Goal: Task Accomplishment & Management: Use online tool/utility

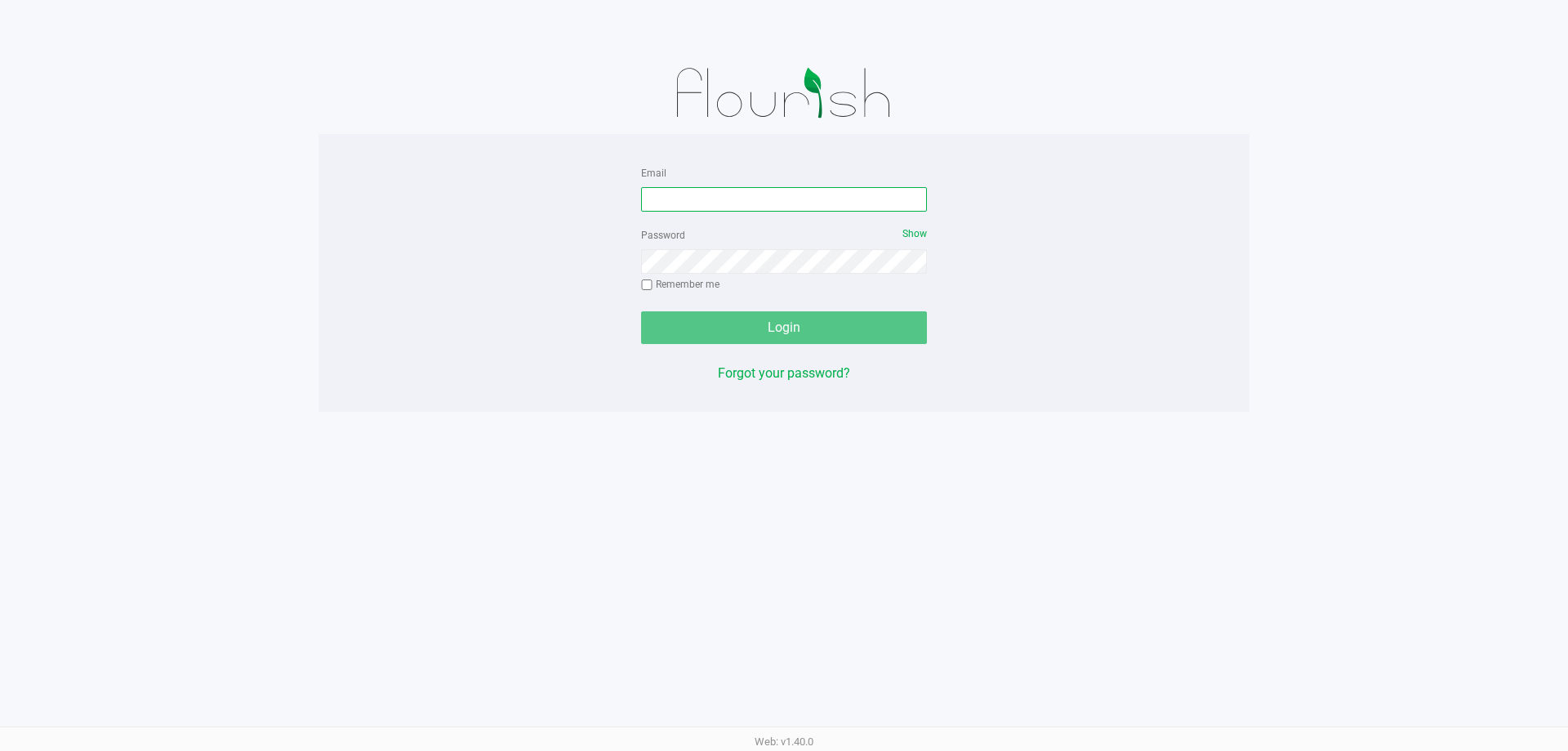
click at [775, 191] on input "Email" at bounding box center [783, 199] width 286 height 25
type input "[EMAIL_ADDRESS][DOMAIN_NAME]"
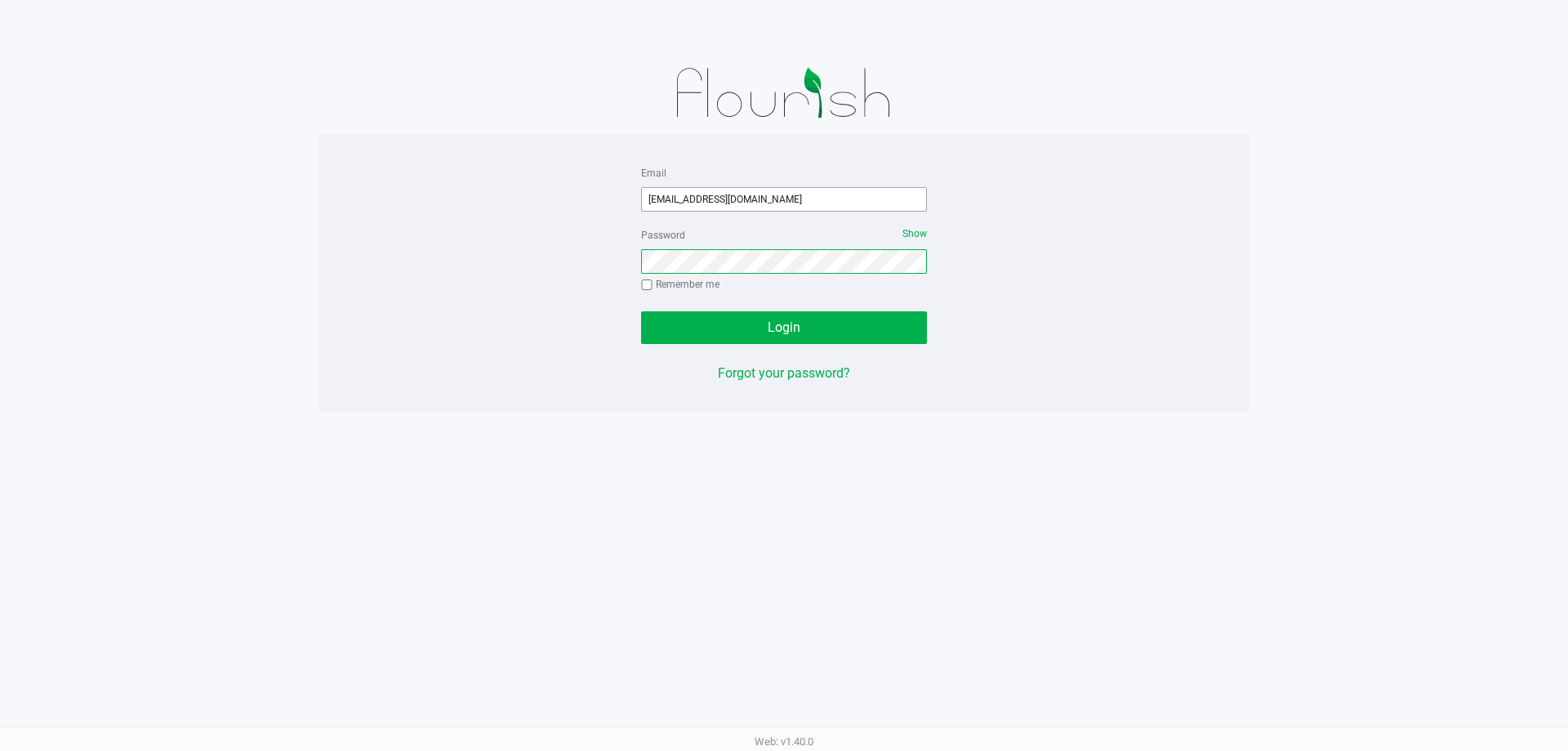
click at [641, 311] on button "Login" at bounding box center [783, 327] width 286 height 32
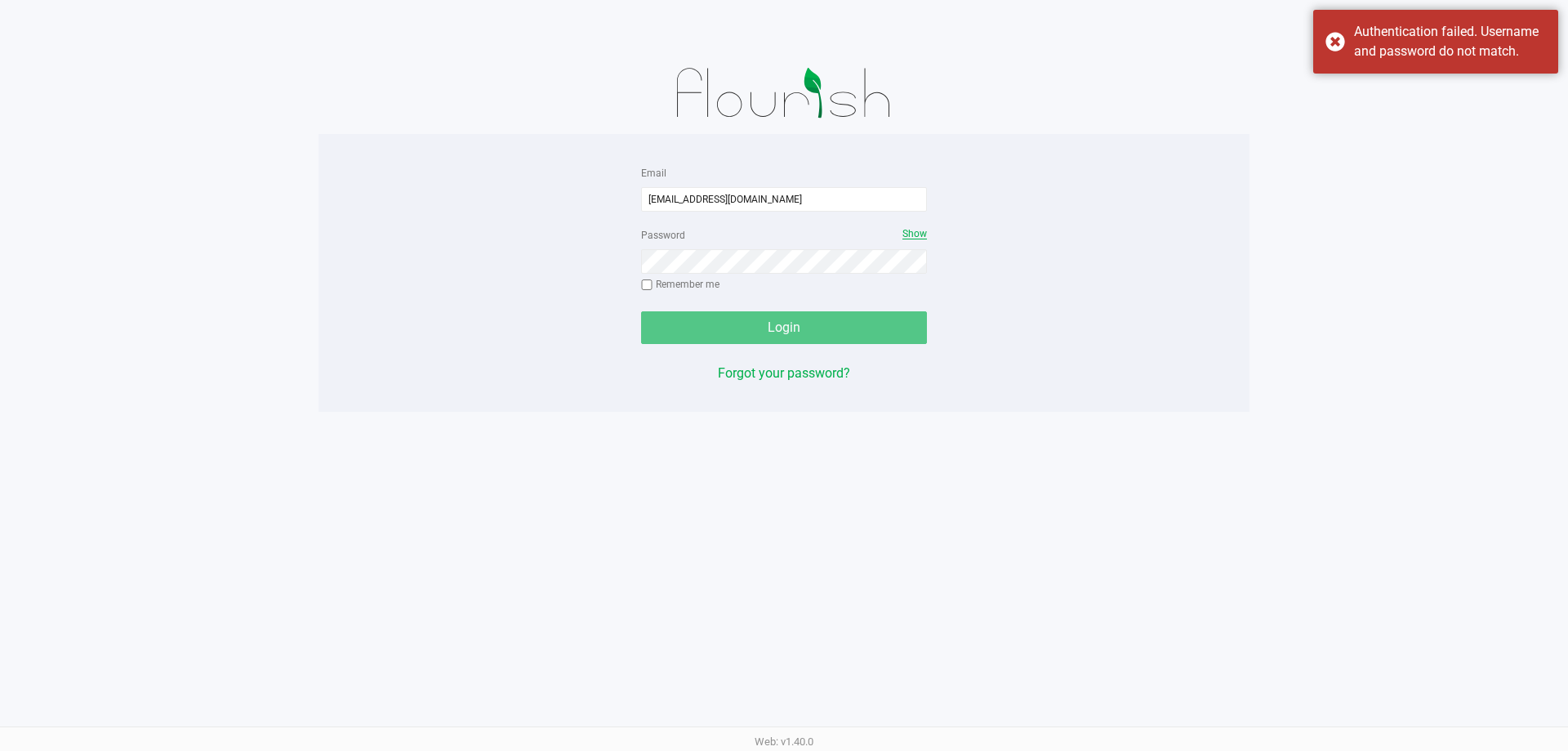
click at [921, 234] on span "Show" at bounding box center [914, 233] width 25 height 11
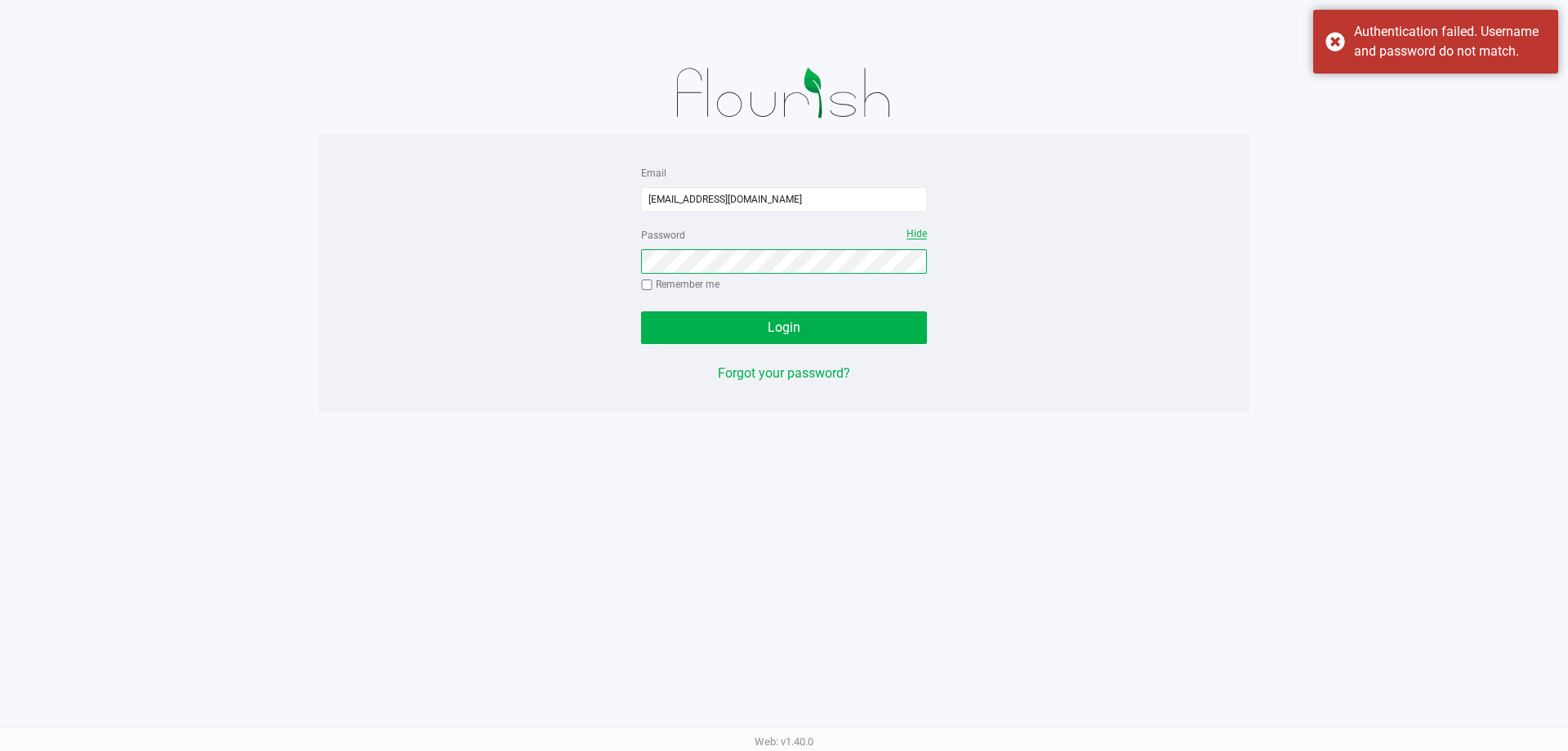
click at [641, 311] on button "Login" at bounding box center [783, 327] width 286 height 32
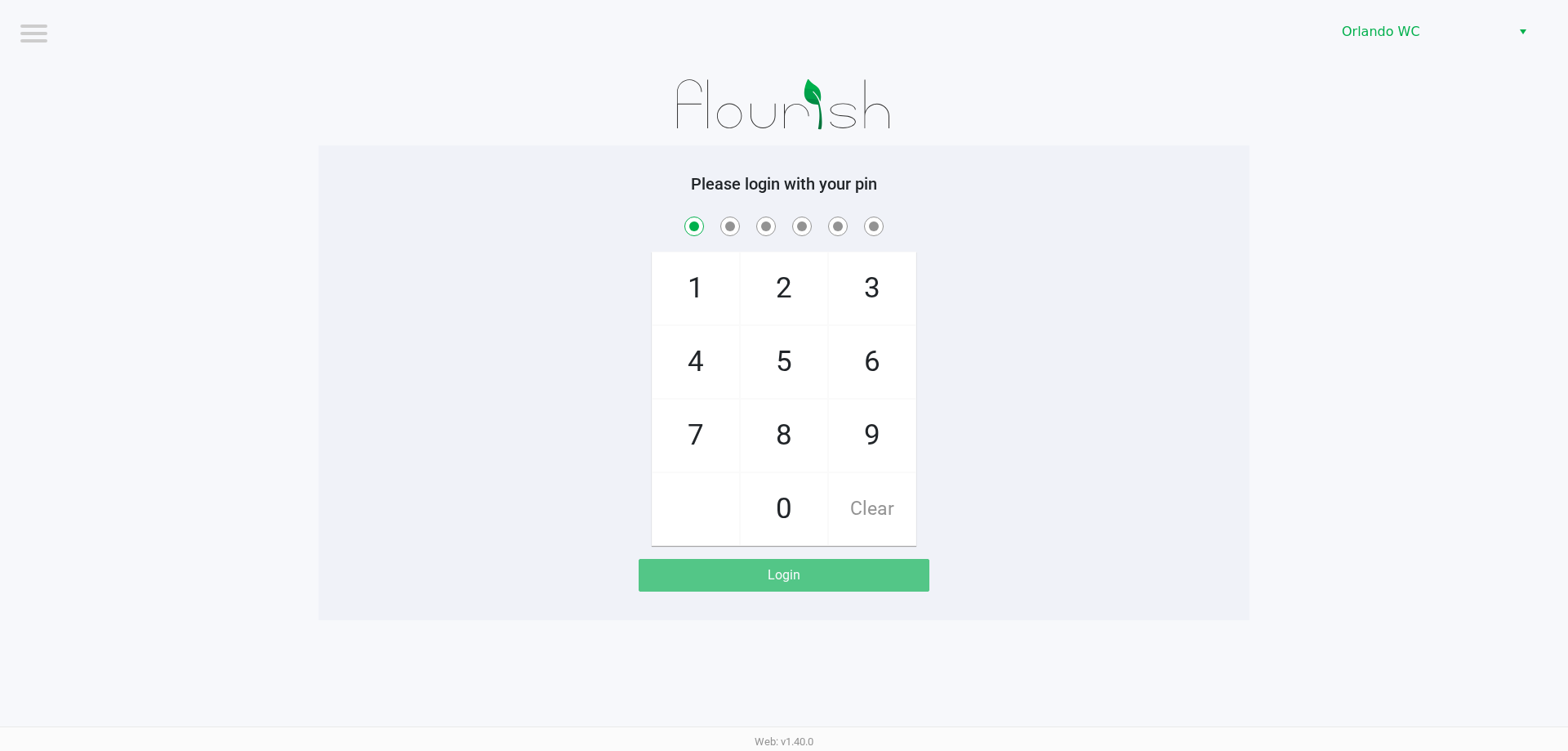
checkbox input "true"
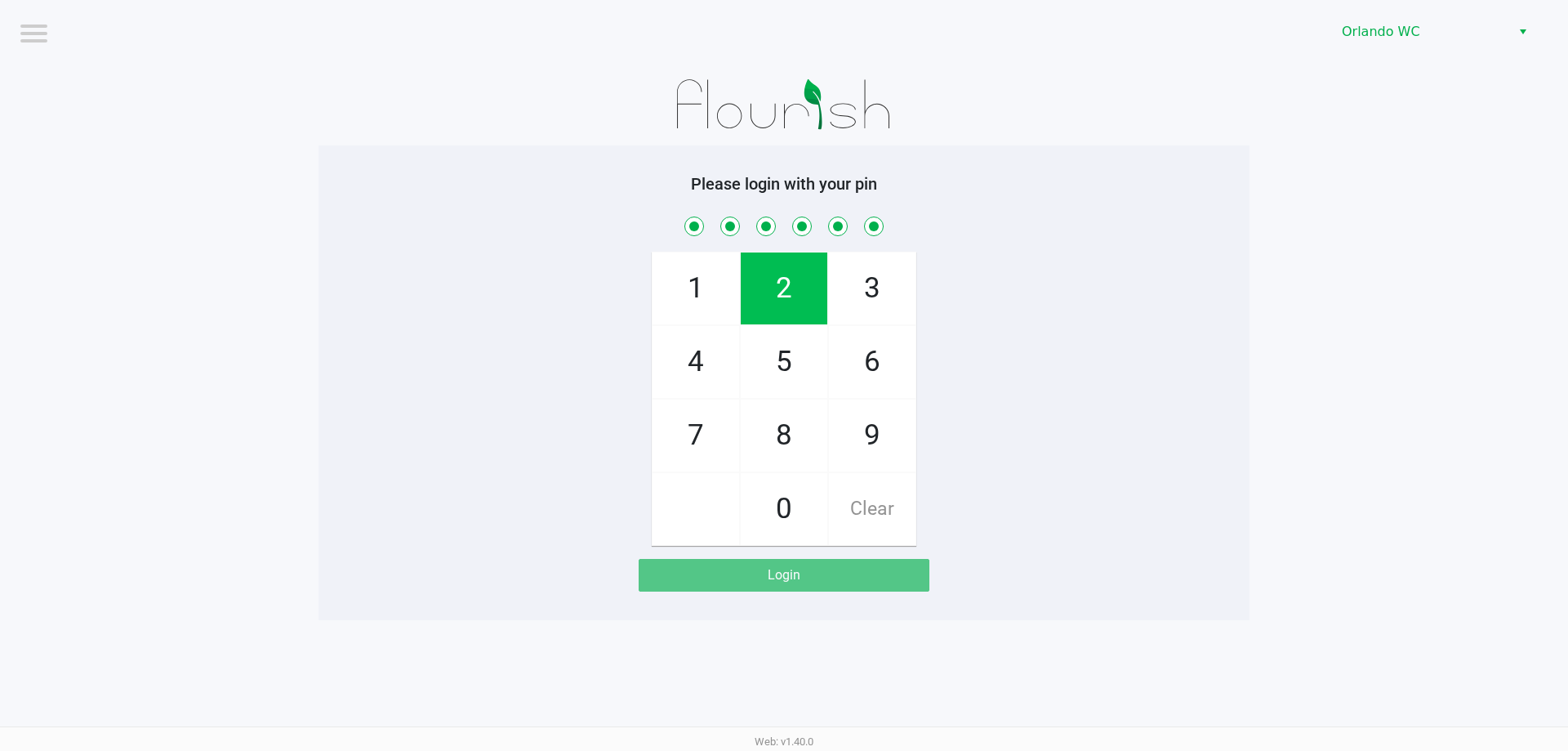
checkbox input "true"
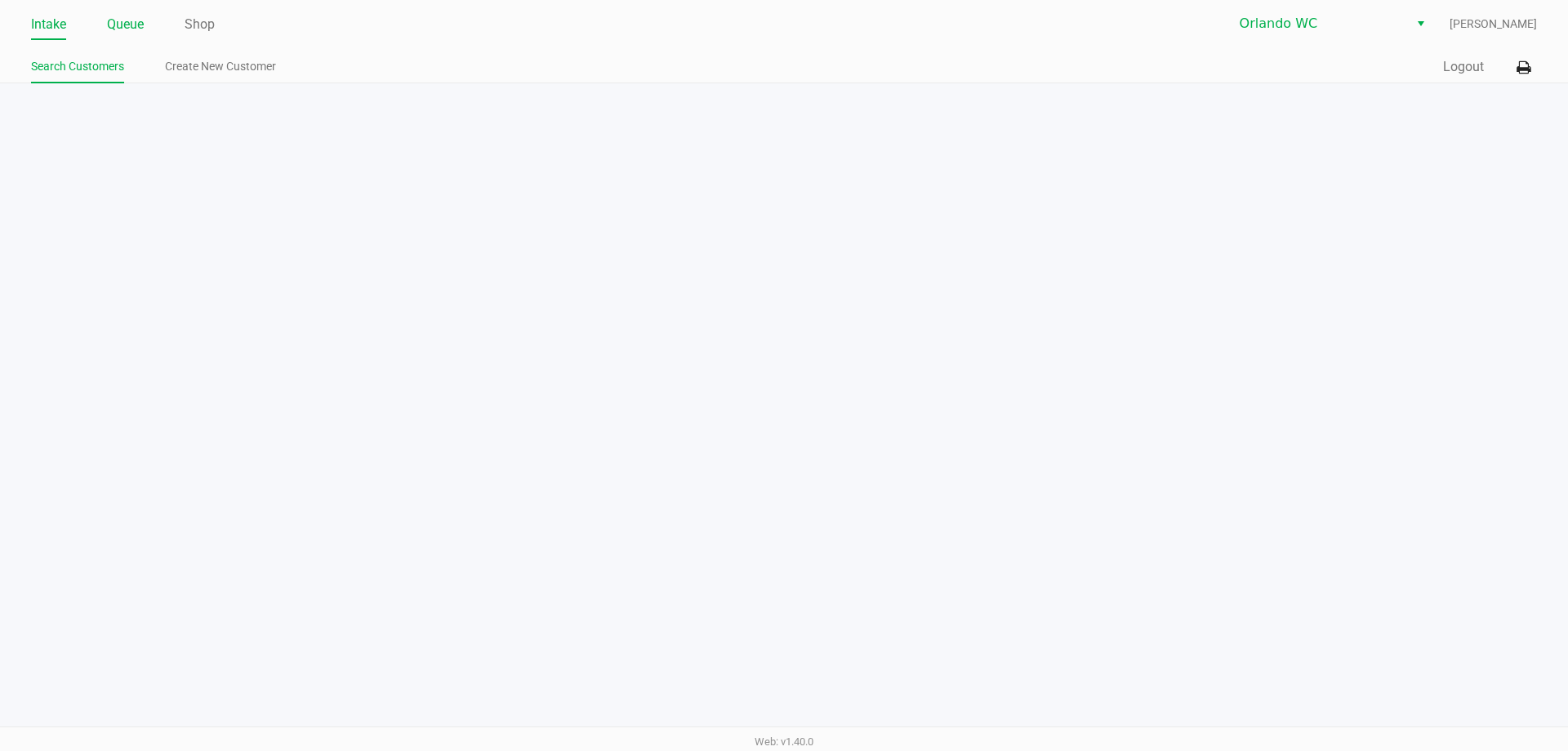
drag, startPoint x: 129, startPoint y: 21, endPoint x: 137, endPoint y: 36, distance: 17.0
click at [128, 20] on link "Queue" at bounding box center [125, 24] width 37 height 23
click at [147, 66] on link "Pickups" at bounding box center [132, 67] width 40 height 21
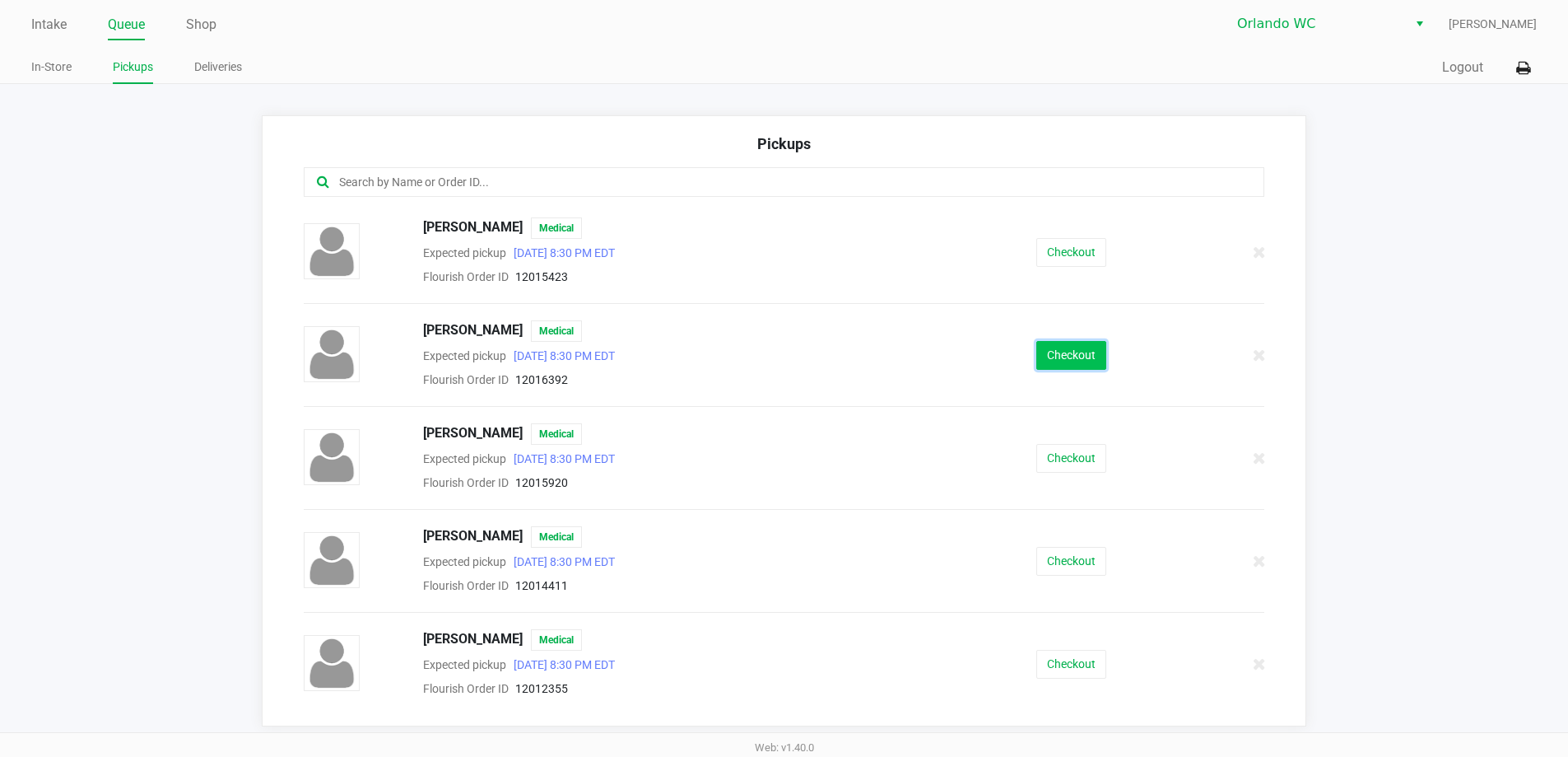
click at [1050, 356] on button "Checkout" at bounding box center [1071, 355] width 70 height 28
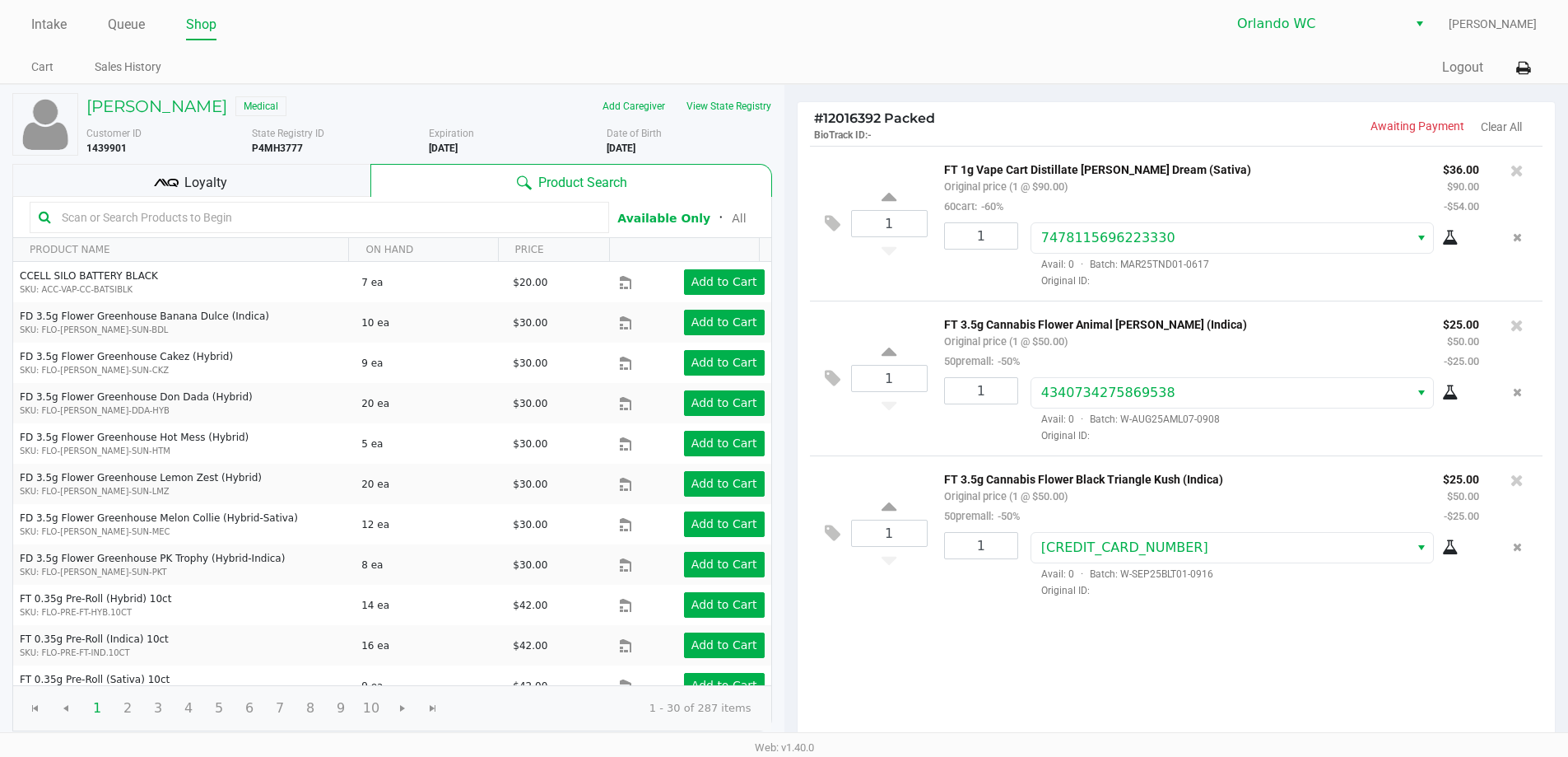
click at [195, 175] on span "Loyalty" at bounding box center [206, 183] width 43 height 20
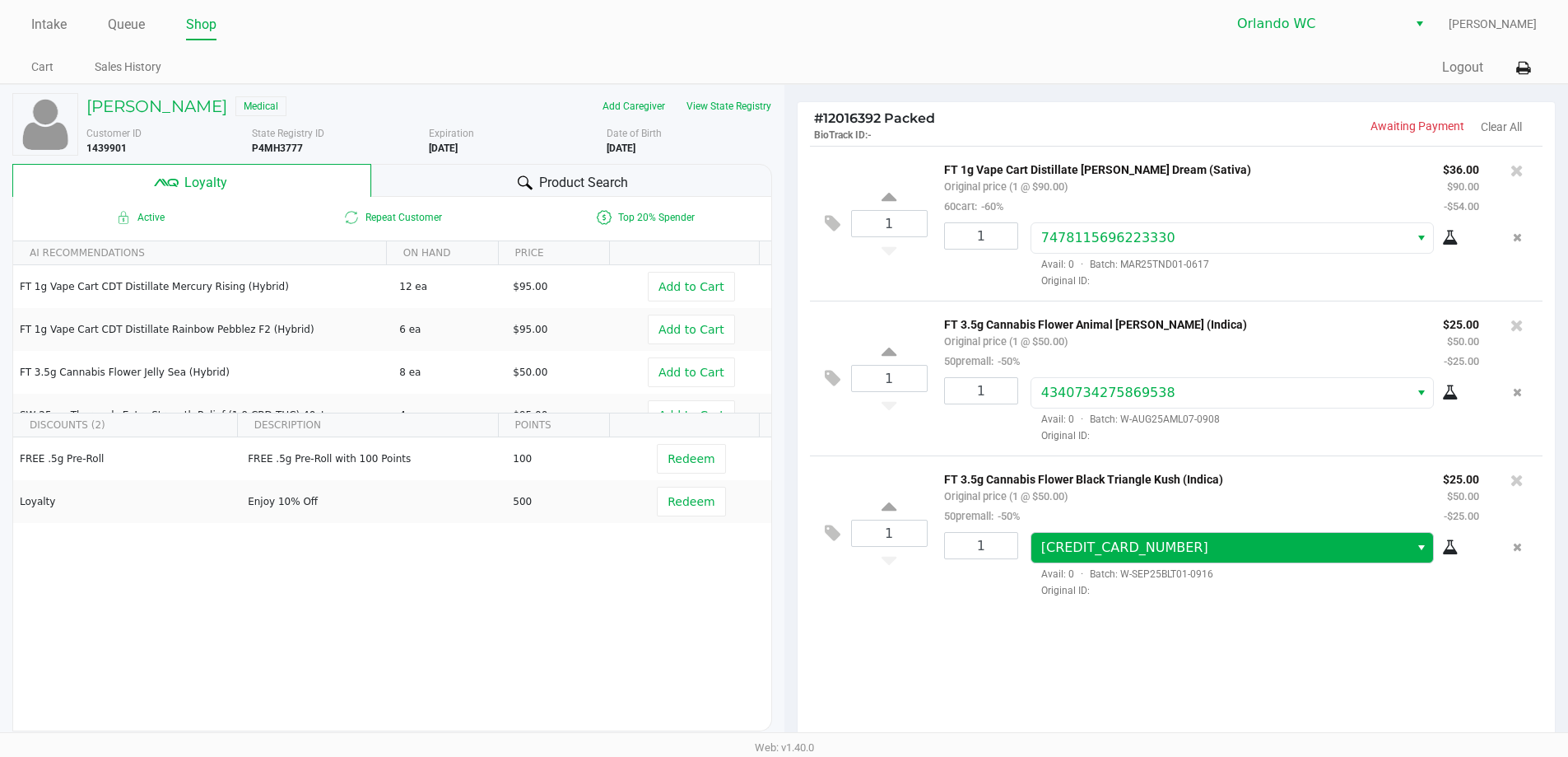
scroll to position [189, 0]
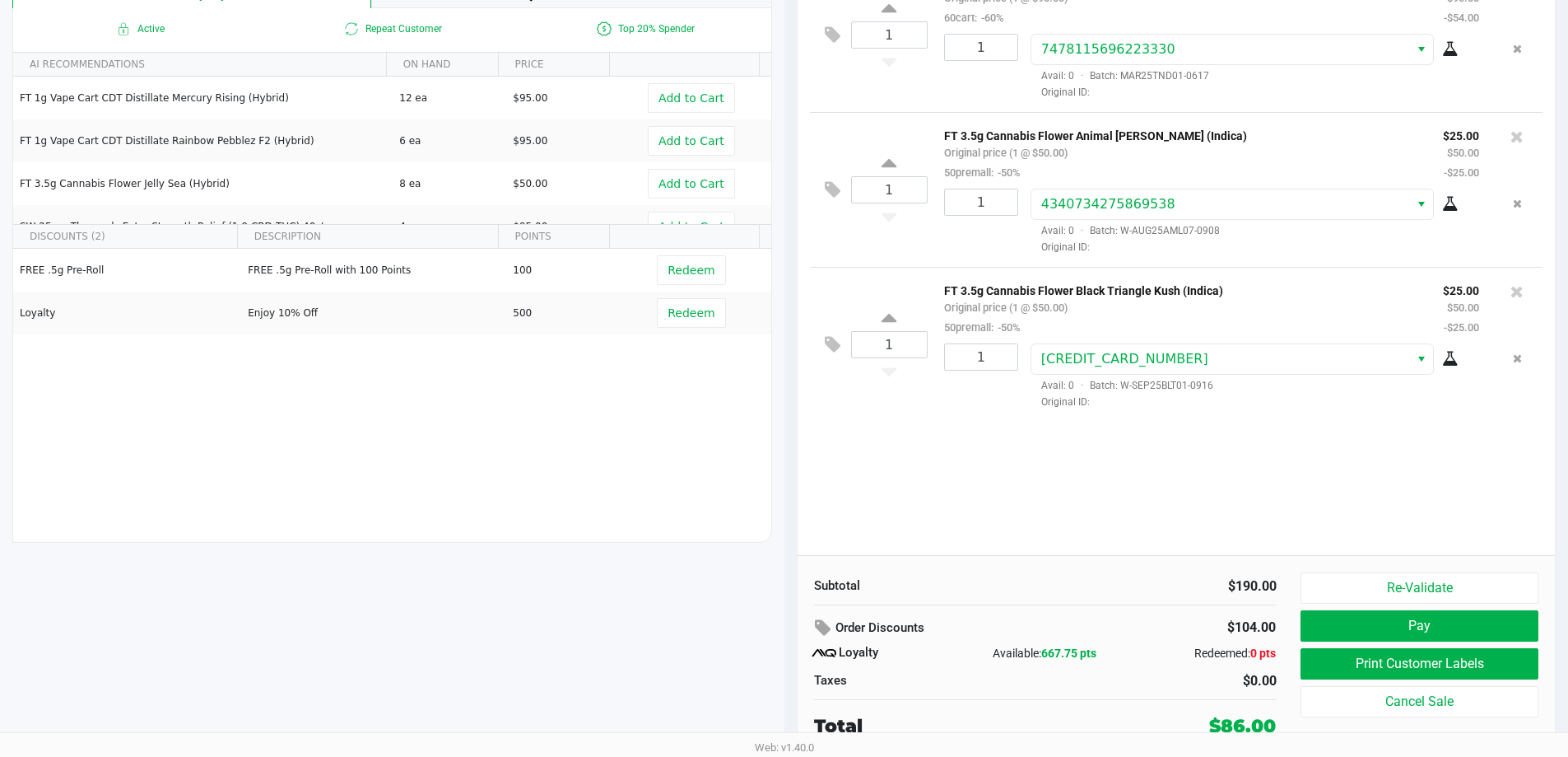
click at [1050, 654] on span "667.75 pts" at bounding box center [1069, 652] width 55 height 13
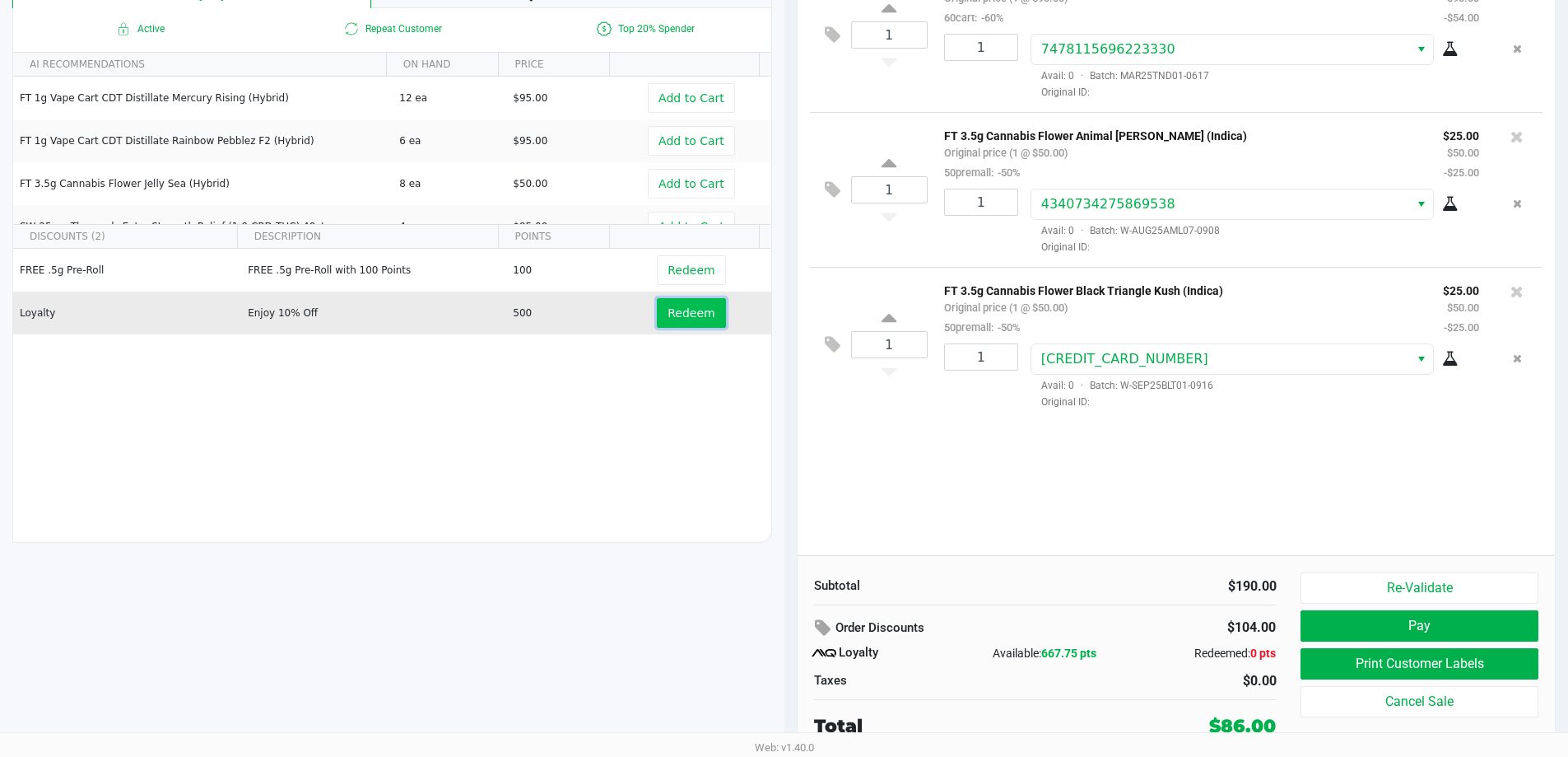
click at [660, 310] on button "Redeem" at bounding box center [691, 313] width 68 height 29
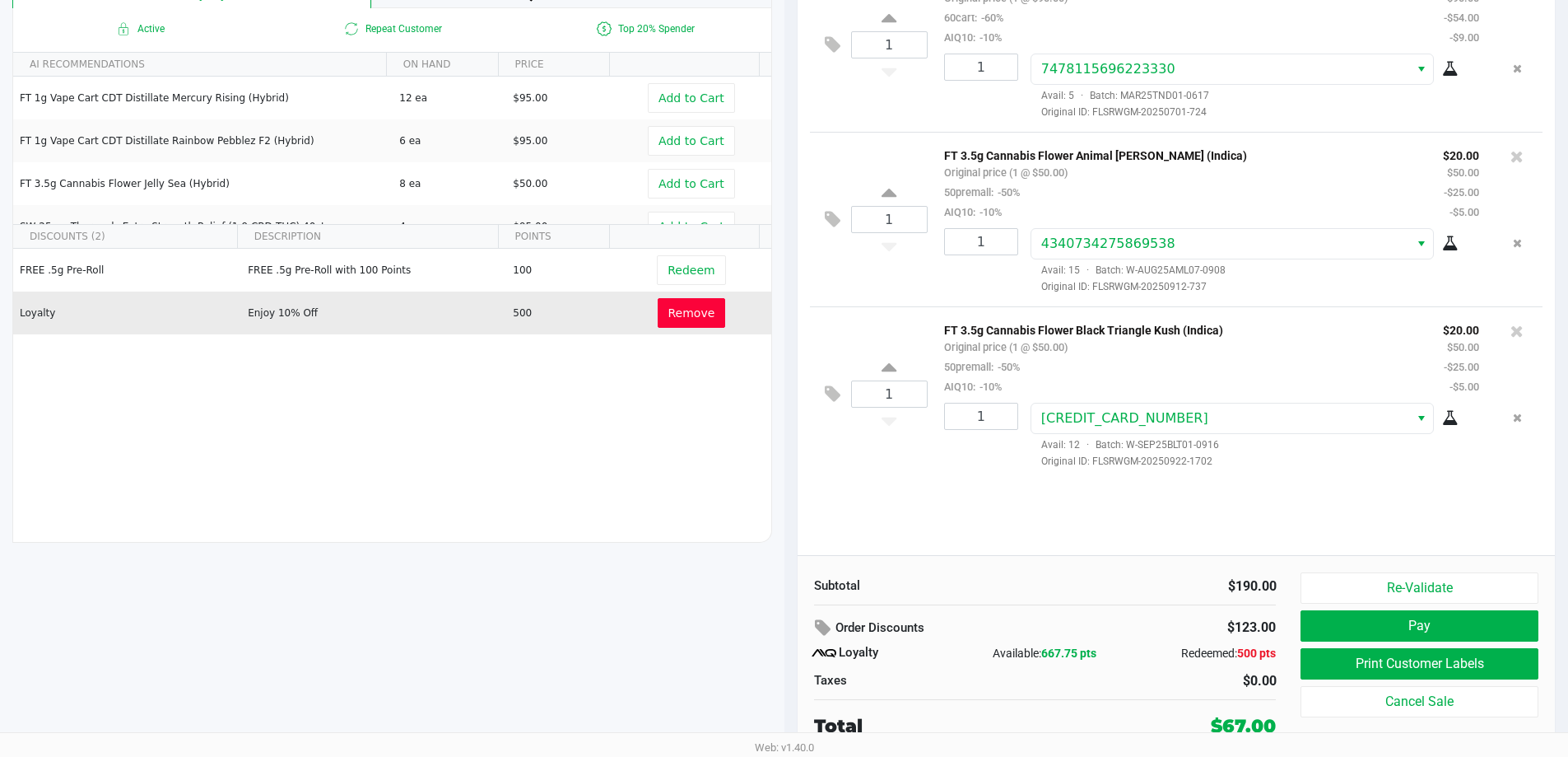
click at [669, 312] on span "Remove" at bounding box center [691, 313] width 46 height 13
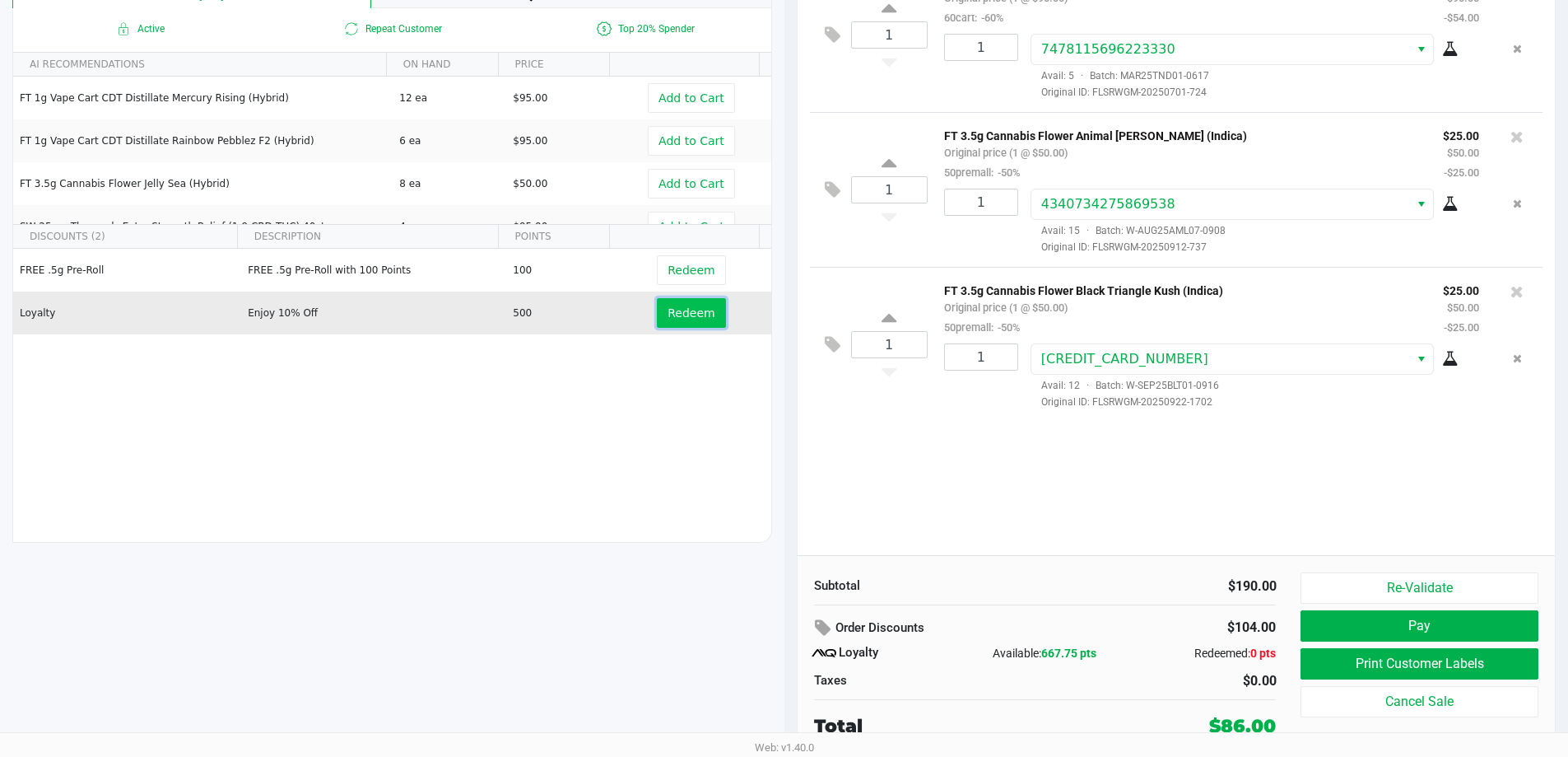
click at [700, 323] on button "Redeem" at bounding box center [691, 313] width 68 height 29
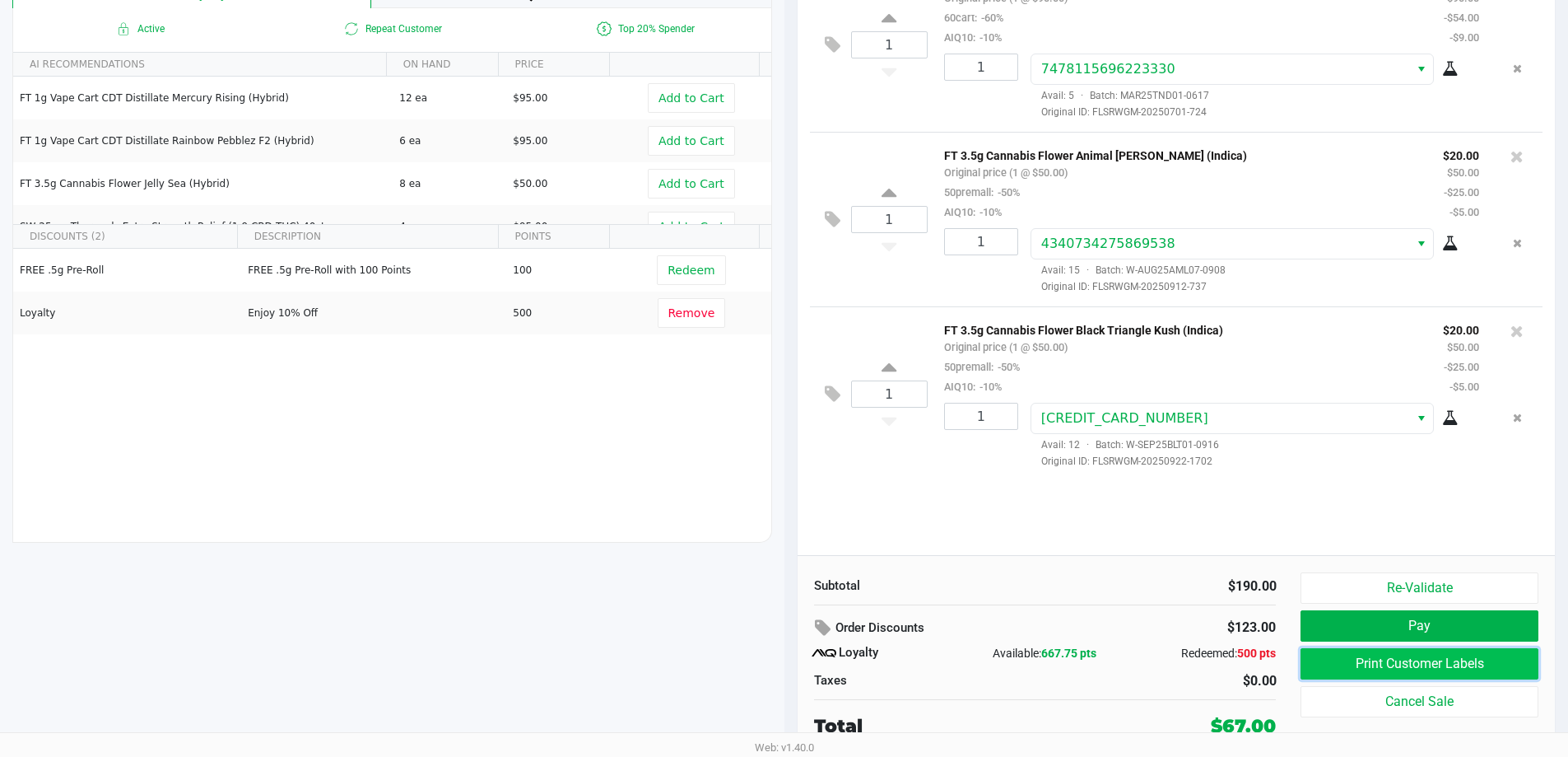
click at [1391, 663] on button "Print Customer Labels" at bounding box center [1419, 663] width 237 height 31
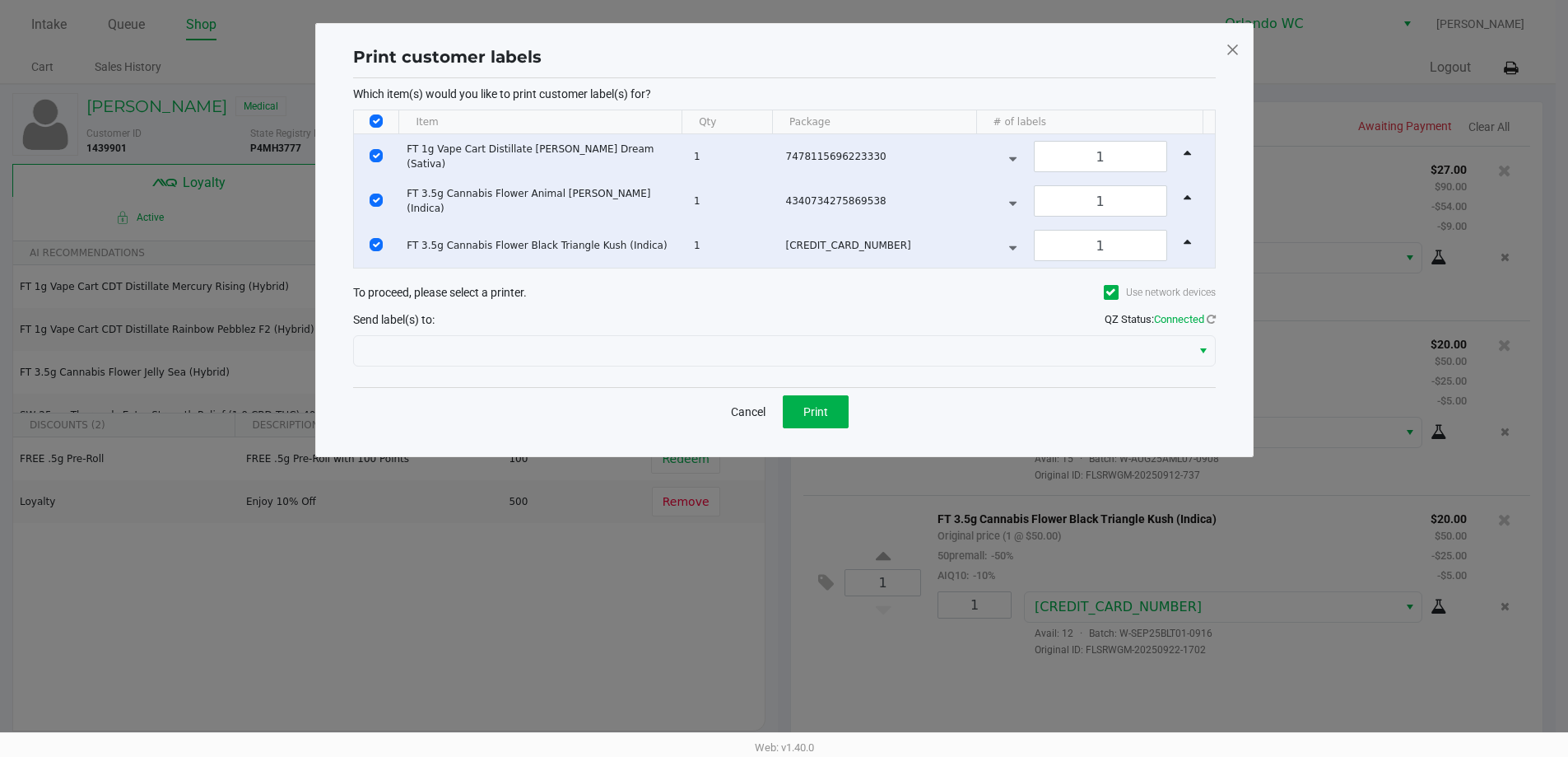
scroll to position [0, 0]
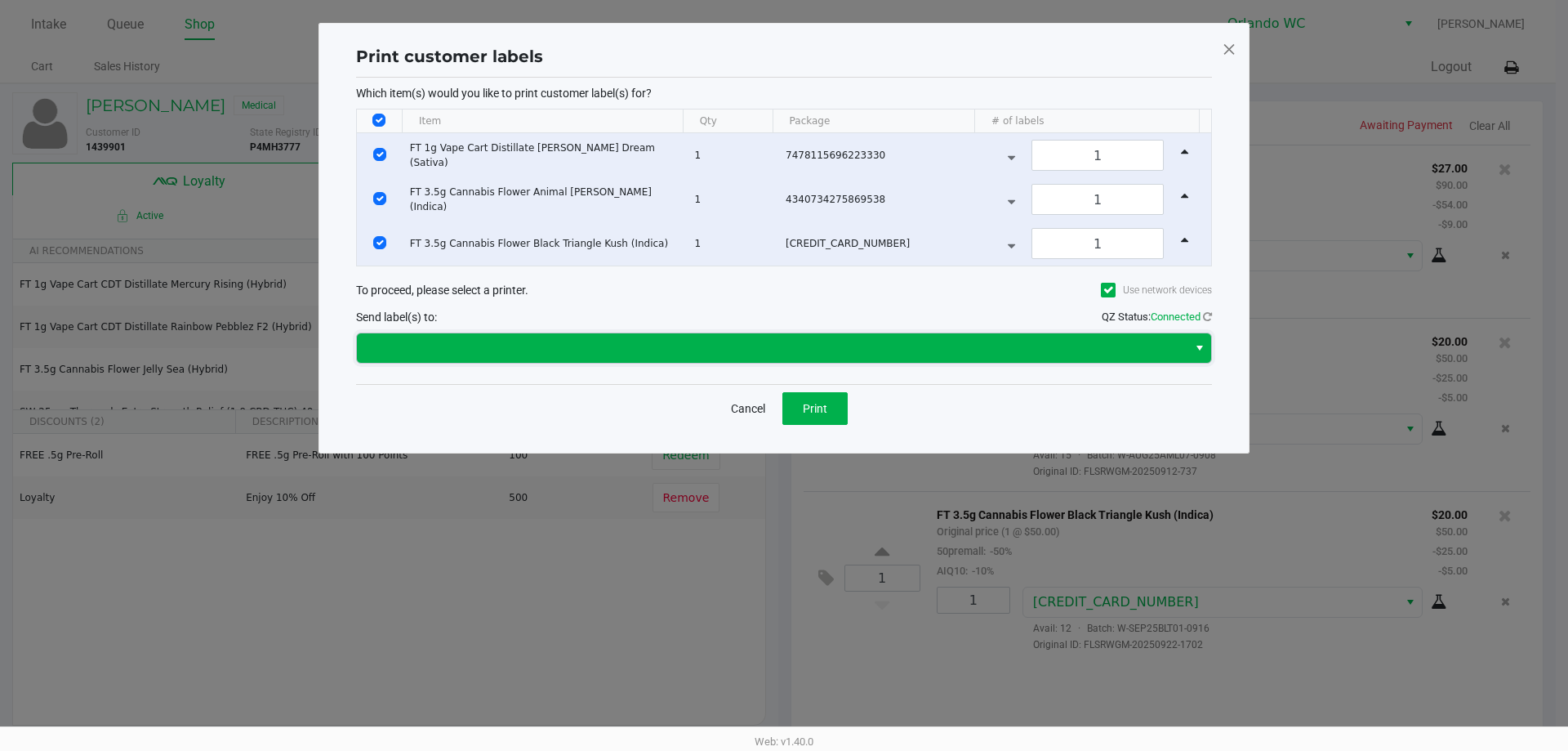
click at [799, 346] on span at bounding box center [771, 348] width 810 height 20
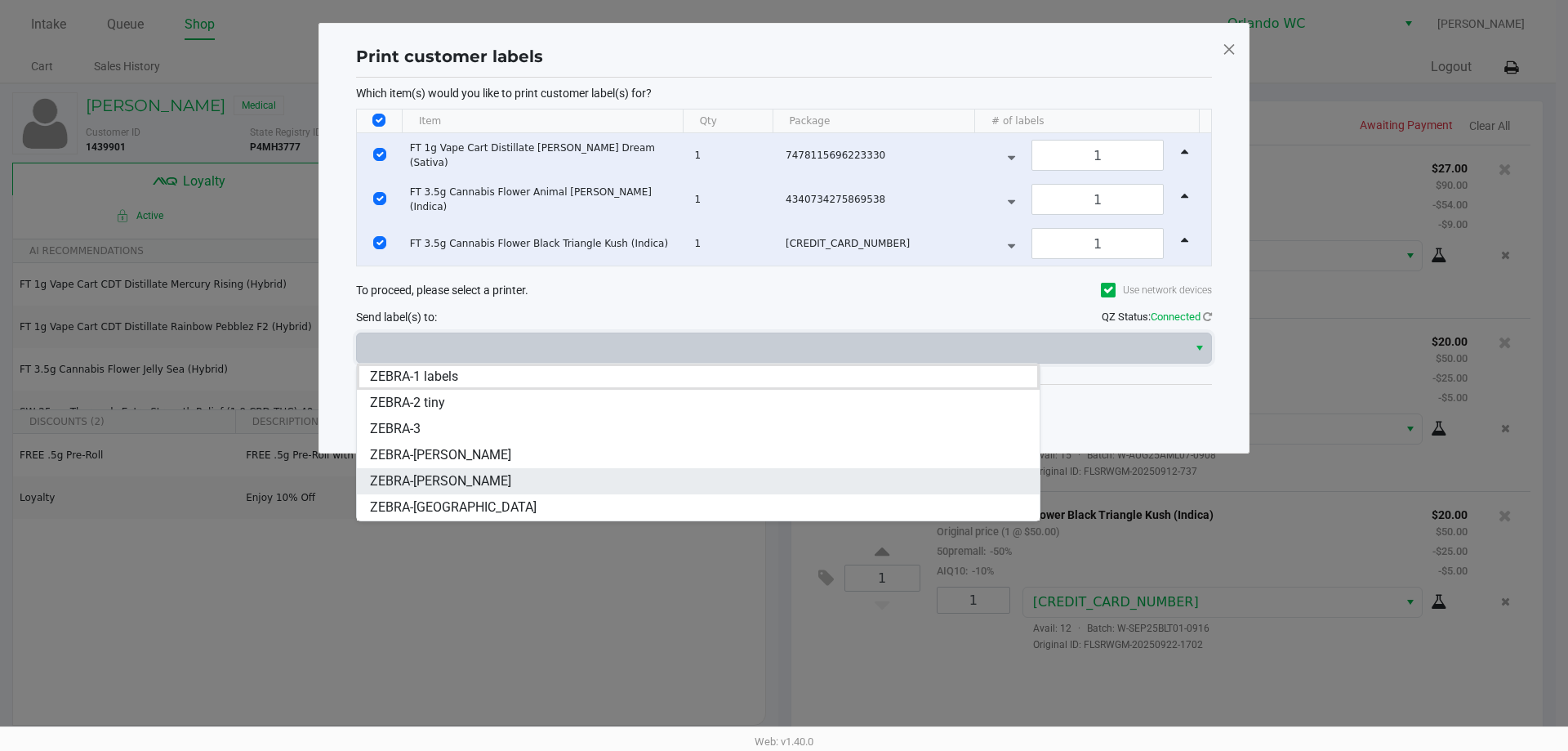
click at [563, 473] on li "ZEBRA-RODNEY-ATKINS" at bounding box center [698, 481] width 682 height 26
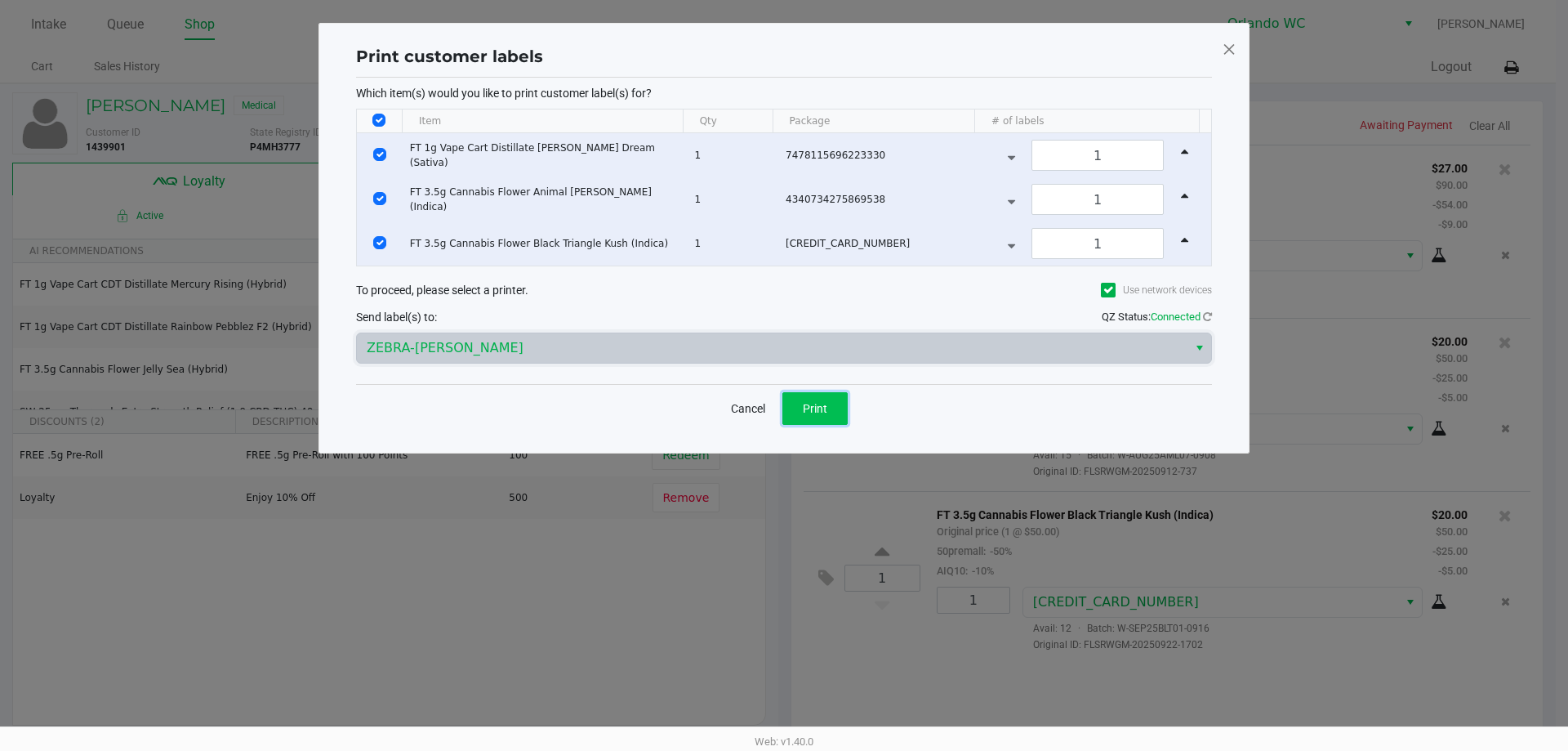
click at [810, 402] on span "Print" at bounding box center [815, 408] width 25 height 13
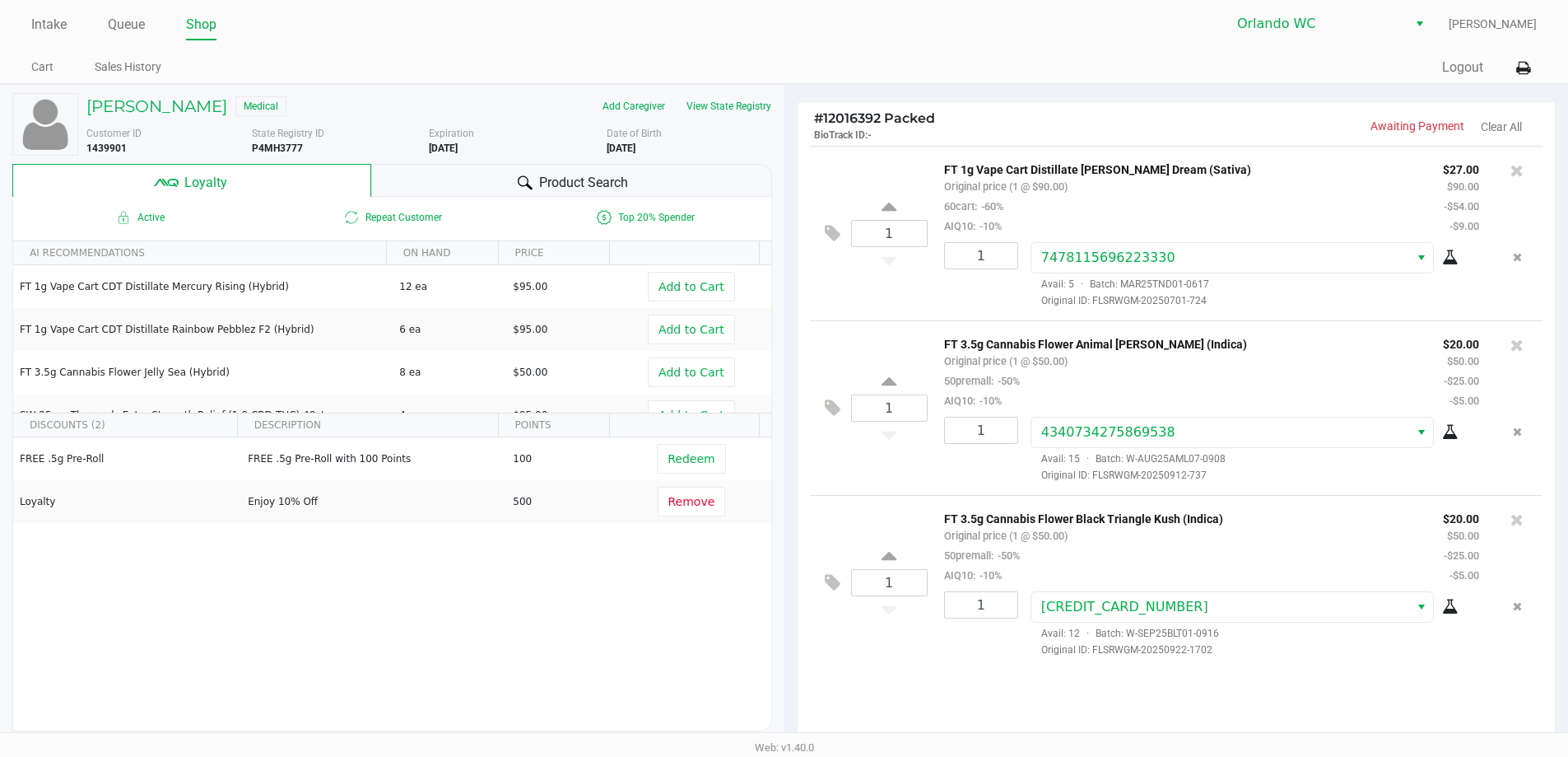
scroll to position [189, 0]
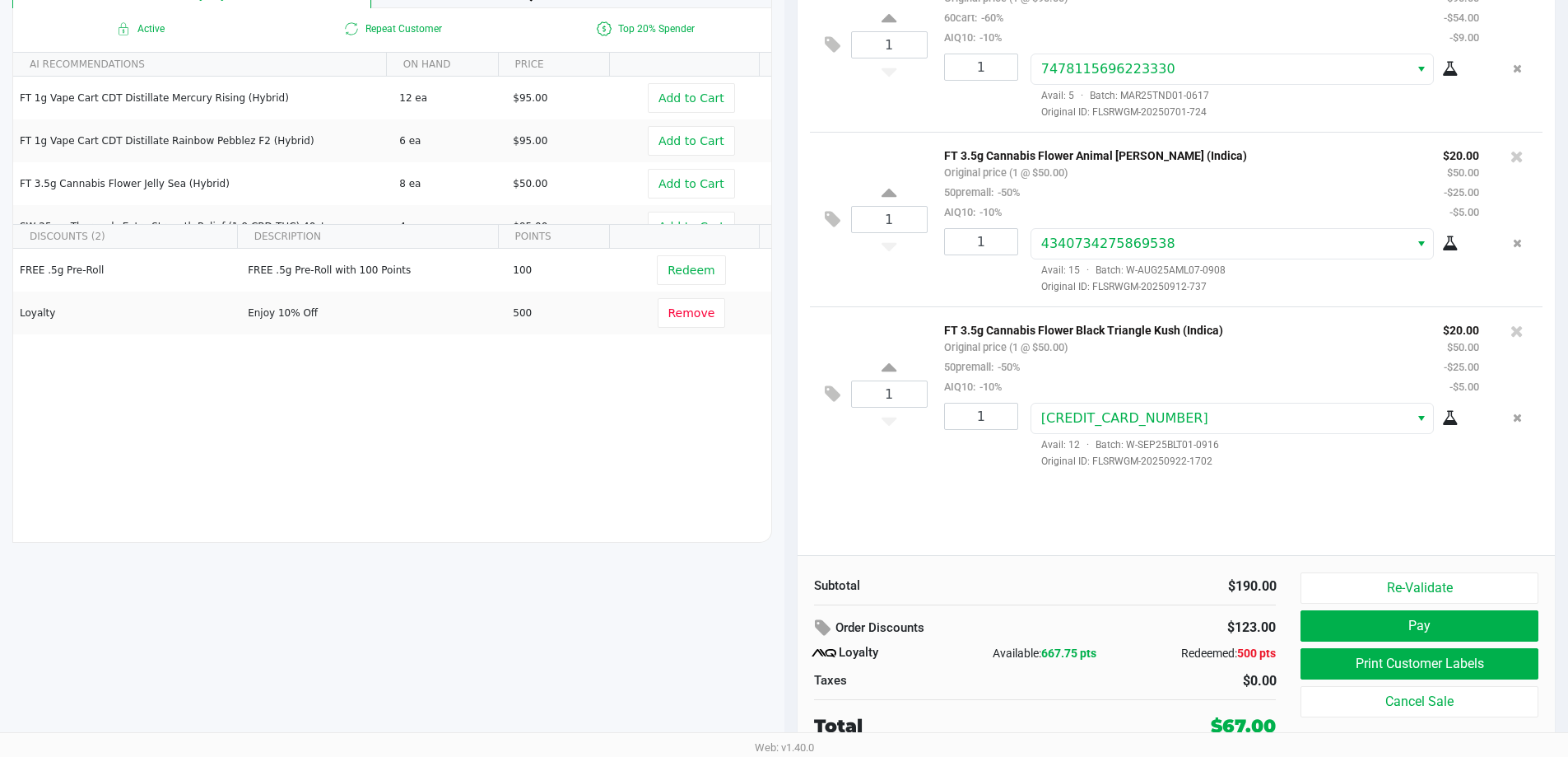
click at [1430, 618] on button "Pay" at bounding box center [1419, 625] width 237 height 31
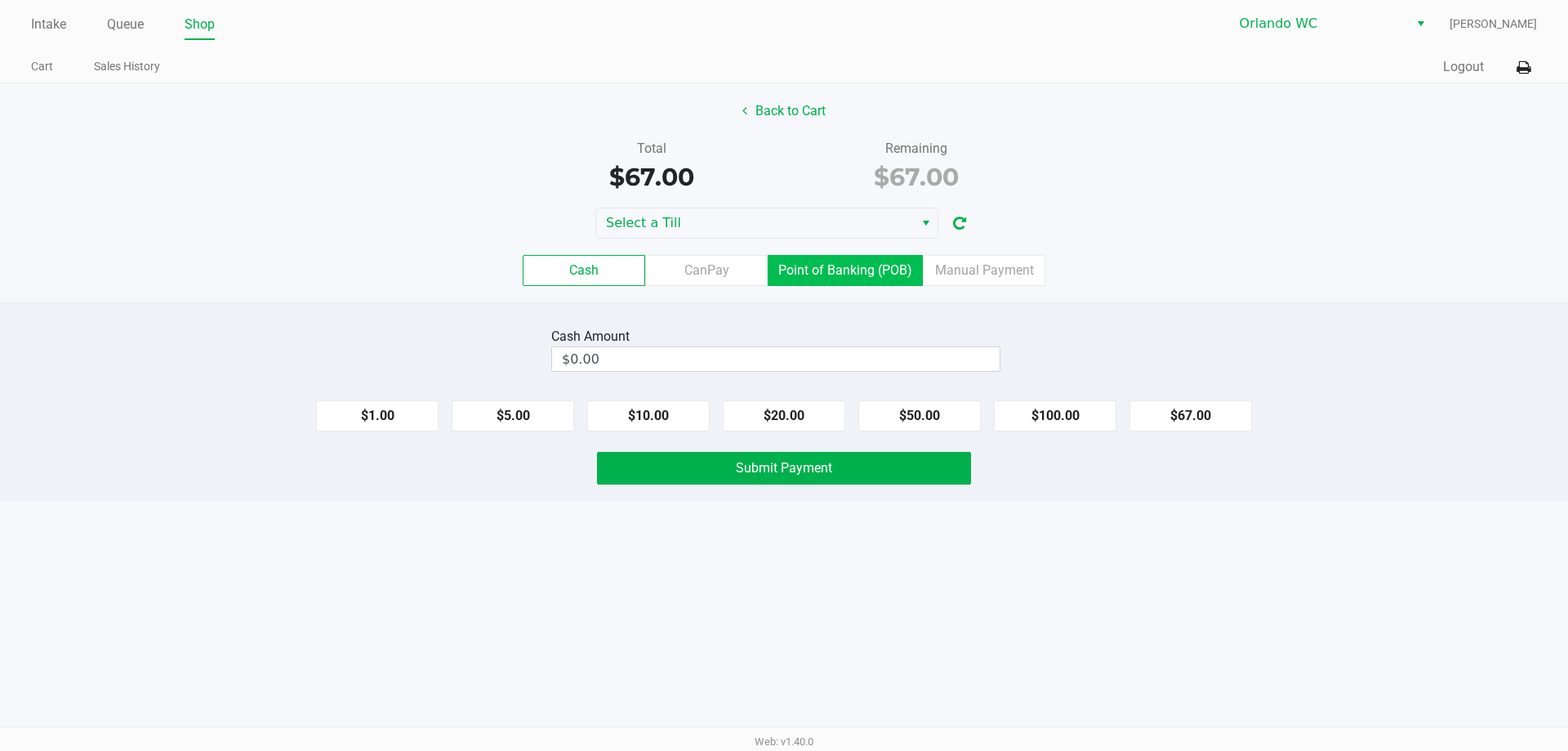
click at [840, 276] on label "Point of Banking (POB)" at bounding box center [845, 270] width 155 height 31
click at [0, 0] on 7 "Point of Banking (POB)" at bounding box center [0, 0] width 0 height 0
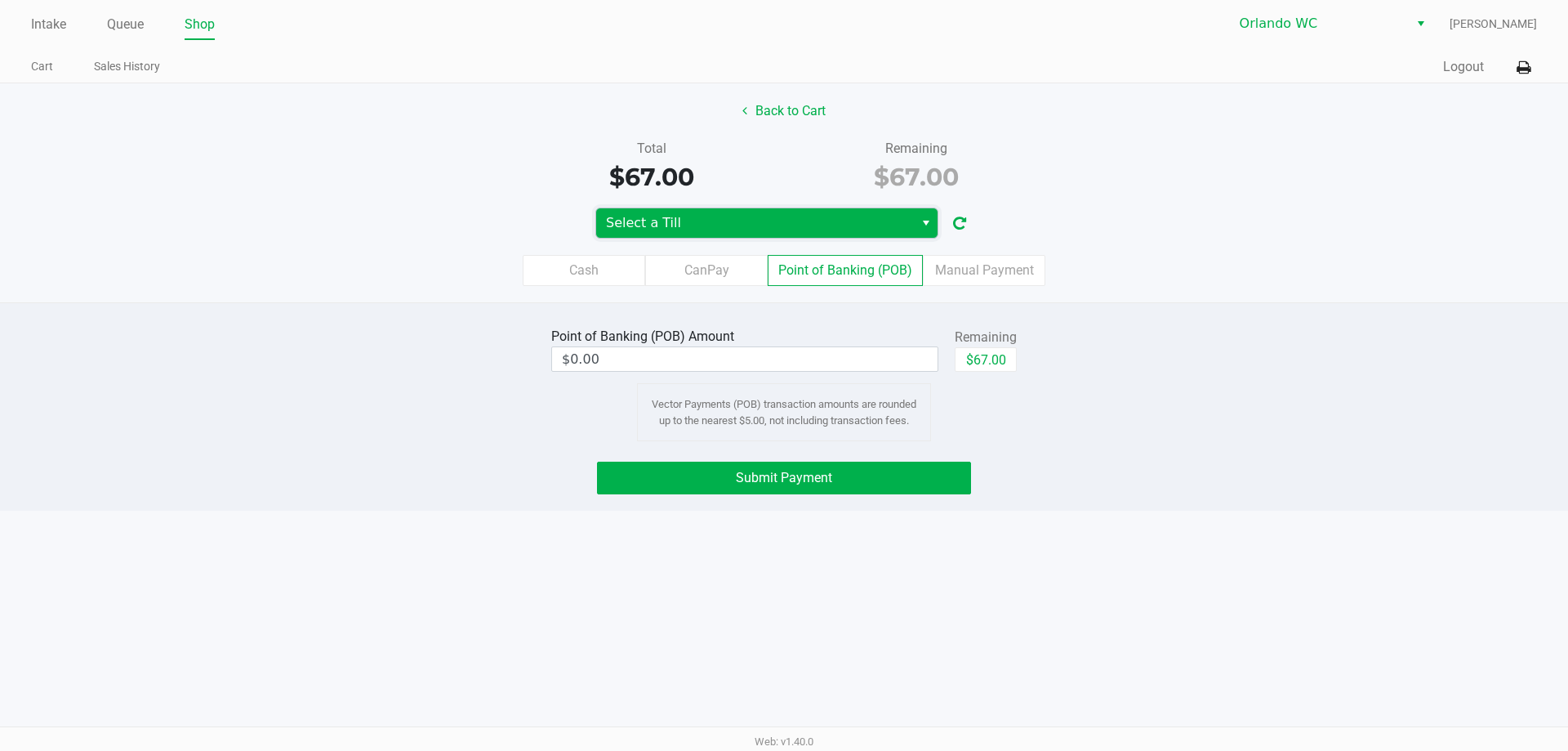
click at [861, 226] on span "Select a Till" at bounding box center [754, 223] width 298 height 20
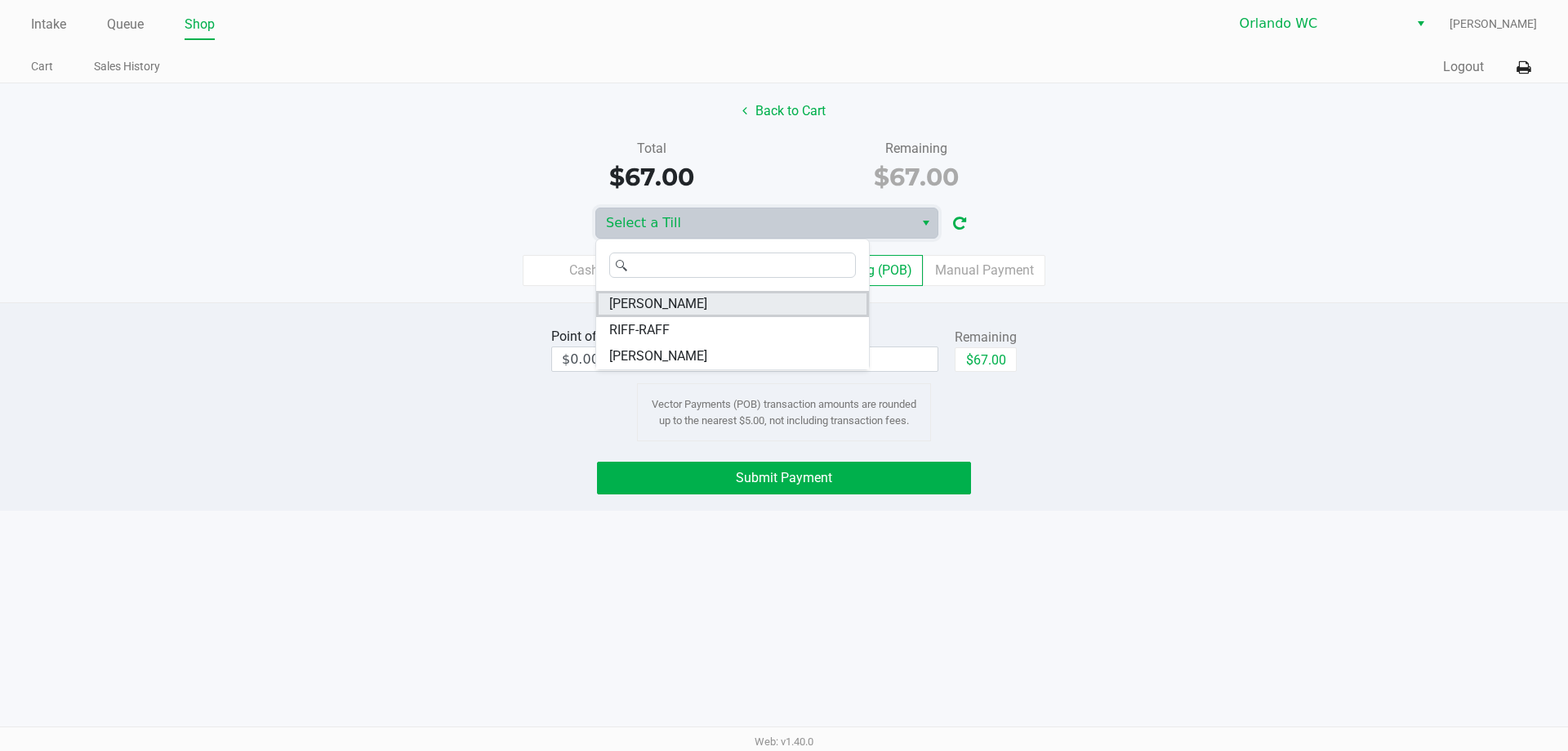
click at [691, 303] on span "RODNEY-ATKINS" at bounding box center [658, 303] width 98 height 20
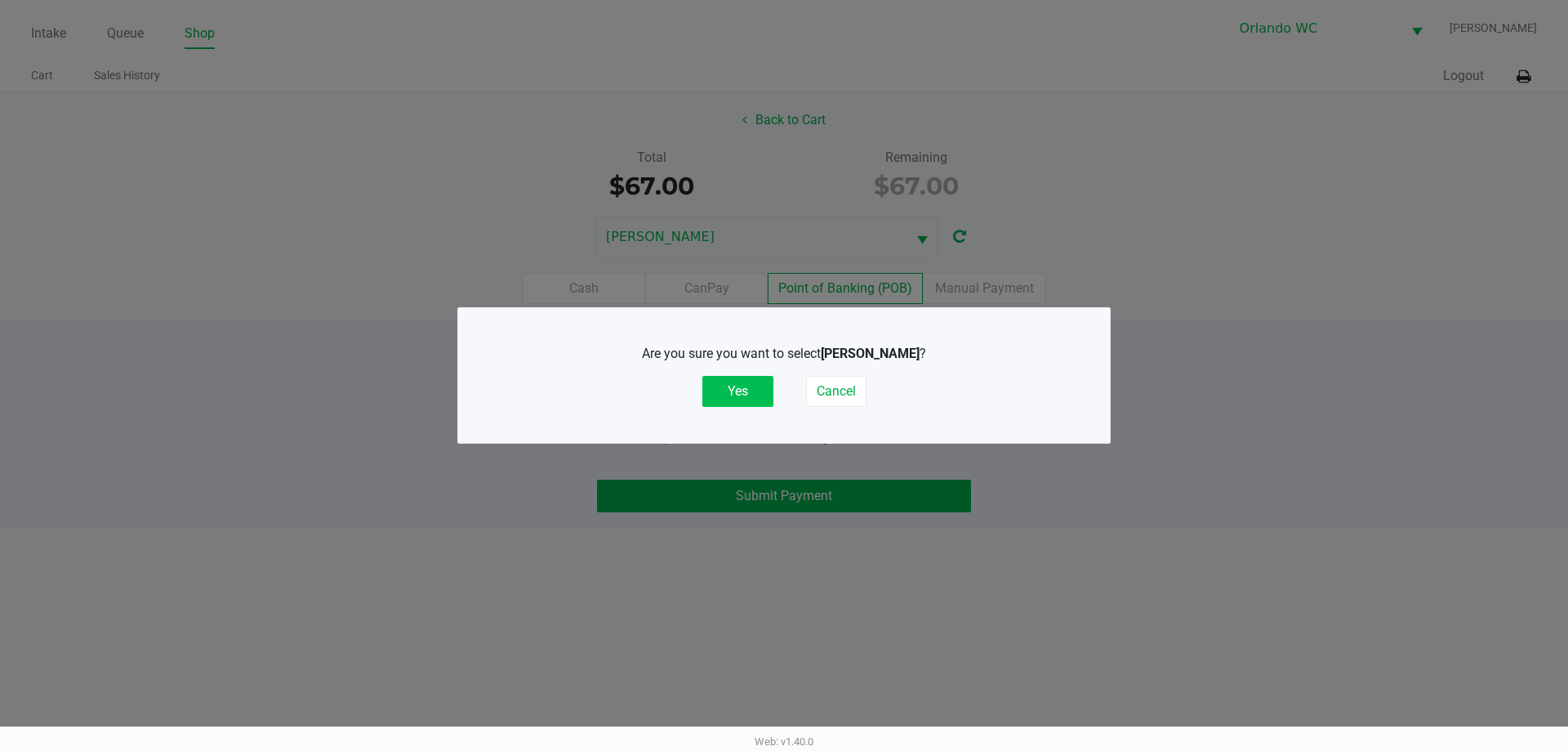
click at [732, 389] on button "Yes" at bounding box center [737, 391] width 71 height 31
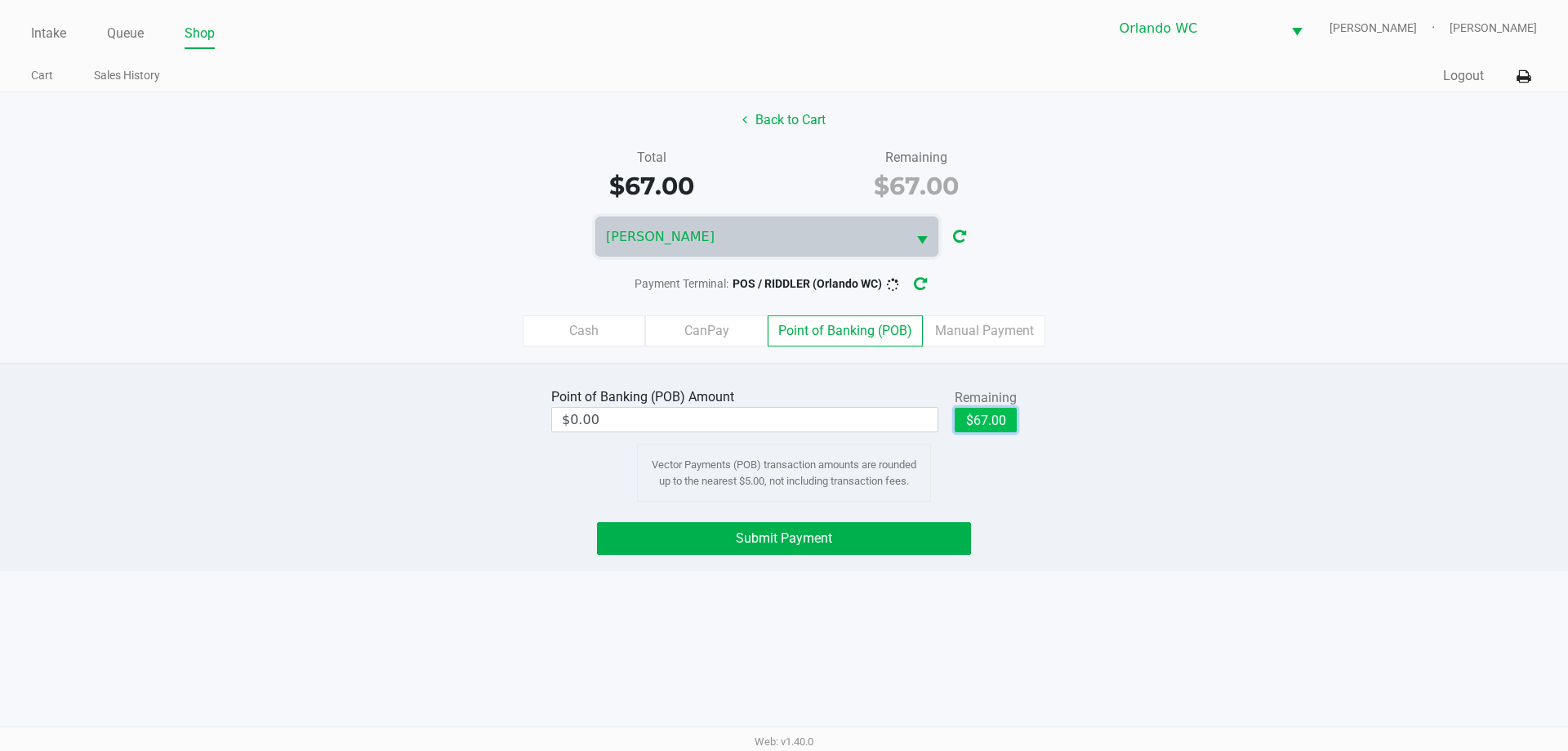
click at [972, 416] on button "$67.00" at bounding box center [986, 420] width 62 height 25
type input "$67.00"
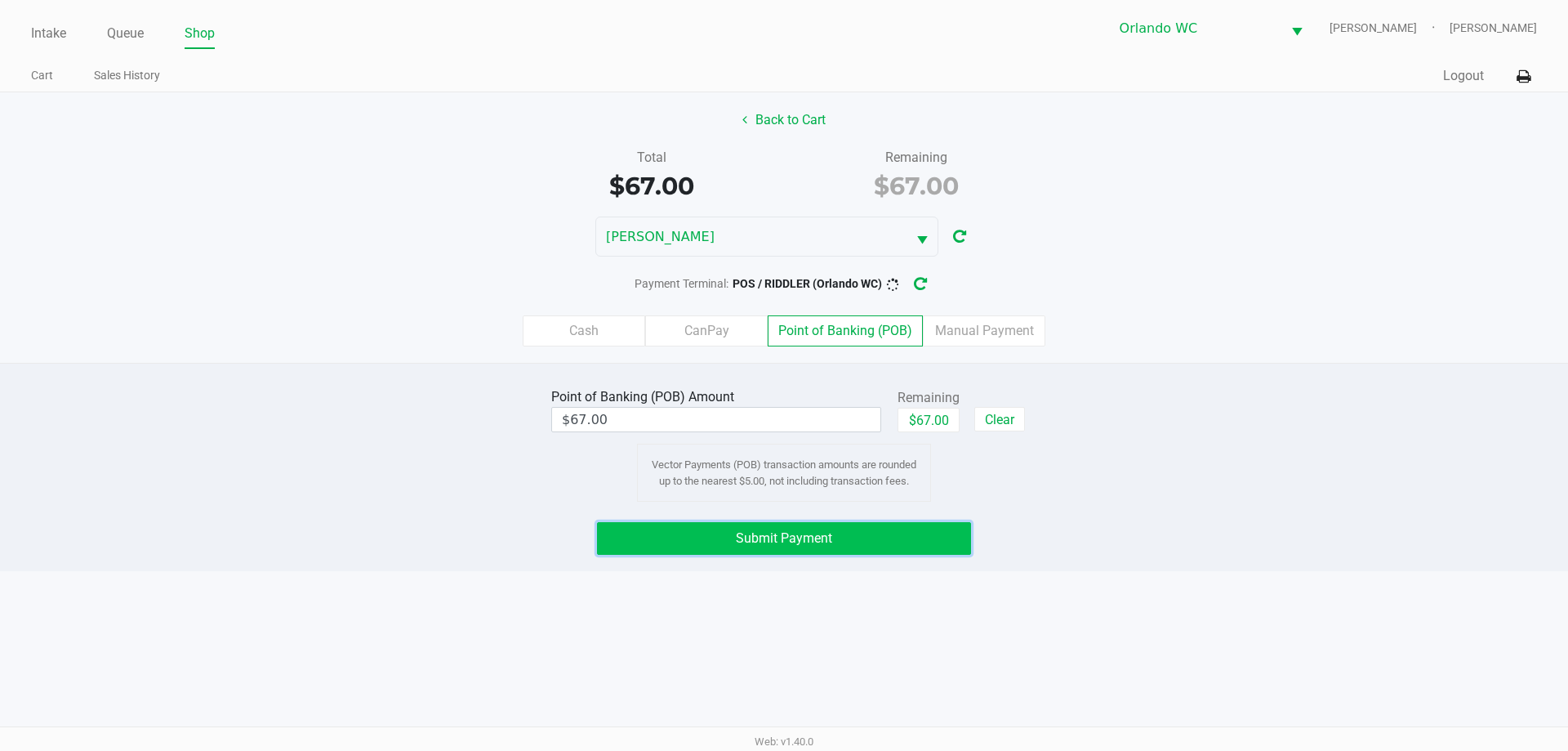
click at [935, 527] on button "Submit Payment" at bounding box center [784, 538] width 374 height 32
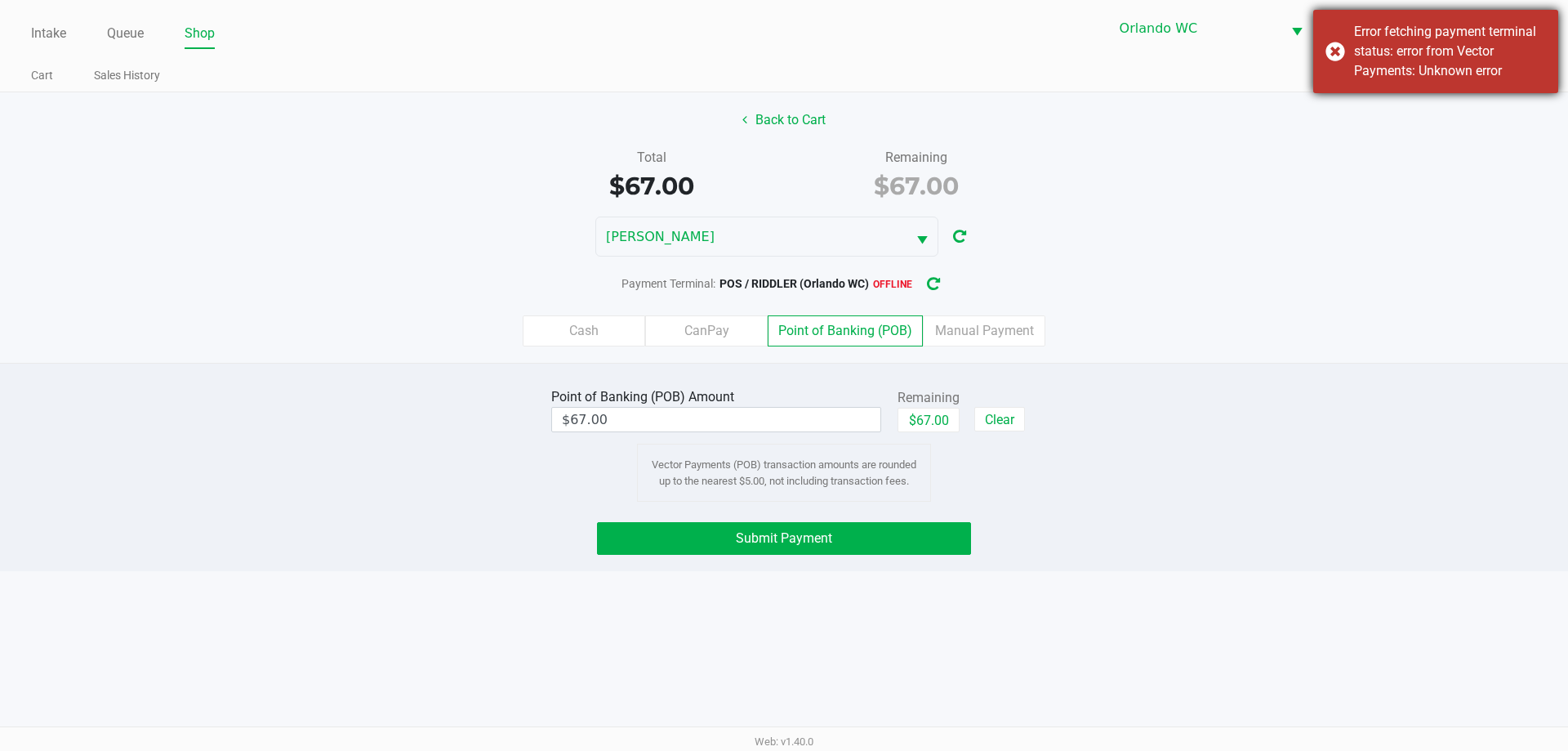
click at [1511, 86] on div "Error fetching payment terminal status: error from Vector Payments: Unknown err…" at bounding box center [1435, 51] width 245 height 84
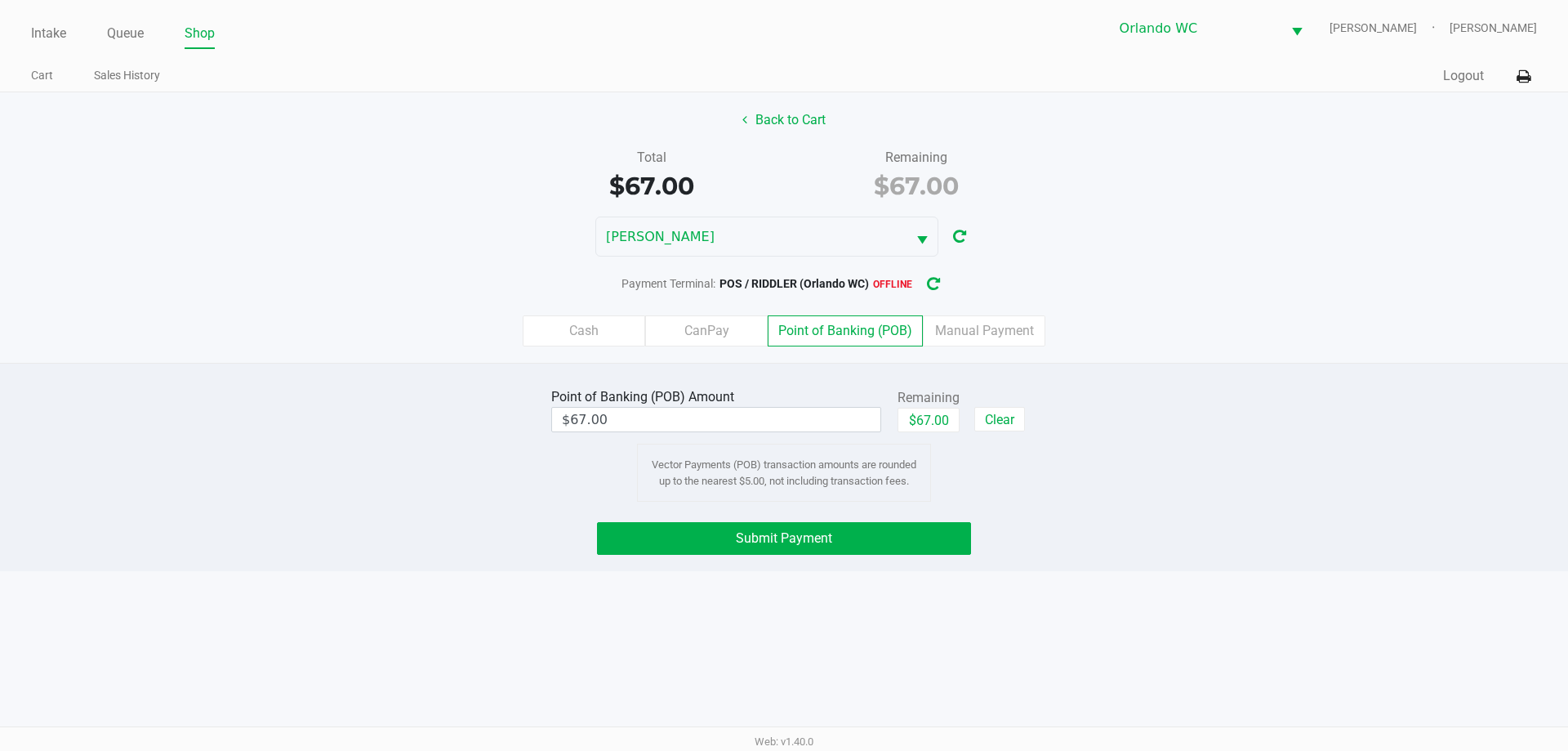
click at [1523, 79] on icon at bounding box center [1523, 76] width 14 height 11
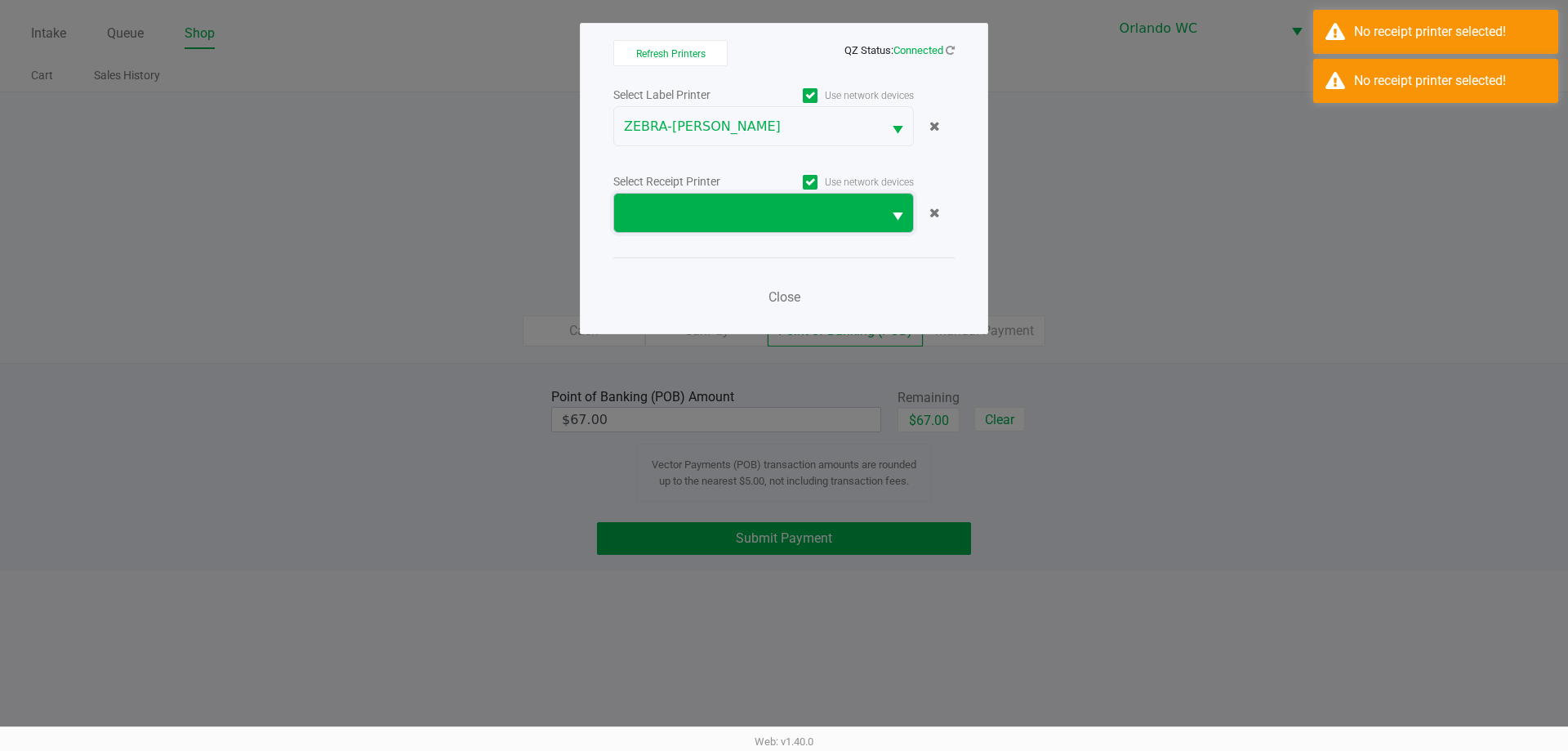
click at [845, 222] on span at bounding box center [747, 213] width 249 height 20
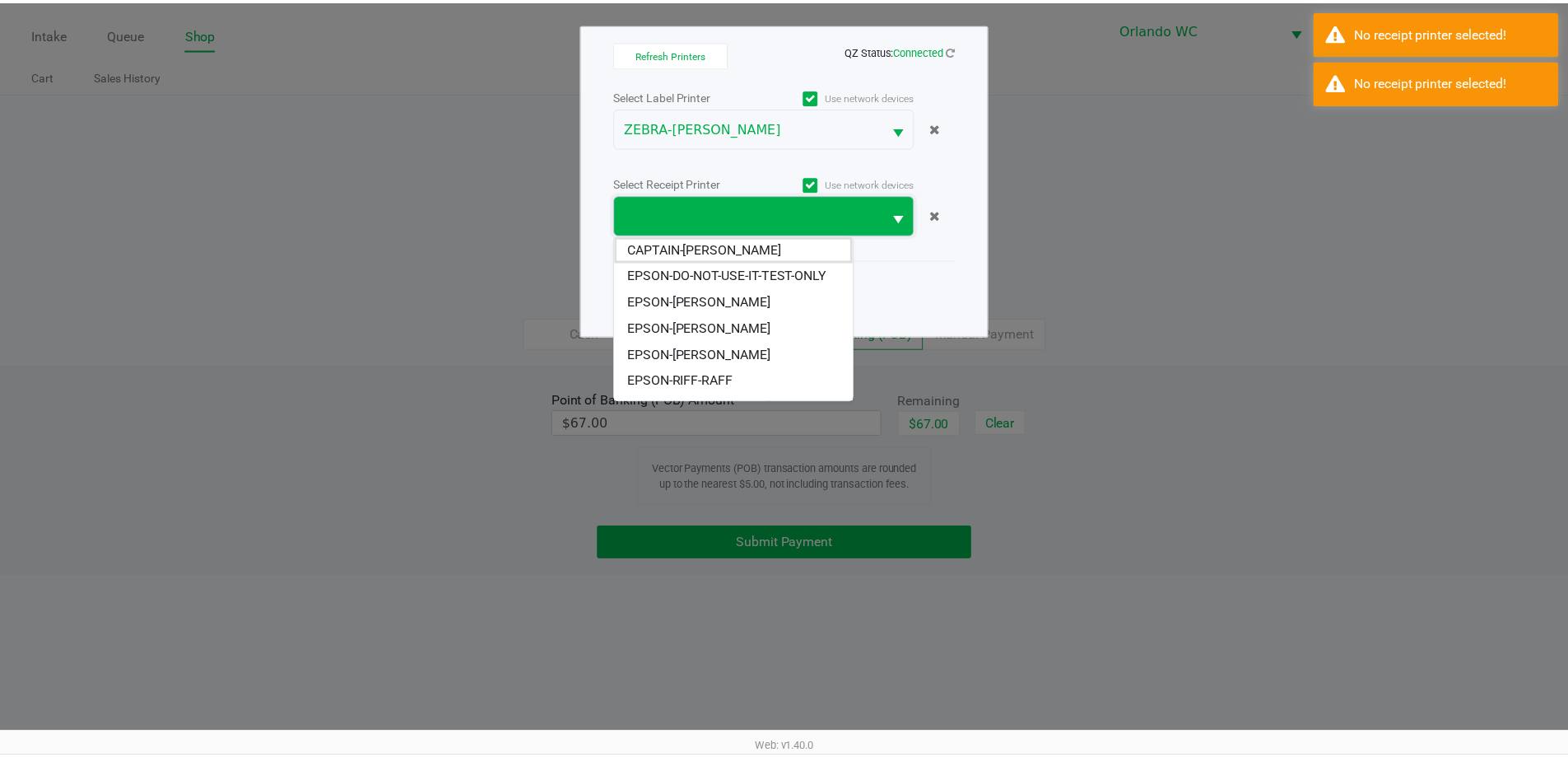
scroll to position [72, 0]
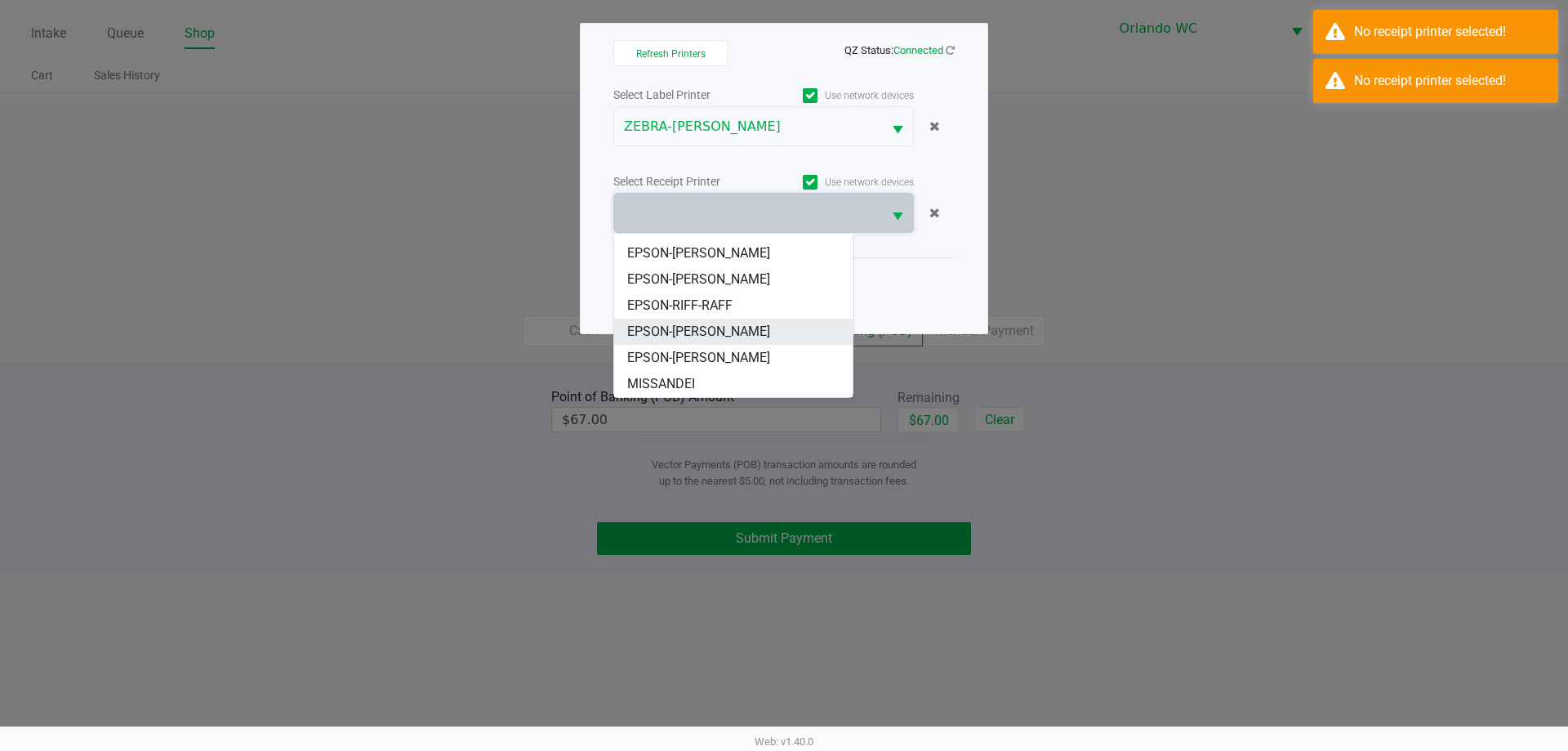
click at [752, 330] on span "EPSON-[PERSON_NAME]" at bounding box center [698, 331] width 143 height 20
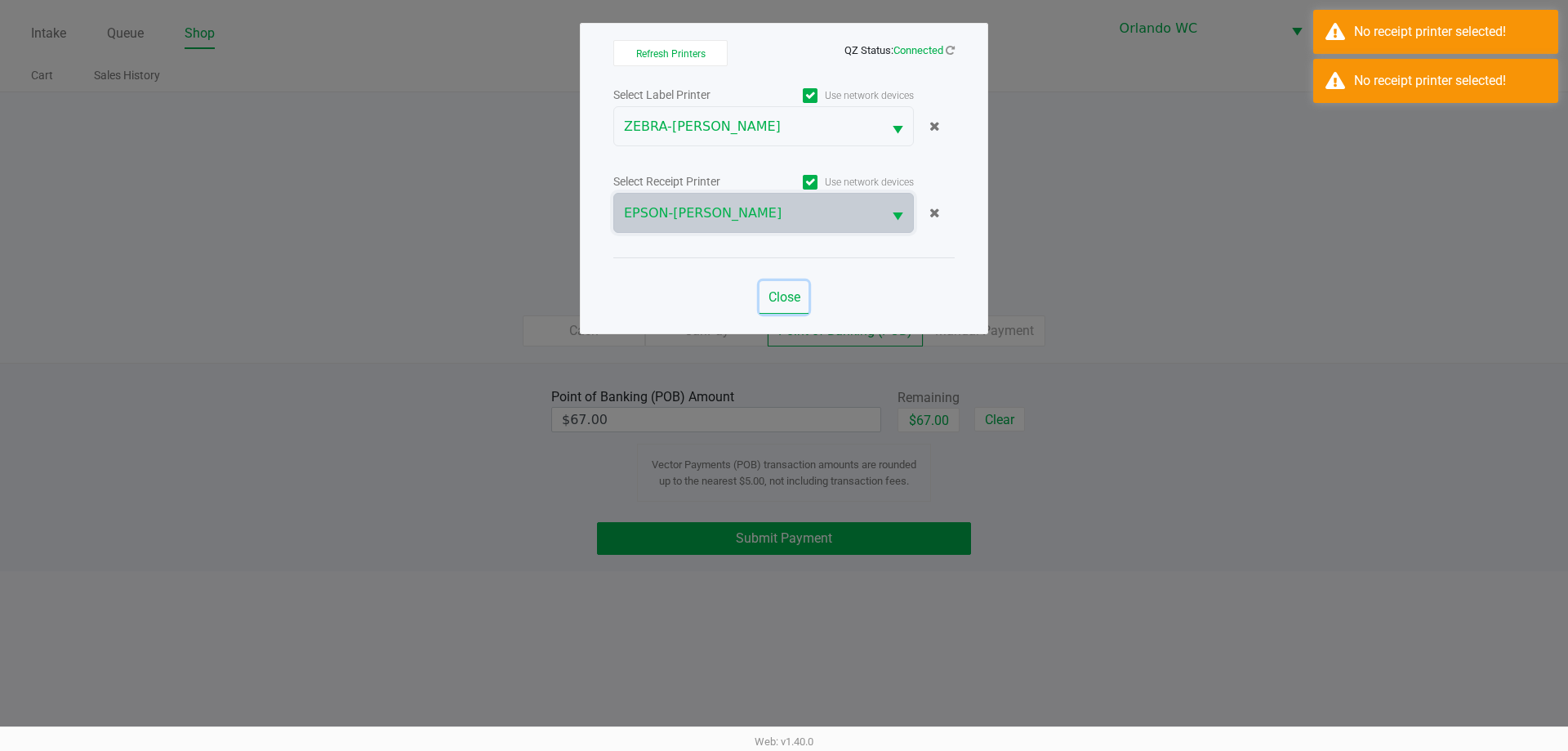
click at [771, 295] on span "Close" at bounding box center [784, 296] width 32 height 15
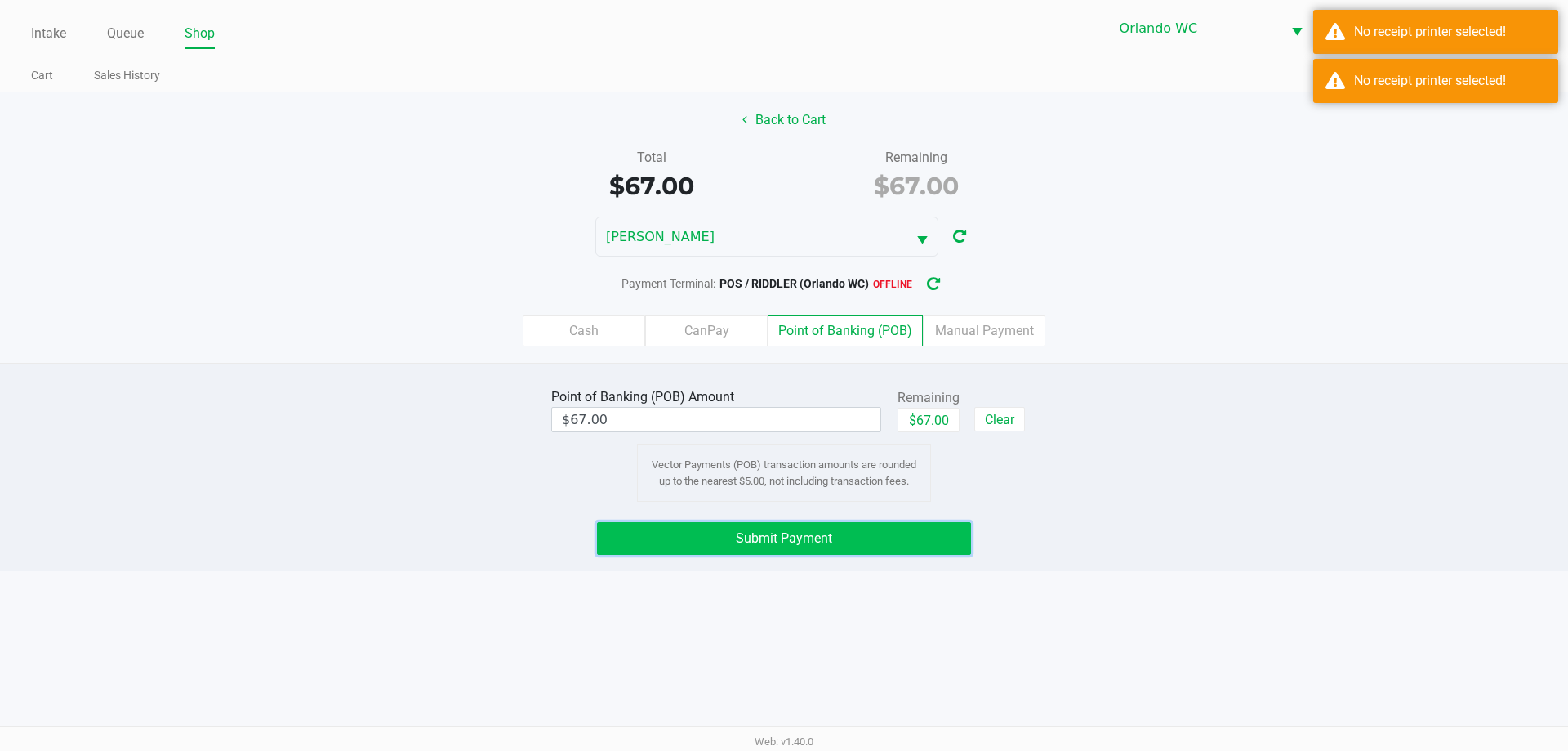
click at [863, 536] on button "Submit Payment" at bounding box center [784, 538] width 374 height 32
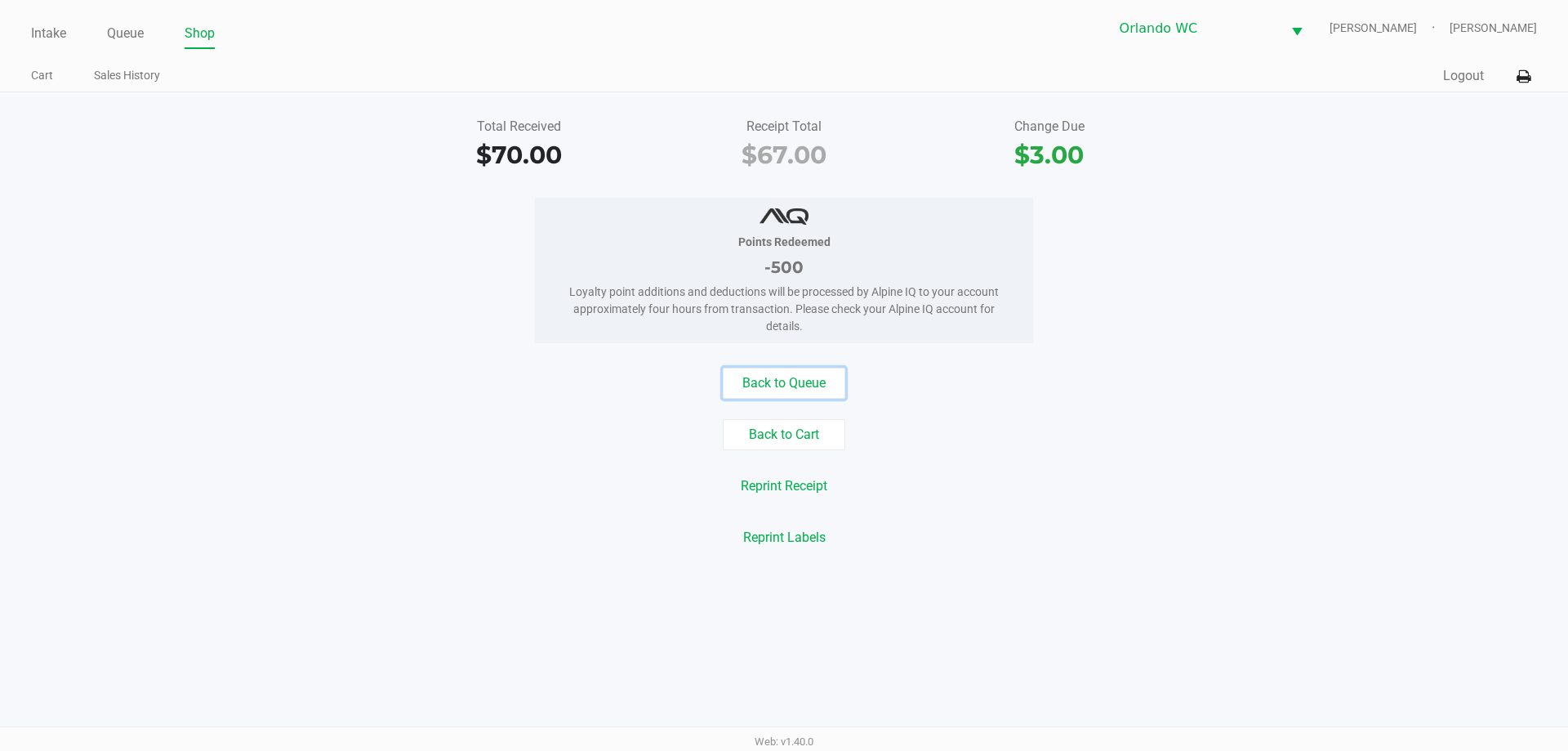
click at [767, 367] on button "Back to Queue" at bounding box center [783, 383] width 122 height 31
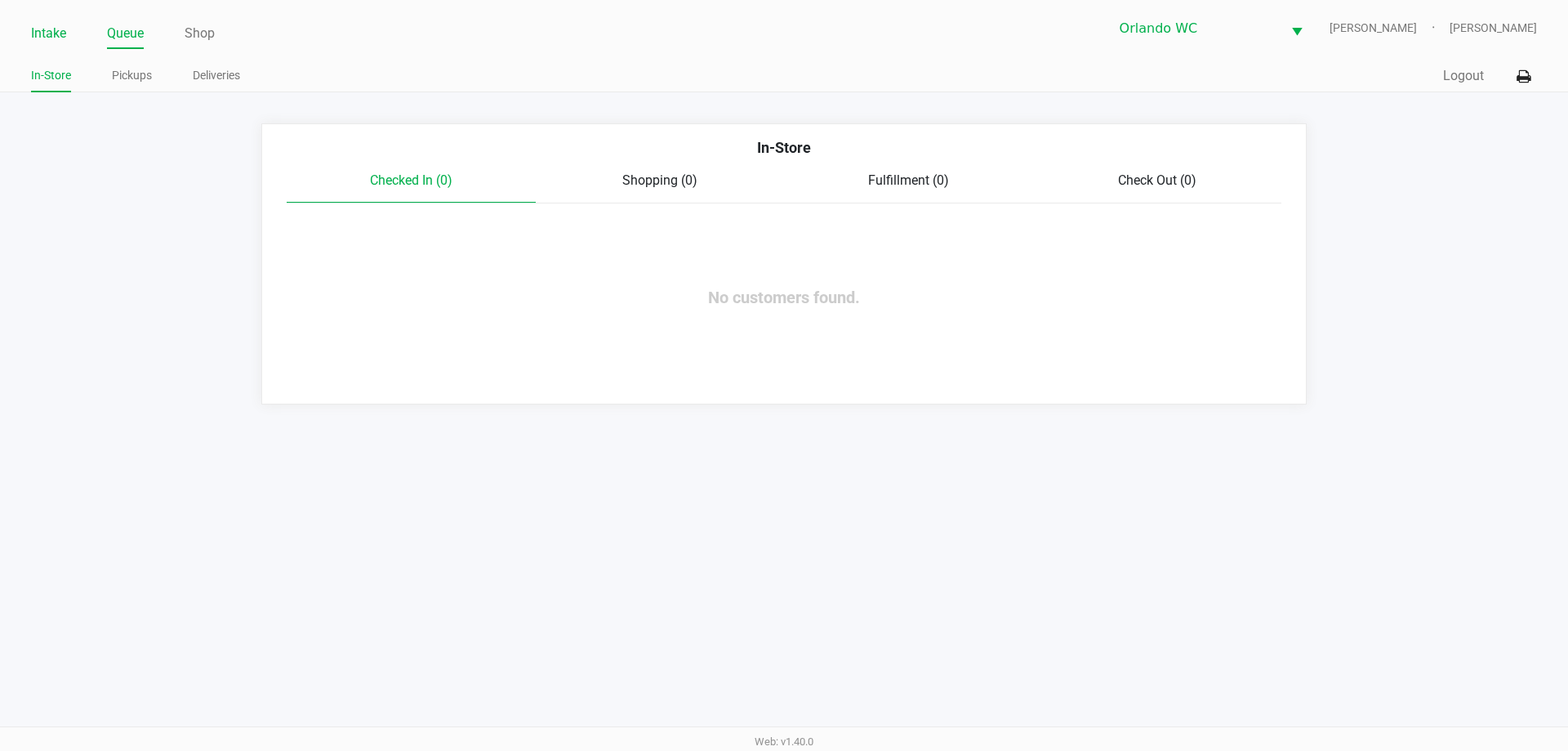
click at [46, 23] on link "Intake" at bounding box center [48, 33] width 35 height 23
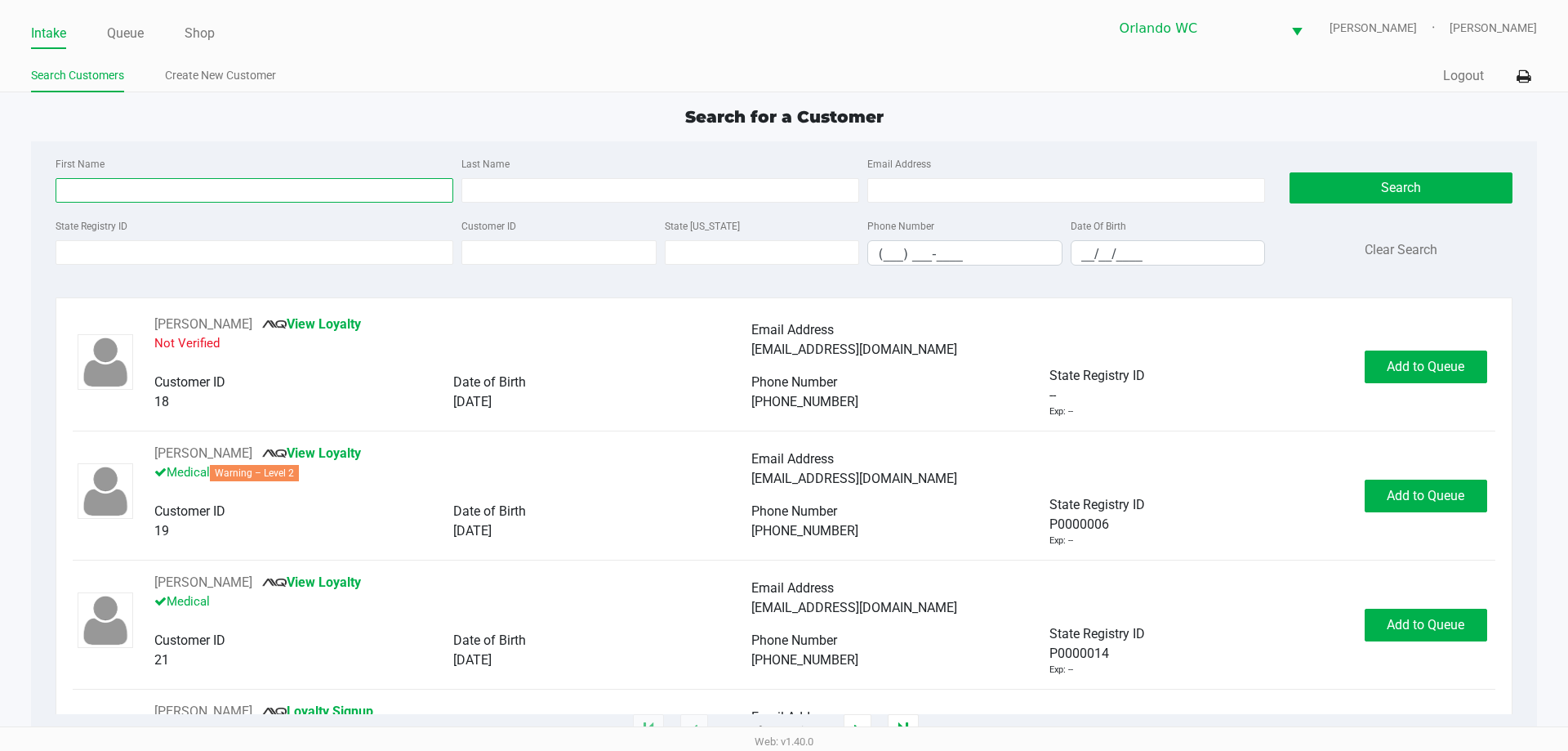
click at [174, 200] on input "First Name" at bounding box center [255, 190] width 398 height 25
type input "pamela"
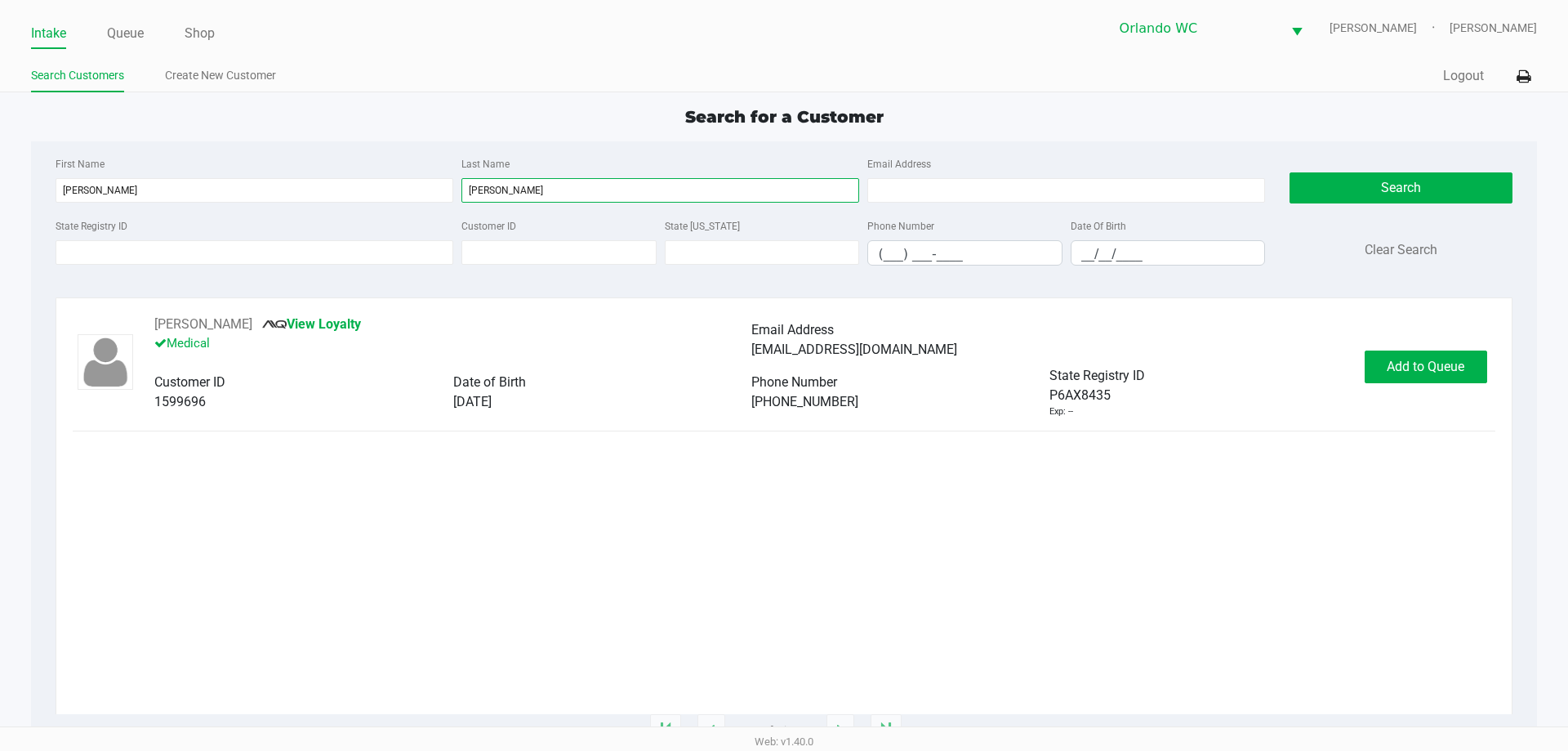
type input "morton"
click at [1078, 250] on input "__/__/____" at bounding box center [1167, 254] width 194 height 26
type input "06/03/1955"
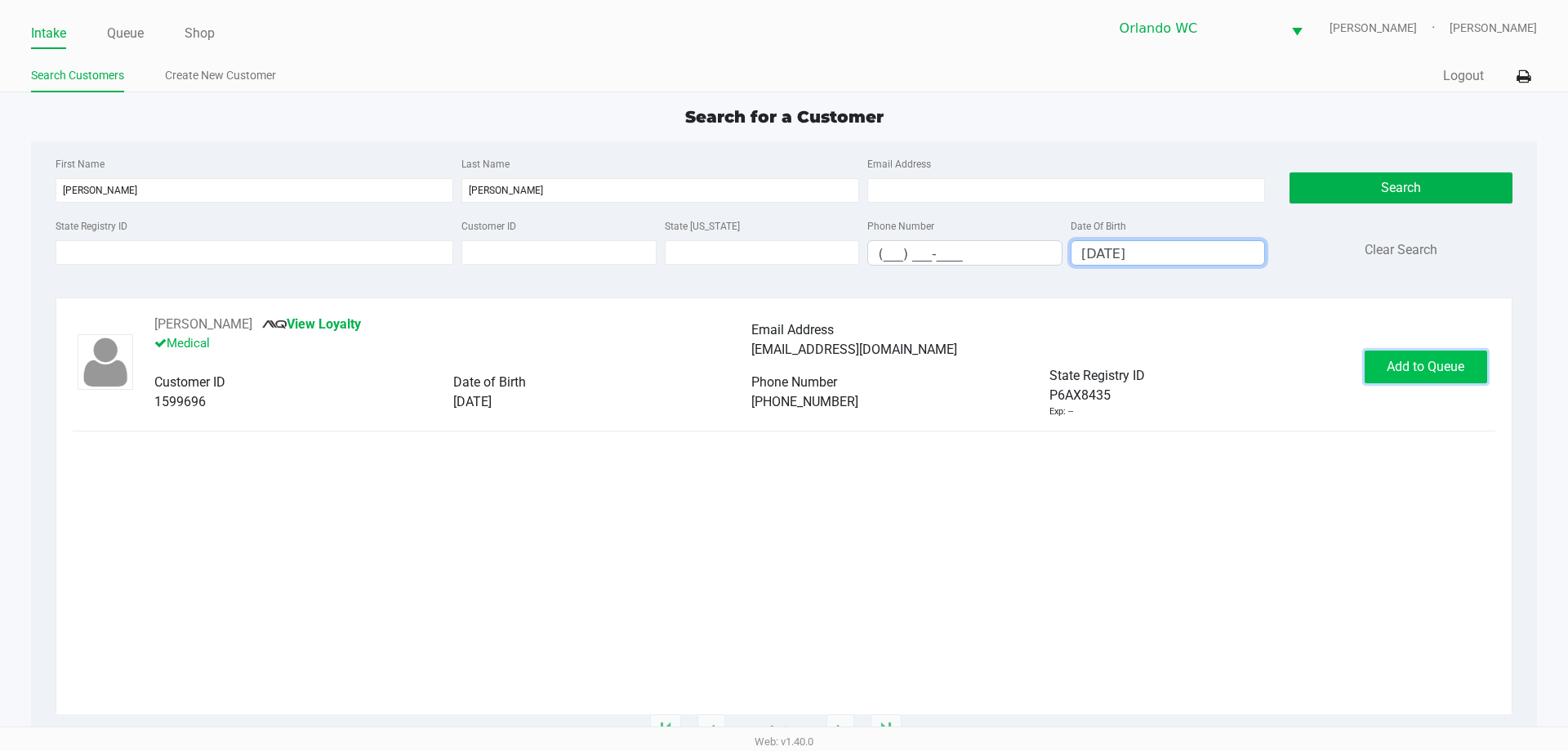
click at [1420, 368] on span "Add to Queue" at bounding box center [1425, 367] width 78 height 15
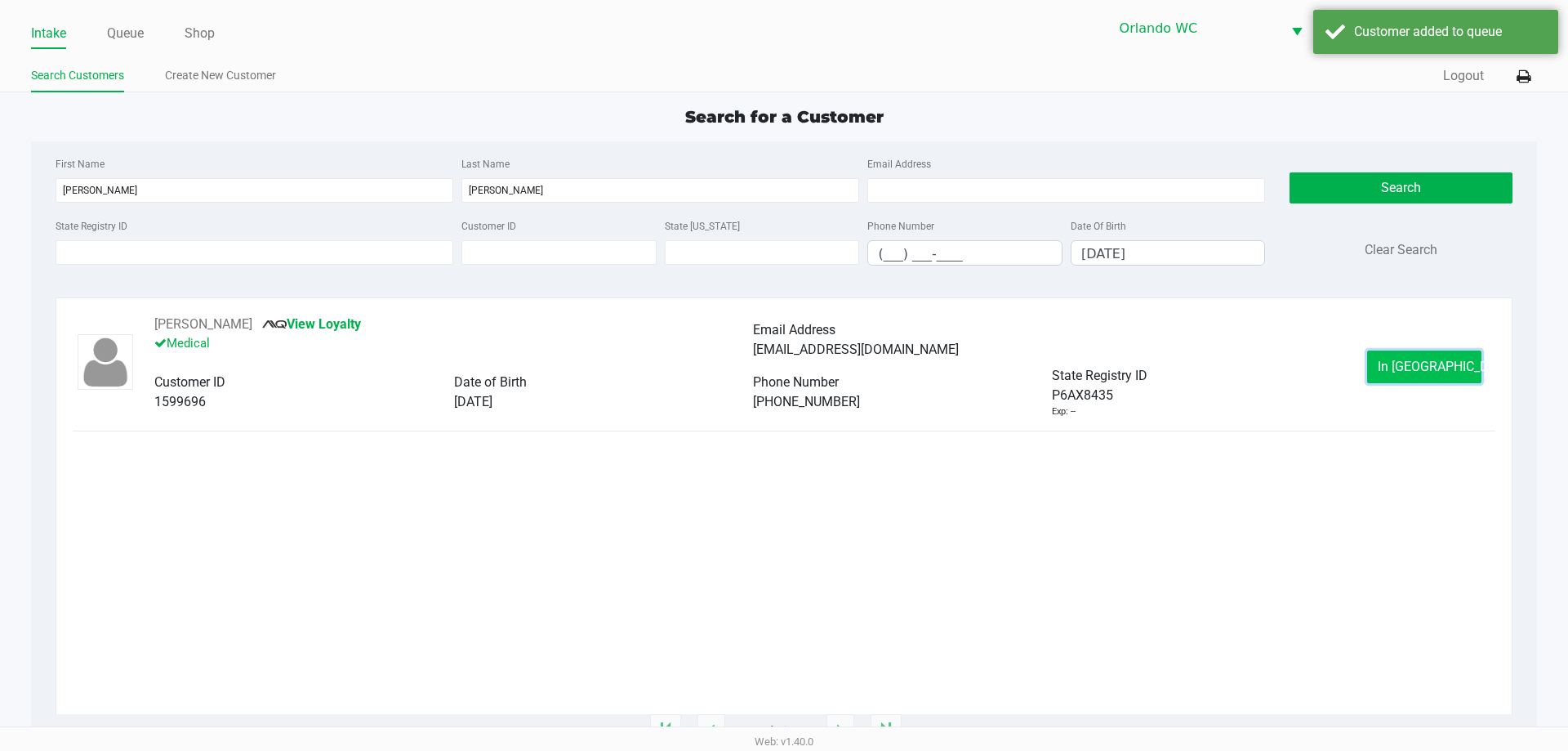
click at [1383, 367] on button "In Queue" at bounding box center [1424, 367] width 114 height 32
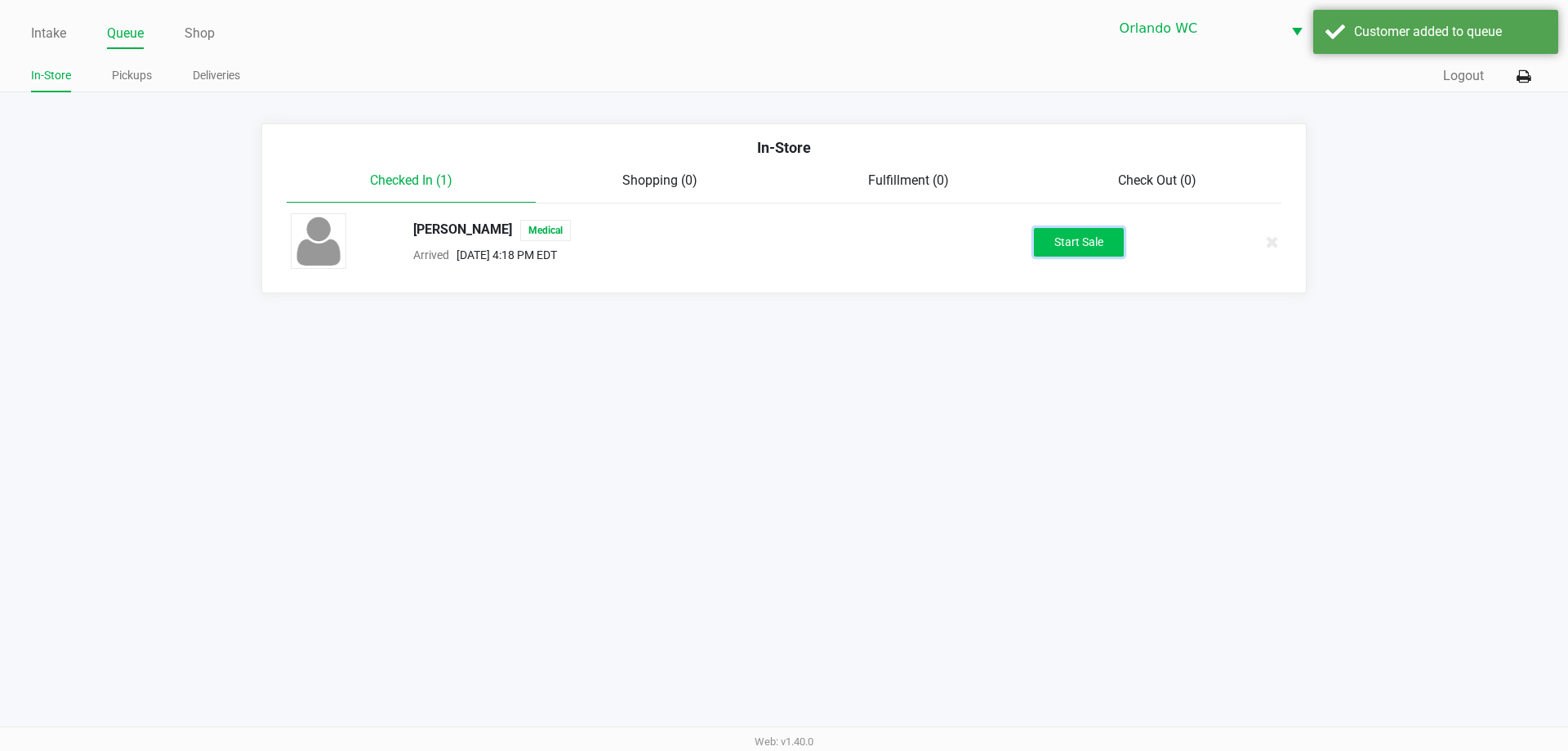
click at [1123, 244] on button "Start Sale" at bounding box center [1078, 242] width 90 height 28
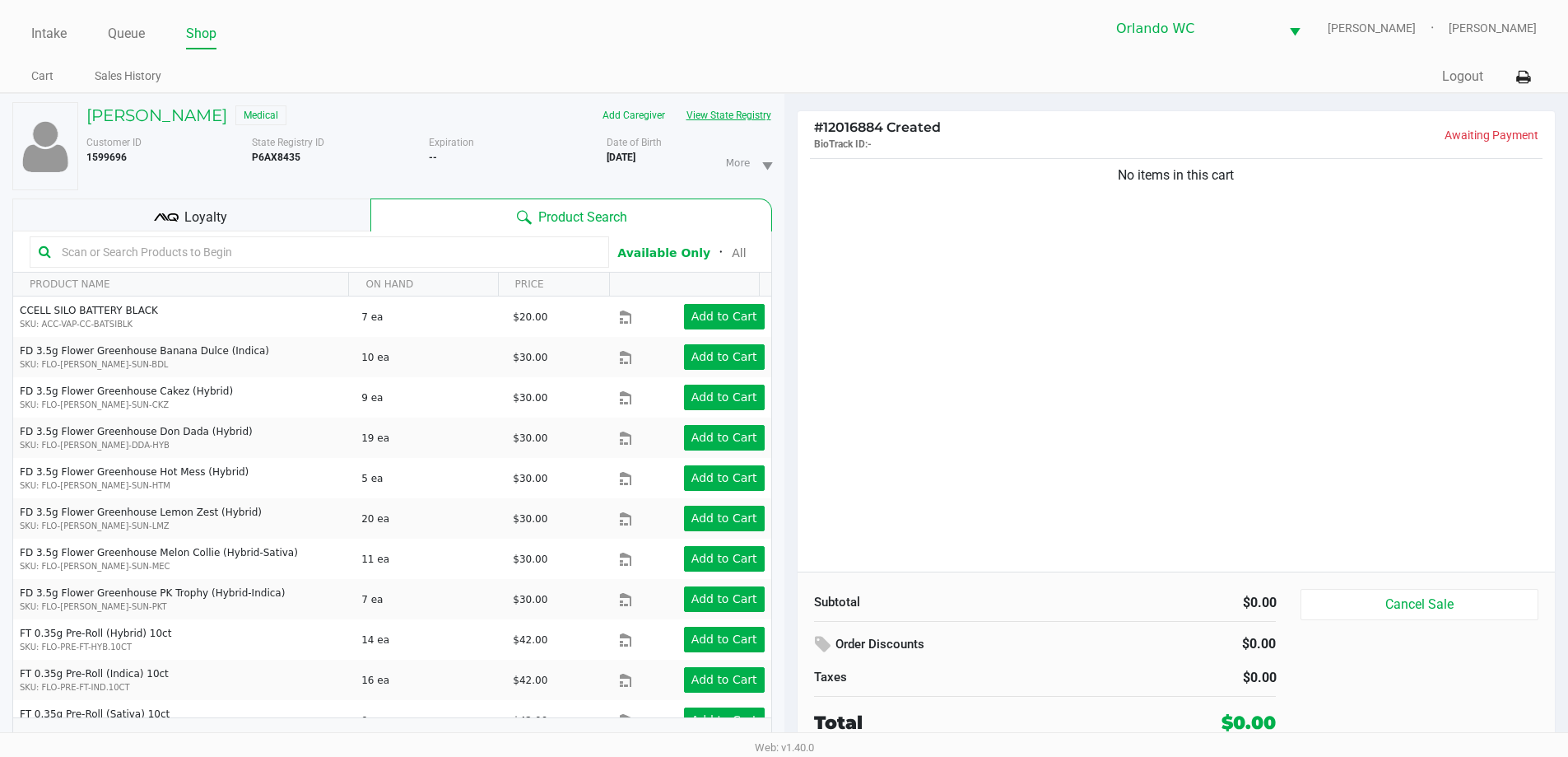
click at [722, 110] on button "View State Registry" at bounding box center [724, 115] width 96 height 27
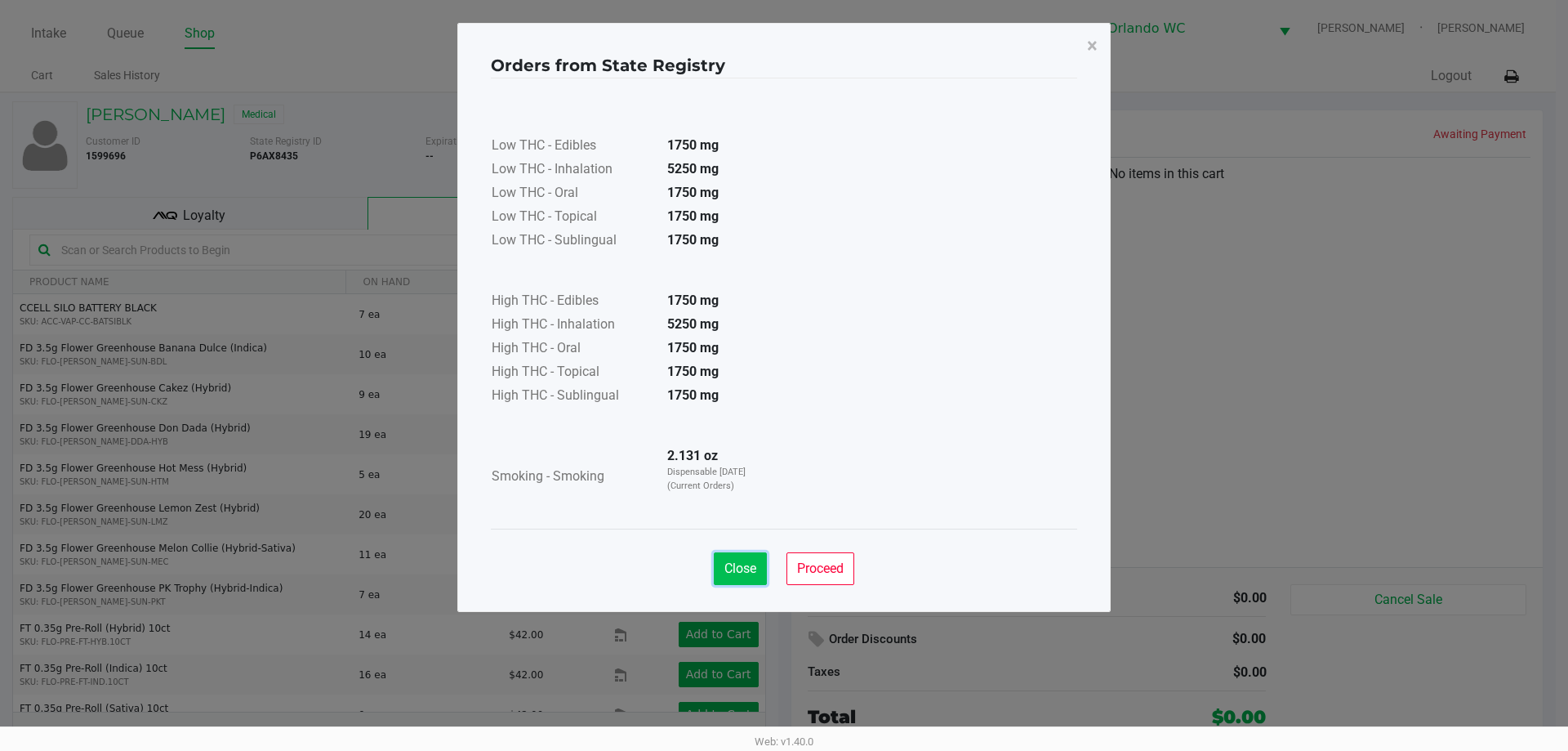
click at [717, 575] on button "Close" at bounding box center [740, 568] width 53 height 32
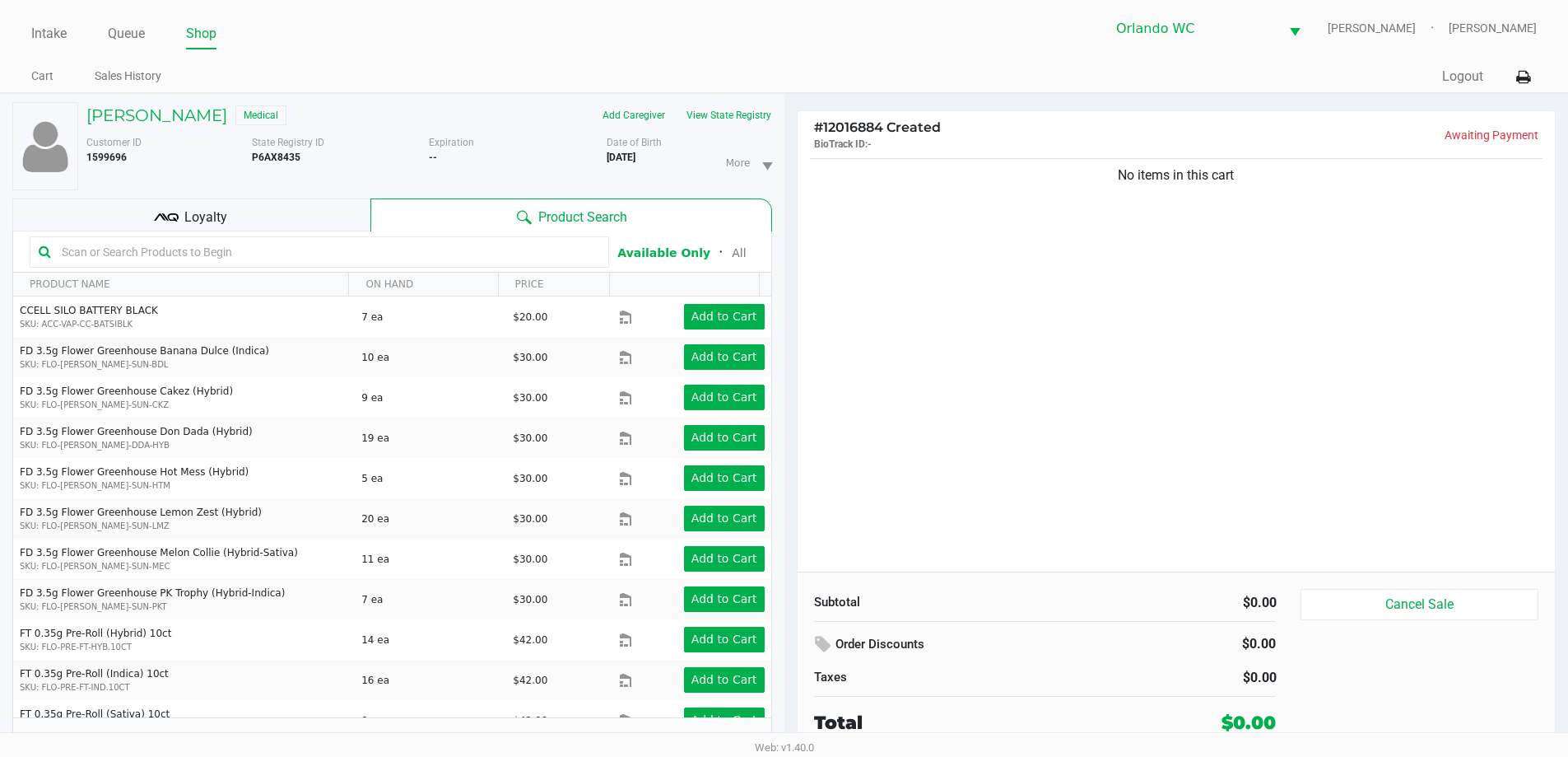
click at [246, 254] on input "text" at bounding box center [327, 251] width 545 height 25
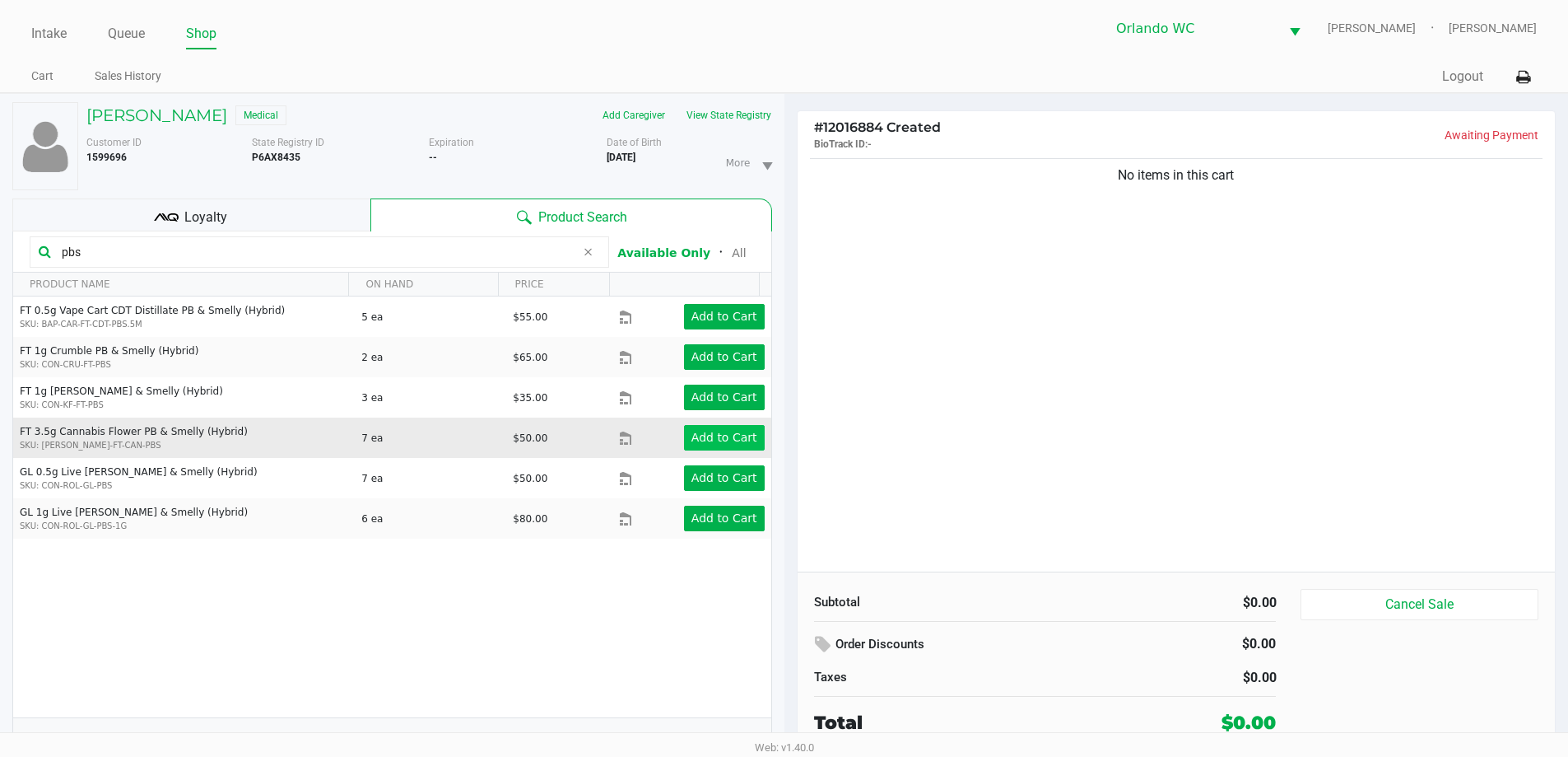
type input "pbs"
click at [733, 433] on app-button-loader "Add to Cart" at bounding box center [724, 437] width 65 height 13
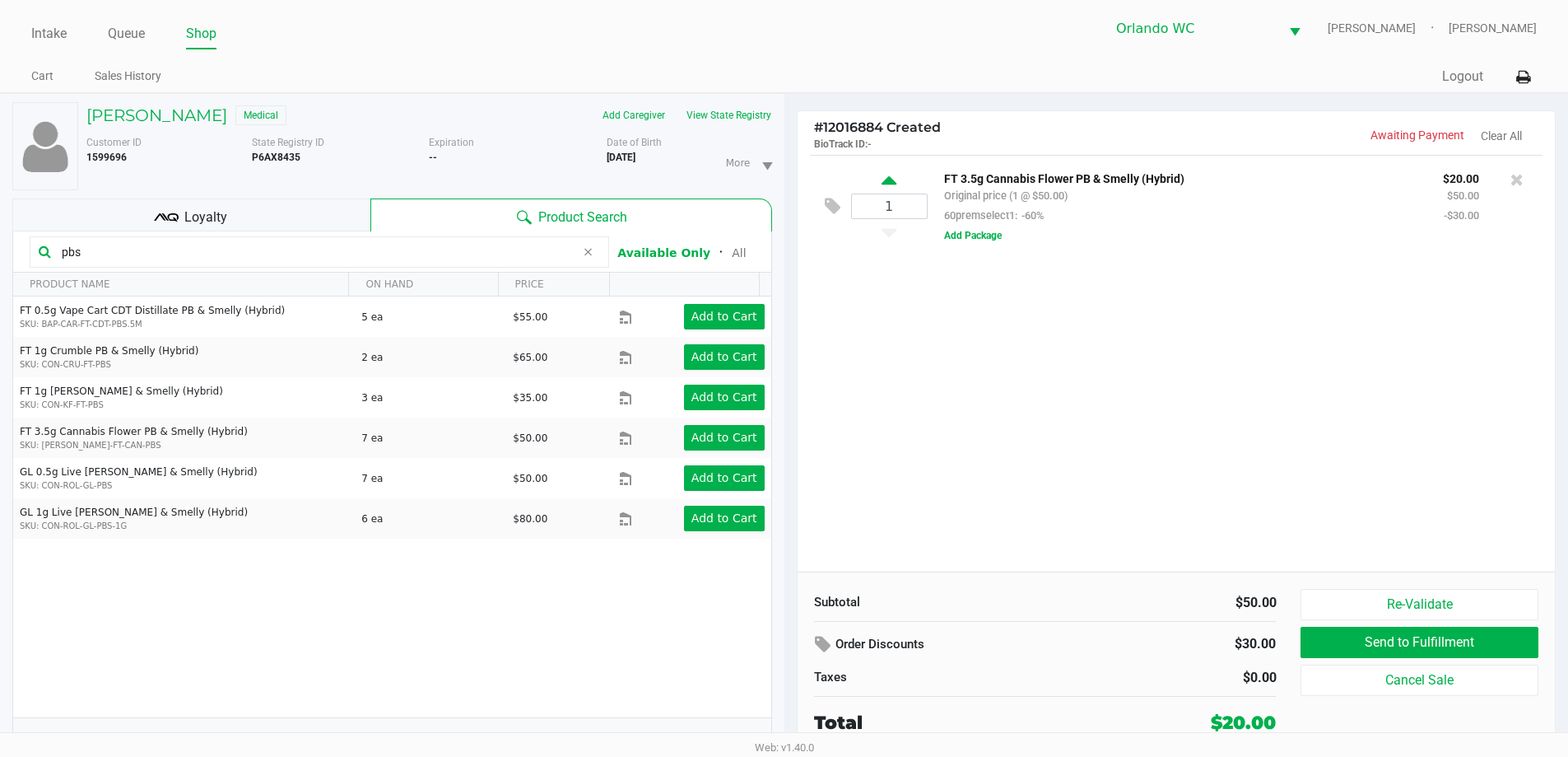
click at [894, 182] on icon at bounding box center [889, 183] width 15 height 21
type input "2"
click at [183, 116] on h5 "PAMELA MORTON" at bounding box center [156, 115] width 140 height 20
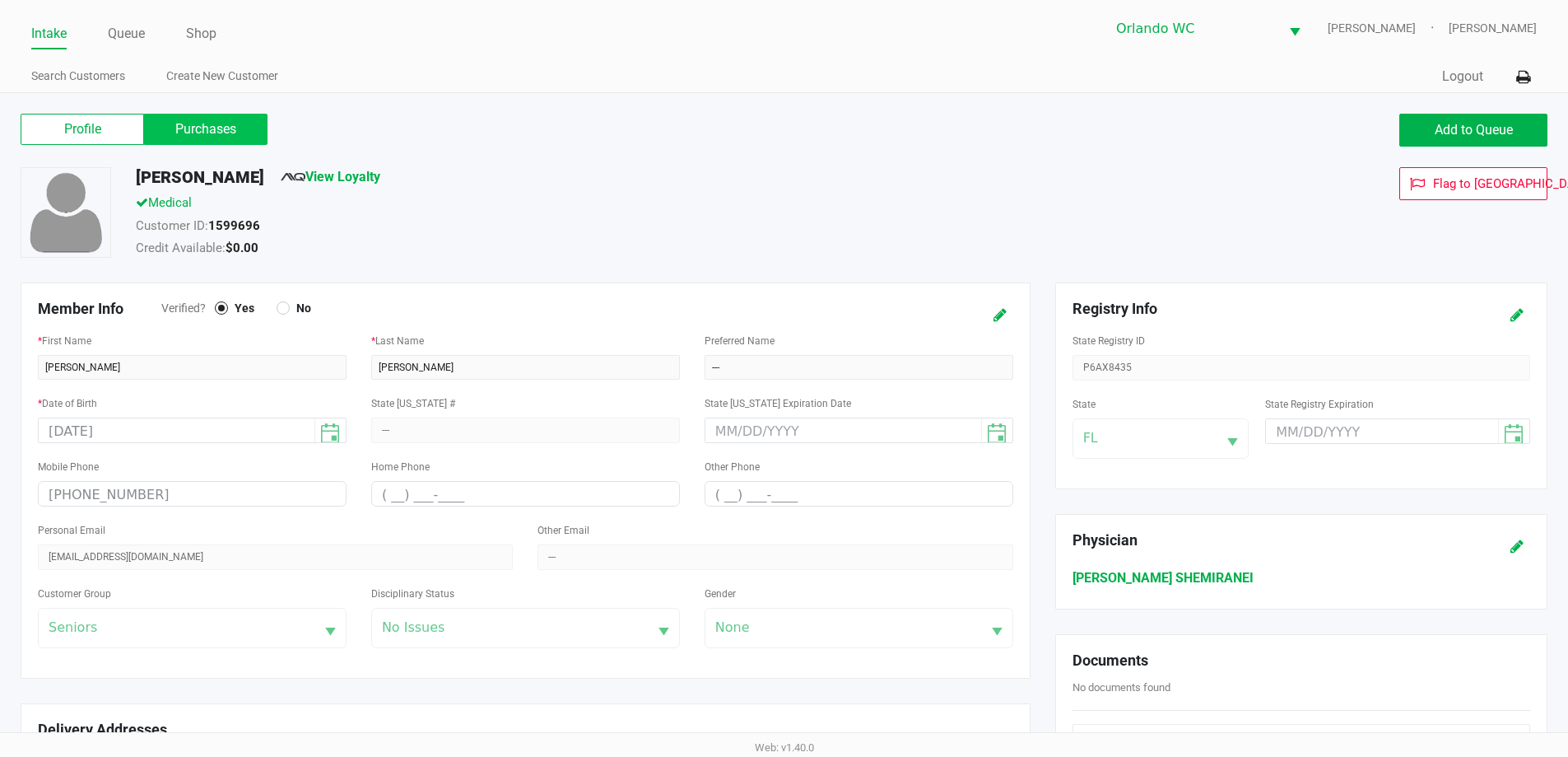
click at [257, 121] on label "Purchases" at bounding box center [205, 129] width 123 height 31
click at [0, 0] on 1 "Purchases" at bounding box center [0, 0] width 0 height 0
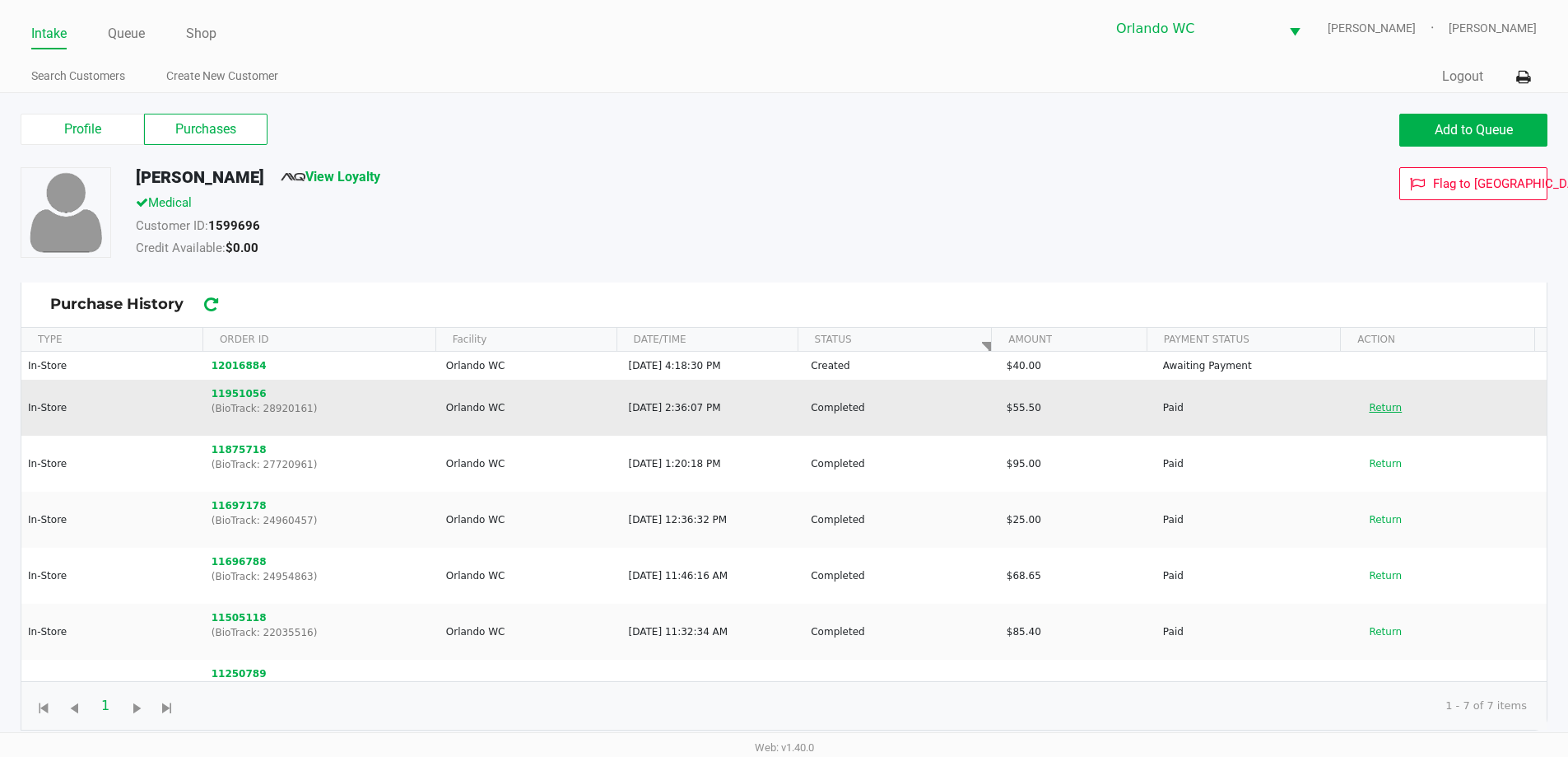
click at [1380, 407] on button "Return" at bounding box center [1385, 407] width 54 height 27
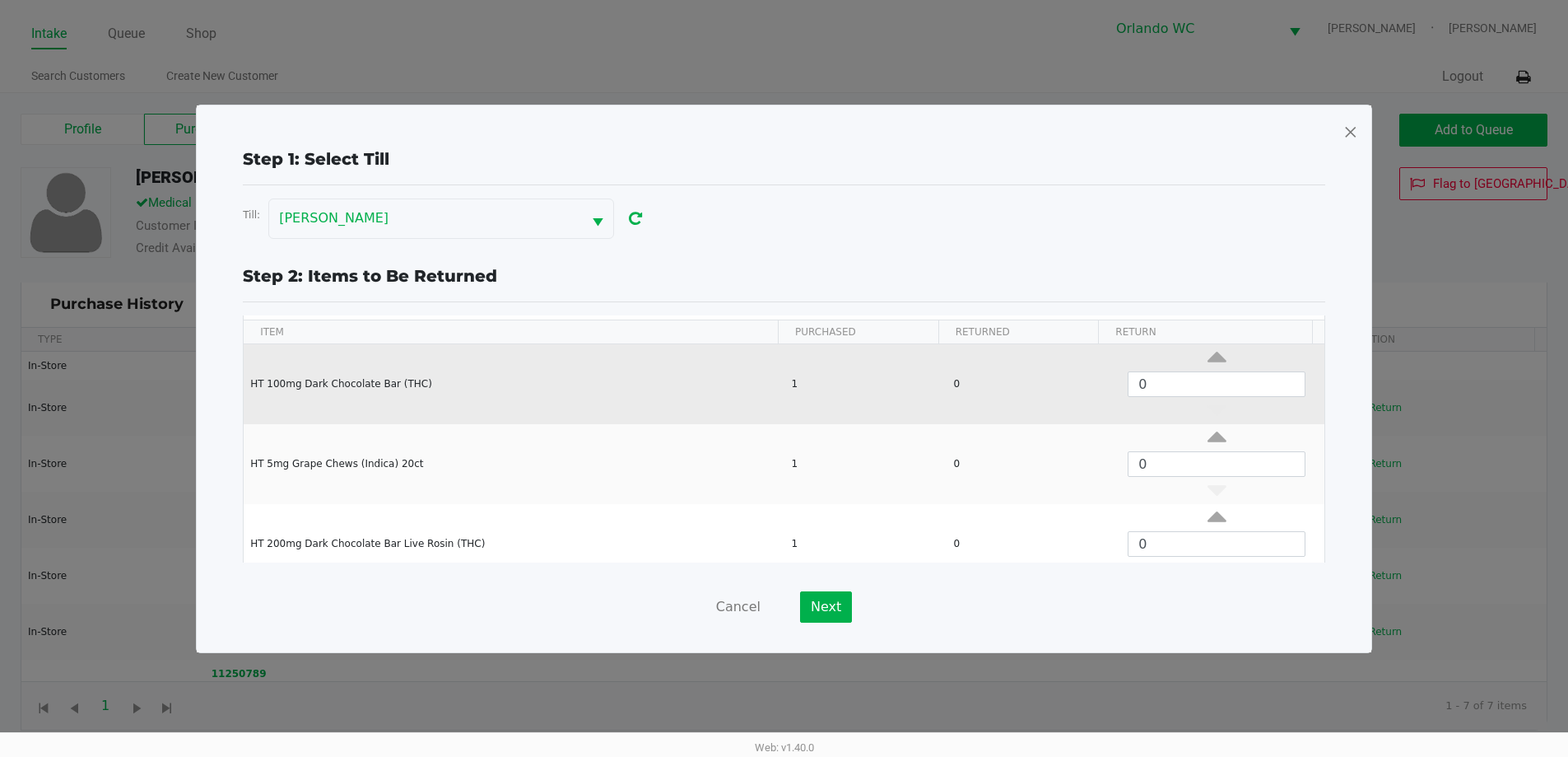
scroll to position [63, 0]
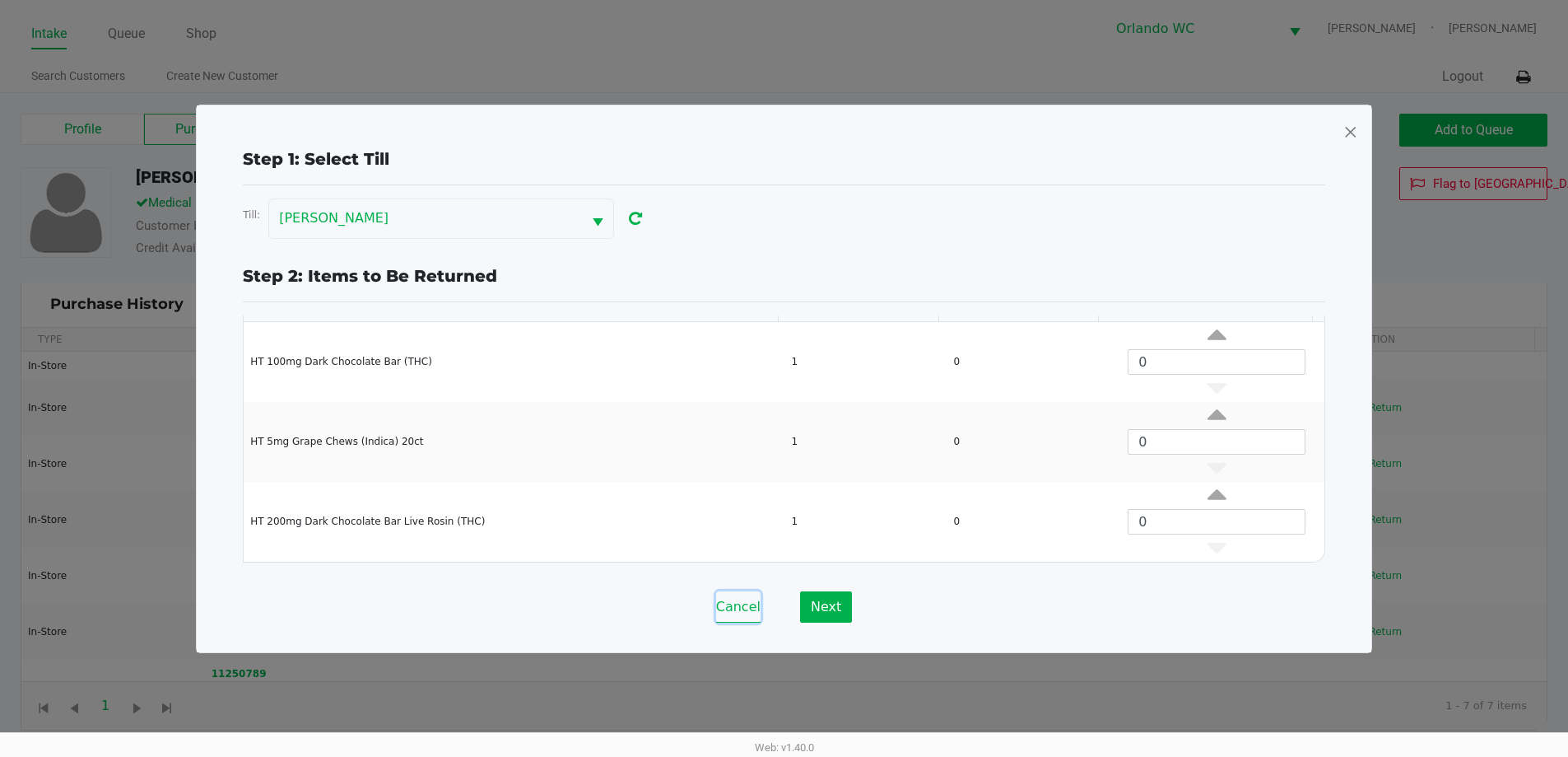
click at [725, 605] on button "Cancel" at bounding box center [739, 606] width 45 height 31
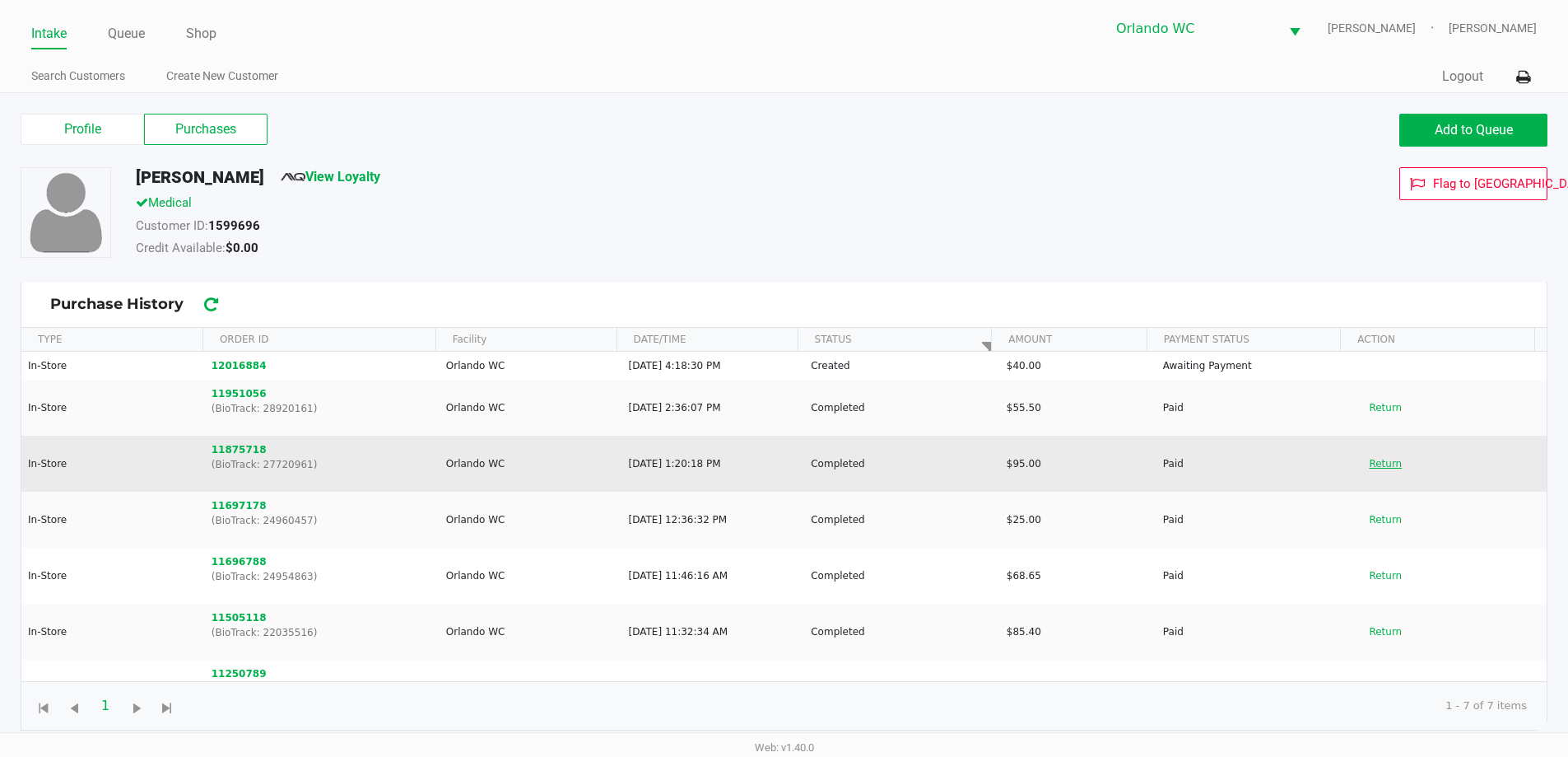
click at [1372, 475] on button "Return" at bounding box center [1385, 463] width 54 height 27
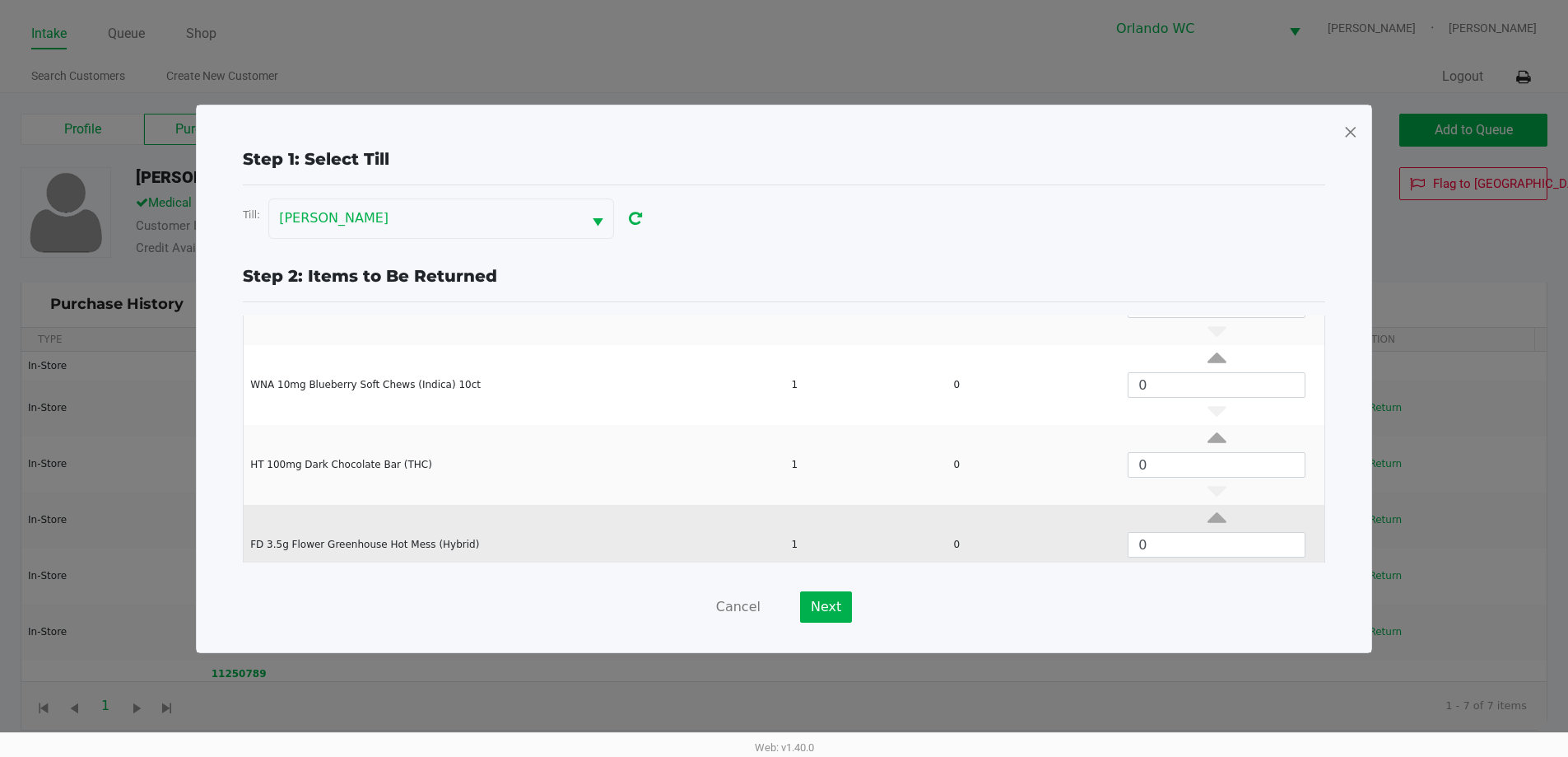
scroll to position [222, 0]
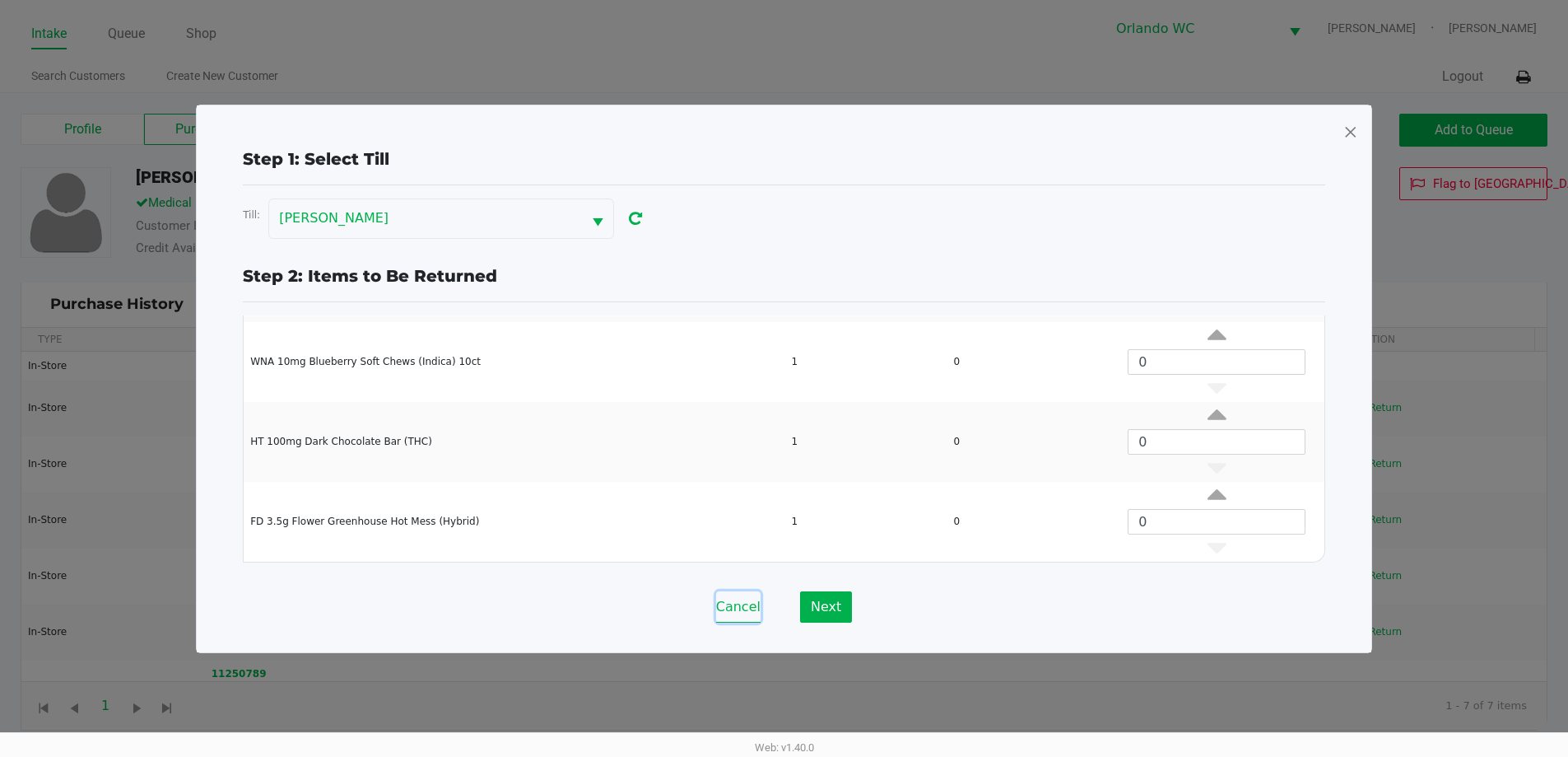
click at [729, 598] on button "Cancel" at bounding box center [739, 606] width 45 height 31
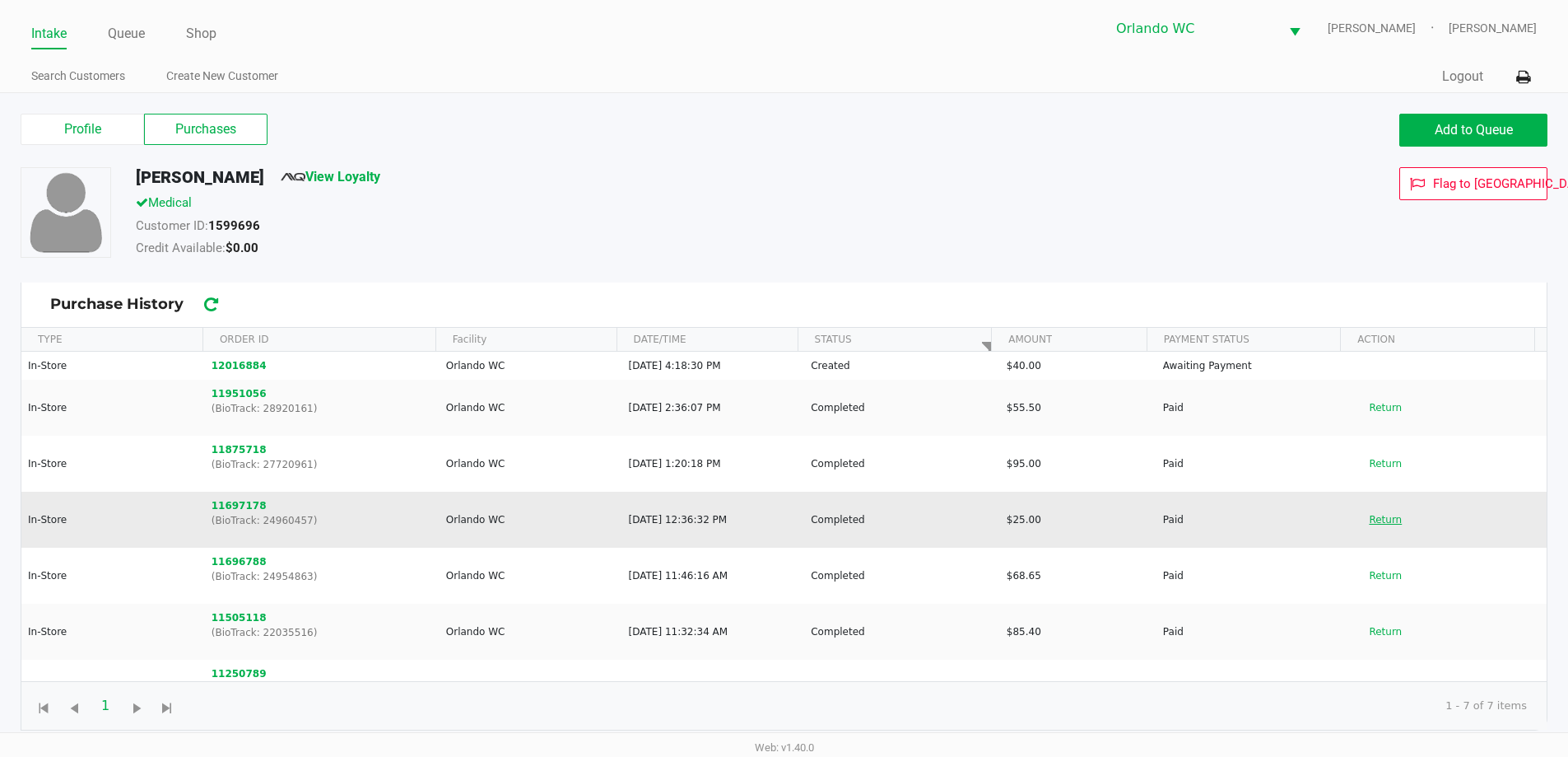
click at [1358, 518] on button "Return" at bounding box center [1385, 519] width 54 height 27
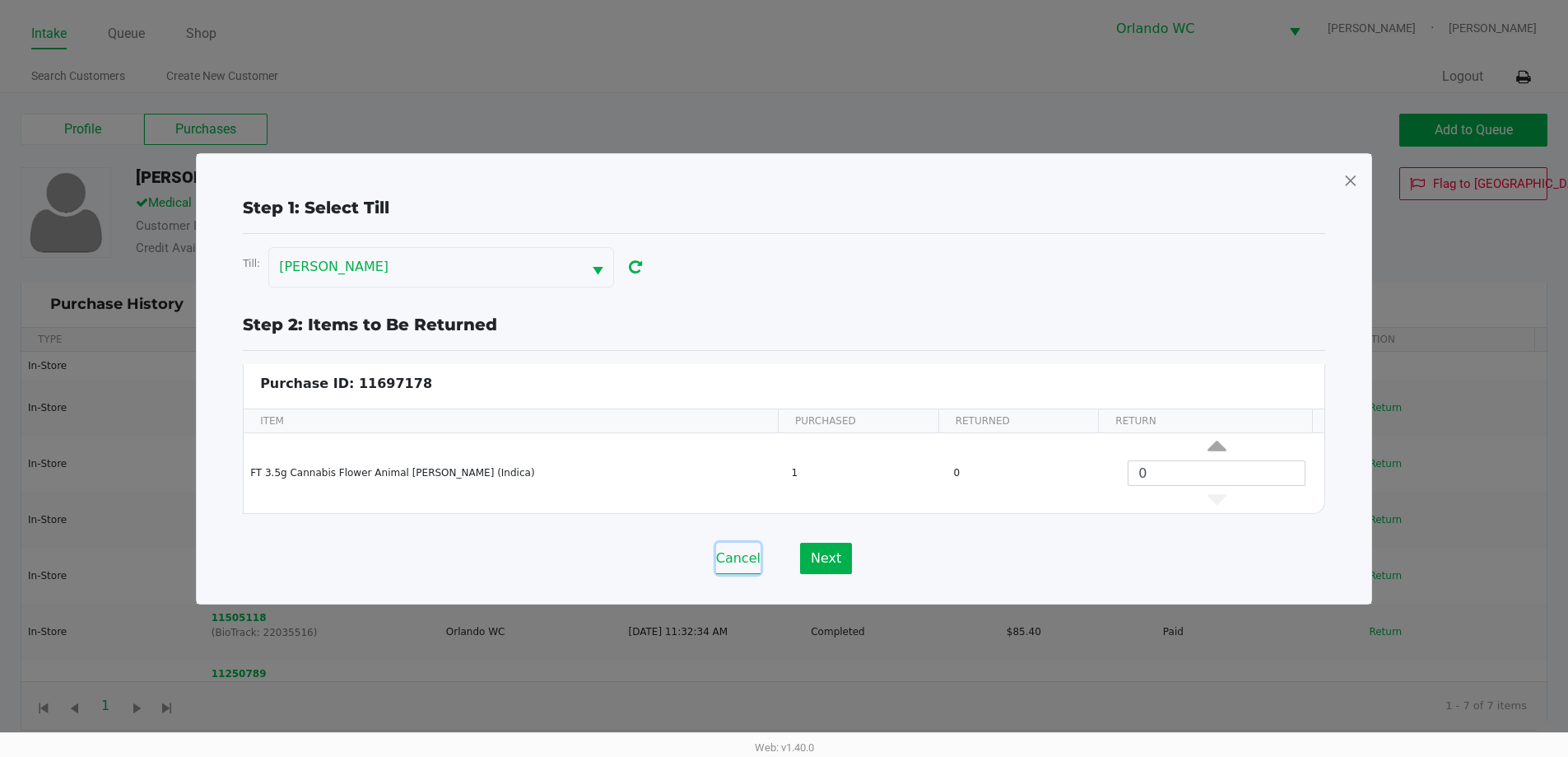
click at [742, 563] on button "Cancel" at bounding box center [739, 558] width 45 height 31
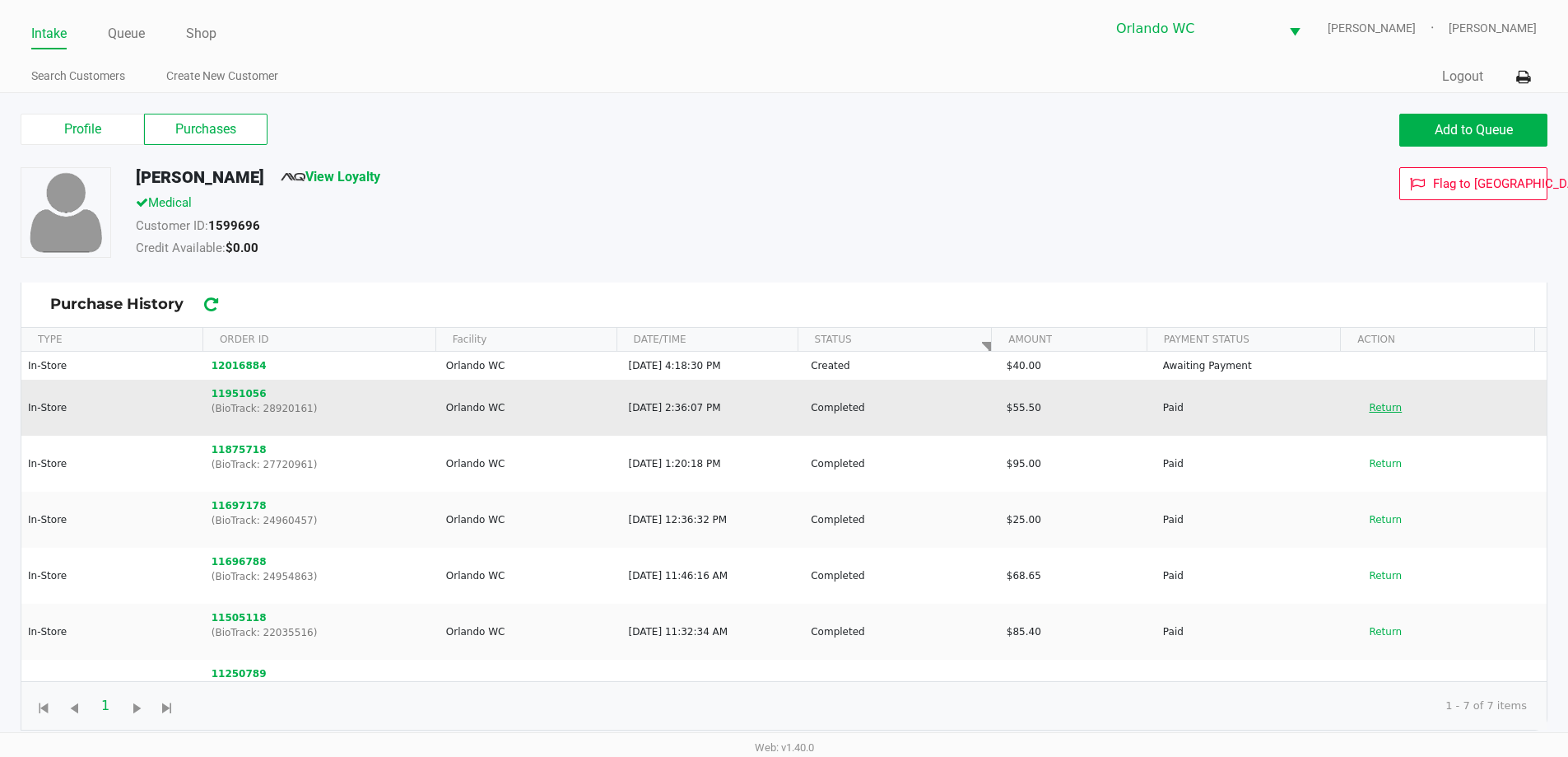
click at [1370, 408] on button "Return" at bounding box center [1385, 407] width 54 height 27
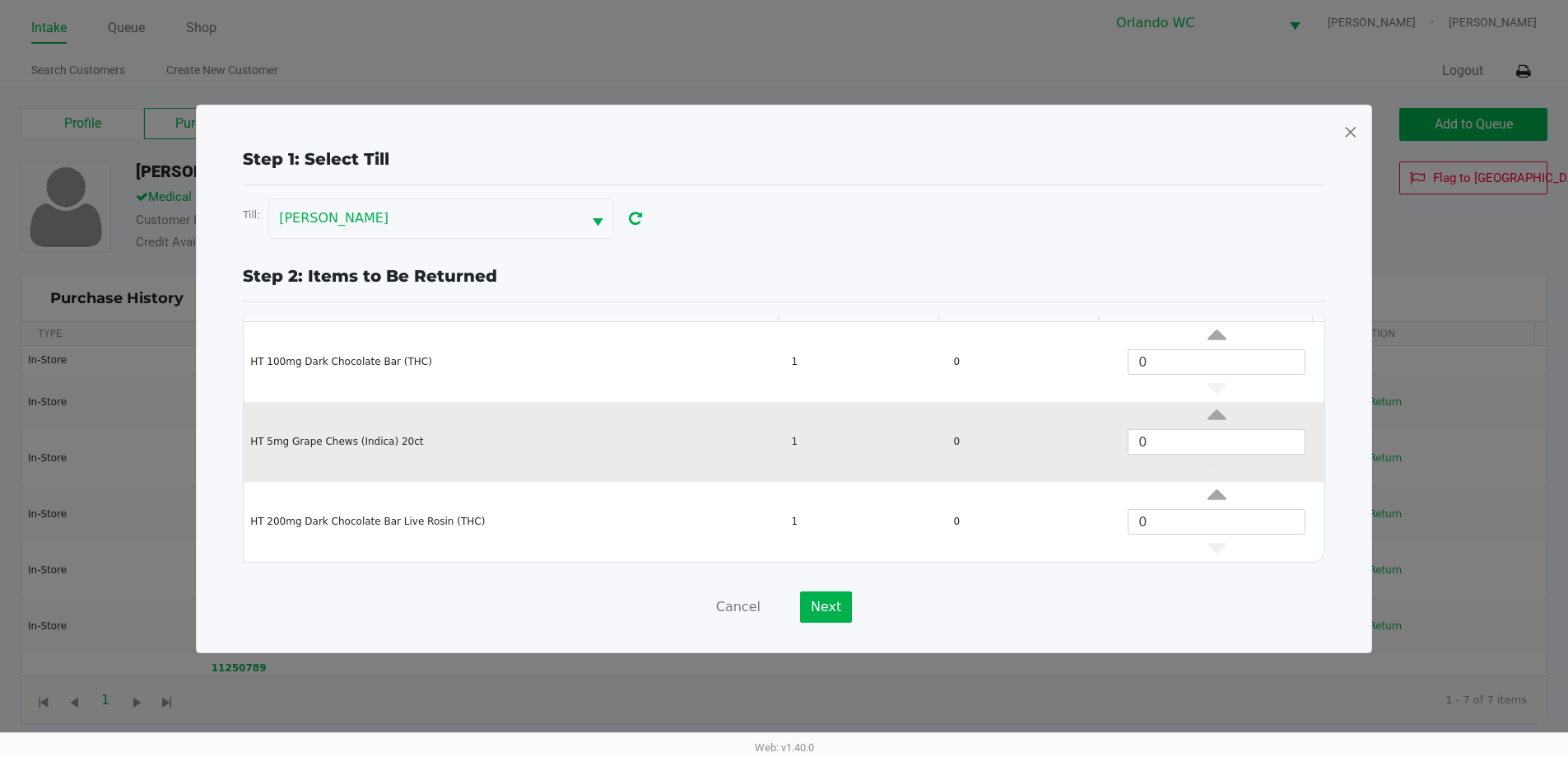
scroll to position [7, 0]
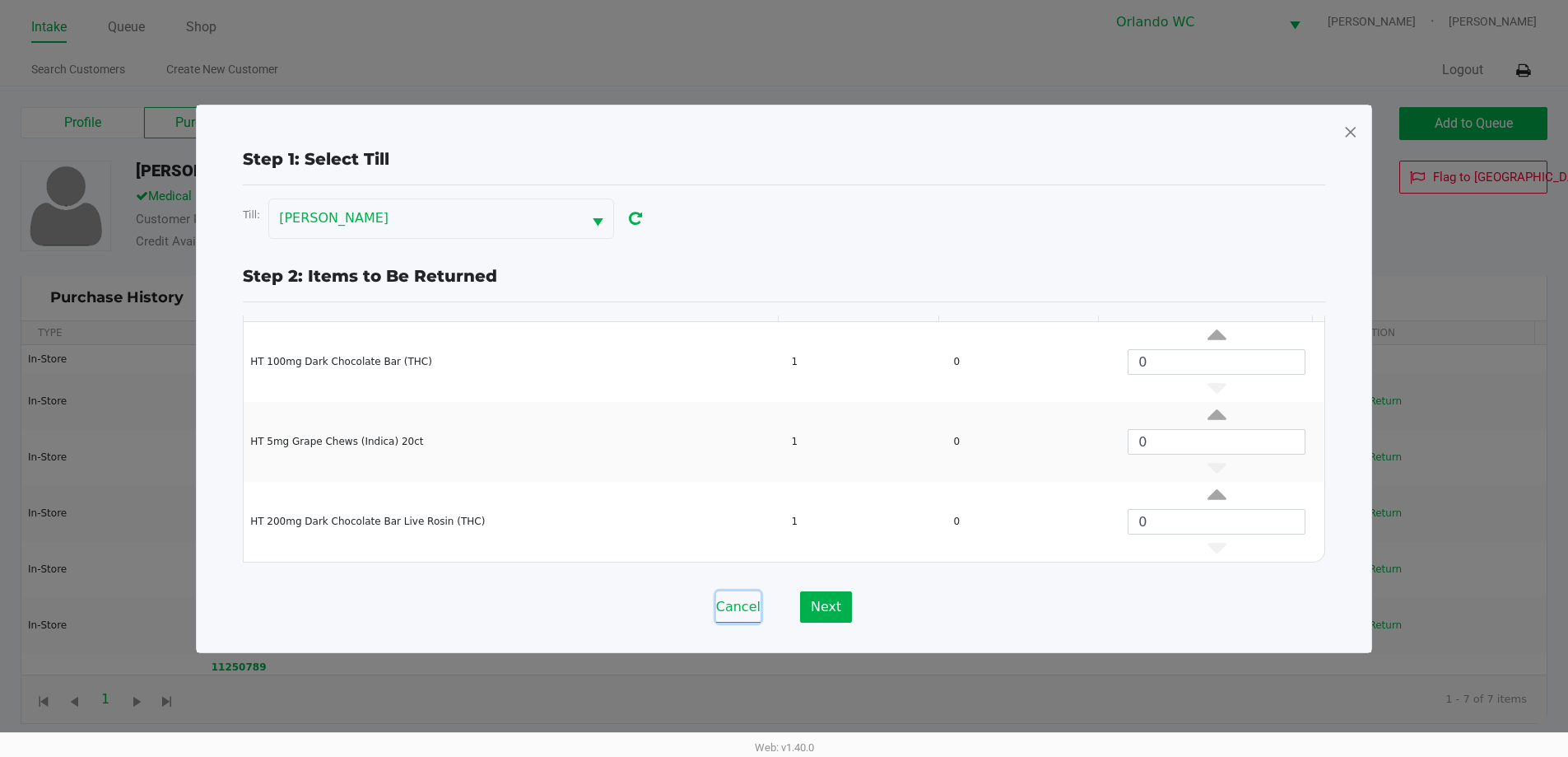
drag, startPoint x: 735, startPoint y: 615, endPoint x: 1178, endPoint y: 677, distance: 447.3
click at [735, 613] on button "Cancel" at bounding box center [739, 606] width 45 height 31
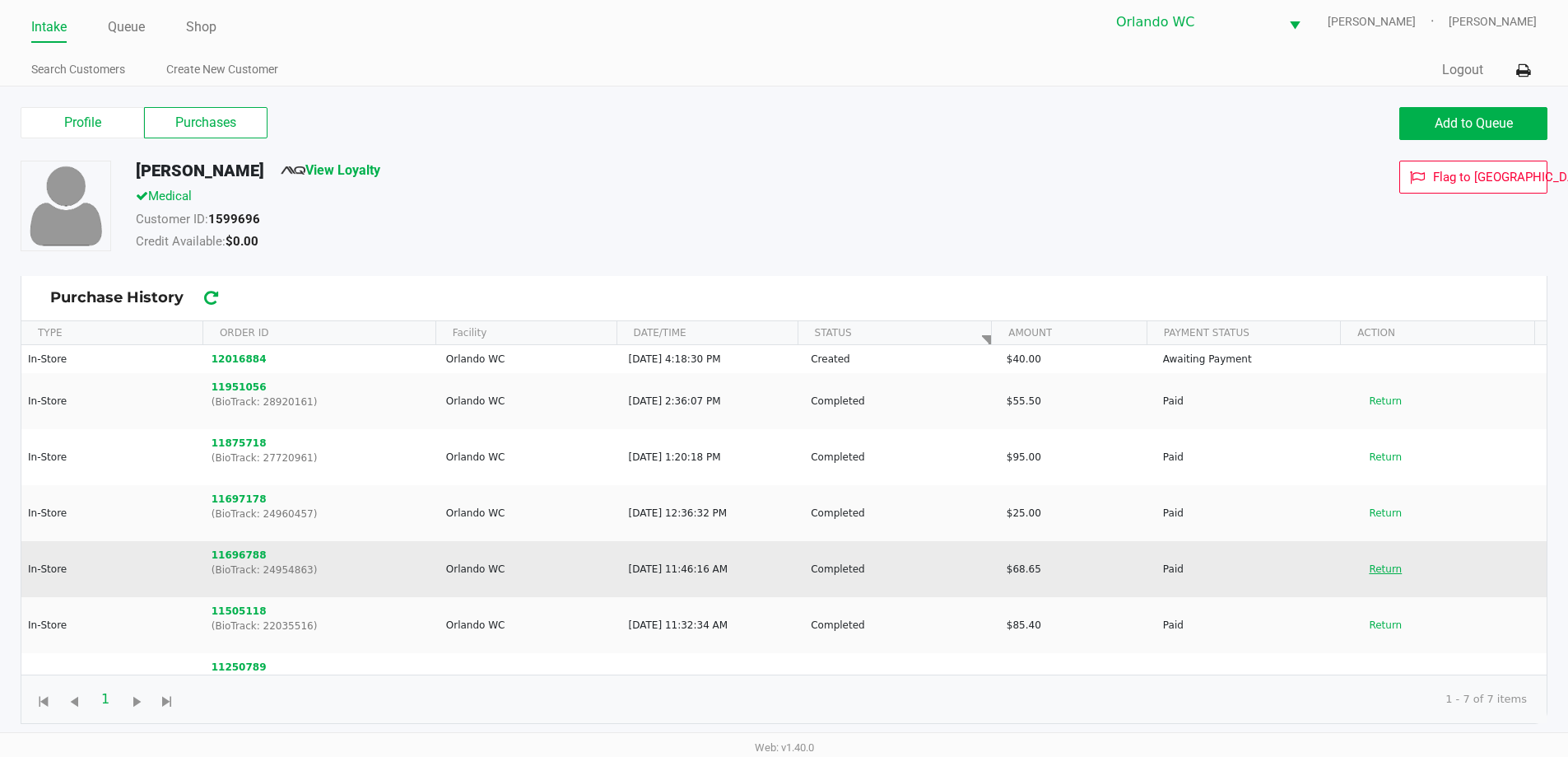
click at [1360, 567] on button "Return" at bounding box center [1385, 568] width 54 height 27
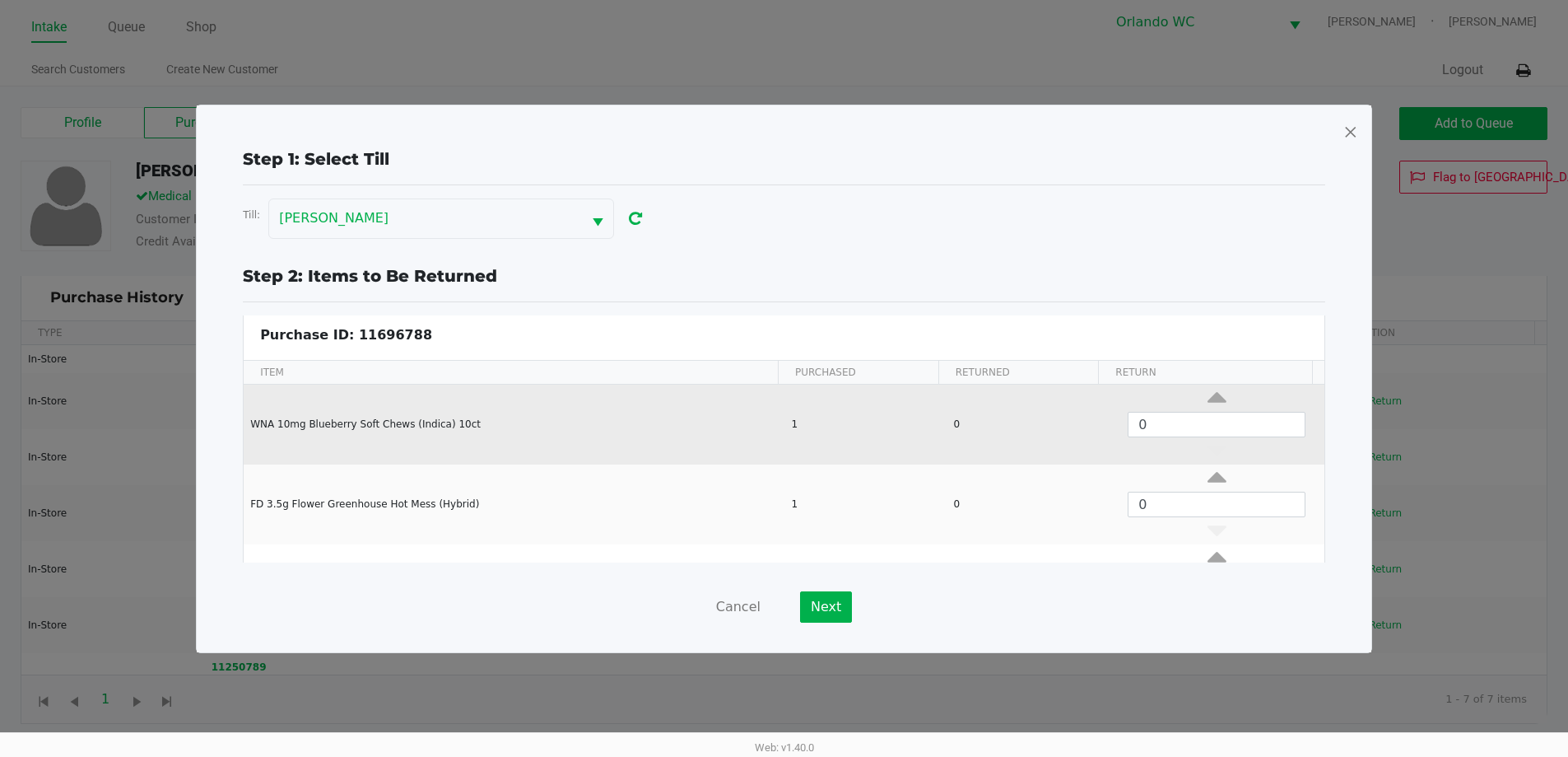
scroll to position [63, 0]
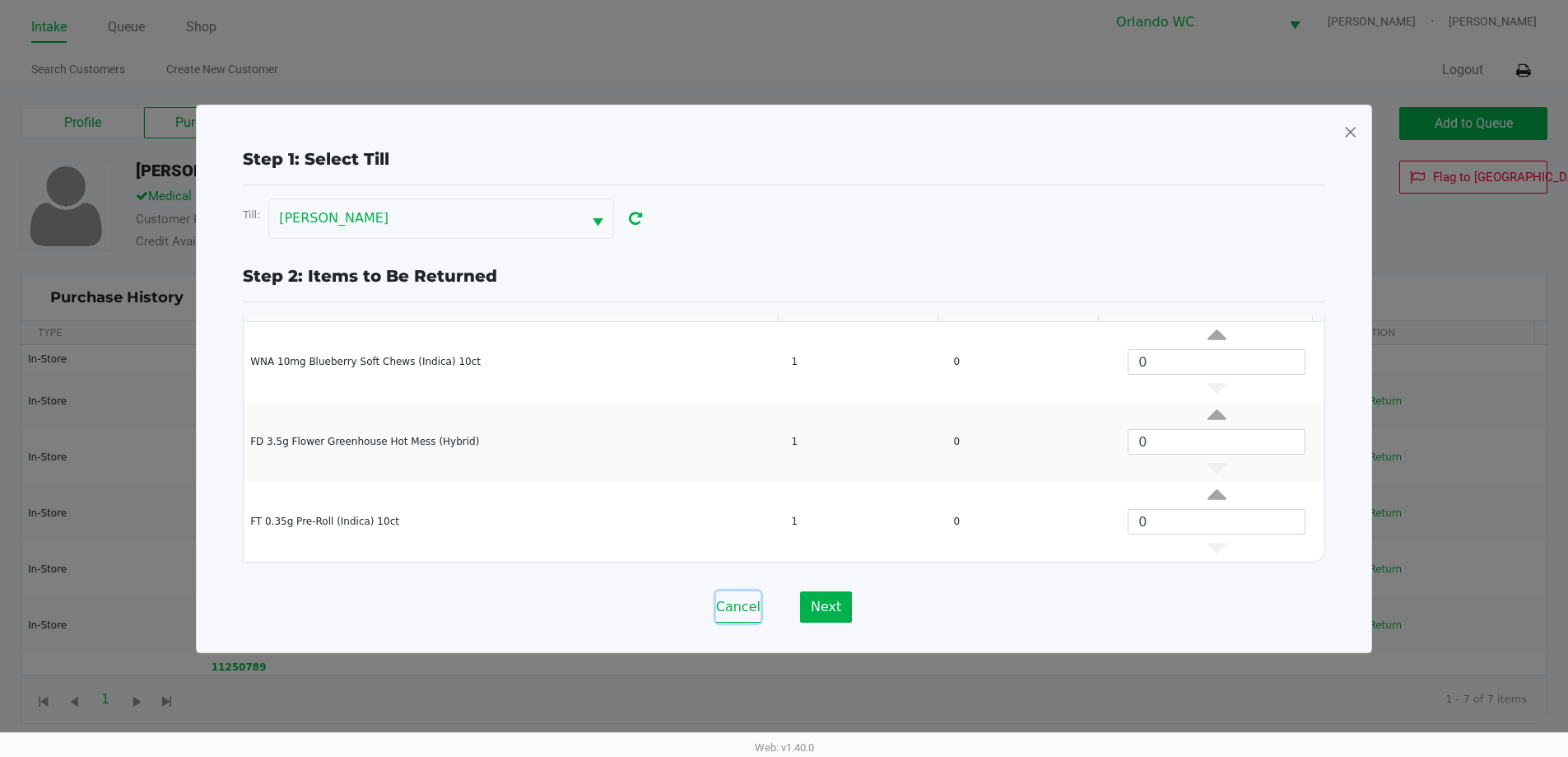
click at [747, 602] on button "Cancel" at bounding box center [739, 606] width 45 height 31
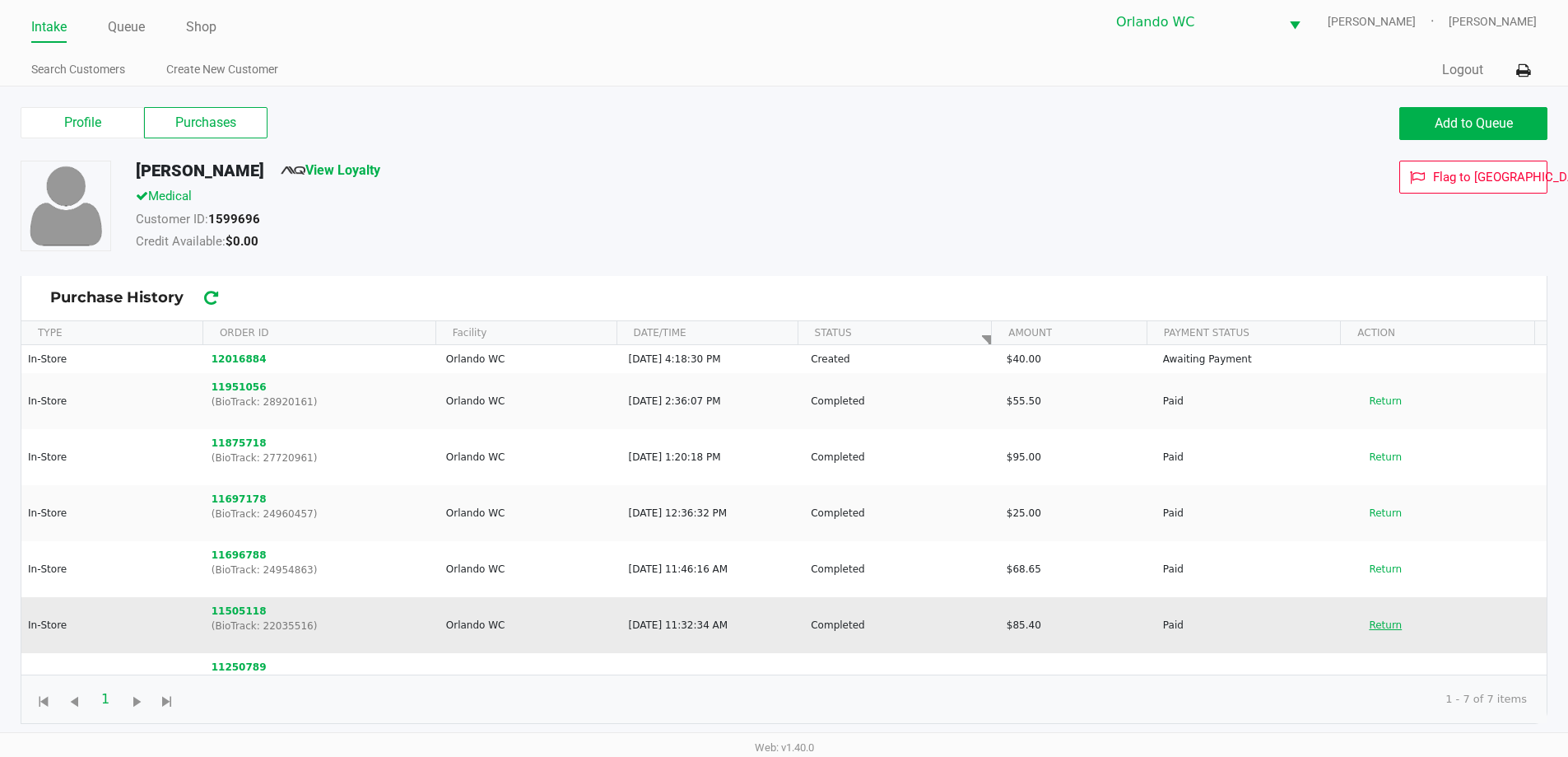
click at [1385, 621] on button "Return" at bounding box center [1385, 624] width 54 height 27
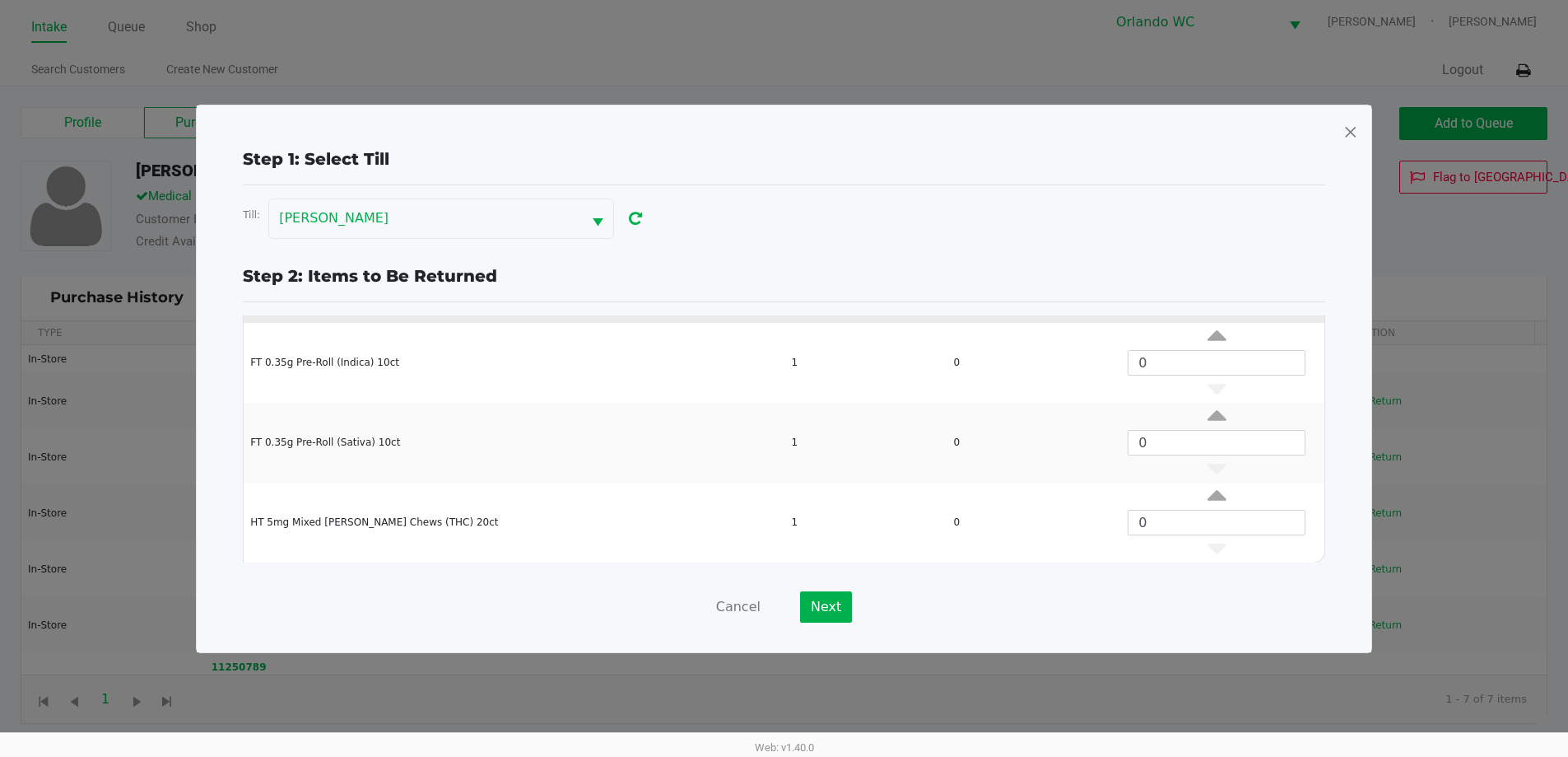
scroll to position [222, 0]
click at [725, 605] on button "Cancel" at bounding box center [739, 606] width 45 height 31
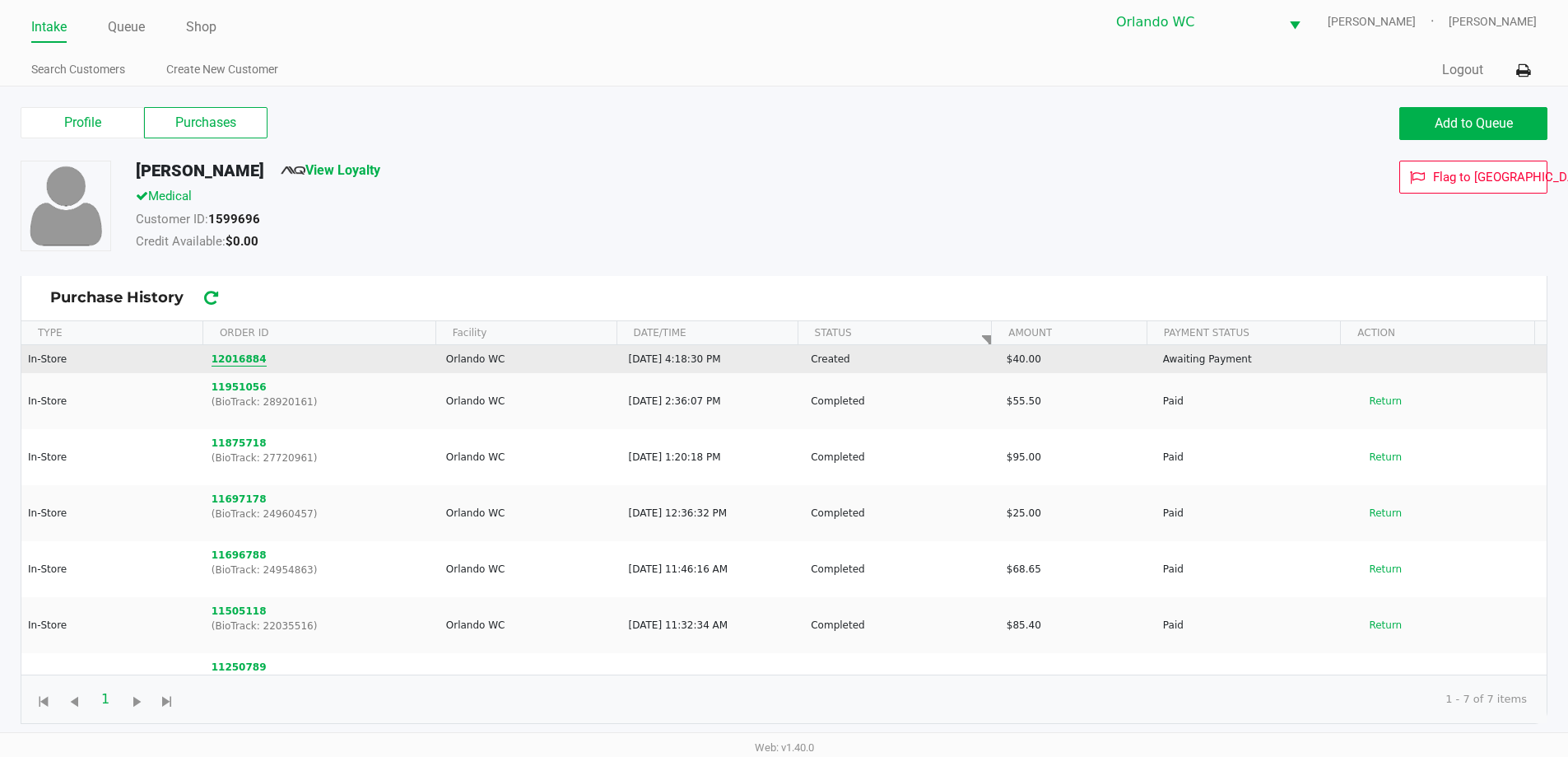
click at [242, 359] on button "12016884" at bounding box center [239, 358] width 55 height 15
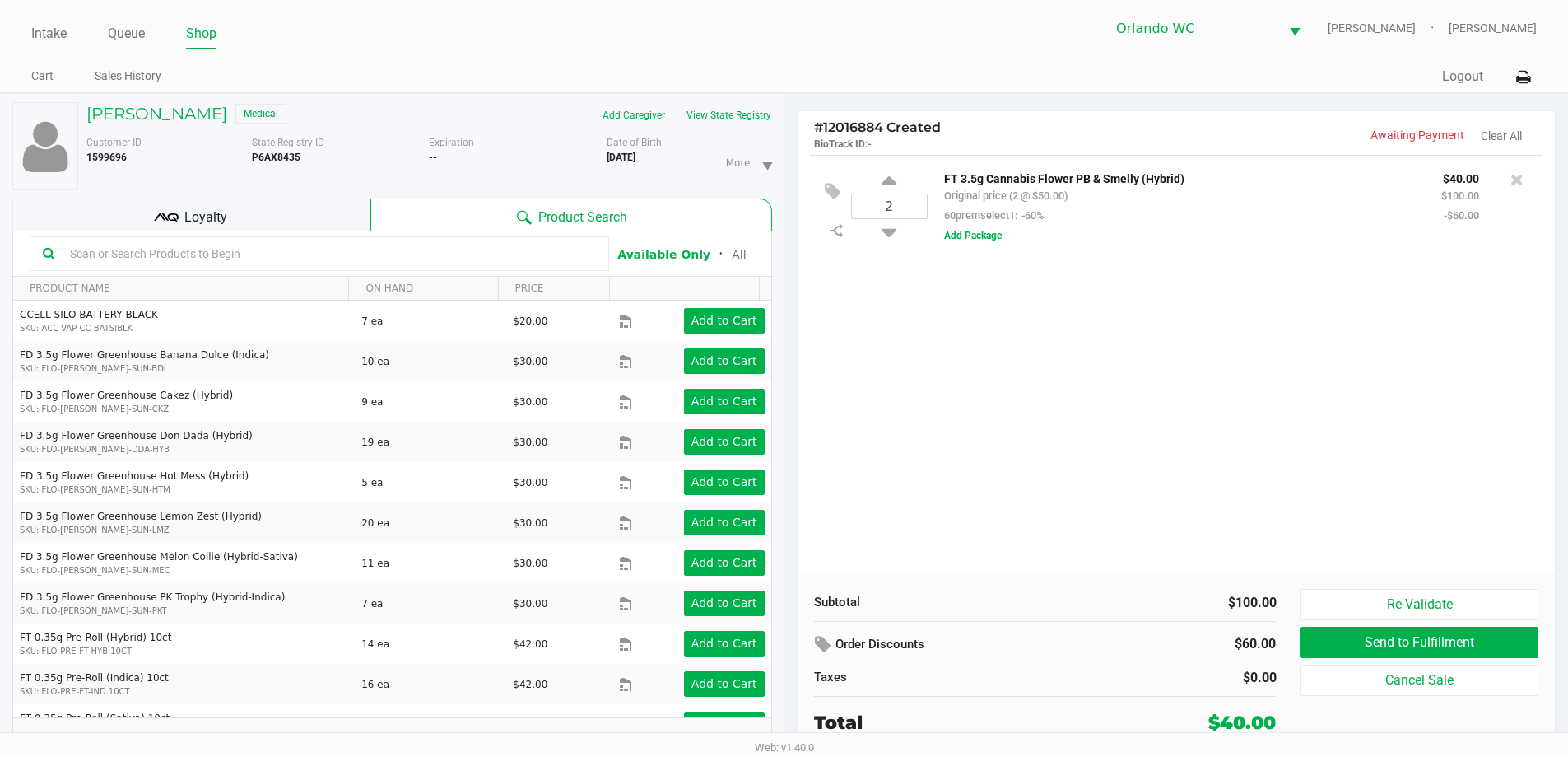
click at [491, 254] on input "text" at bounding box center [330, 253] width 533 height 25
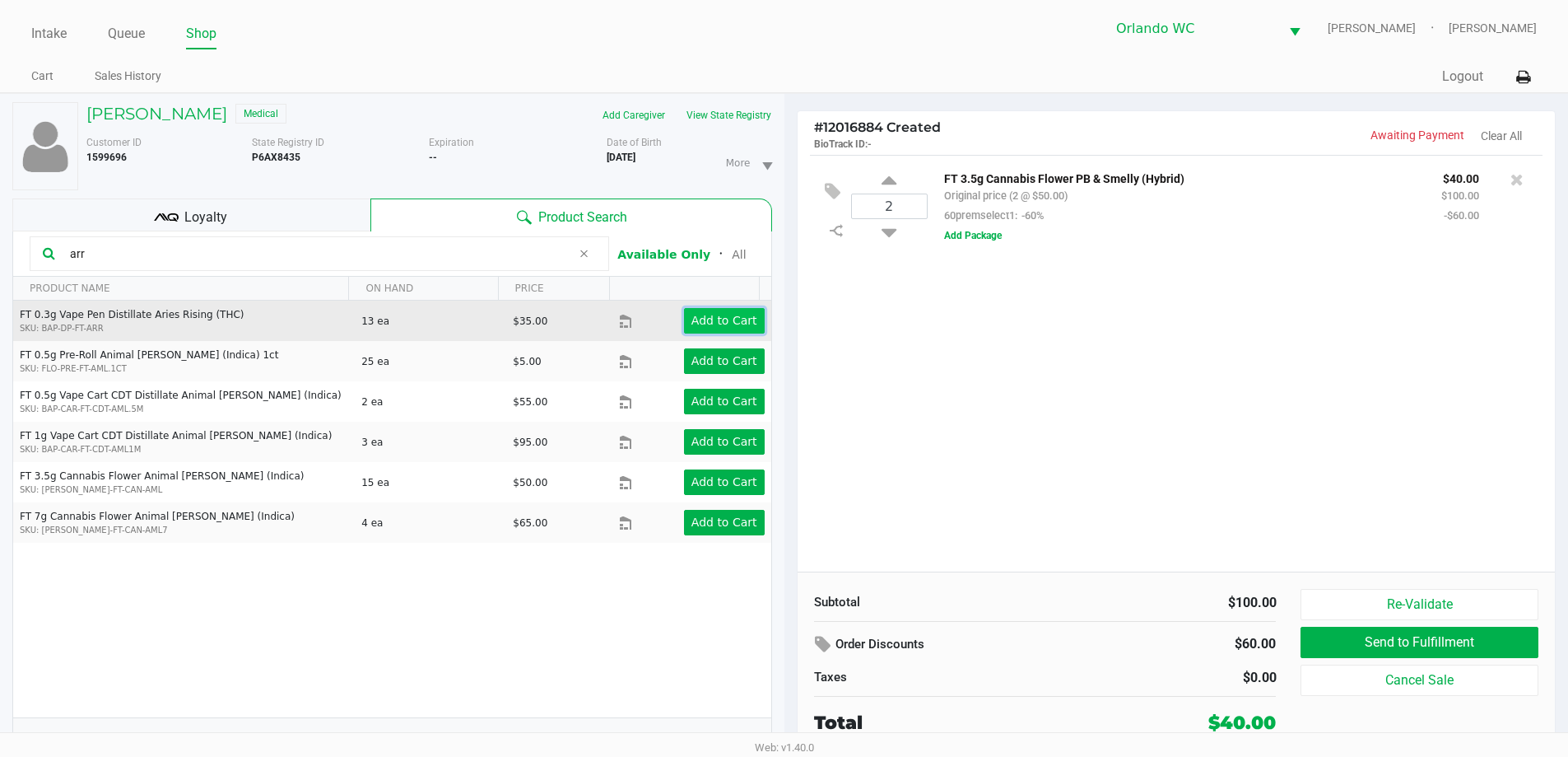
click at [717, 330] on button "Add to Cart" at bounding box center [724, 321] width 81 height 26
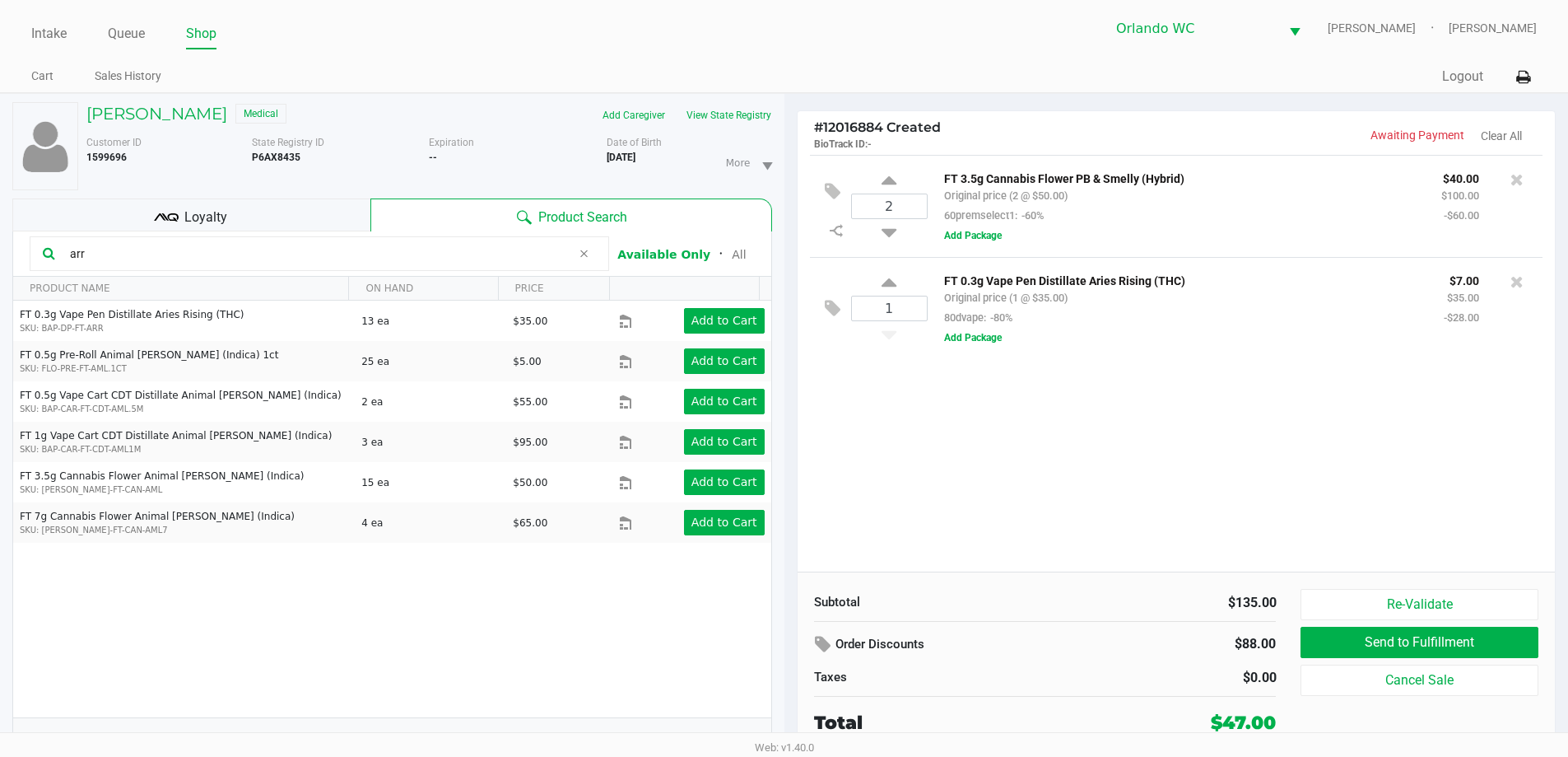
click at [143, 258] on input "arr" at bounding box center [318, 253] width 508 height 25
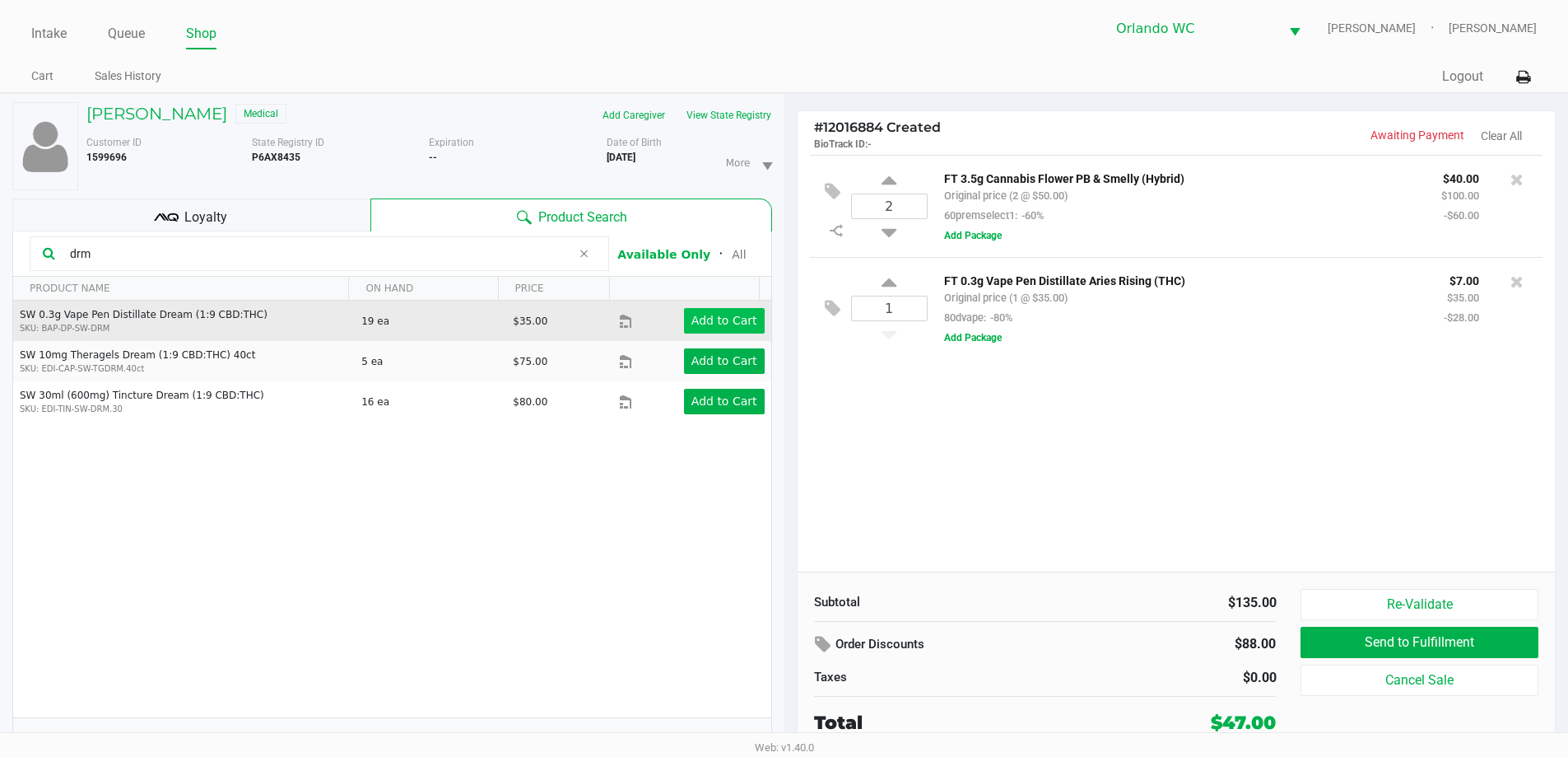
type input "drm"
click at [688, 328] on button "Add to Cart" at bounding box center [724, 321] width 81 height 26
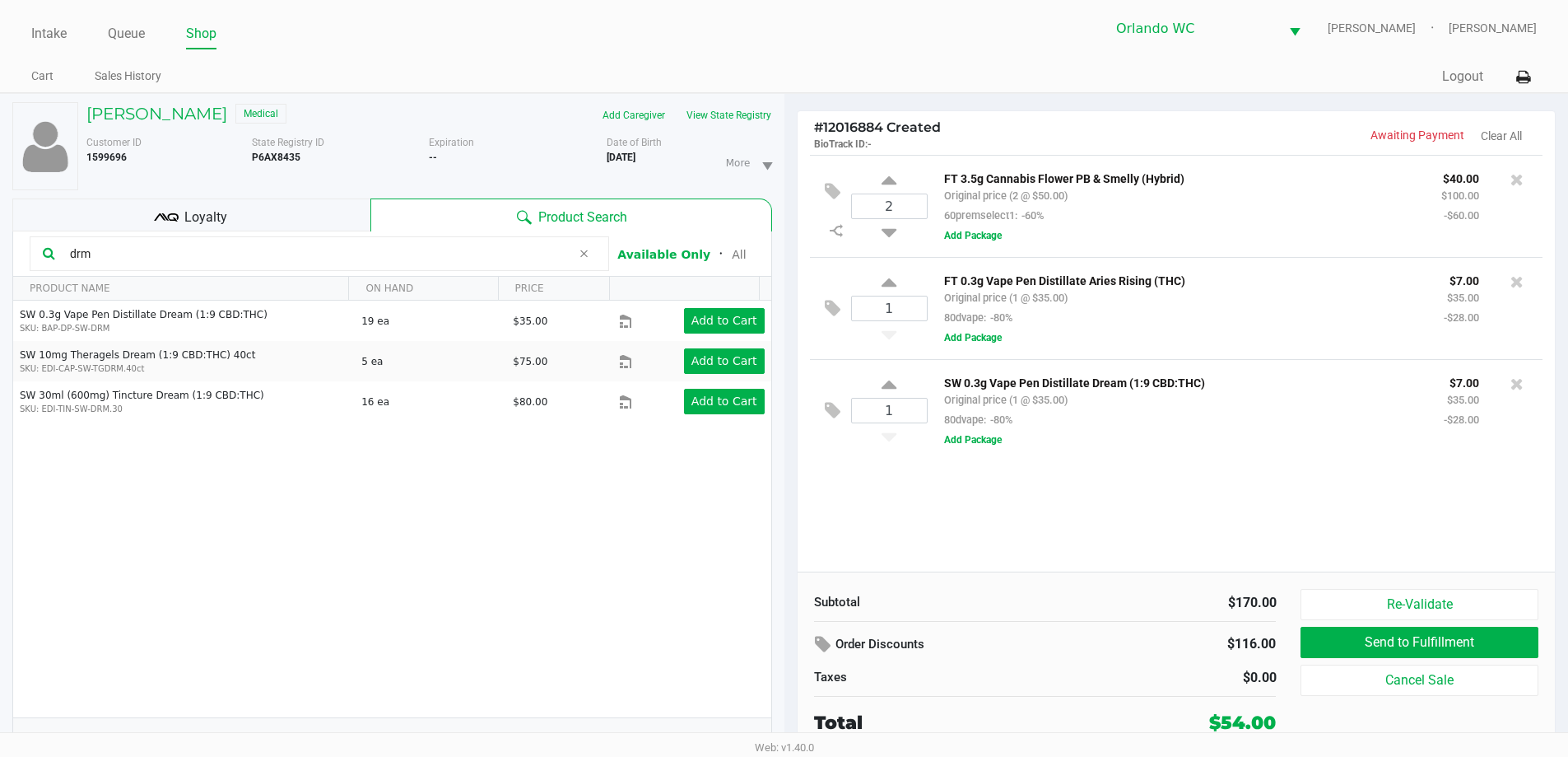
click at [230, 214] on div "Loyalty" at bounding box center [191, 214] width 358 height 33
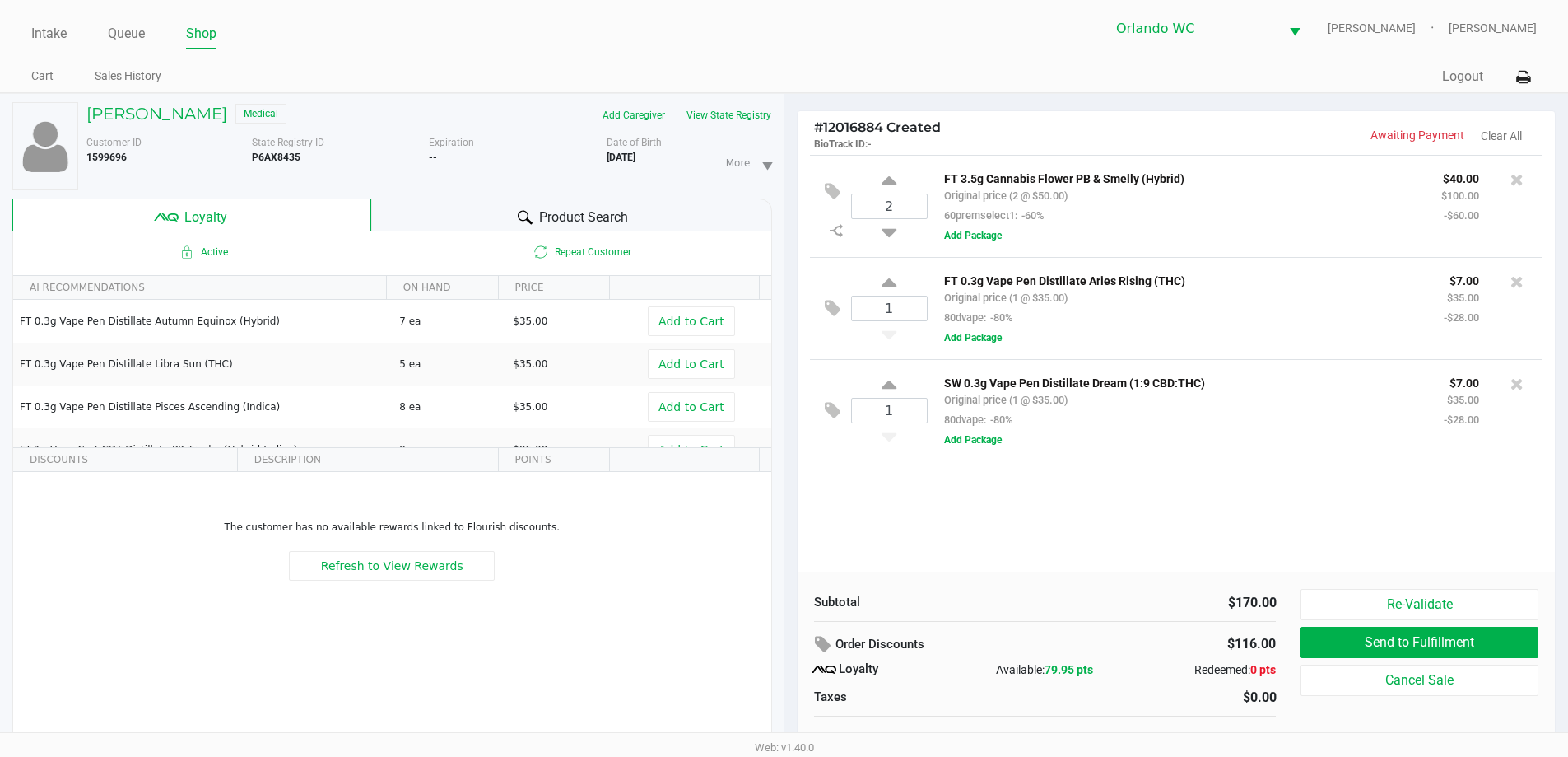
click at [941, 518] on div "2 FT 3.5g Cannabis Flower PB & Smelly (Hybrid) Original price (2 @ $50.00) 60pr…" at bounding box center [1176, 363] width 758 height 417
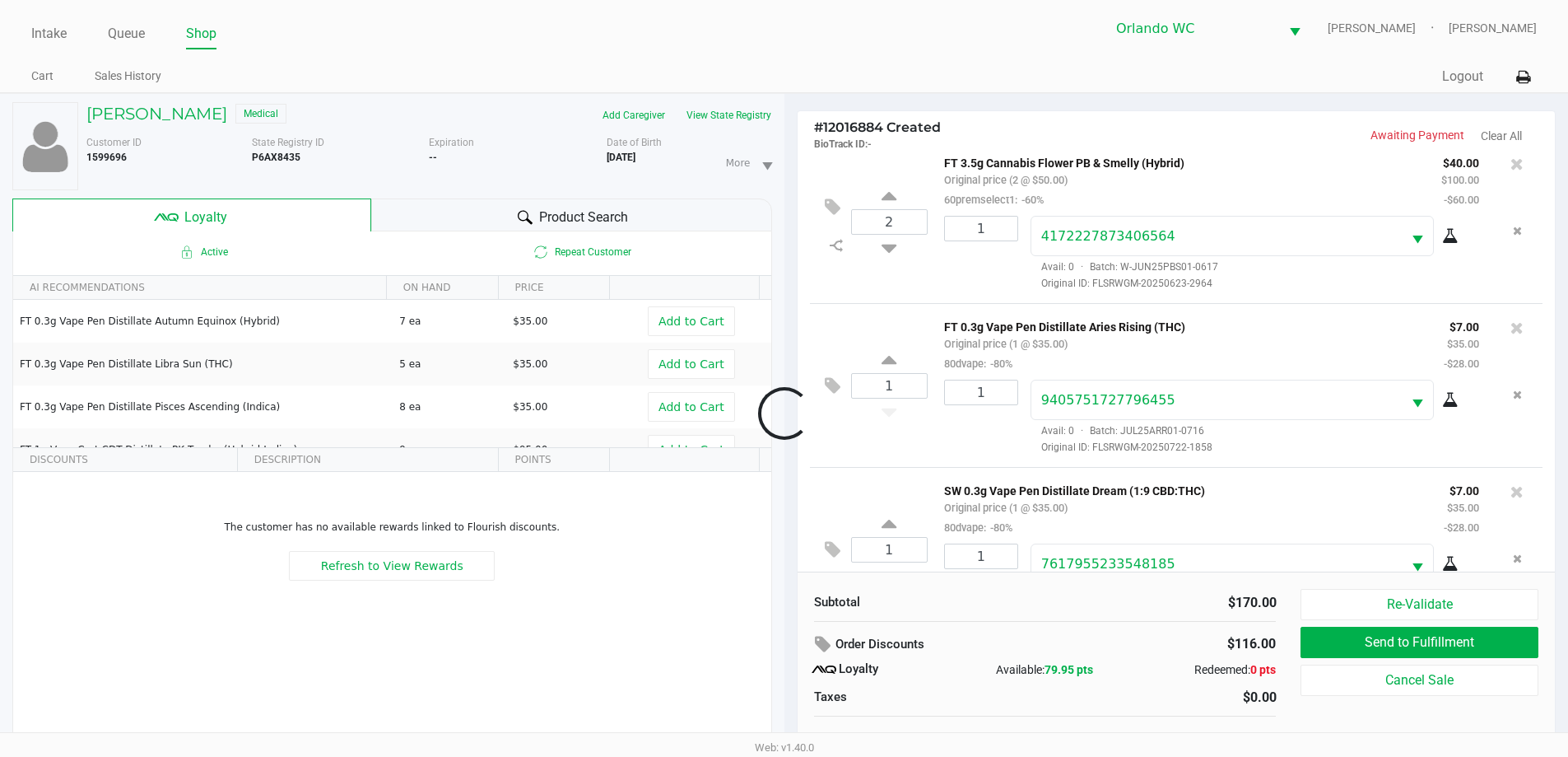
scroll to position [78, 0]
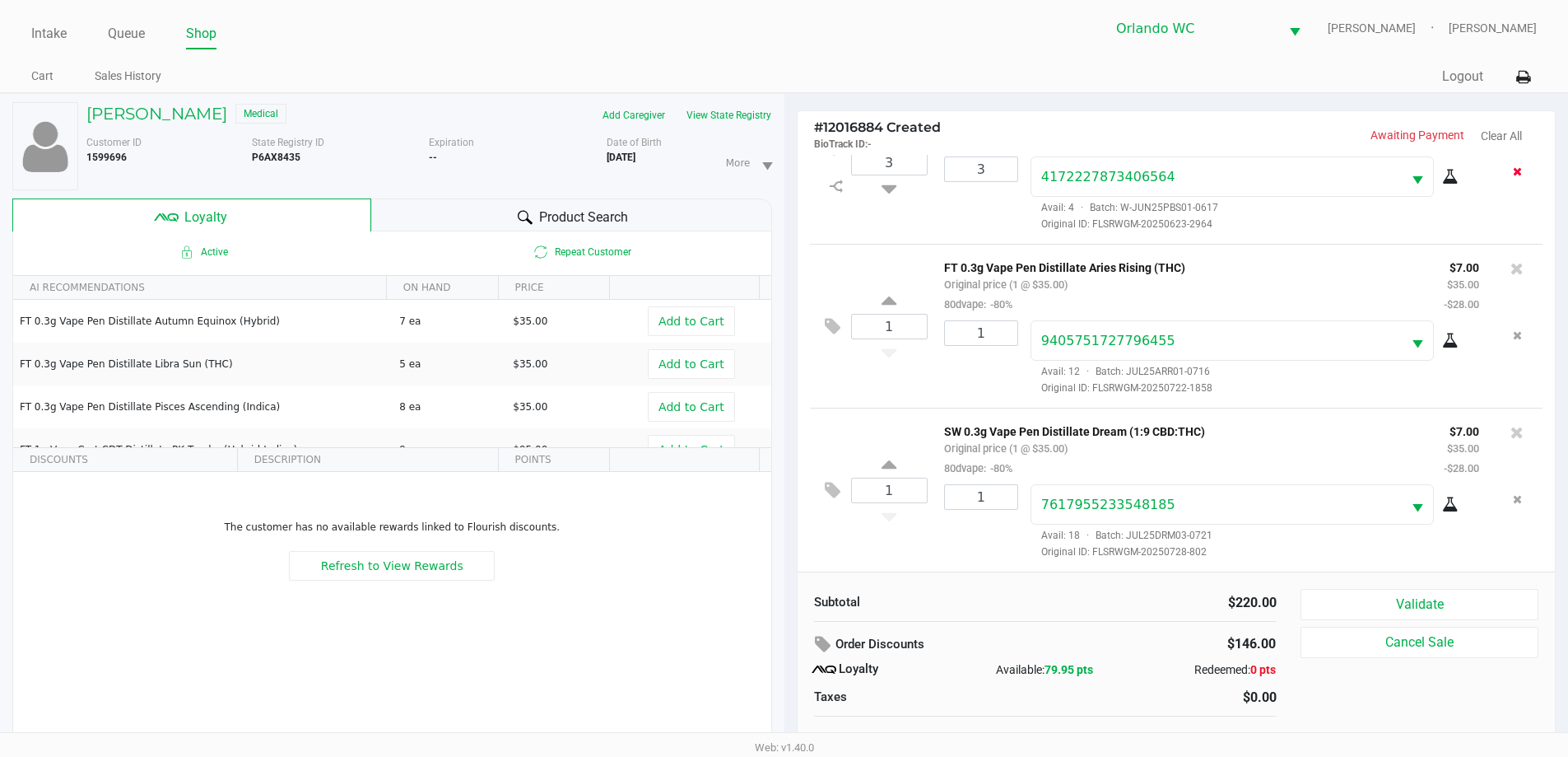
click at [1507, 178] on button "Remove the package from the orderLine" at bounding box center [1518, 171] width 22 height 30
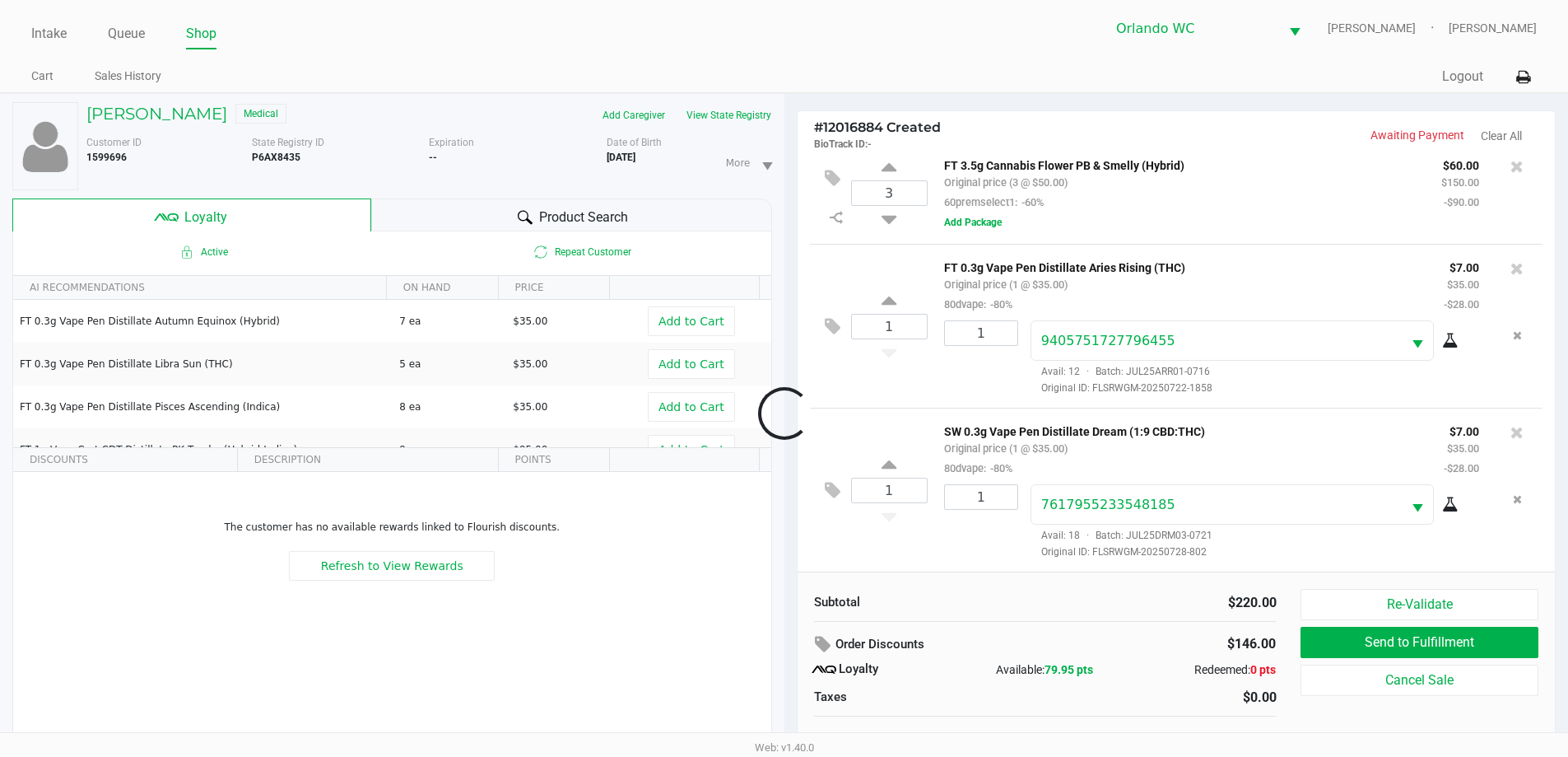
scroll to position [16, 0]
click at [889, 219] on icon at bounding box center [889, 216] width 15 height 21
type input "2"
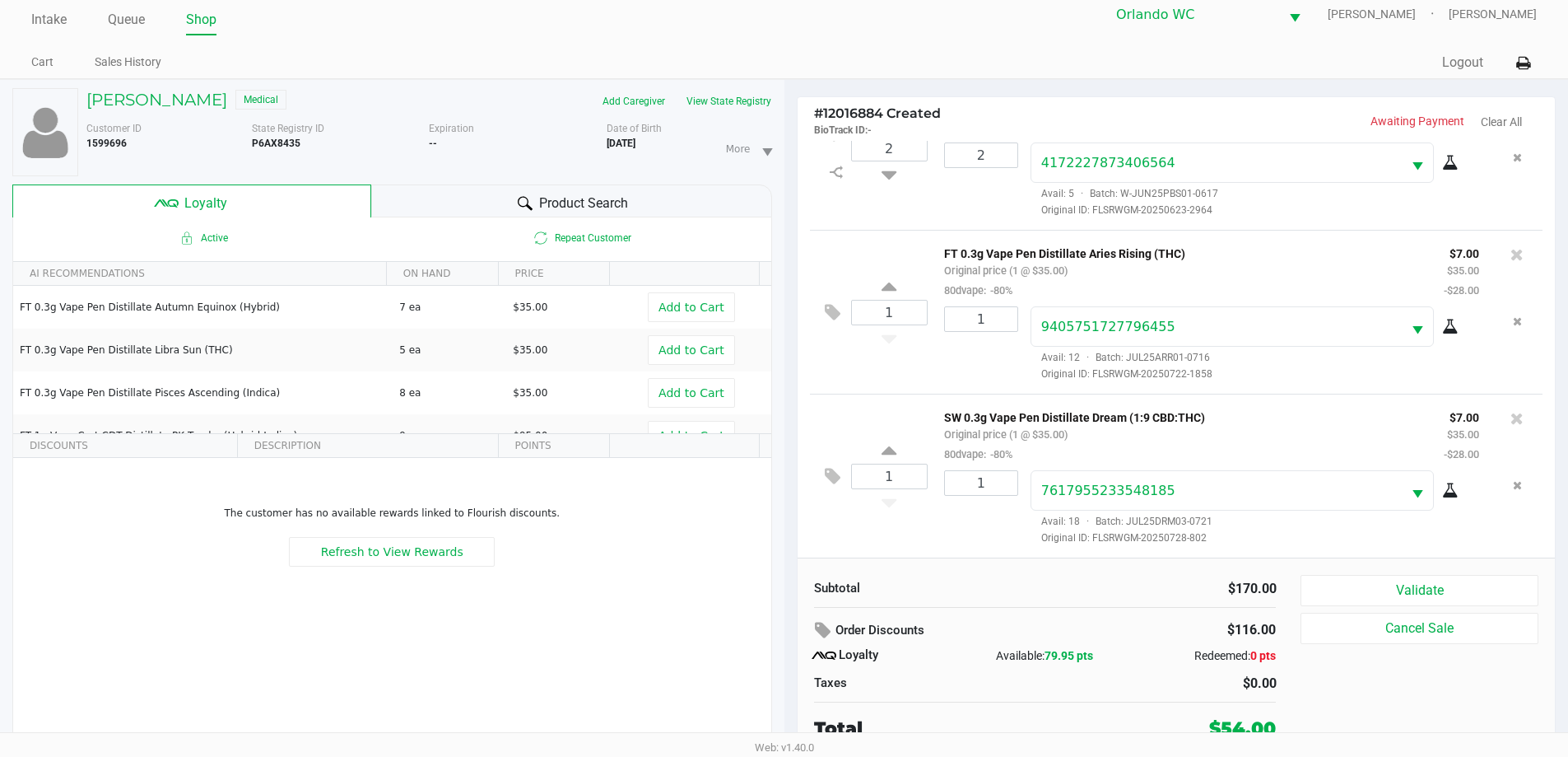
scroll to position [17, 0]
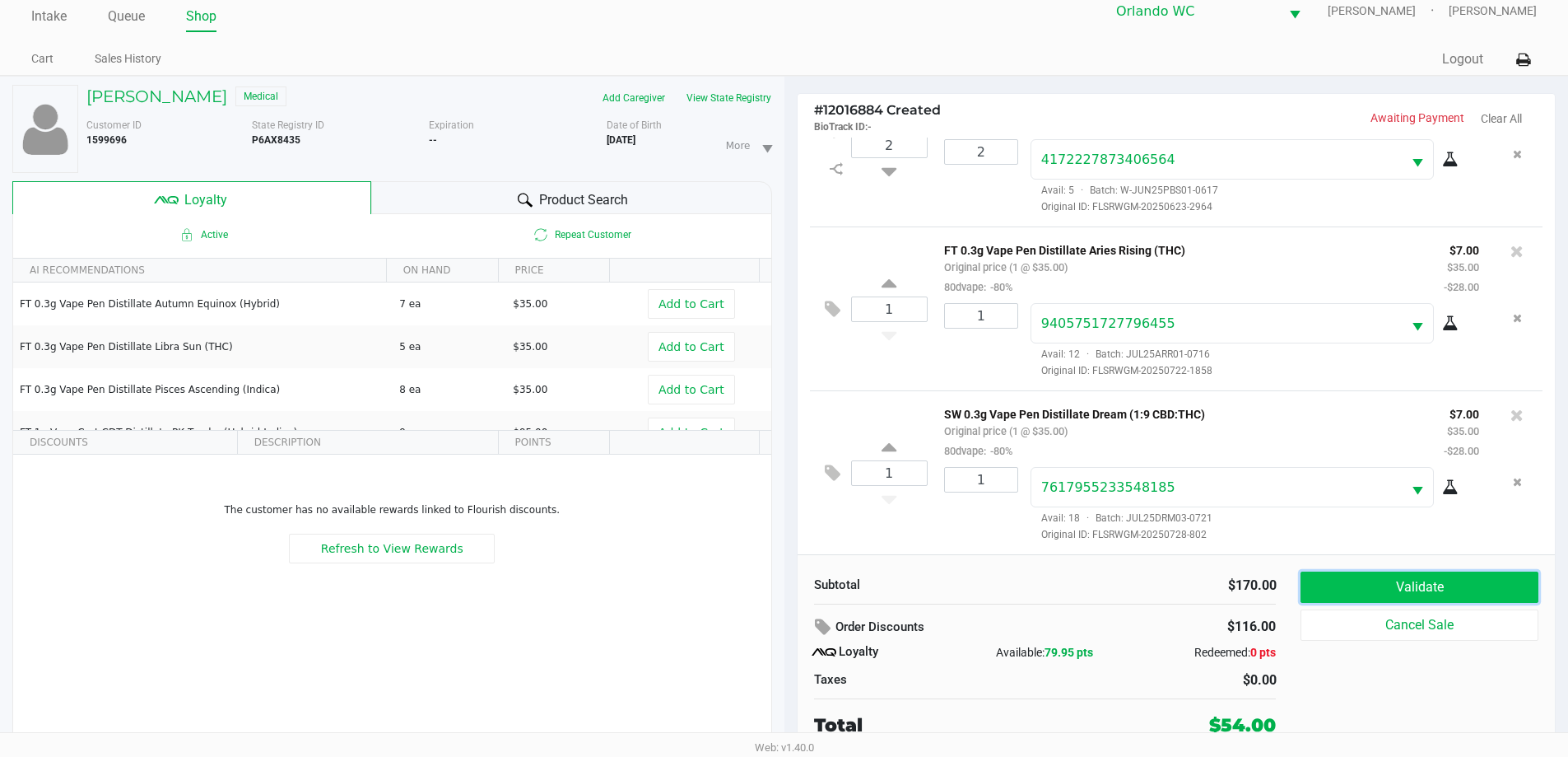
click at [1333, 591] on button "Validate" at bounding box center [1419, 586] width 237 height 31
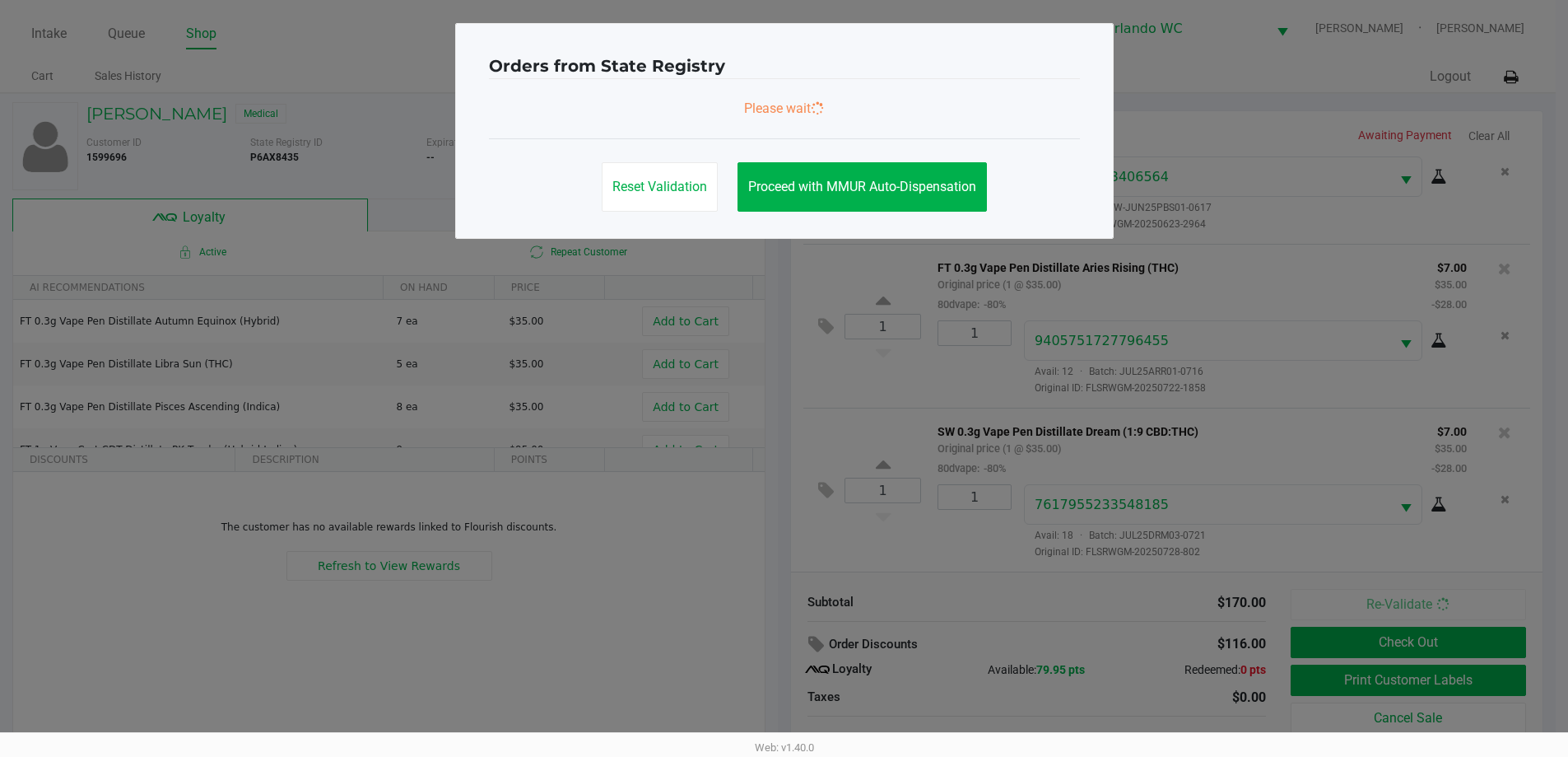
scroll to position [0, 0]
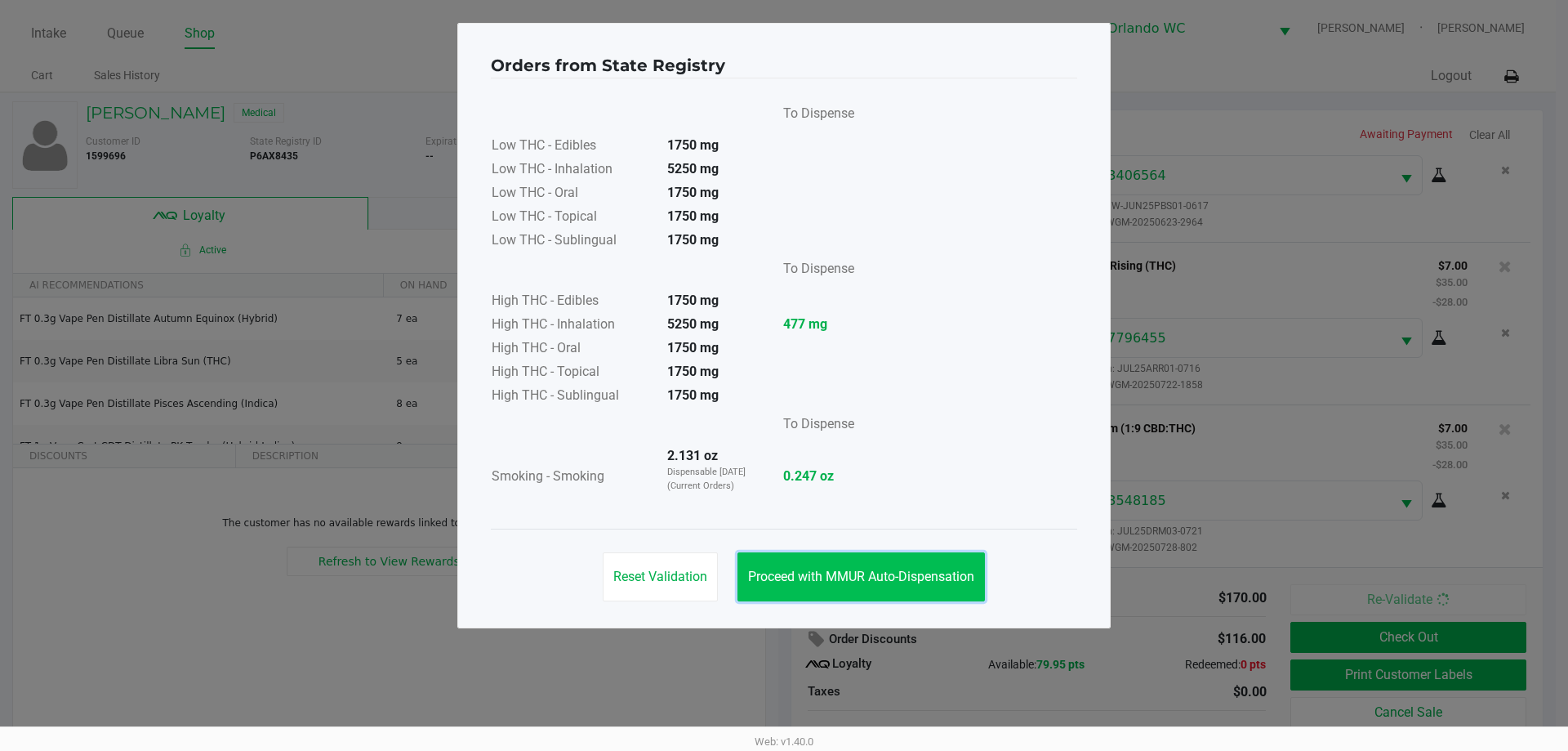
click at [910, 575] on span "Proceed with MMUR Auto-Dispensation" at bounding box center [861, 576] width 226 height 15
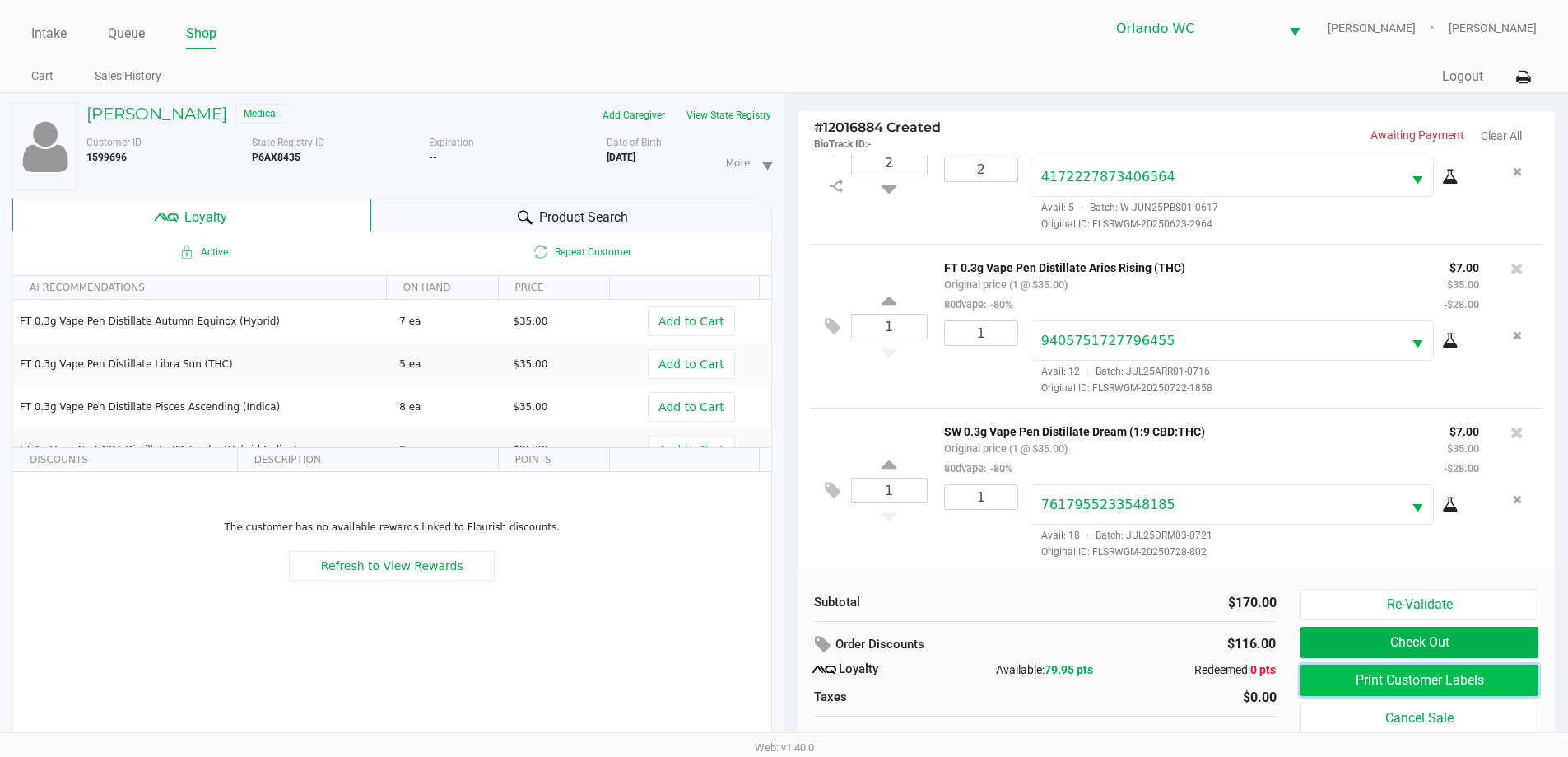
click at [1383, 672] on button "Print Customer Labels" at bounding box center [1419, 680] width 237 height 31
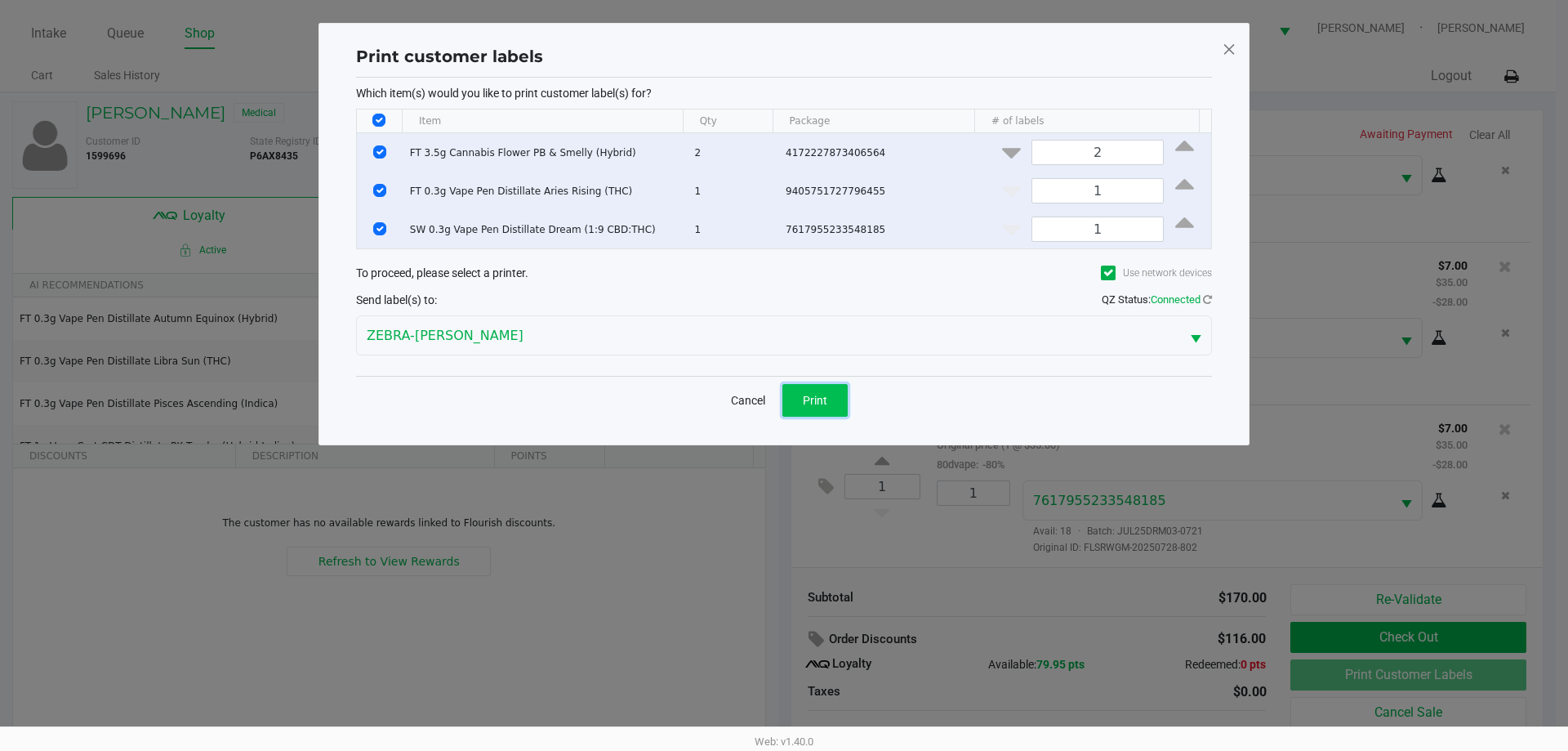
click at [830, 401] on button "Print" at bounding box center [815, 400] width 65 height 32
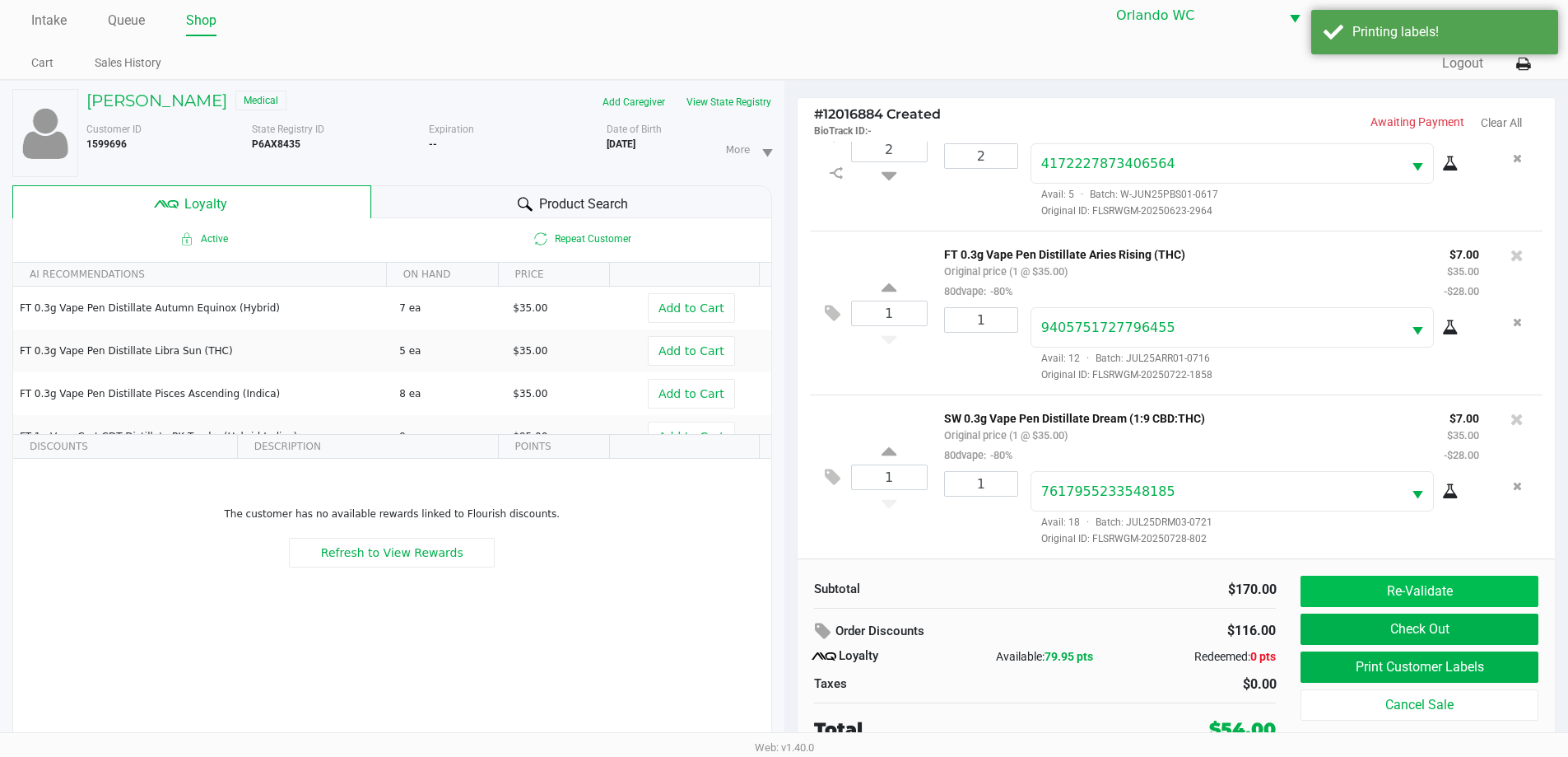
scroll to position [17, 0]
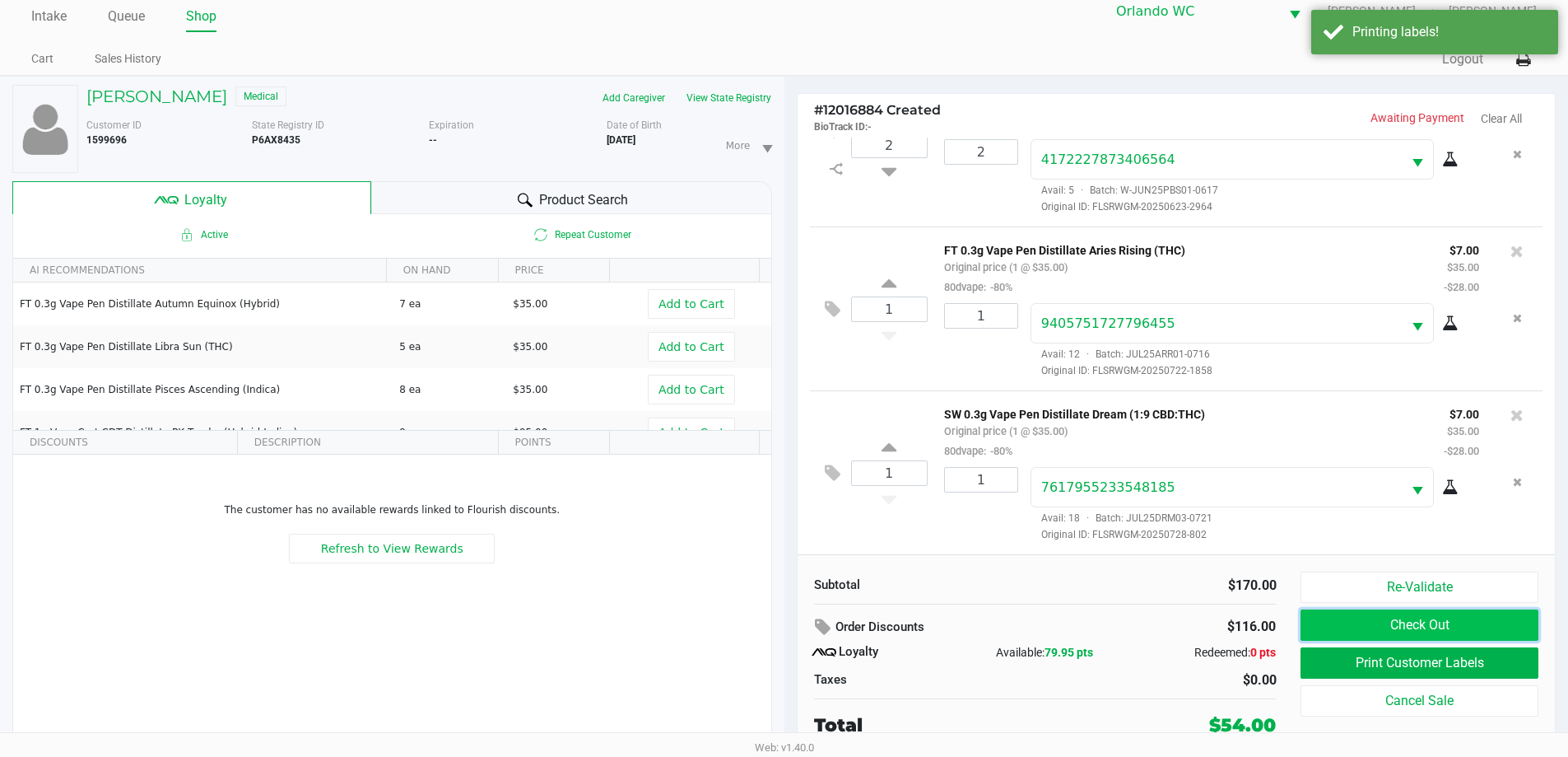
click at [1423, 617] on button "Check Out" at bounding box center [1419, 624] width 237 height 31
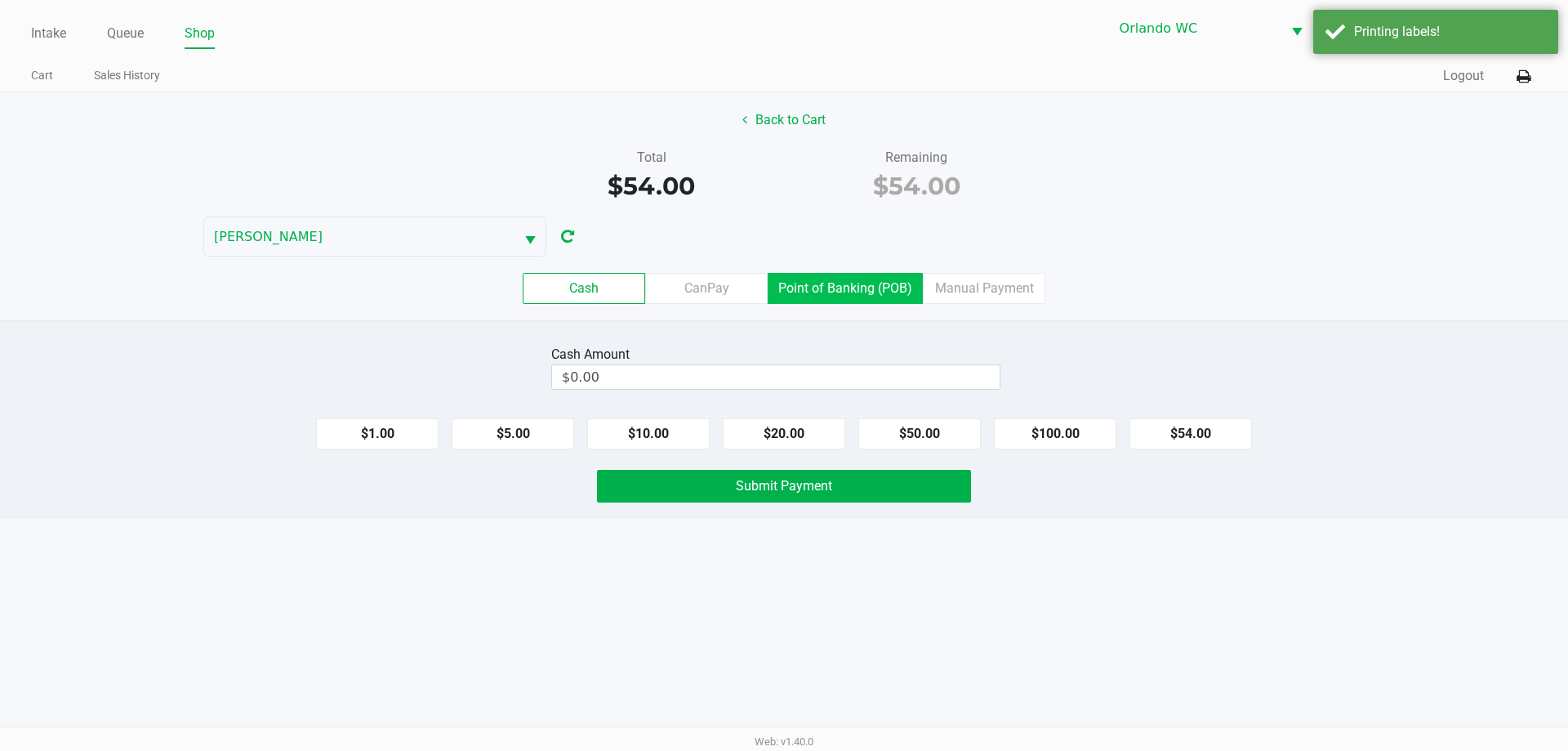
click at [893, 296] on label "Point of Banking (POB)" at bounding box center [845, 288] width 155 height 31
click at [0, 0] on 7 "Point of Banking (POB)" at bounding box center [0, 0] width 0 height 0
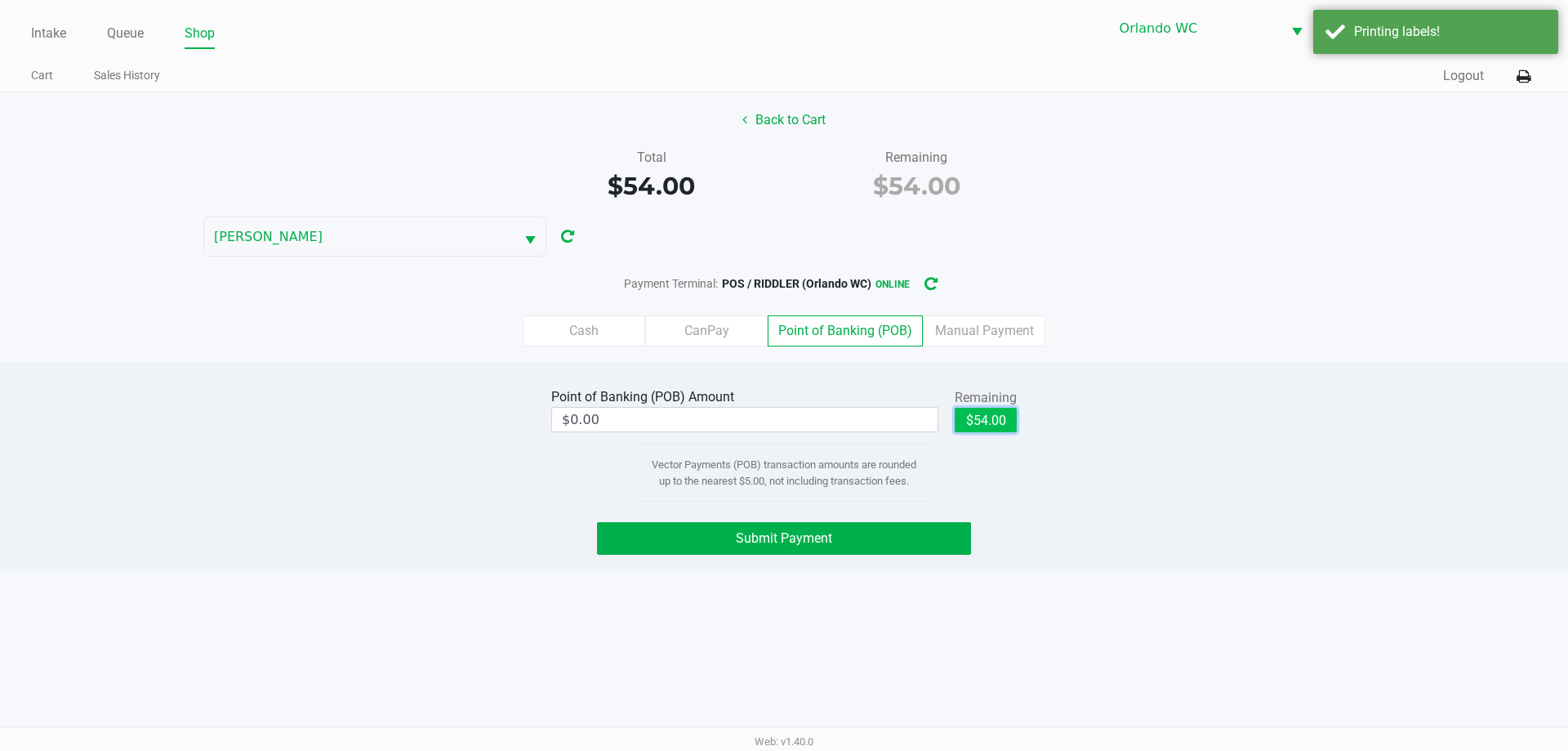
click at [1001, 410] on button "$54.00" at bounding box center [986, 420] width 62 height 25
type input "$54.00"
click at [902, 545] on button "Submit Payment" at bounding box center [784, 538] width 374 height 32
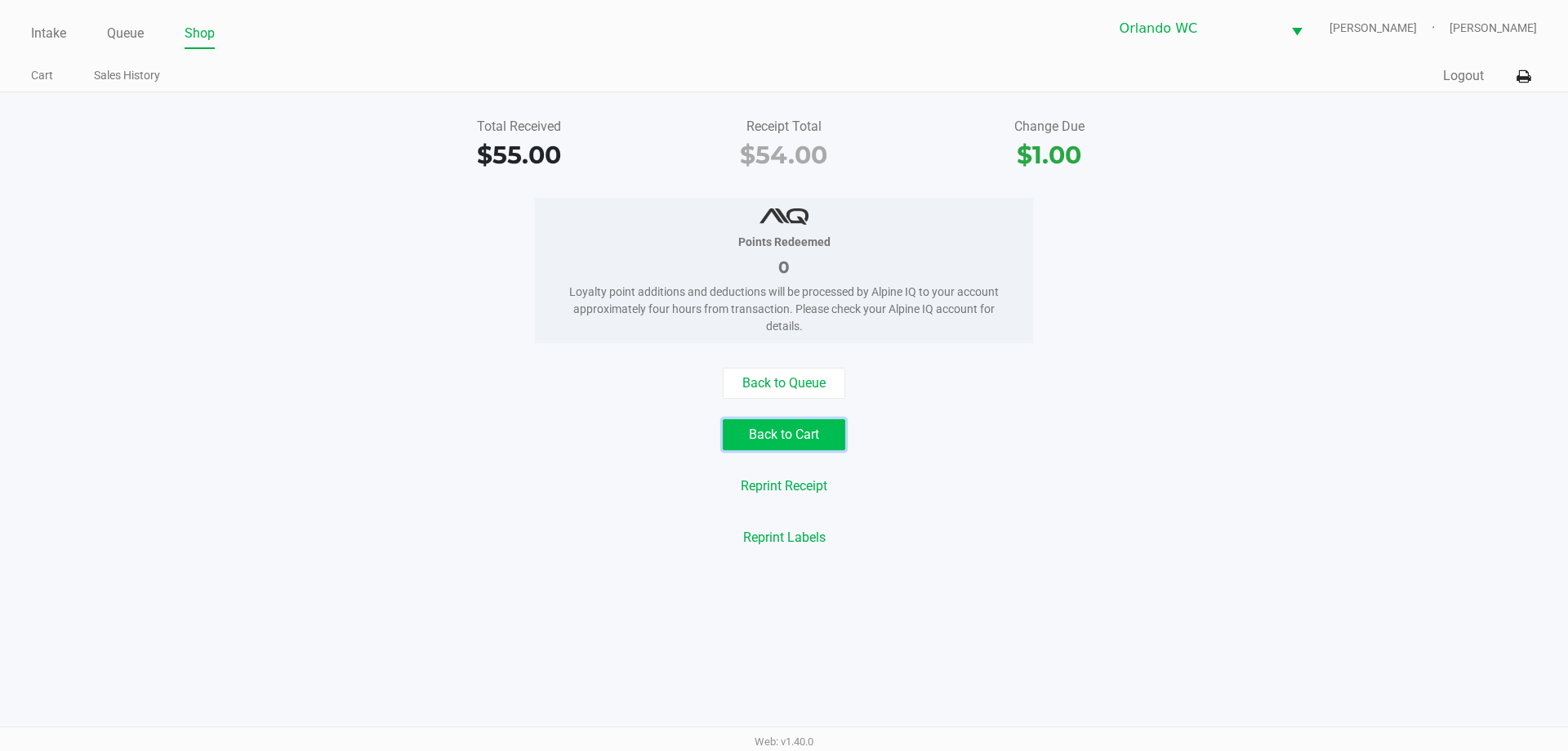
click at [756, 443] on button "Back to Cart" at bounding box center [783, 434] width 122 height 31
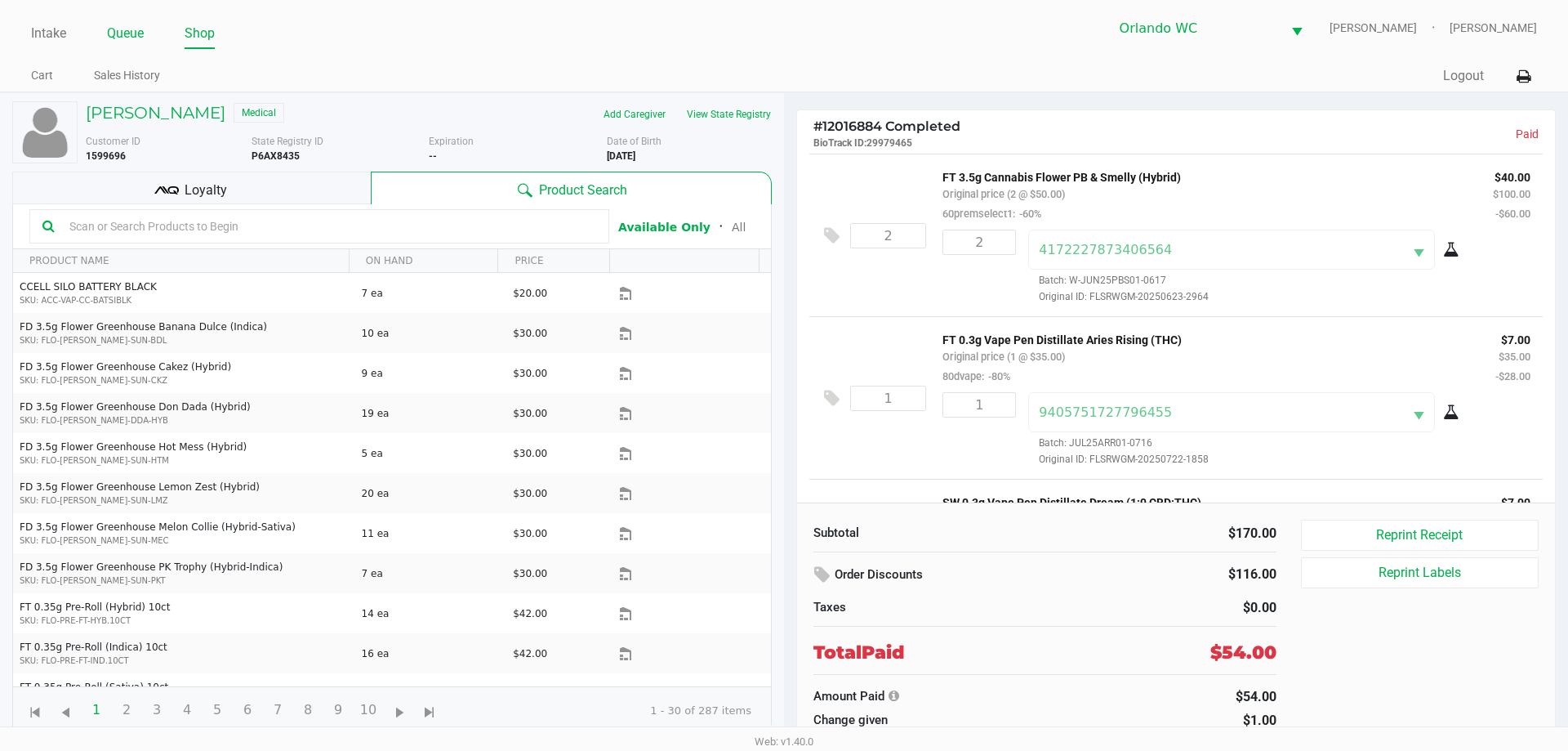
click at [126, 42] on link "Queue" at bounding box center [125, 33] width 37 height 23
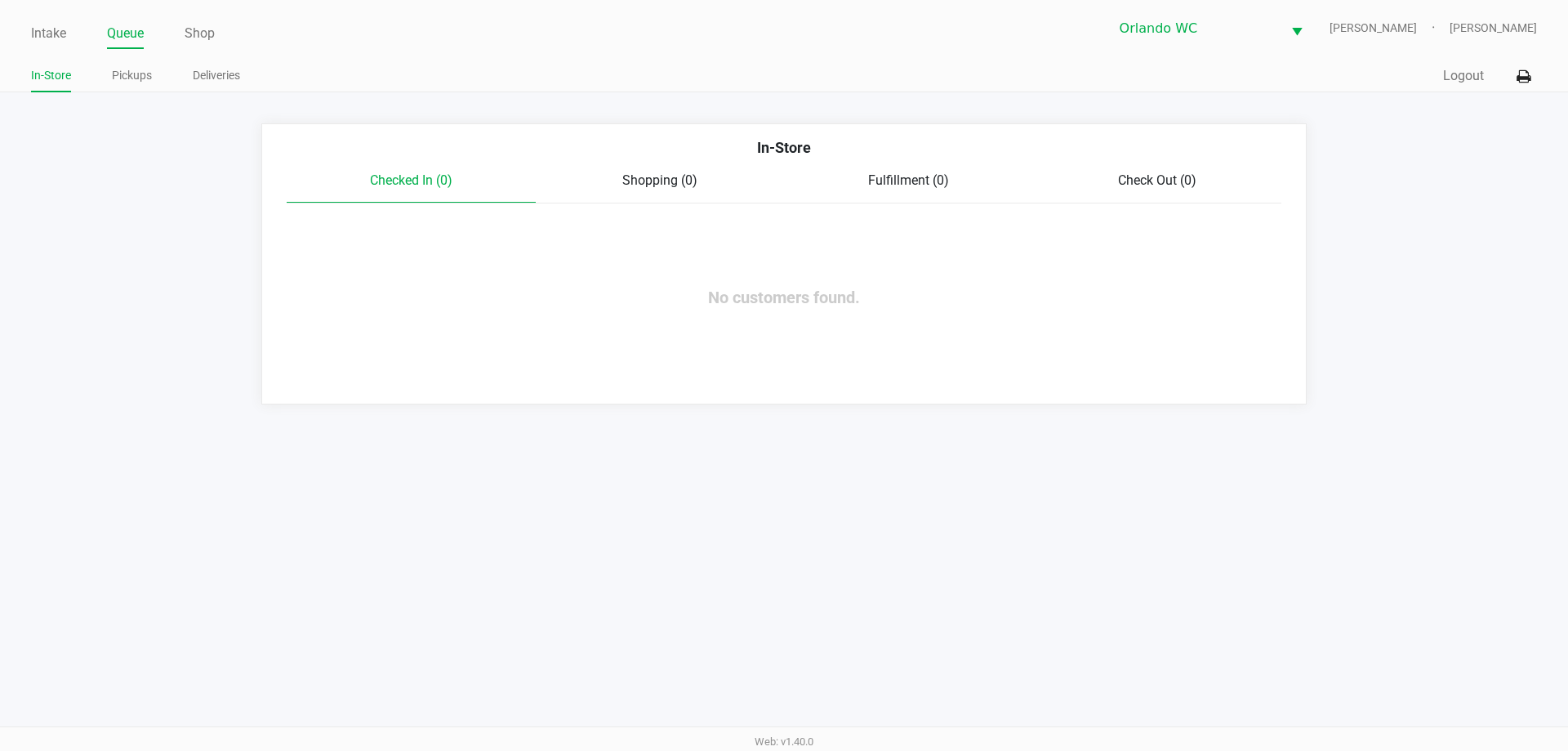
click at [52, 40] on link "Intake" at bounding box center [48, 33] width 35 height 23
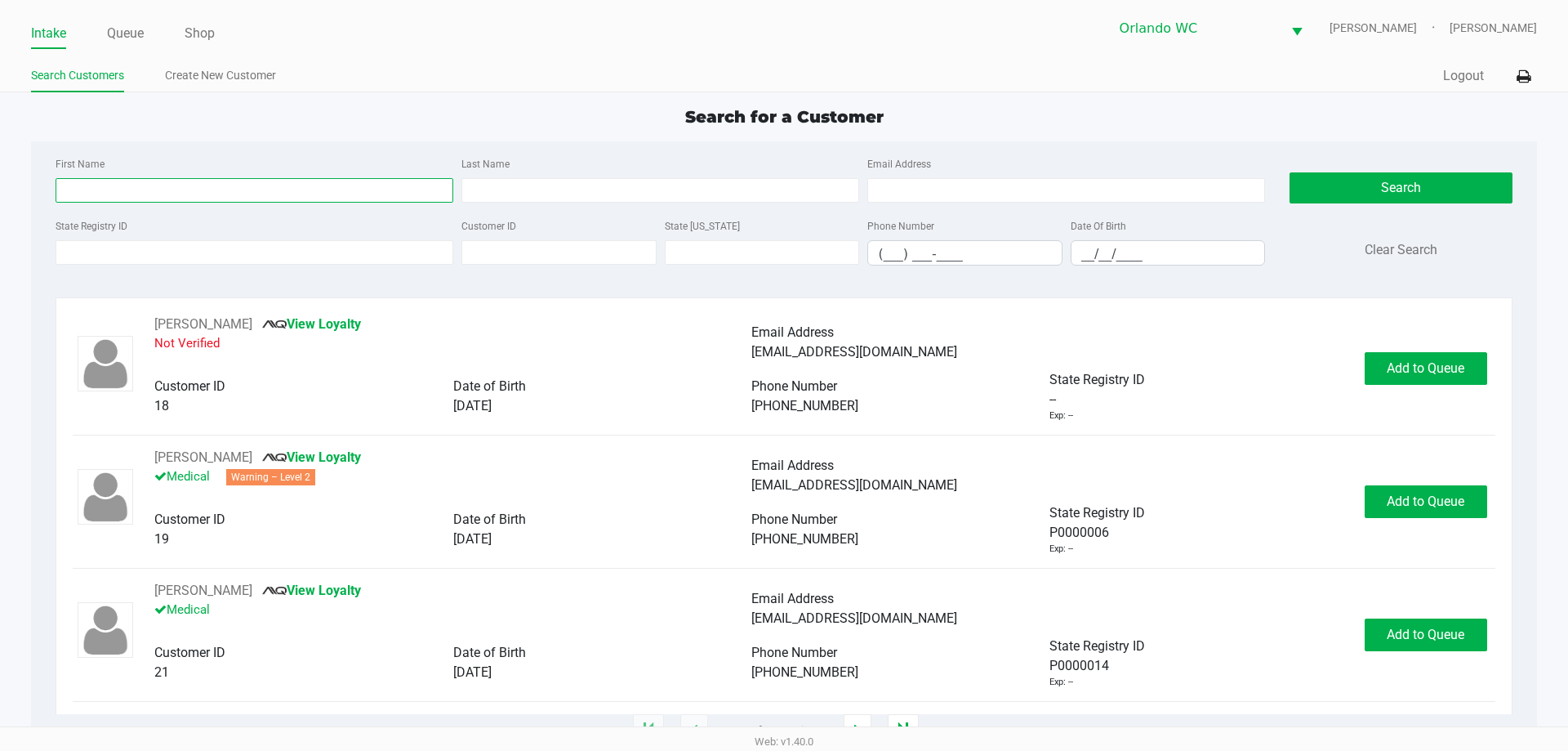
click at [120, 194] on input "First Name" at bounding box center [255, 190] width 398 height 25
type input "j"
type input "P6DD0853"
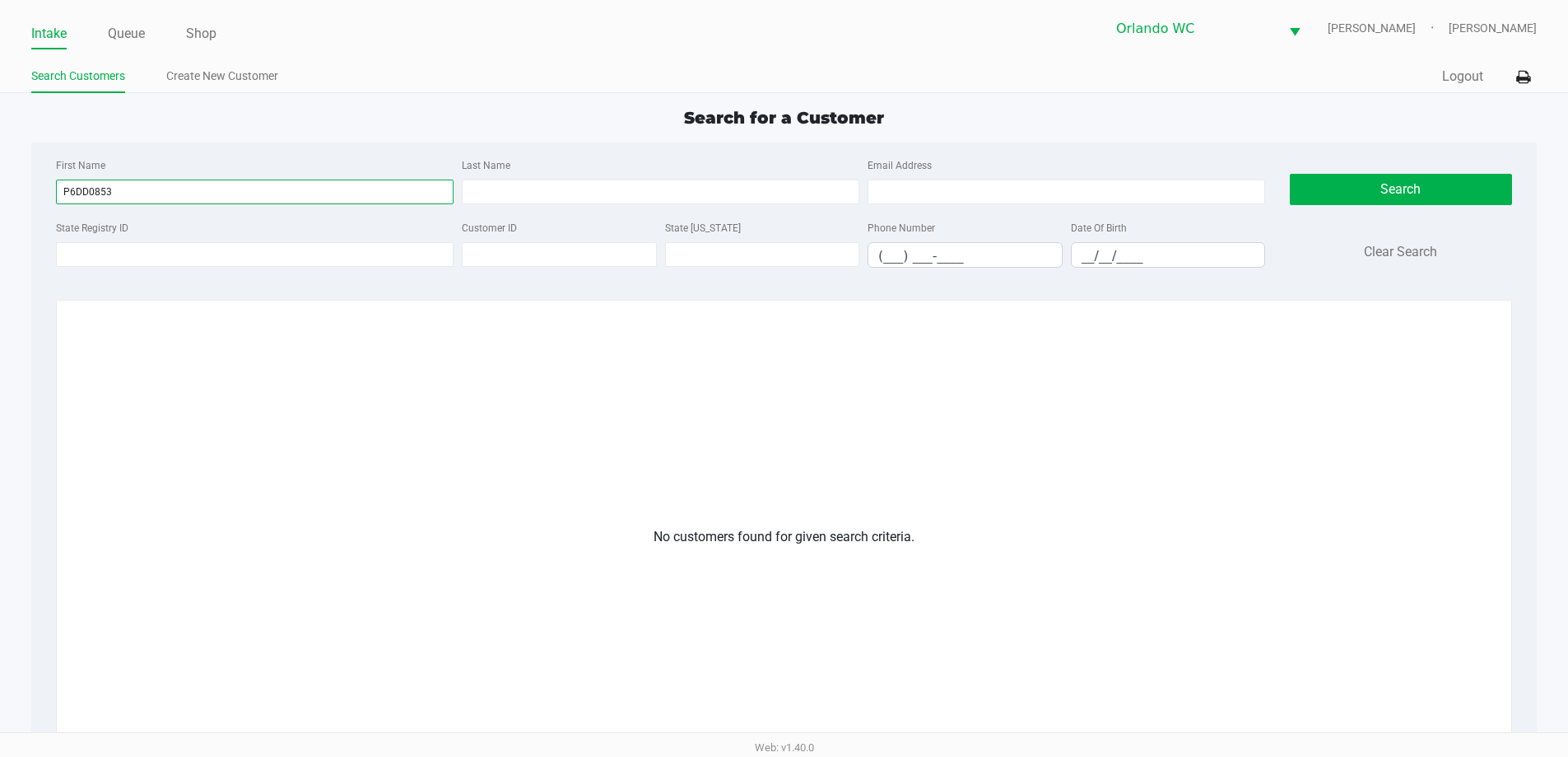
click at [136, 194] on input "P6DD0853" at bounding box center [255, 191] width 398 height 25
click at [133, 249] on input "State Registry ID" at bounding box center [255, 254] width 398 height 25
paste input "P6DD0853"
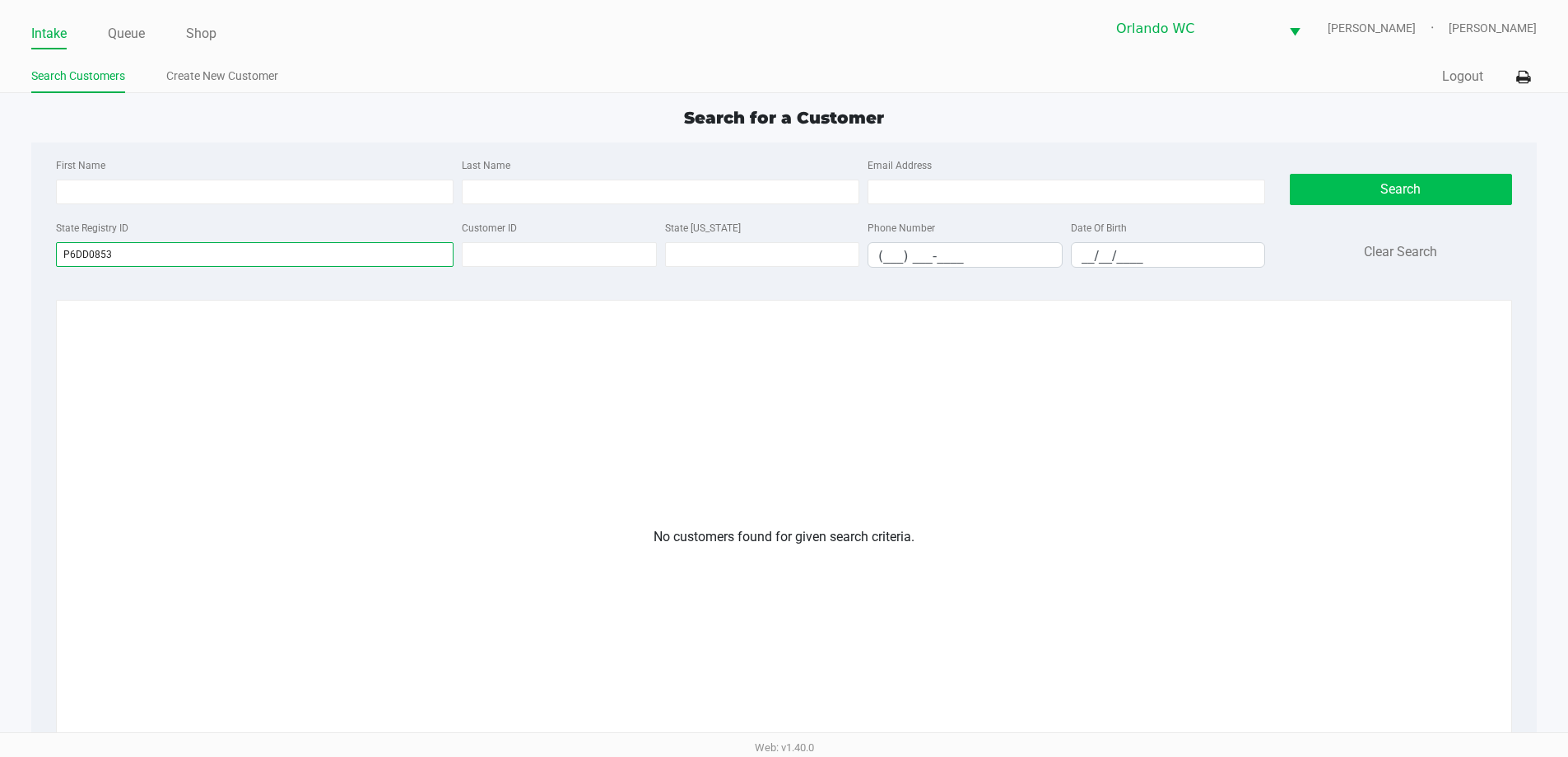
type input "P6DD0853"
click at [1406, 202] on button "Search" at bounding box center [1401, 189] width 222 height 31
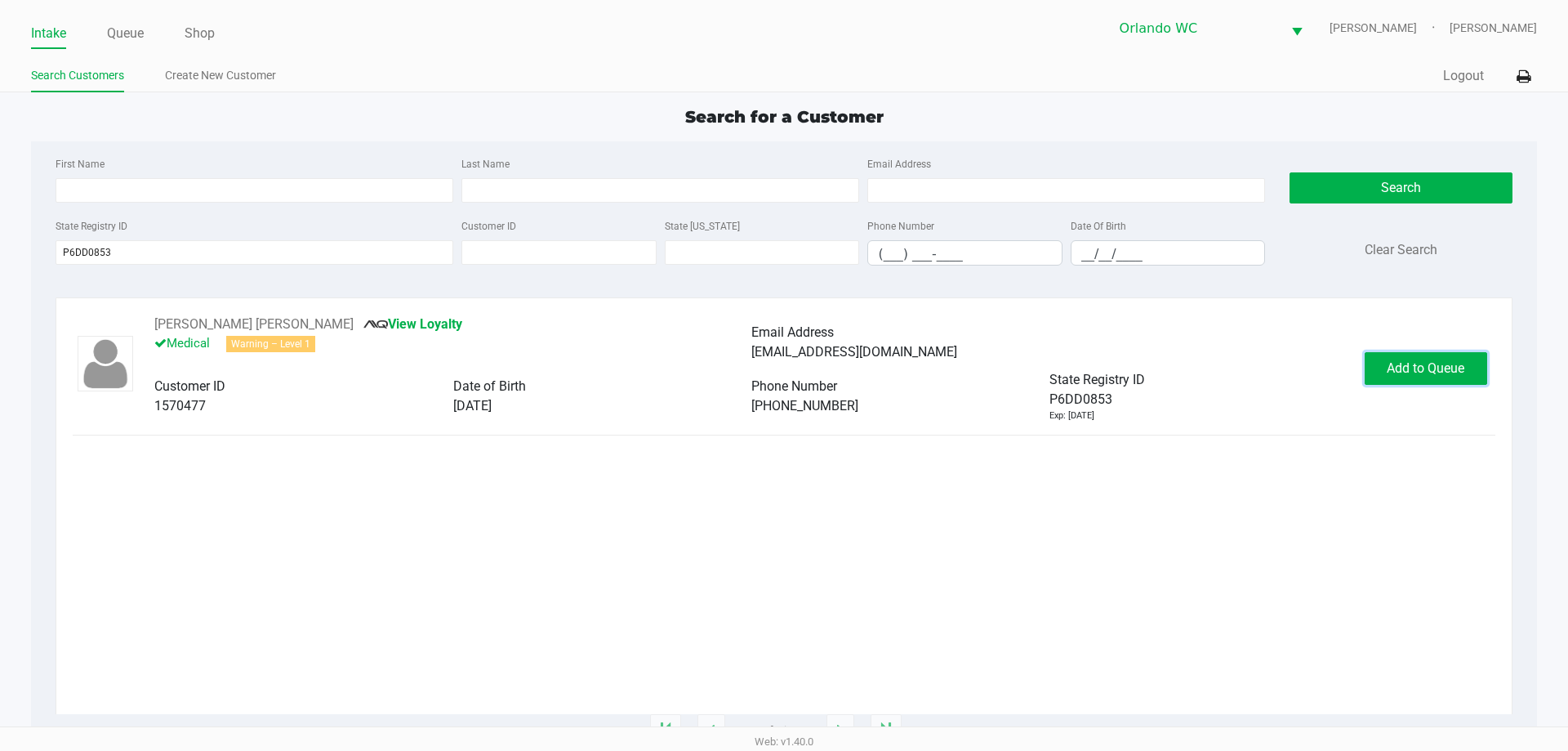
click at [1401, 370] on span "Add to Queue" at bounding box center [1425, 368] width 78 height 15
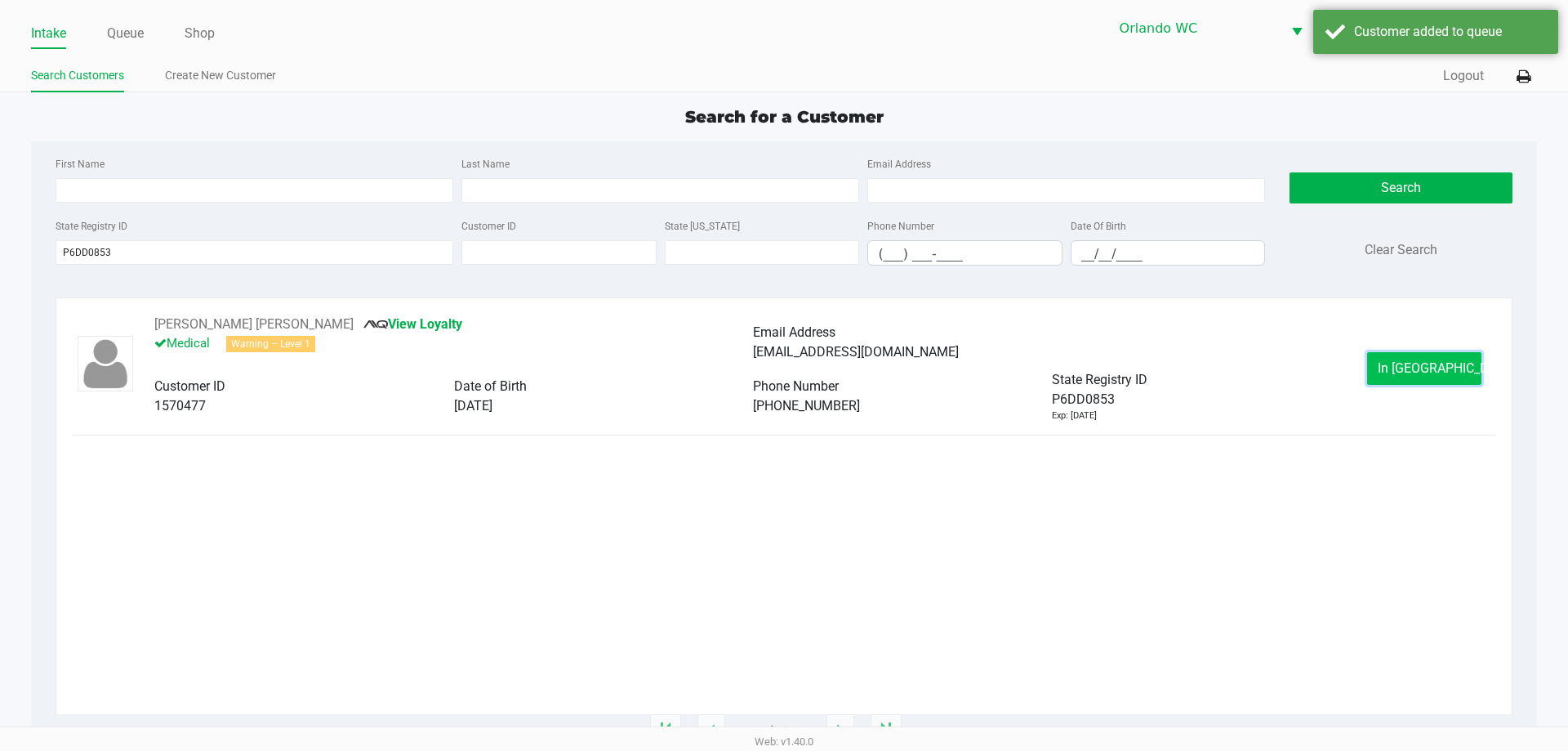
click at [1407, 378] on button "In Queue" at bounding box center [1424, 368] width 114 height 32
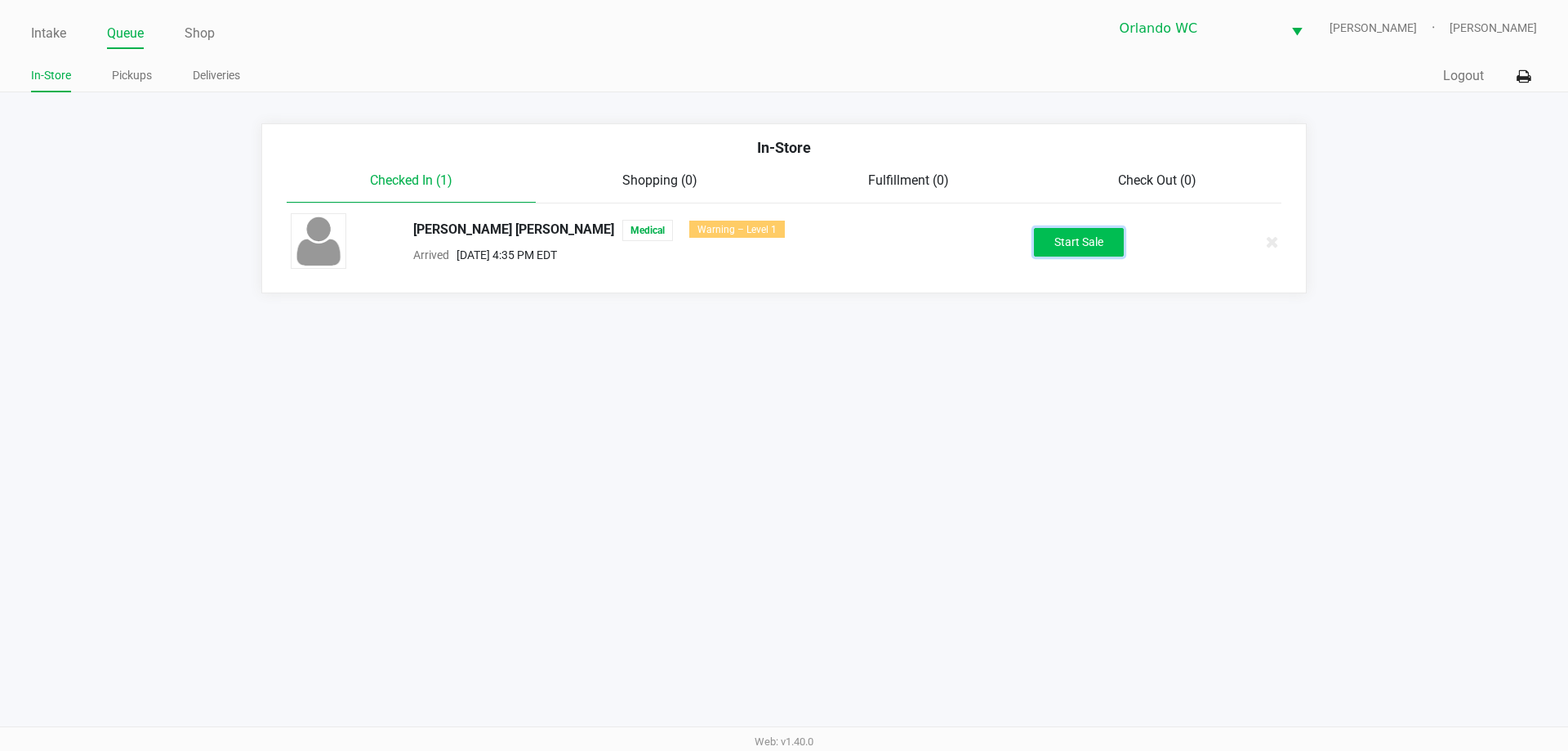
click at [1097, 242] on button "Start Sale" at bounding box center [1078, 242] width 90 height 28
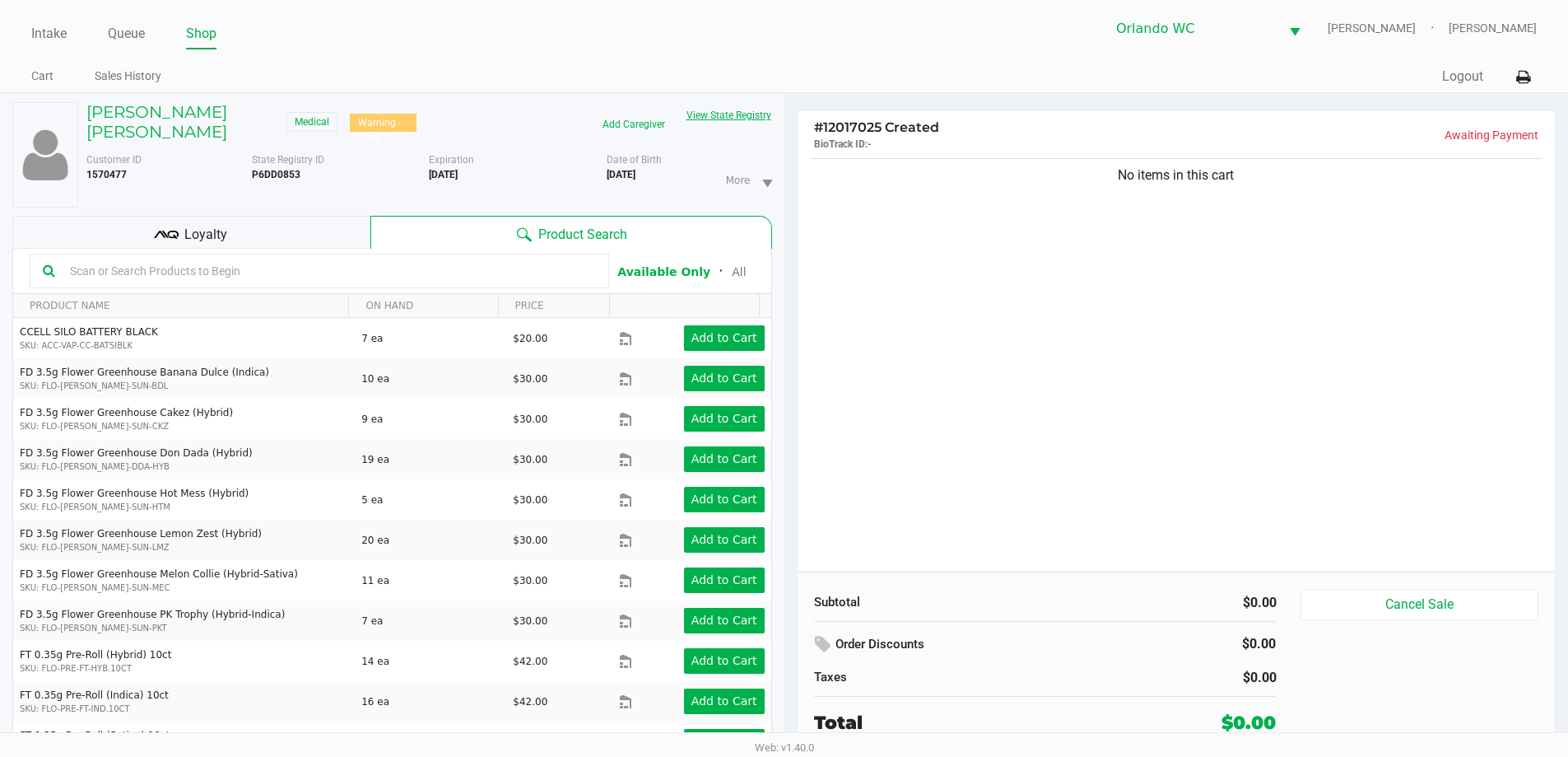
click at [704, 117] on button "View State Registry" at bounding box center [724, 115] width 96 height 27
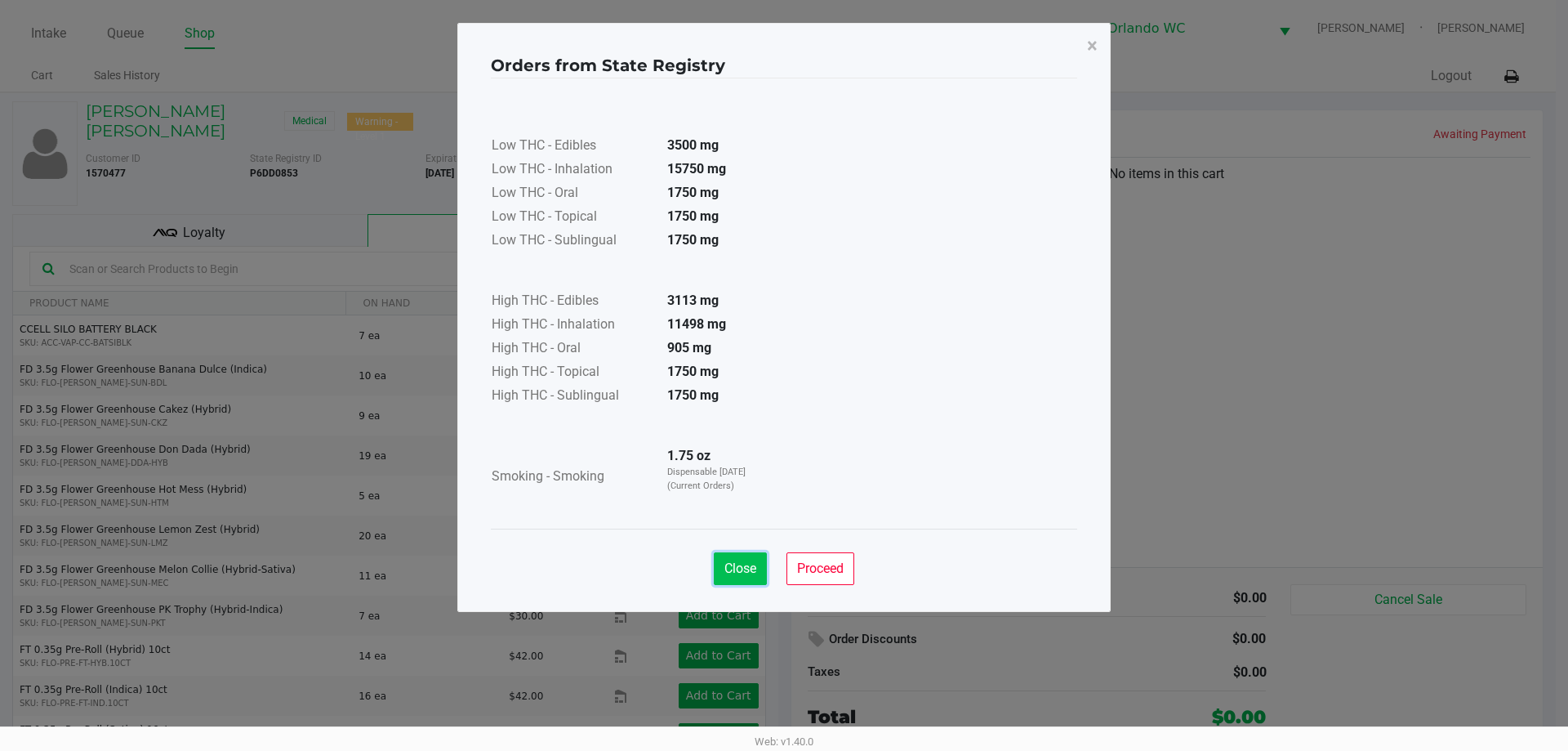
click at [764, 576] on button "Close" at bounding box center [740, 568] width 53 height 32
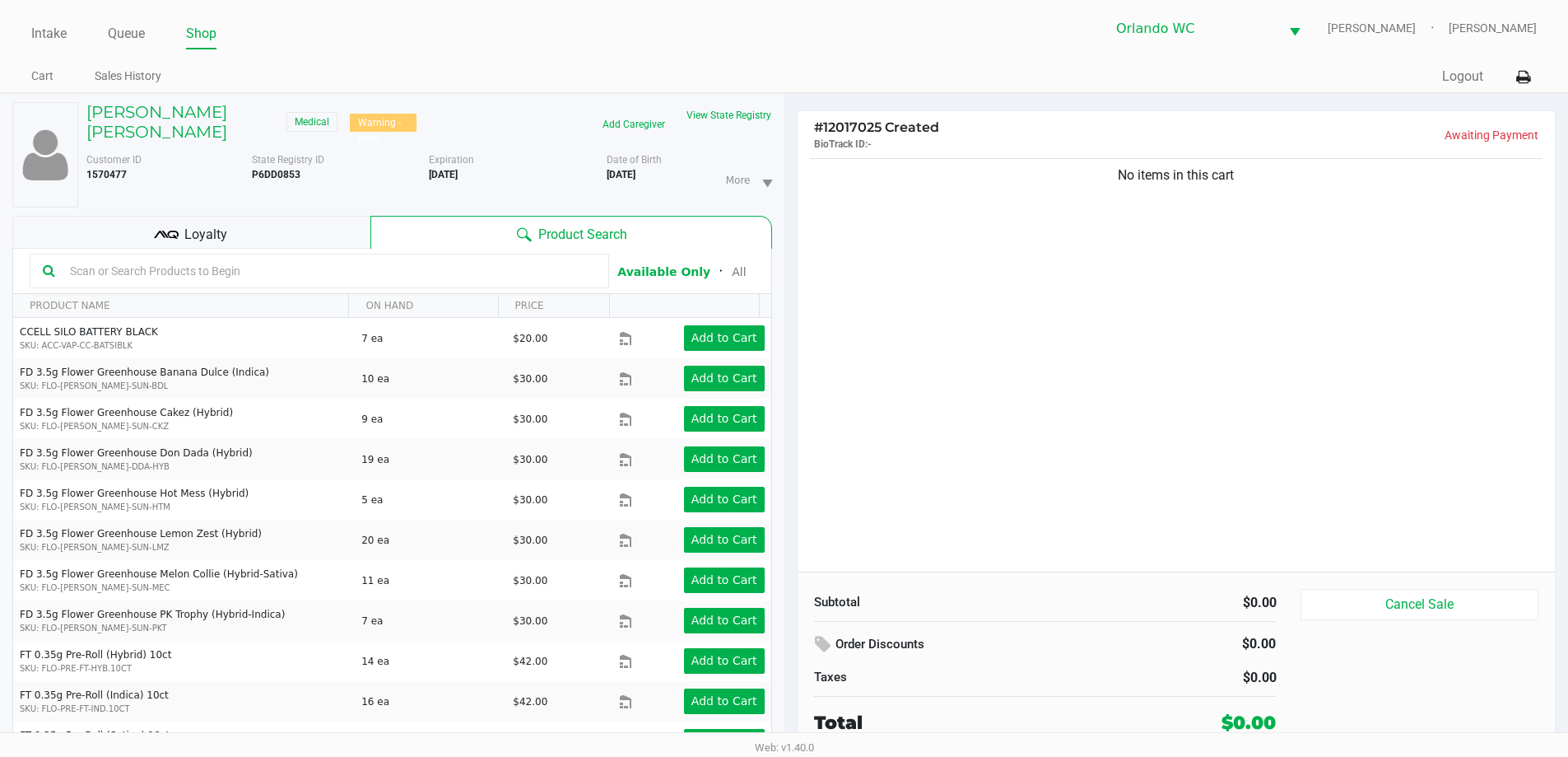
click at [360, 275] on input "text" at bounding box center [330, 270] width 533 height 25
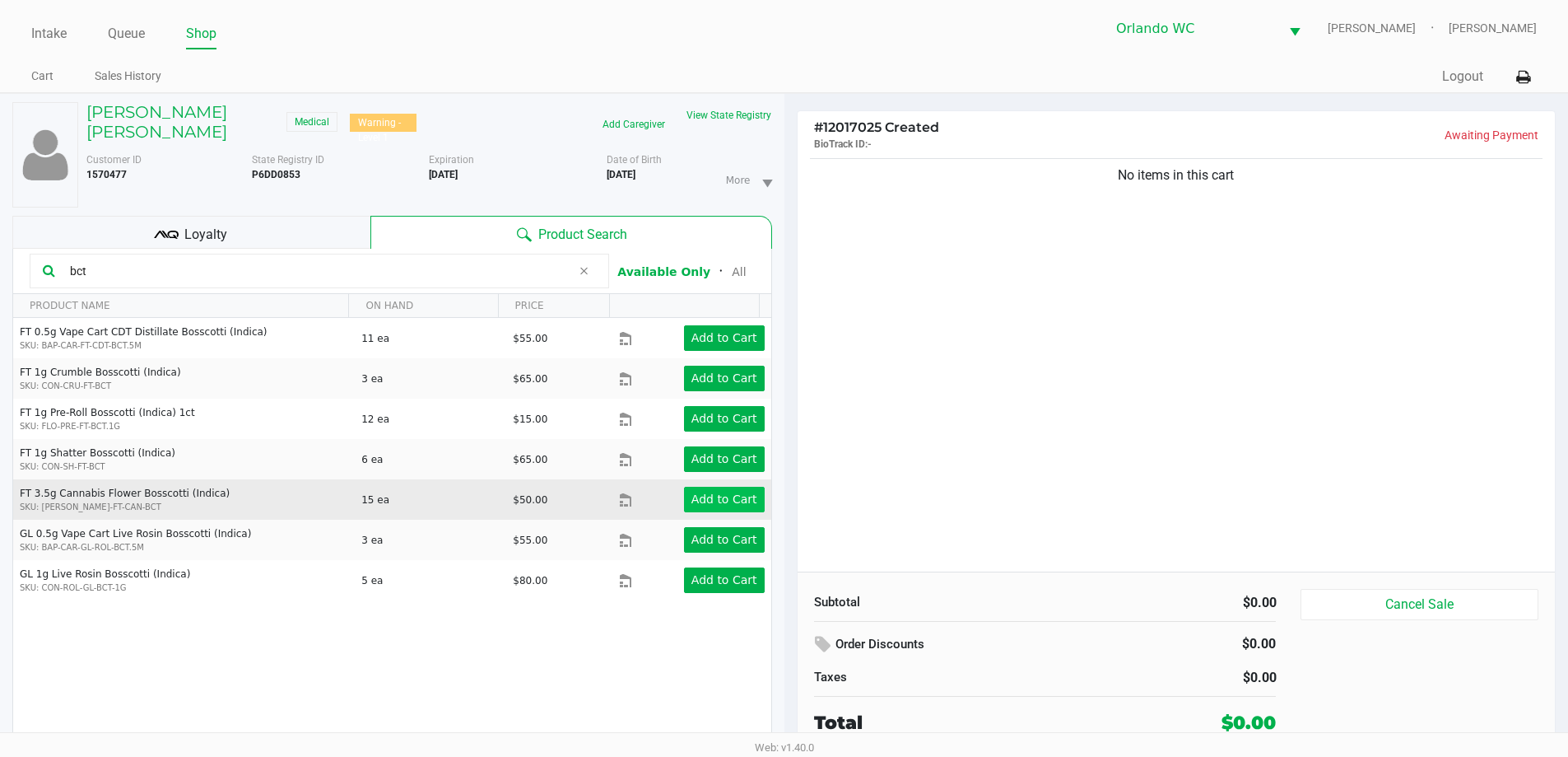
type input "bct"
click at [728, 494] on app-button-loader "Add to Cart" at bounding box center [724, 499] width 65 height 13
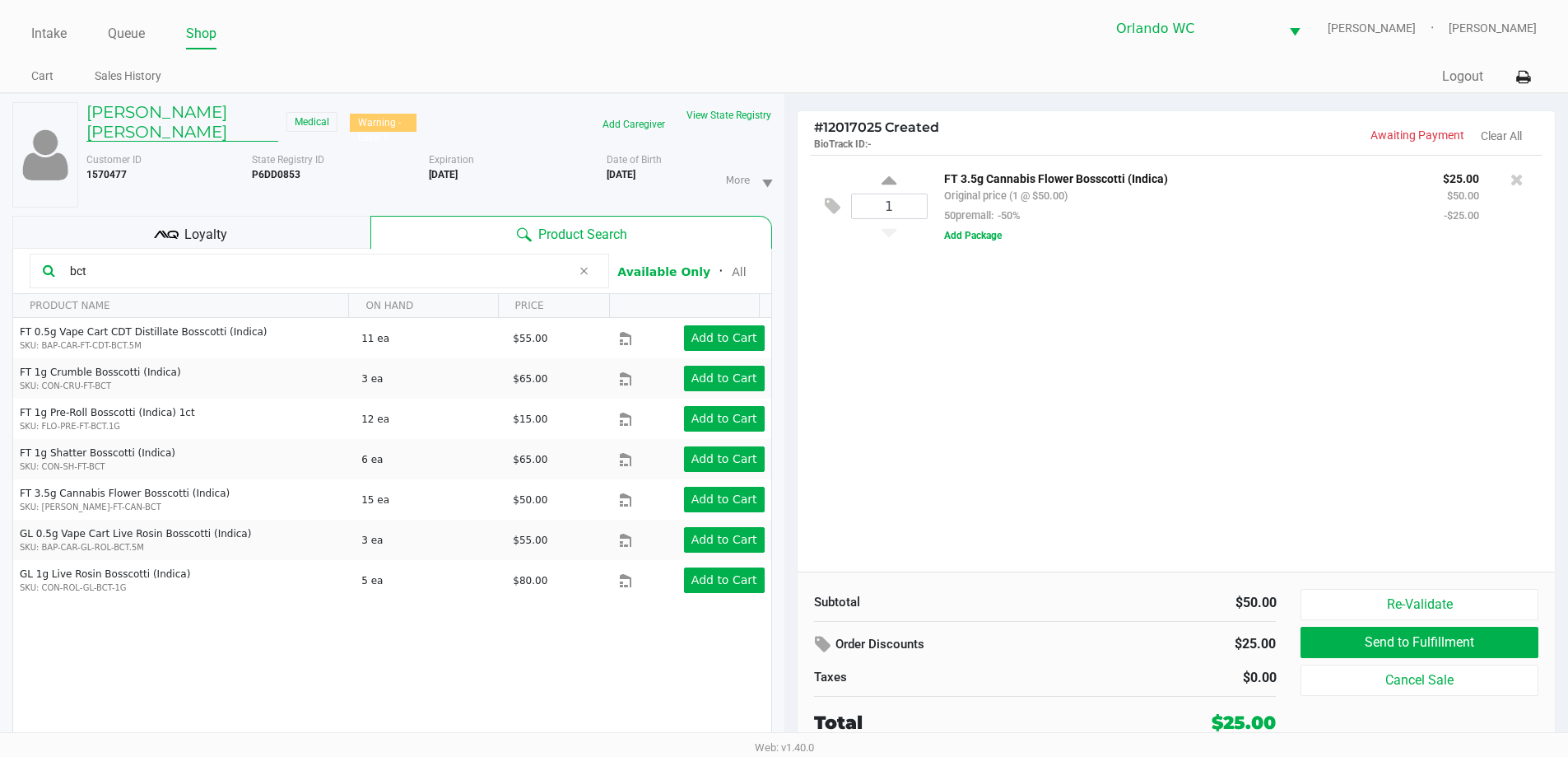
click at [193, 112] on h5 "DAVID MARRERO MENDEZ" at bounding box center [182, 122] width 192 height 40
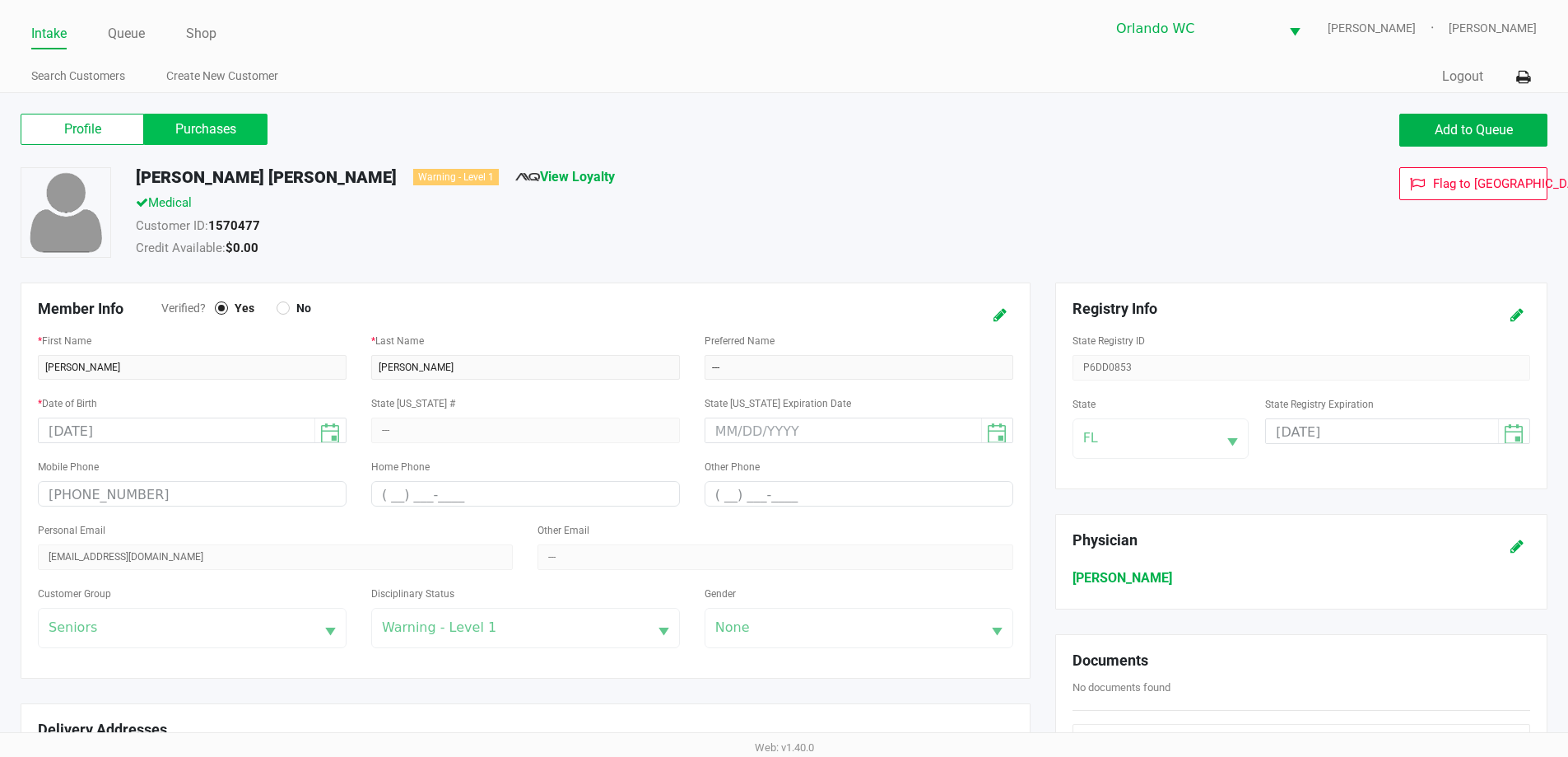
click at [245, 140] on label "Purchases" at bounding box center [205, 129] width 123 height 31
click at [0, 0] on 1 "Purchases" at bounding box center [0, 0] width 0 height 0
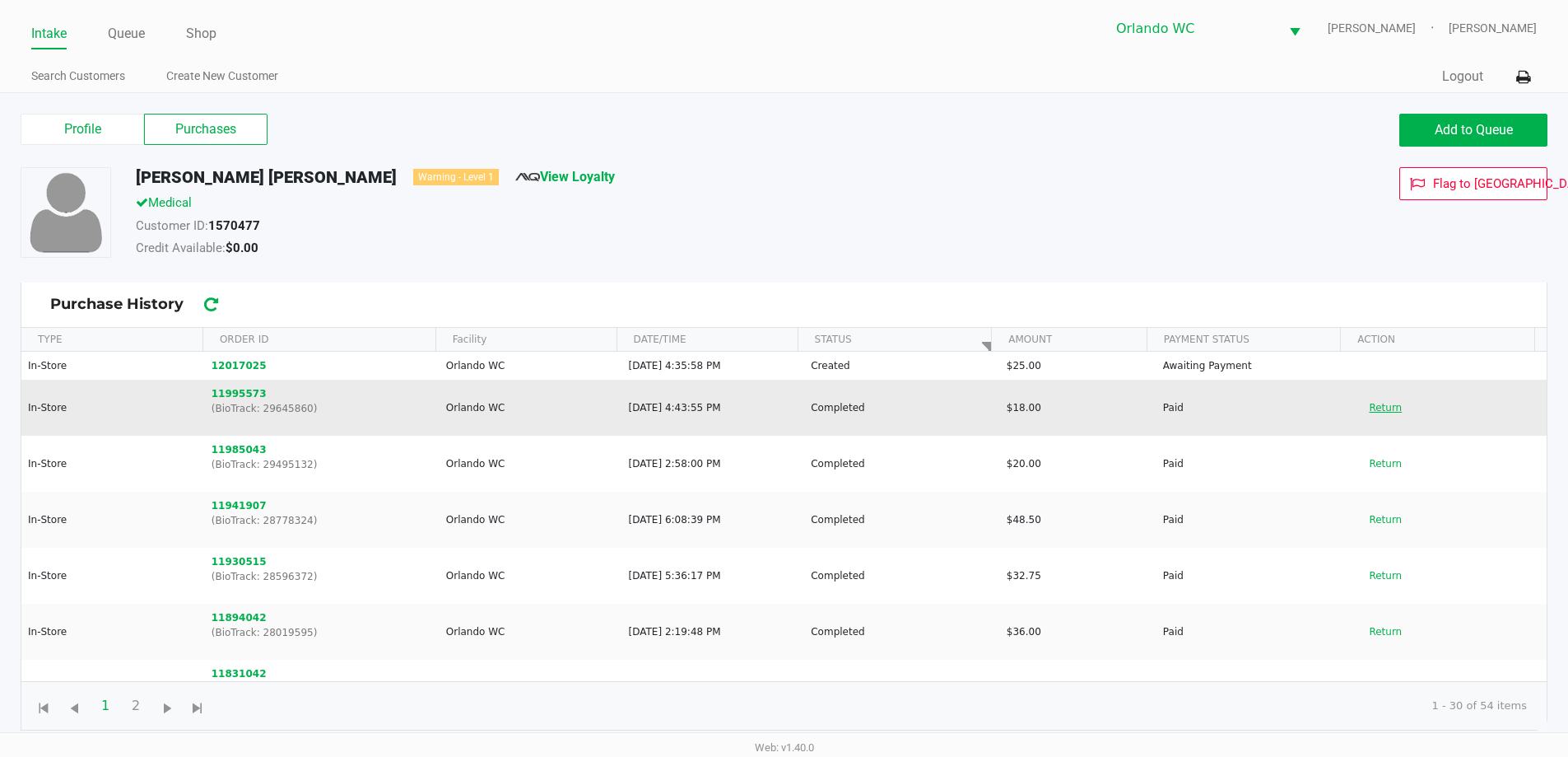
click at [1369, 407] on button "Return" at bounding box center [1385, 407] width 54 height 27
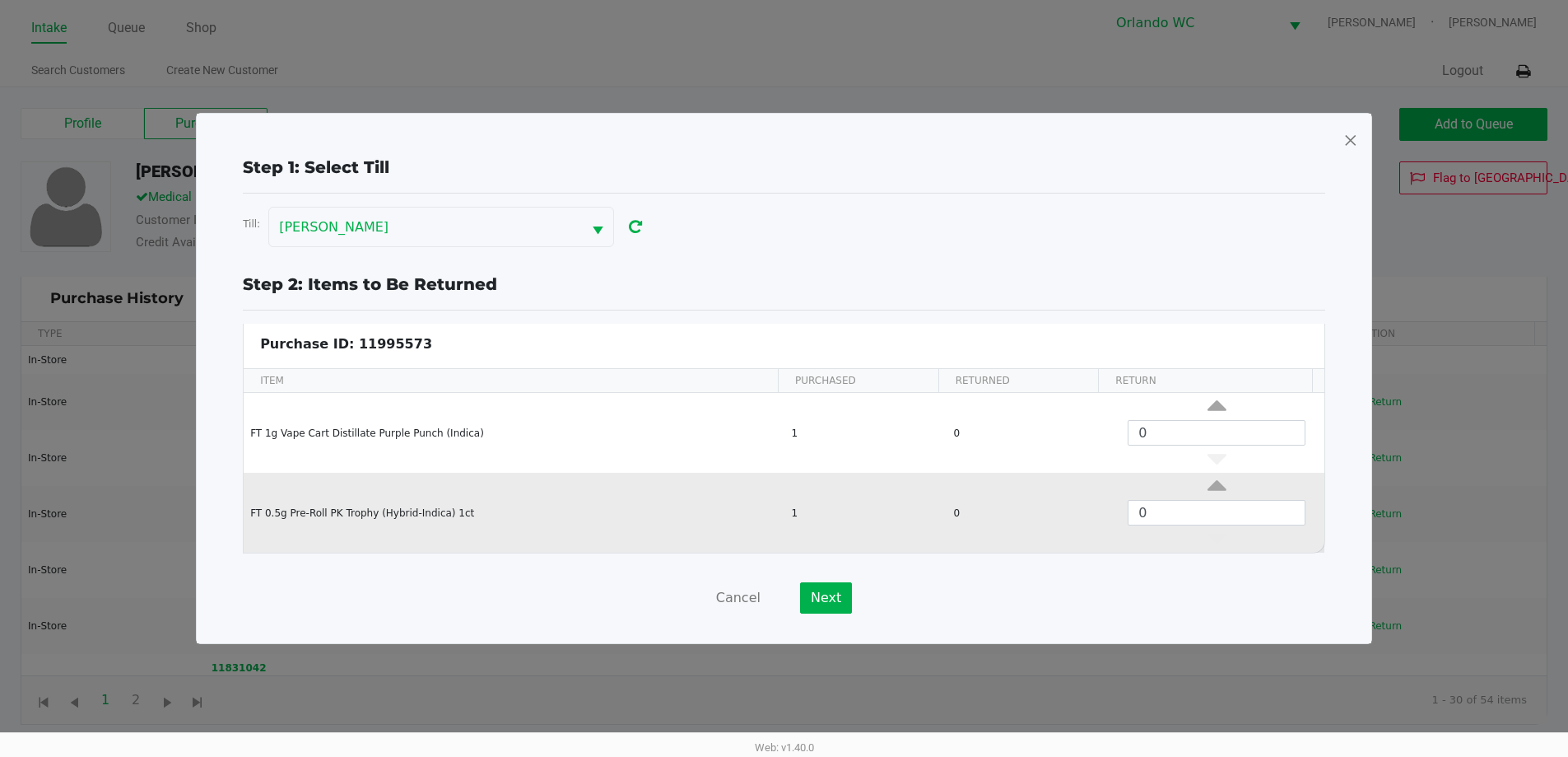
scroll to position [7, 0]
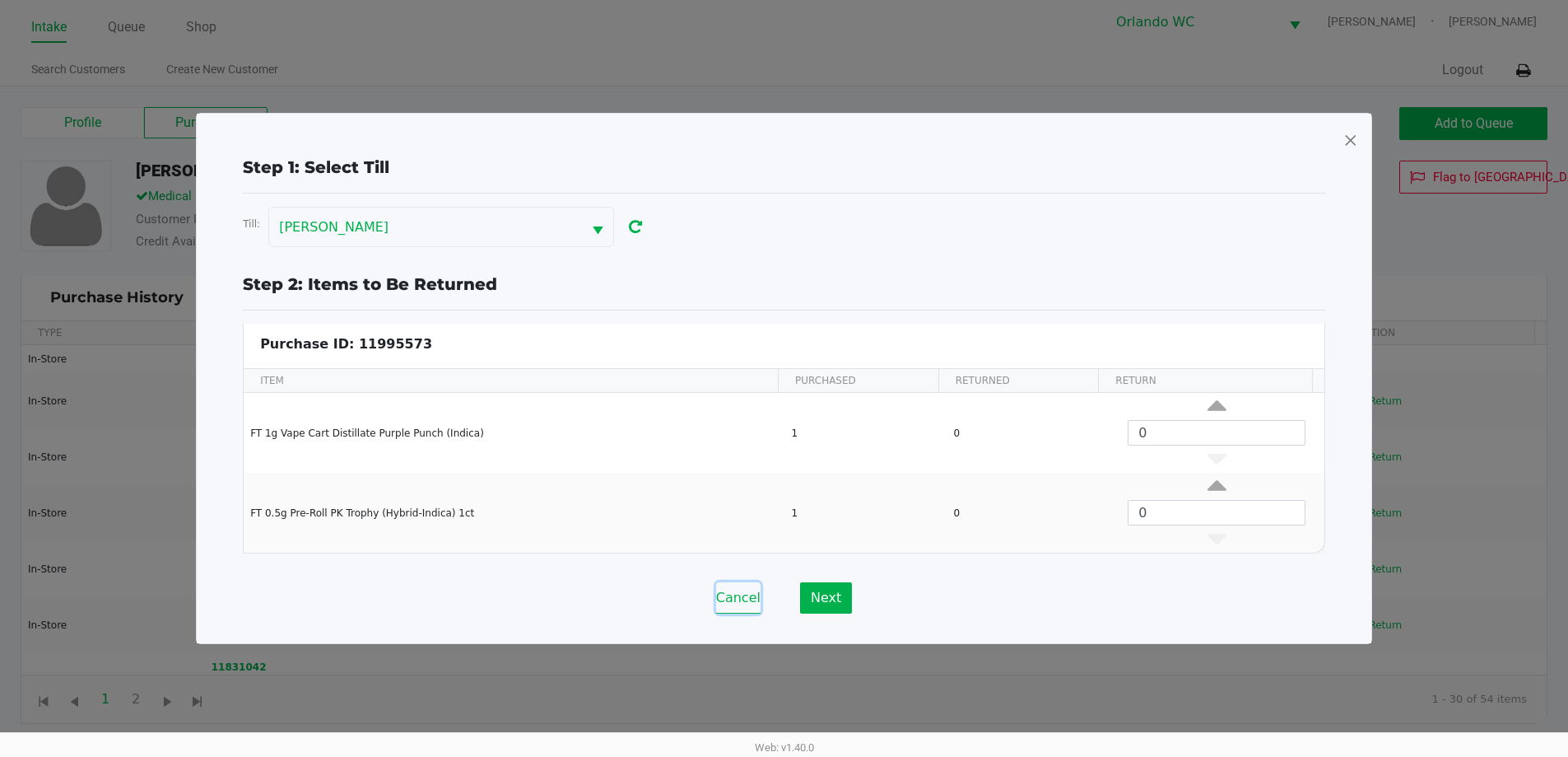
click at [739, 610] on button "Cancel" at bounding box center [739, 598] width 45 height 31
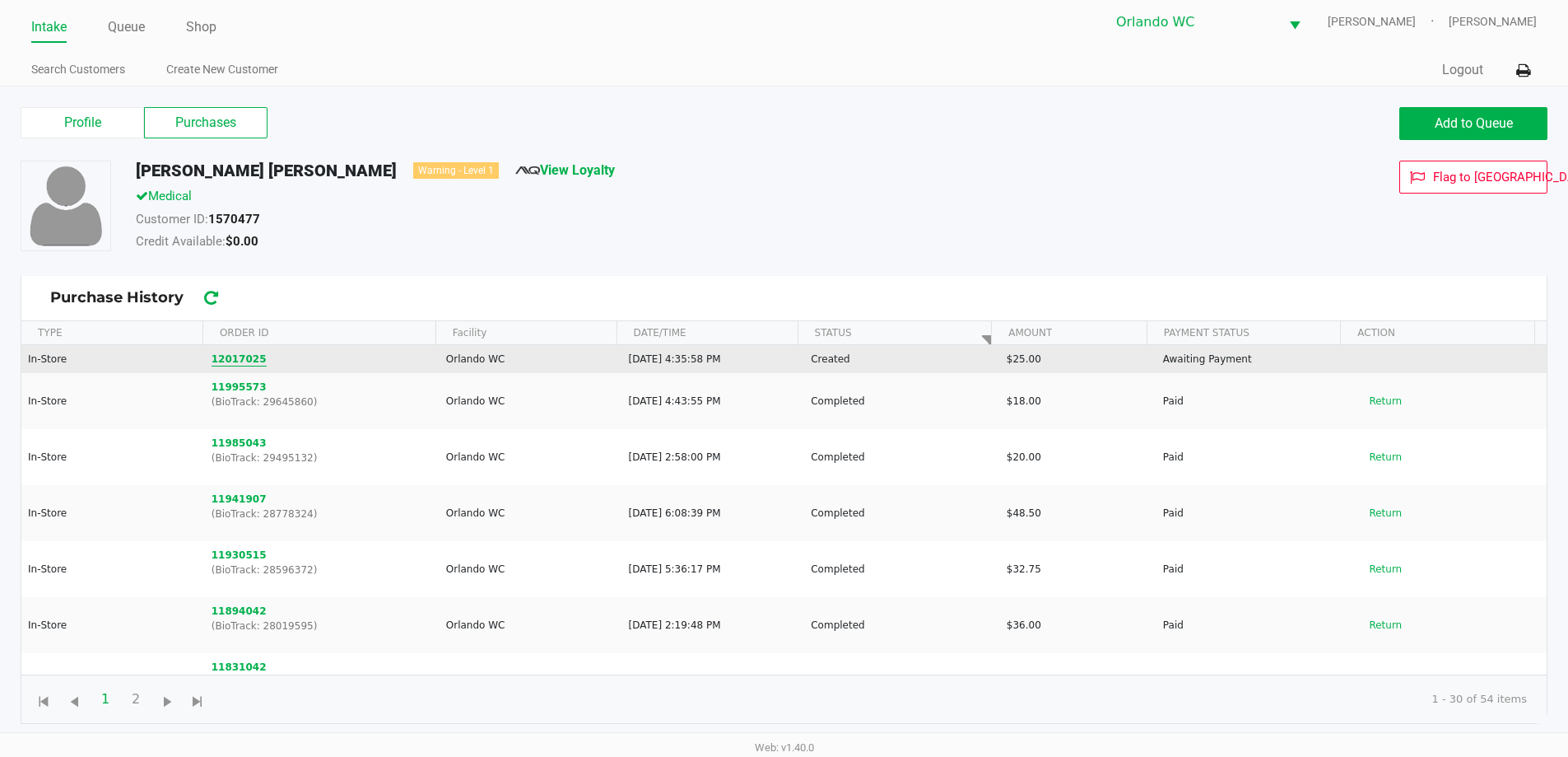
click at [245, 365] on button "12017025" at bounding box center [239, 358] width 55 height 15
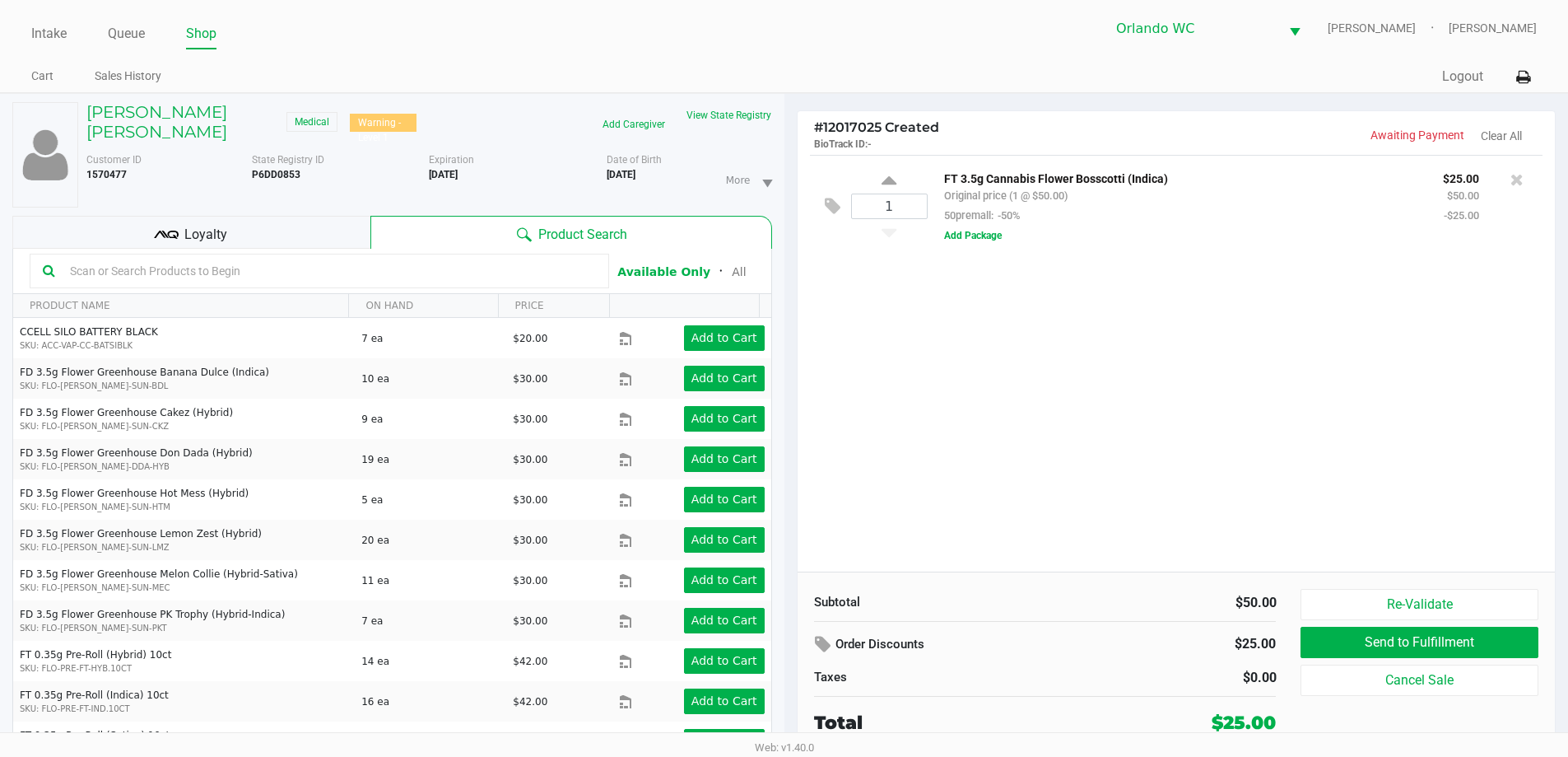
click at [291, 273] on input "text" at bounding box center [330, 270] width 533 height 25
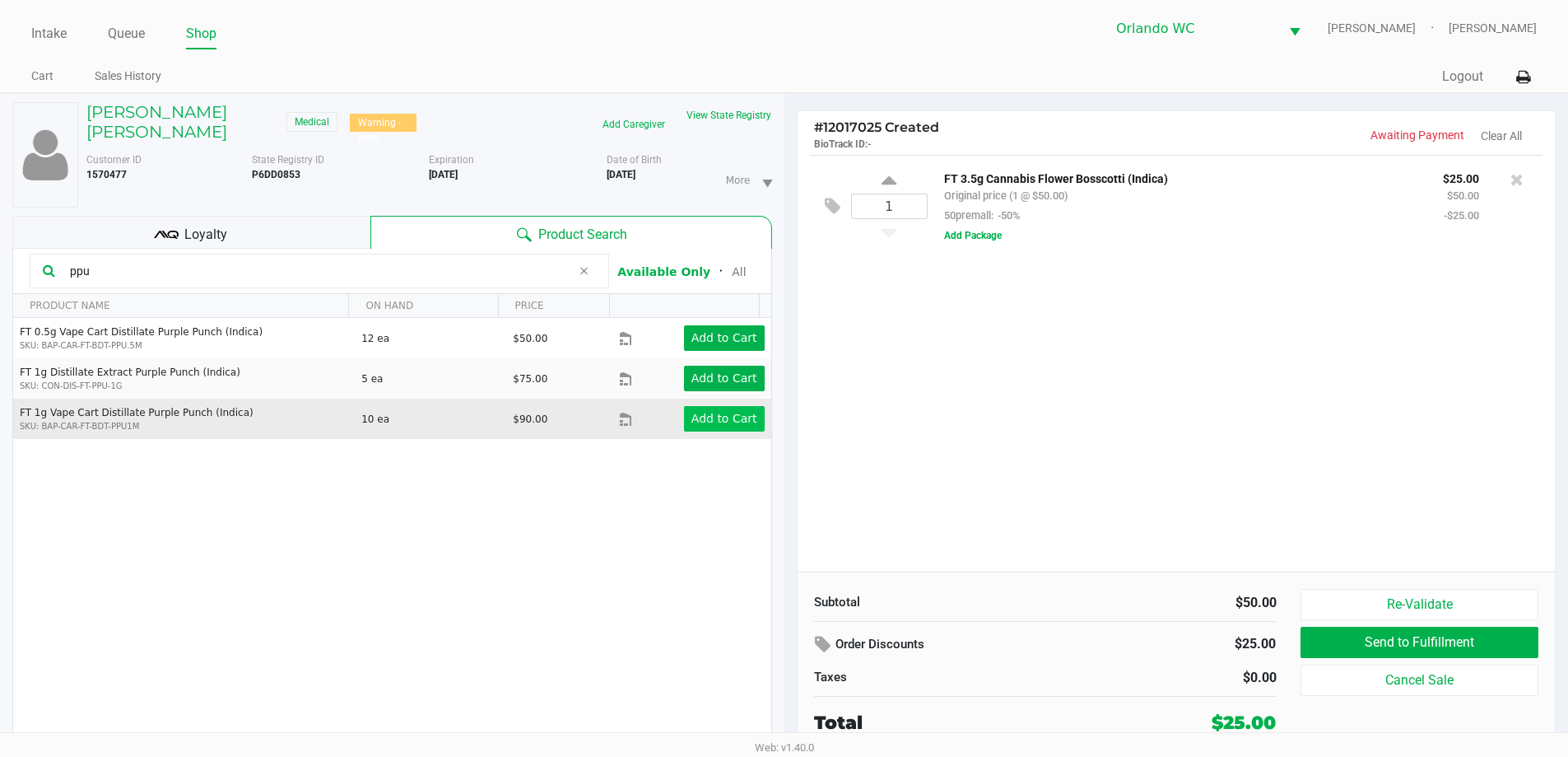
type input "ppu"
click at [725, 416] on app-button-loader "Add to Cart" at bounding box center [724, 418] width 65 height 13
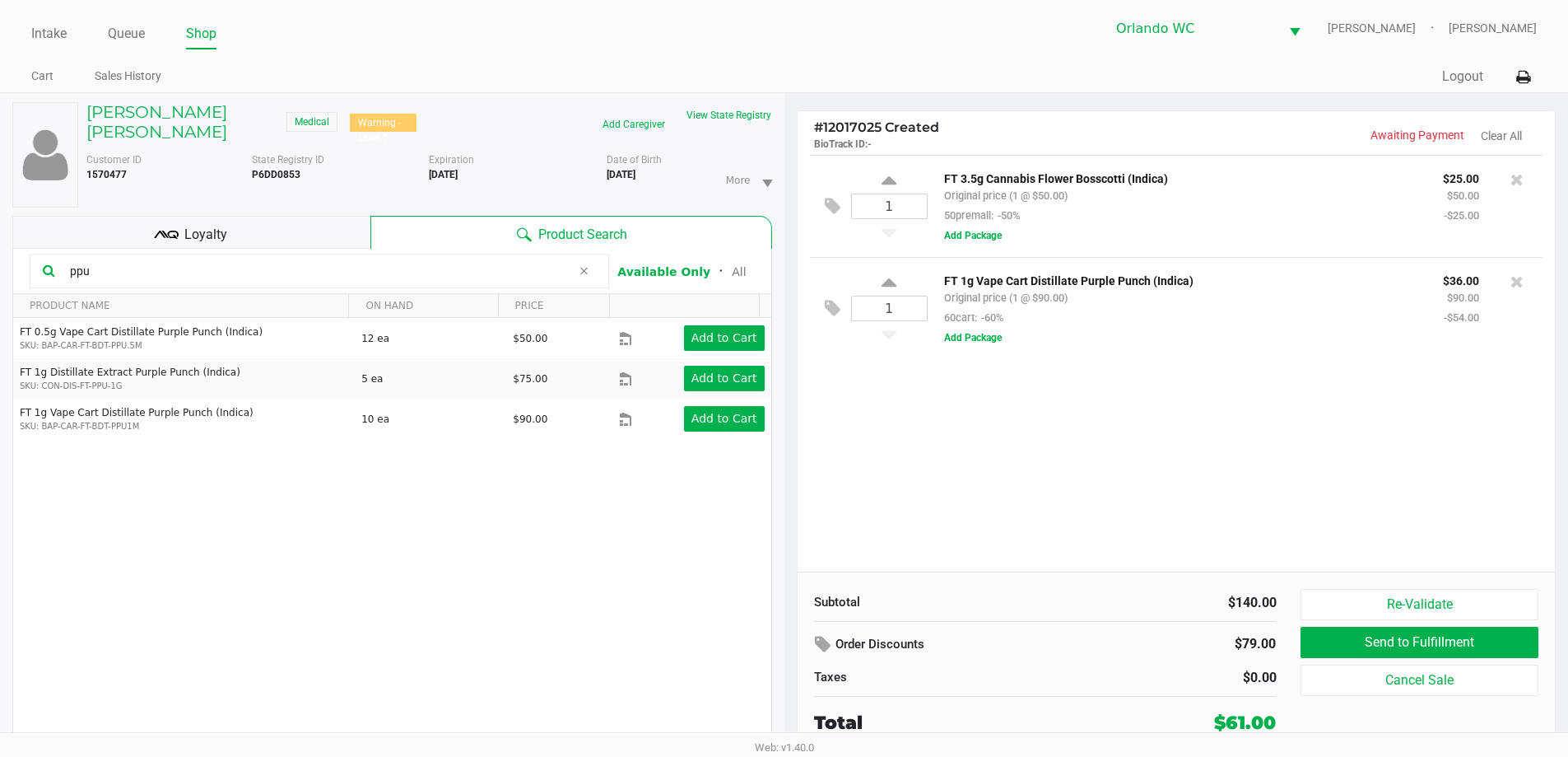
click at [291, 237] on div "Loyalty" at bounding box center [191, 232] width 358 height 33
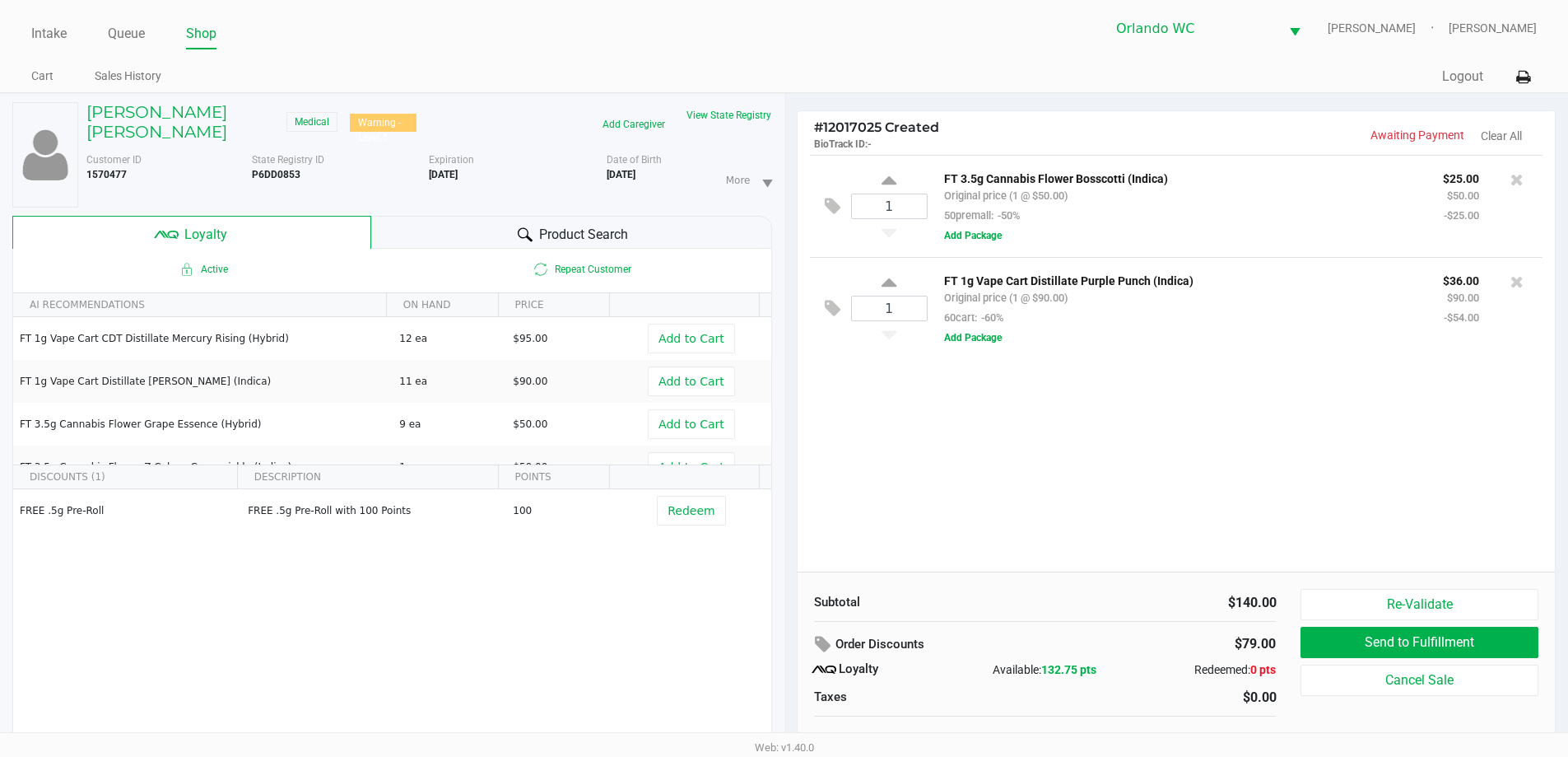
drag, startPoint x: 1047, startPoint y: 665, endPoint x: 1115, endPoint y: 661, distance: 68.1
click at [1109, 663] on div "Available: 132.75 pts" at bounding box center [1044, 670] width 154 height 17
click at [1207, 339] on div "FT 1g Vape Cart Distillate Purple Punch (Indica) Original price (1 @ $90.00) 60…" at bounding box center [1229, 308] width 603 height 77
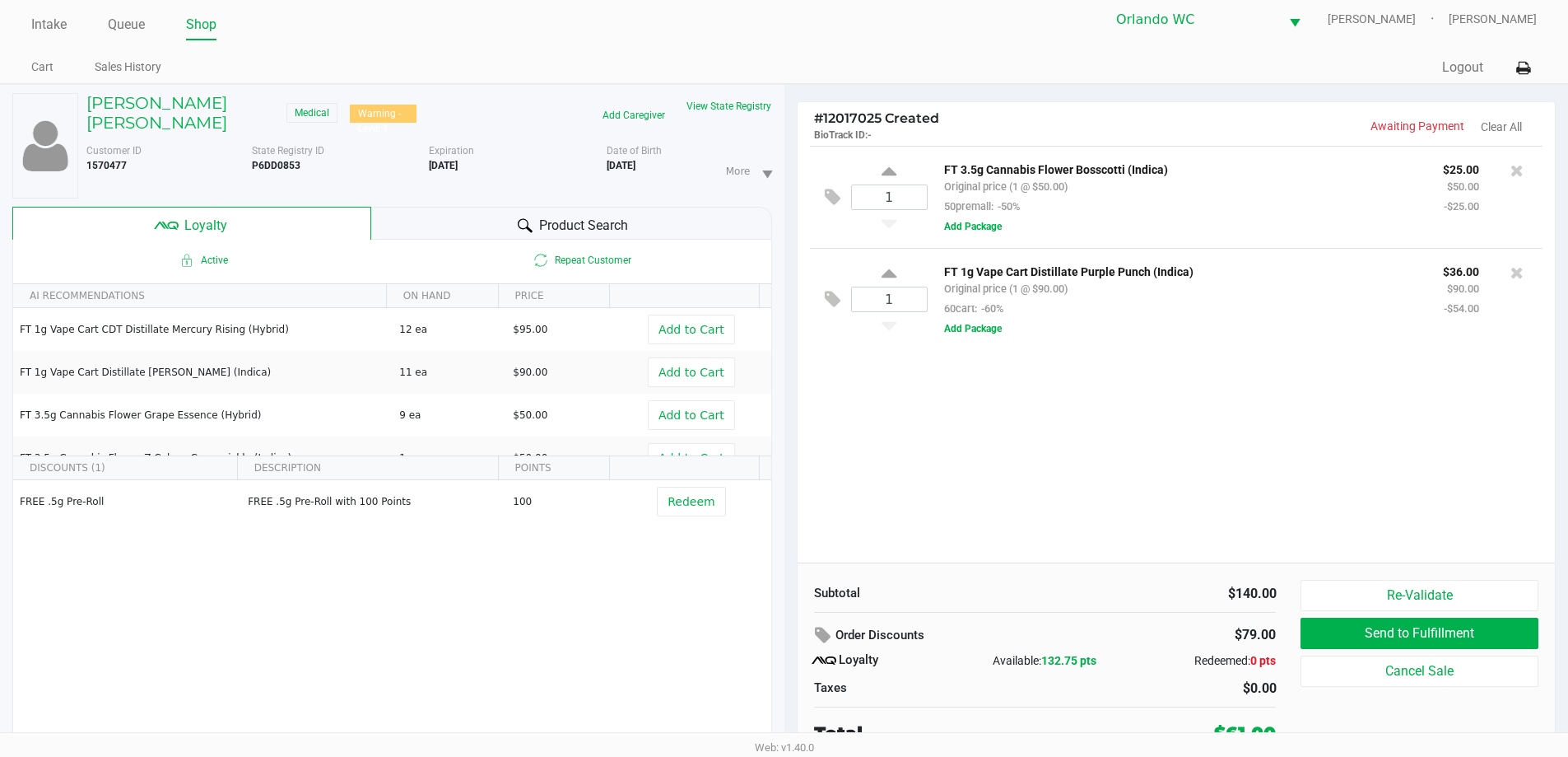
scroll to position [34, 0]
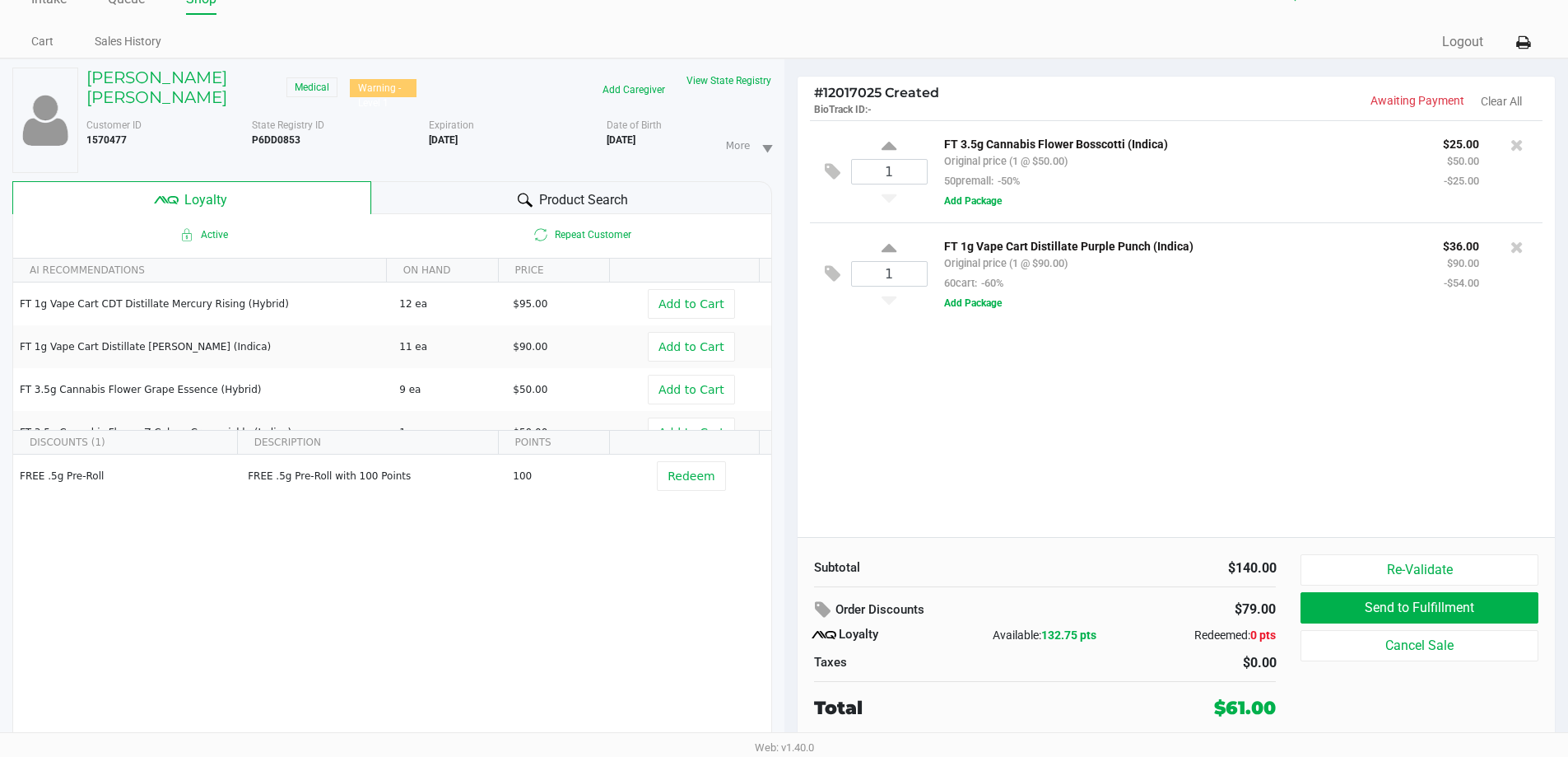
click at [1081, 426] on div "1 FT 3.5g Cannabis Flower Bosscotti (Indica) Original price (1 @ $50.00) 50prem…" at bounding box center [1176, 329] width 758 height 417
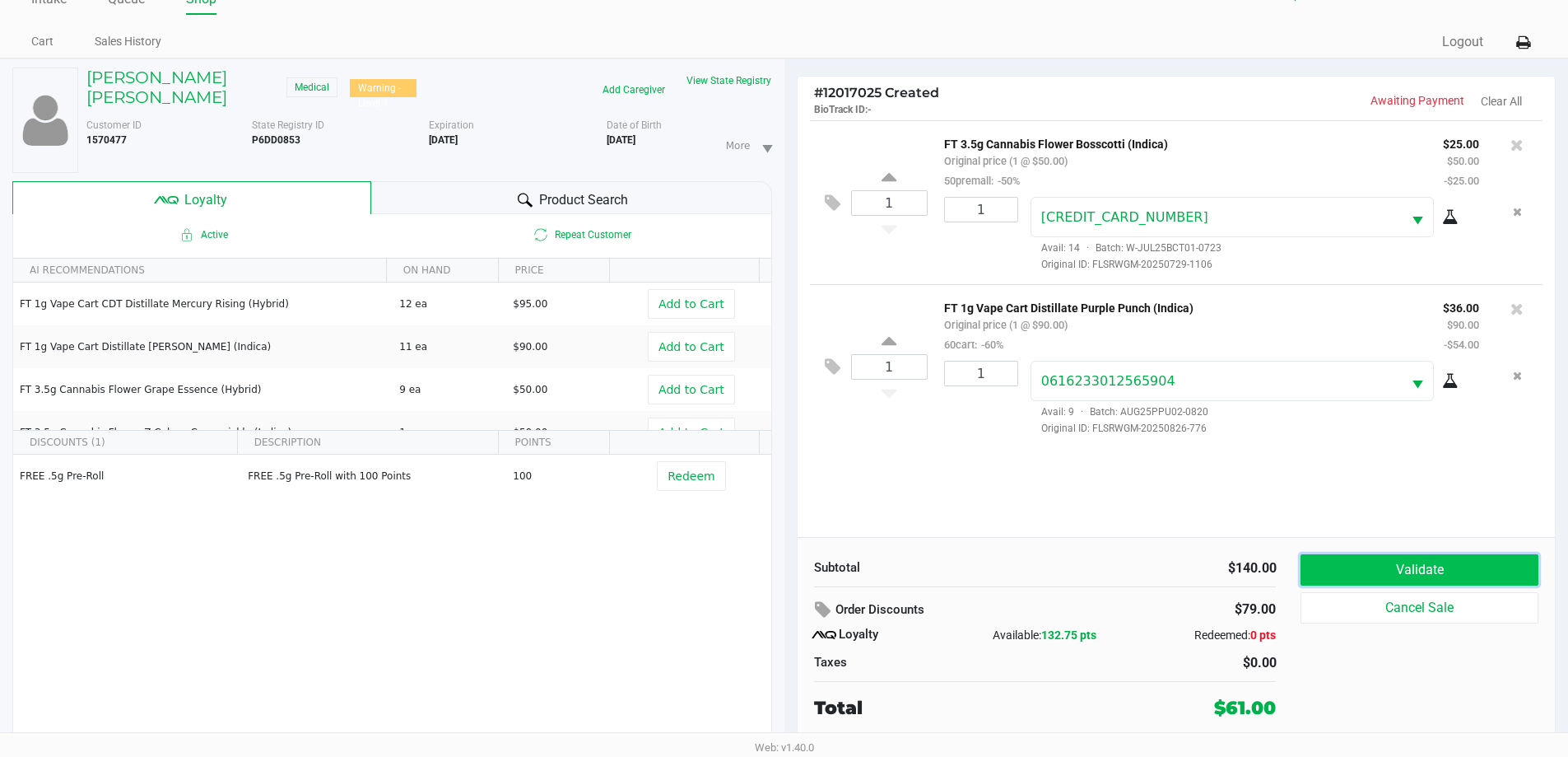
click at [1456, 577] on button "Validate" at bounding box center [1419, 569] width 237 height 31
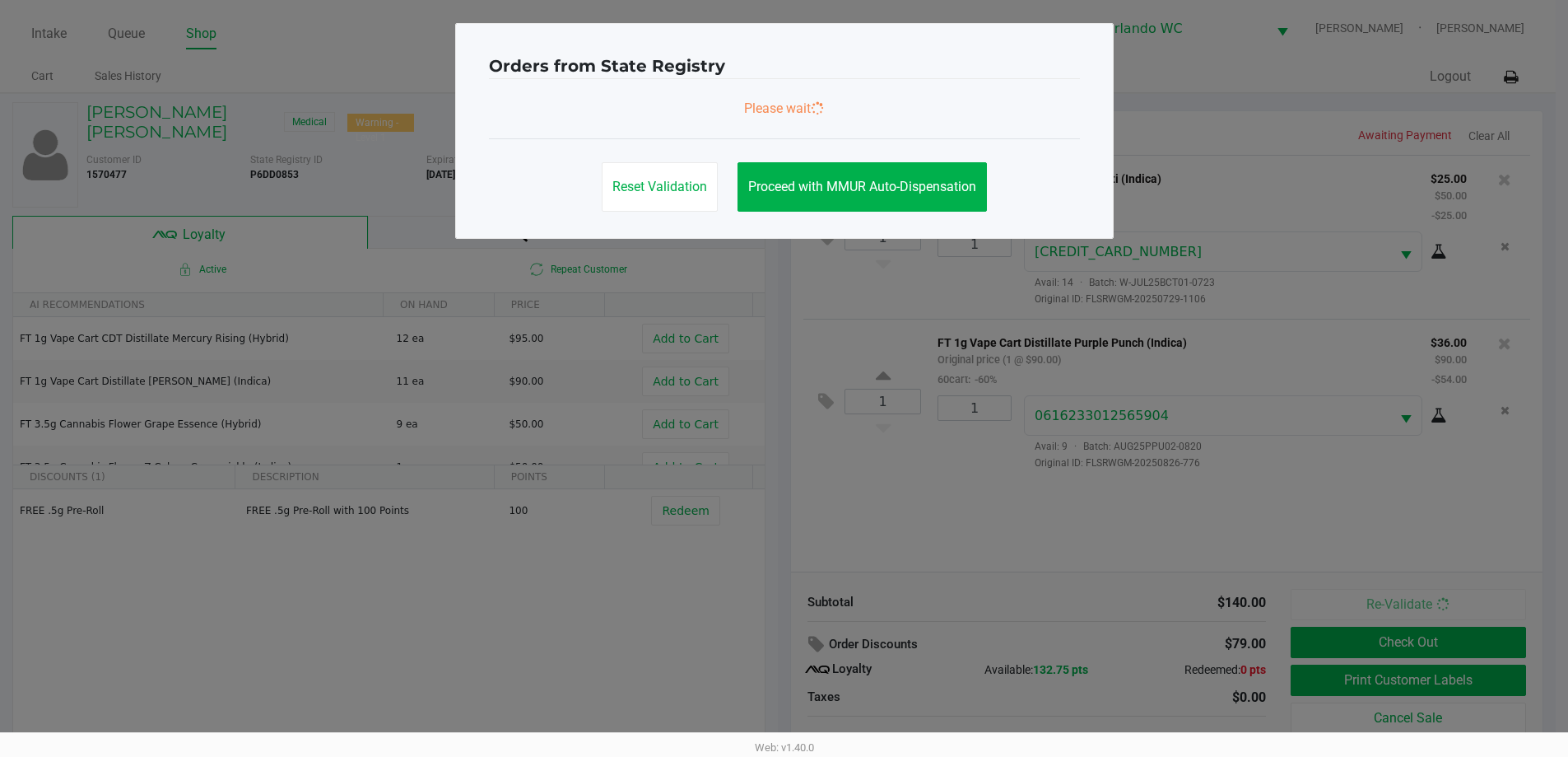
scroll to position [0, 0]
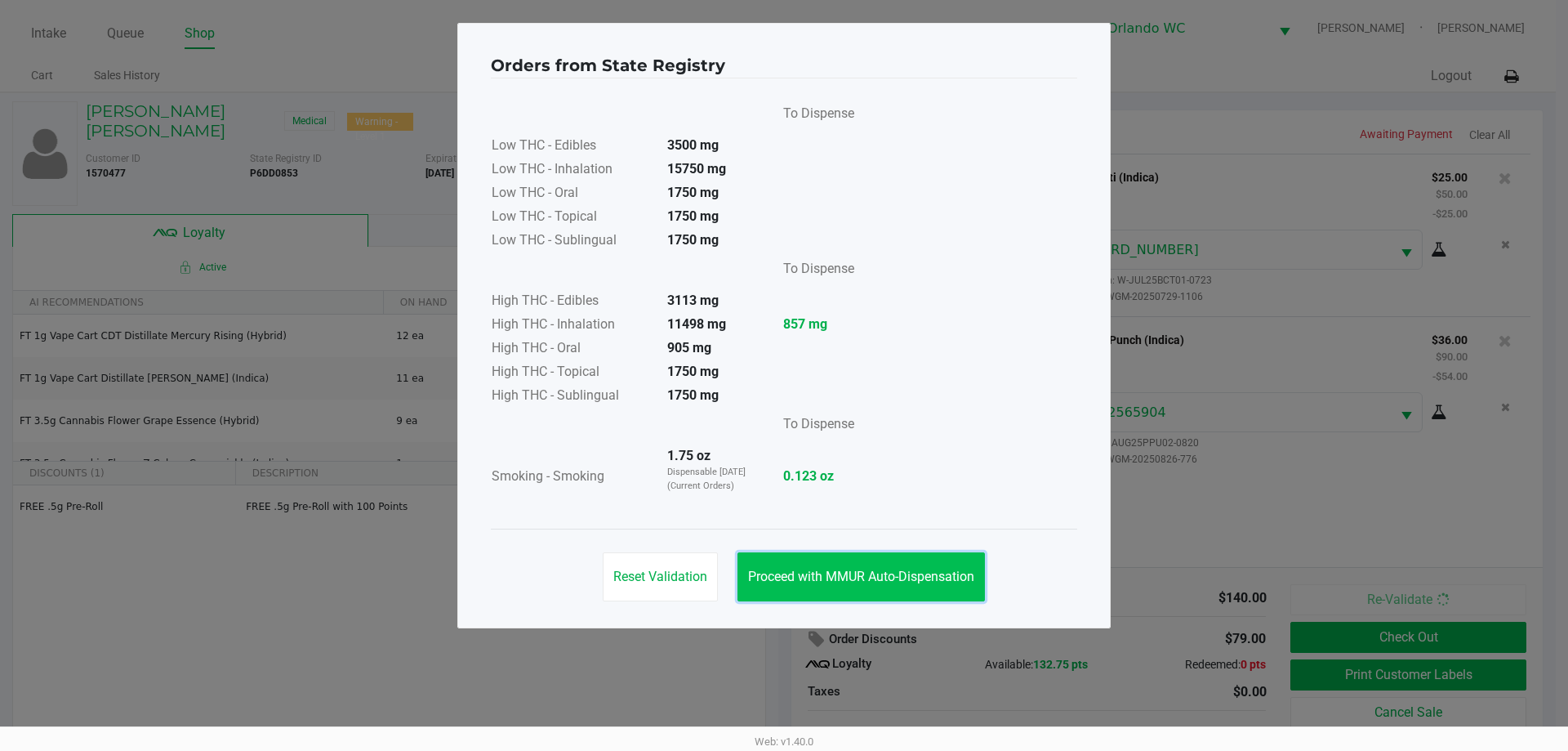
click at [886, 587] on button "Proceed with MMUR Auto-Dispensation" at bounding box center [861, 576] width 248 height 49
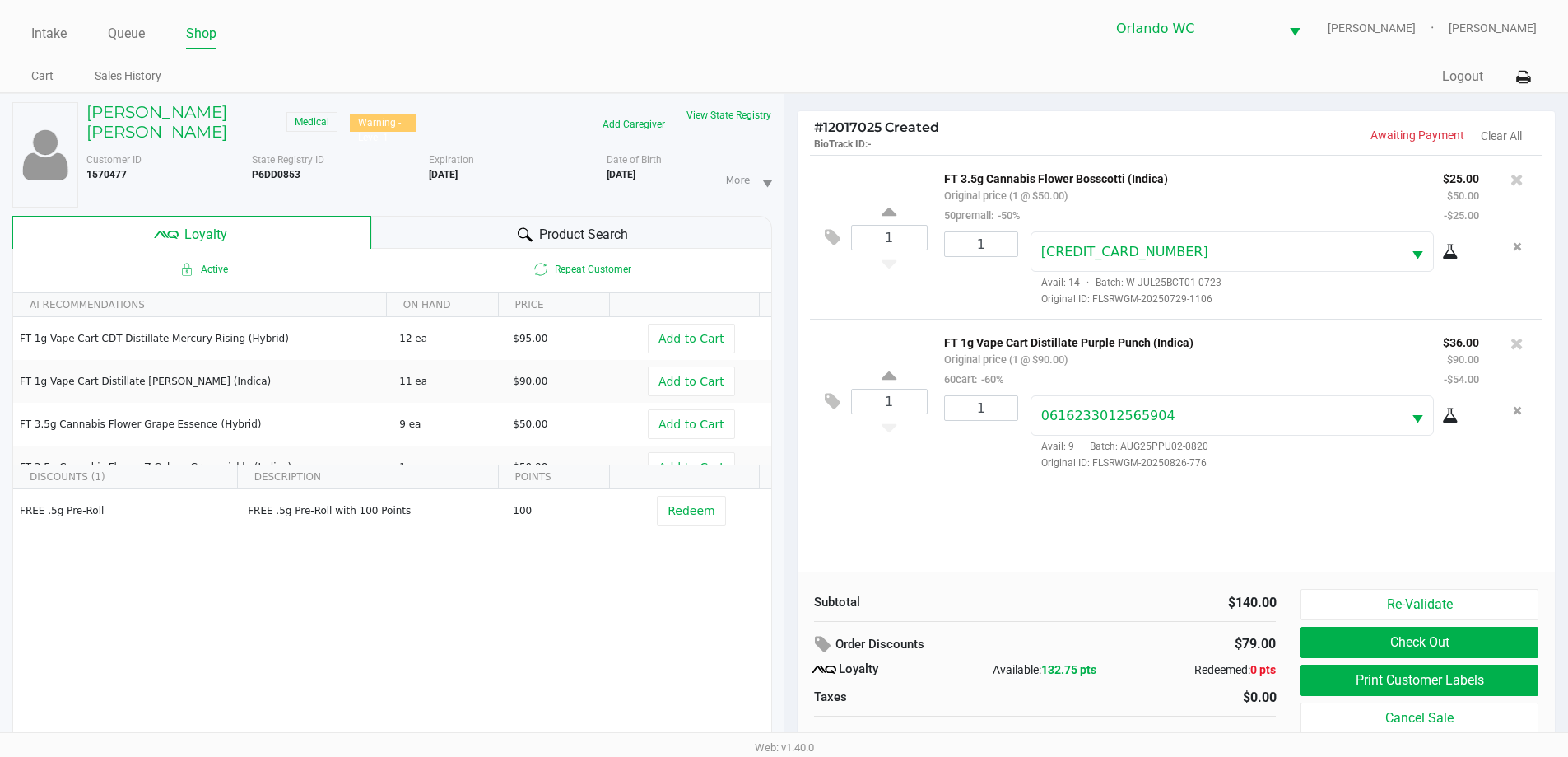
scroll to position [34, 0]
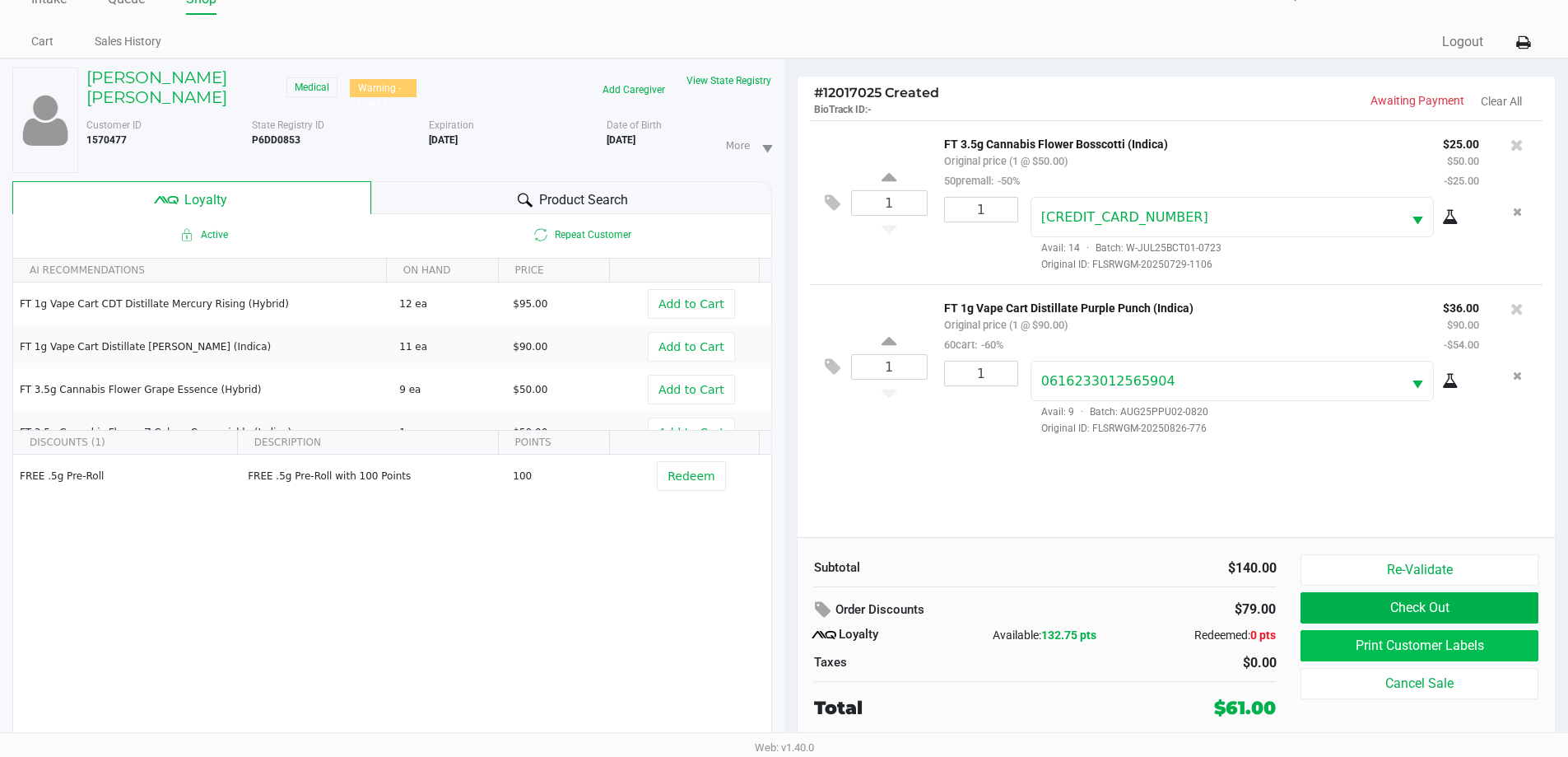
click at [1445, 640] on button "Print Customer Labels" at bounding box center [1419, 645] width 237 height 31
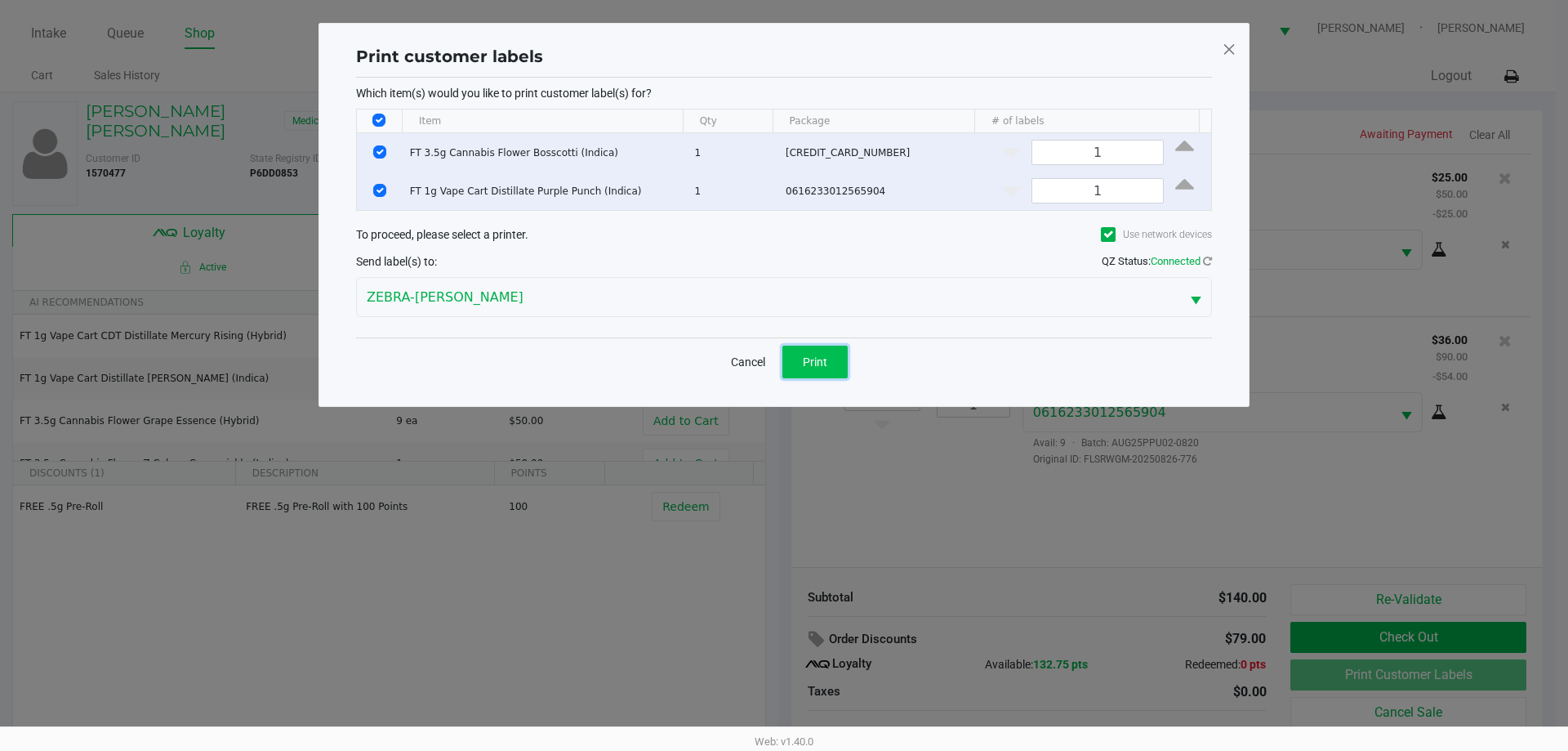
click at [824, 367] on span "Print" at bounding box center [815, 361] width 25 height 13
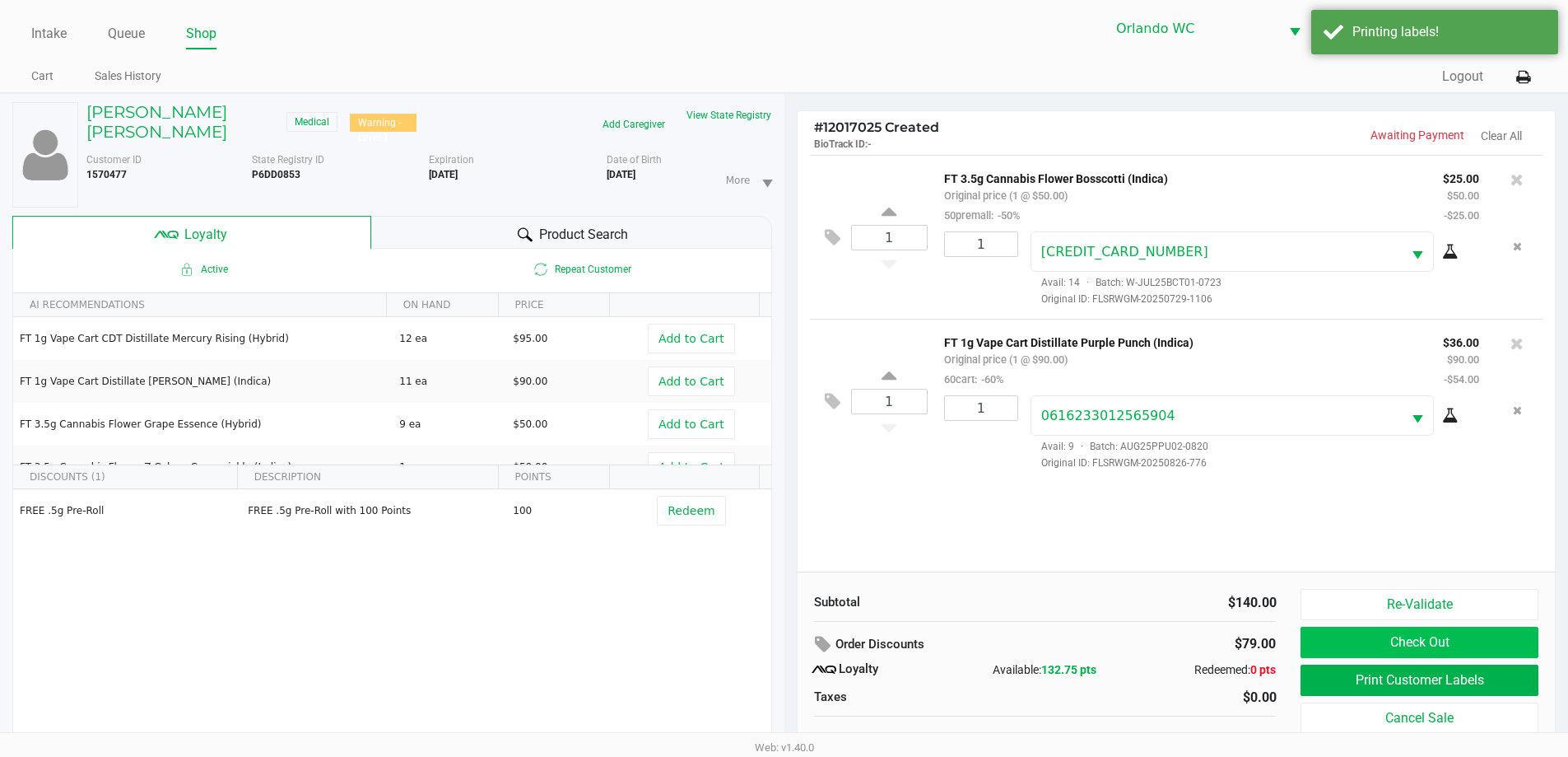
click at [1451, 640] on button "Check Out" at bounding box center [1419, 642] width 237 height 31
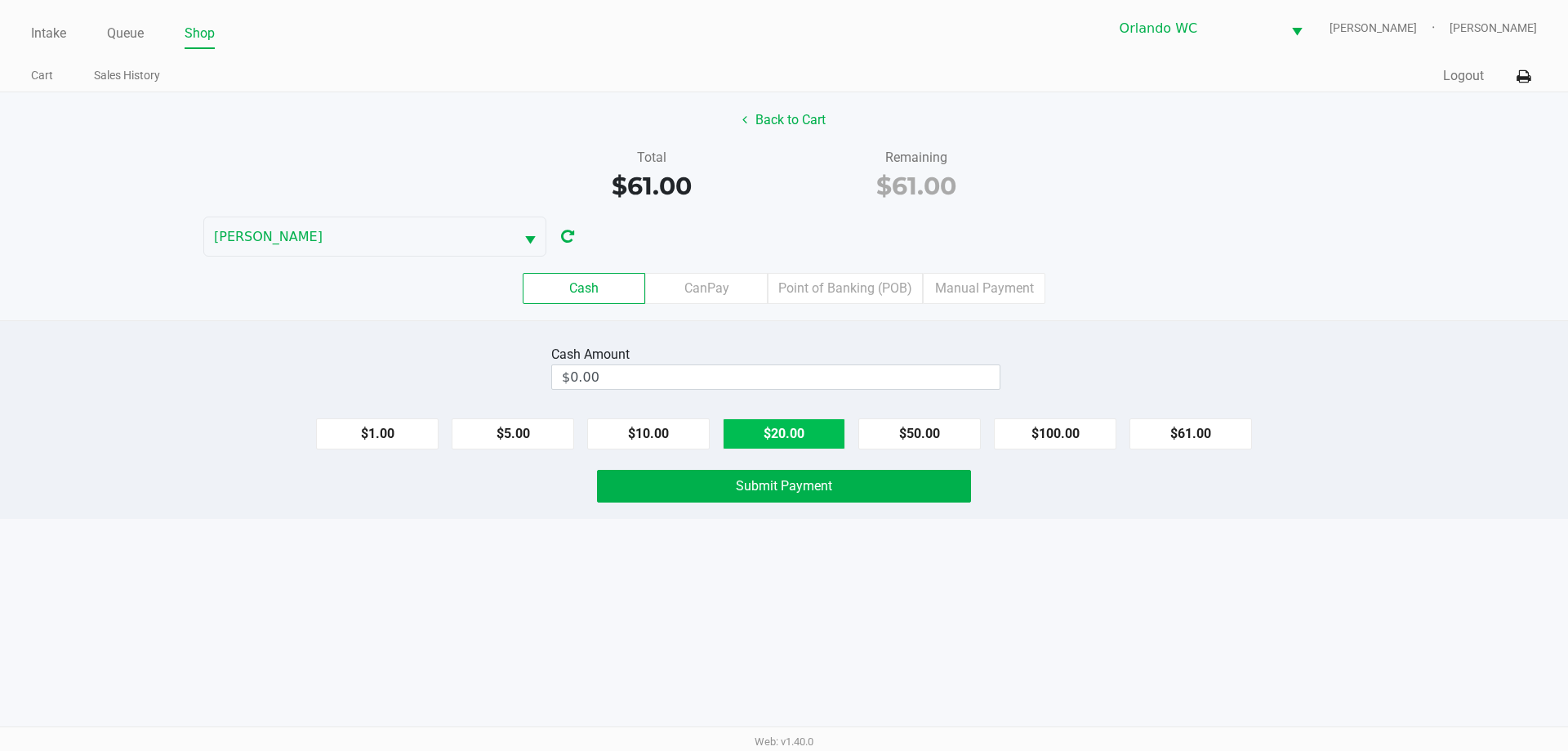
click at [764, 437] on button "$20.00" at bounding box center [783, 433] width 122 height 31
click at [780, 434] on button "$20.00" at bounding box center [783, 433] width 122 height 31
click at [789, 426] on button "$20.00" at bounding box center [783, 433] width 122 height 31
click at [500, 443] on button "$5.00" at bounding box center [512, 433] width 122 height 31
type input "$65.00"
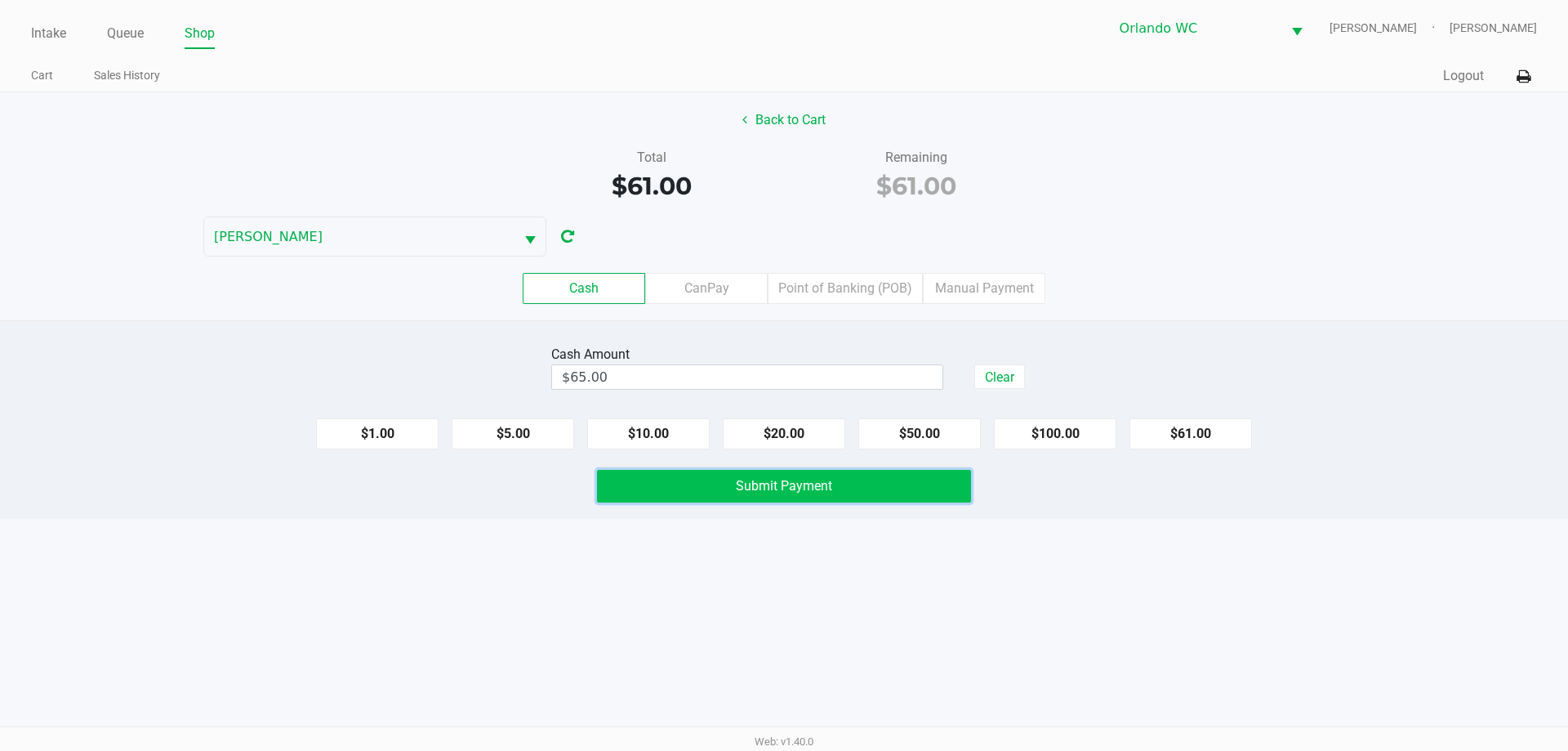
click at [756, 482] on span "Submit Payment" at bounding box center [783, 485] width 97 height 15
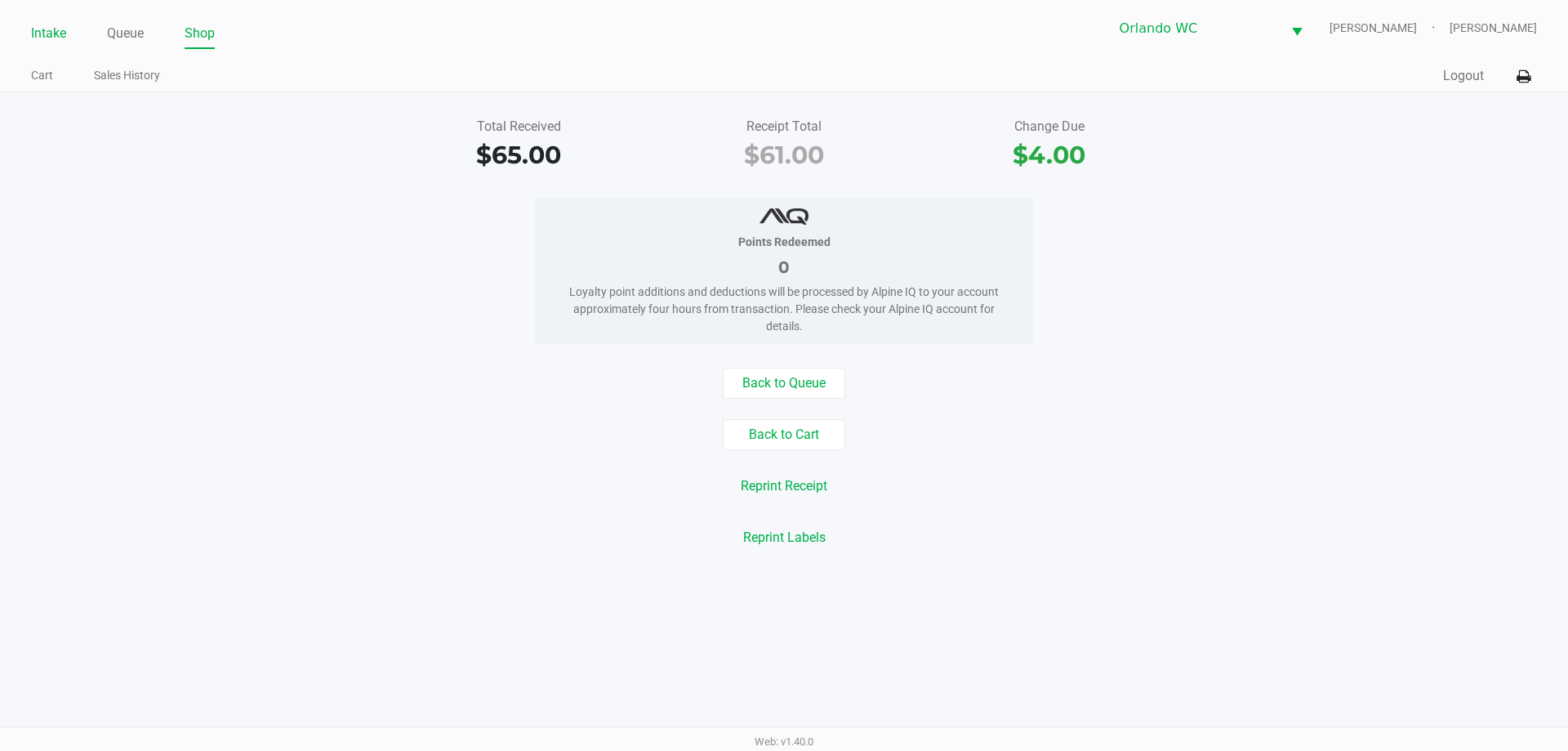
click at [62, 33] on link "Intake" at bounding box center [48, 33] width 35 height 23
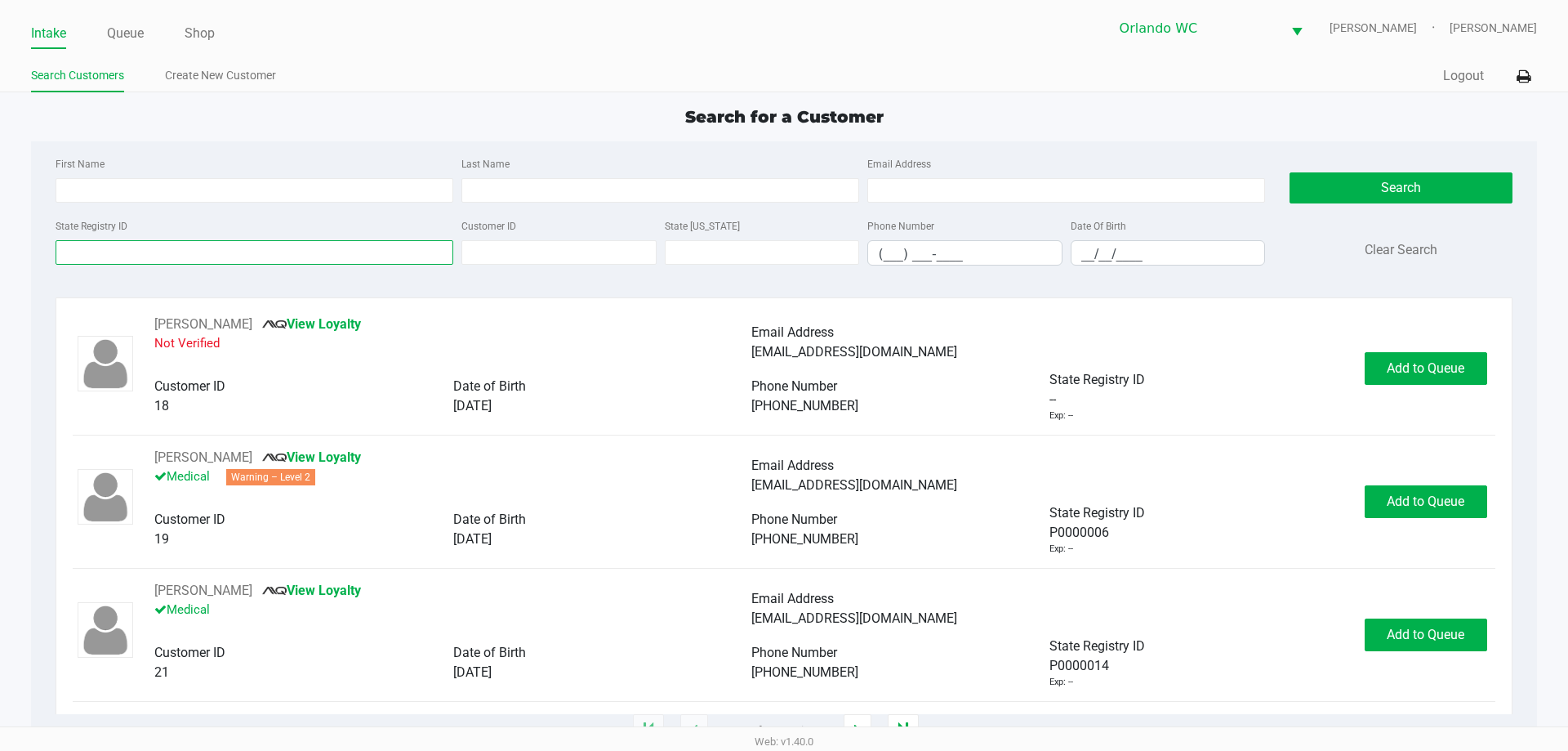
click at [122, 259] on input "State Registry ID" at bounding box center [255, 252] width 398 height 25
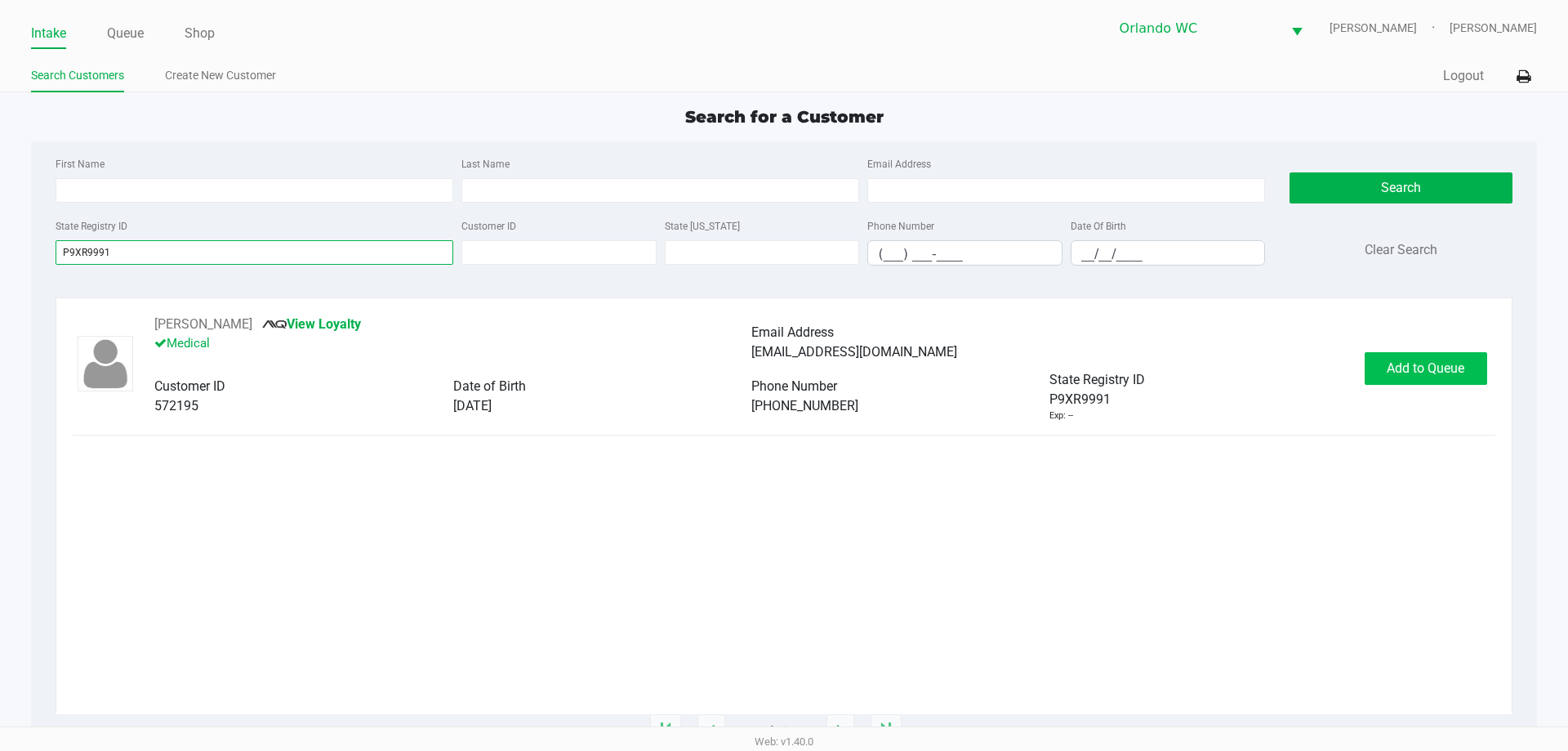
type input "P9XR9991"
click at [1439, 373] on span "Add to Queue" at bounding box center [1425, 368] width 78 height 15
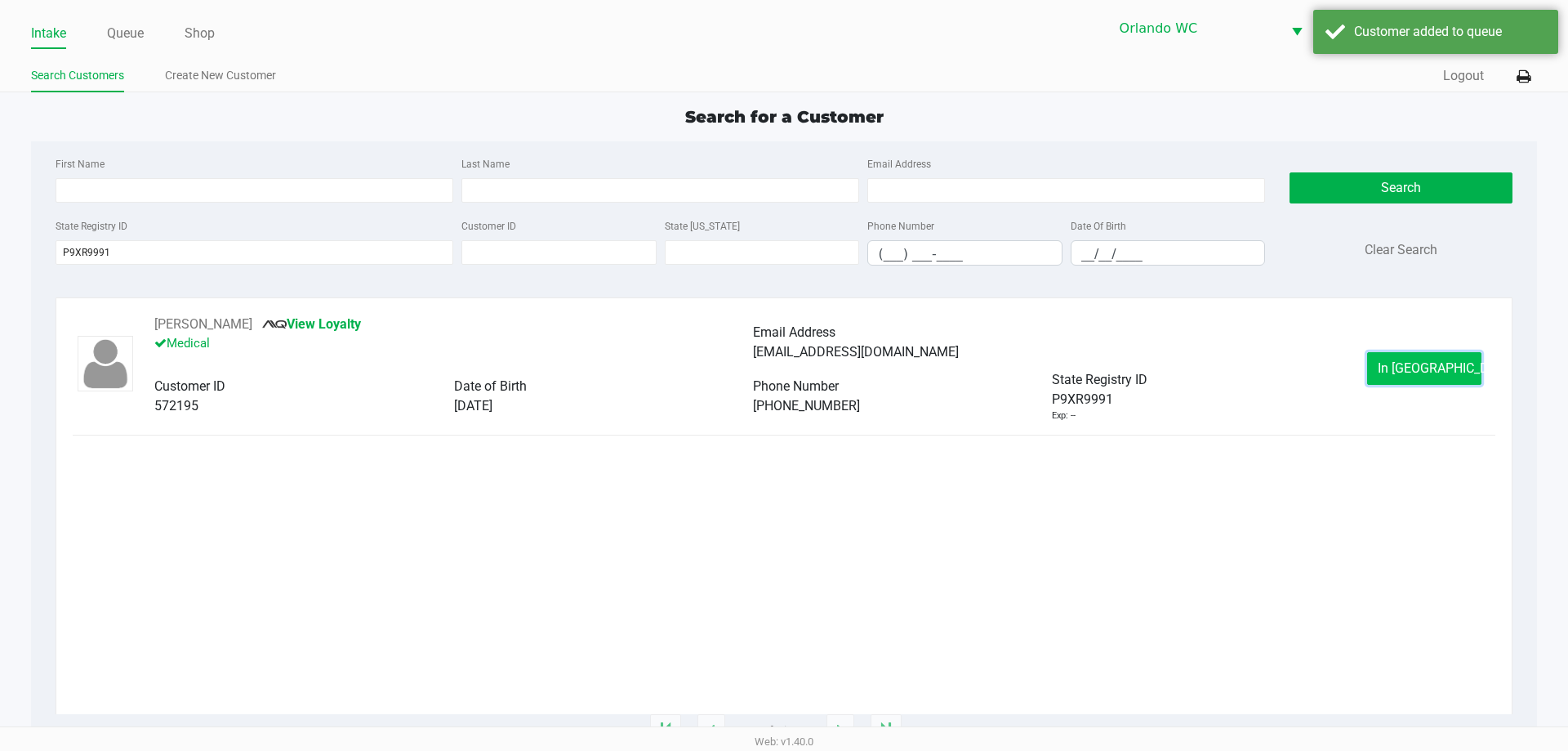
click at [1422, 365] on span "In Queue" at bounding box center [1446, 368] width 137 height 15
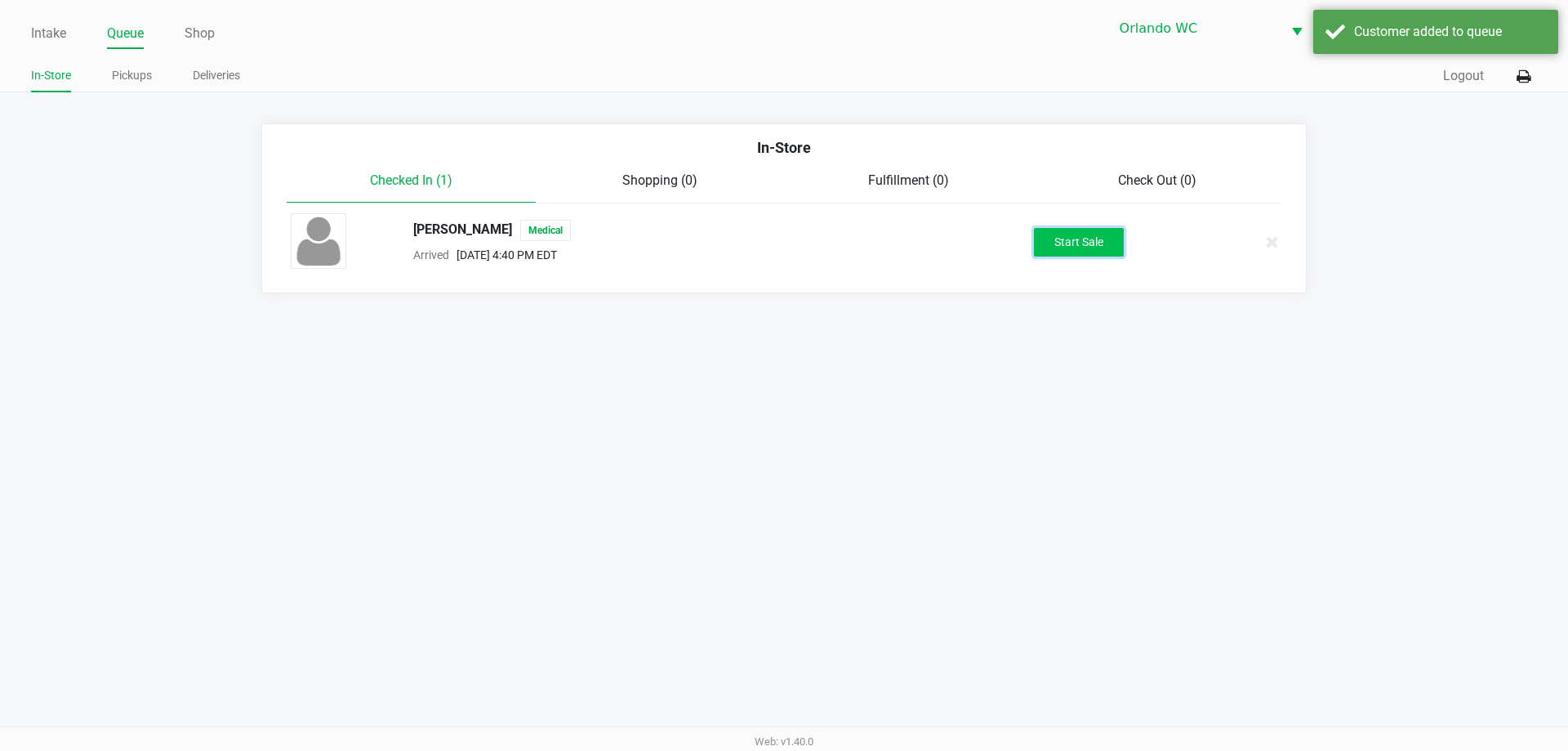
click at [1096, 233] on button "Start Sale" at bounding box center [1078, 242] width 90 height 28
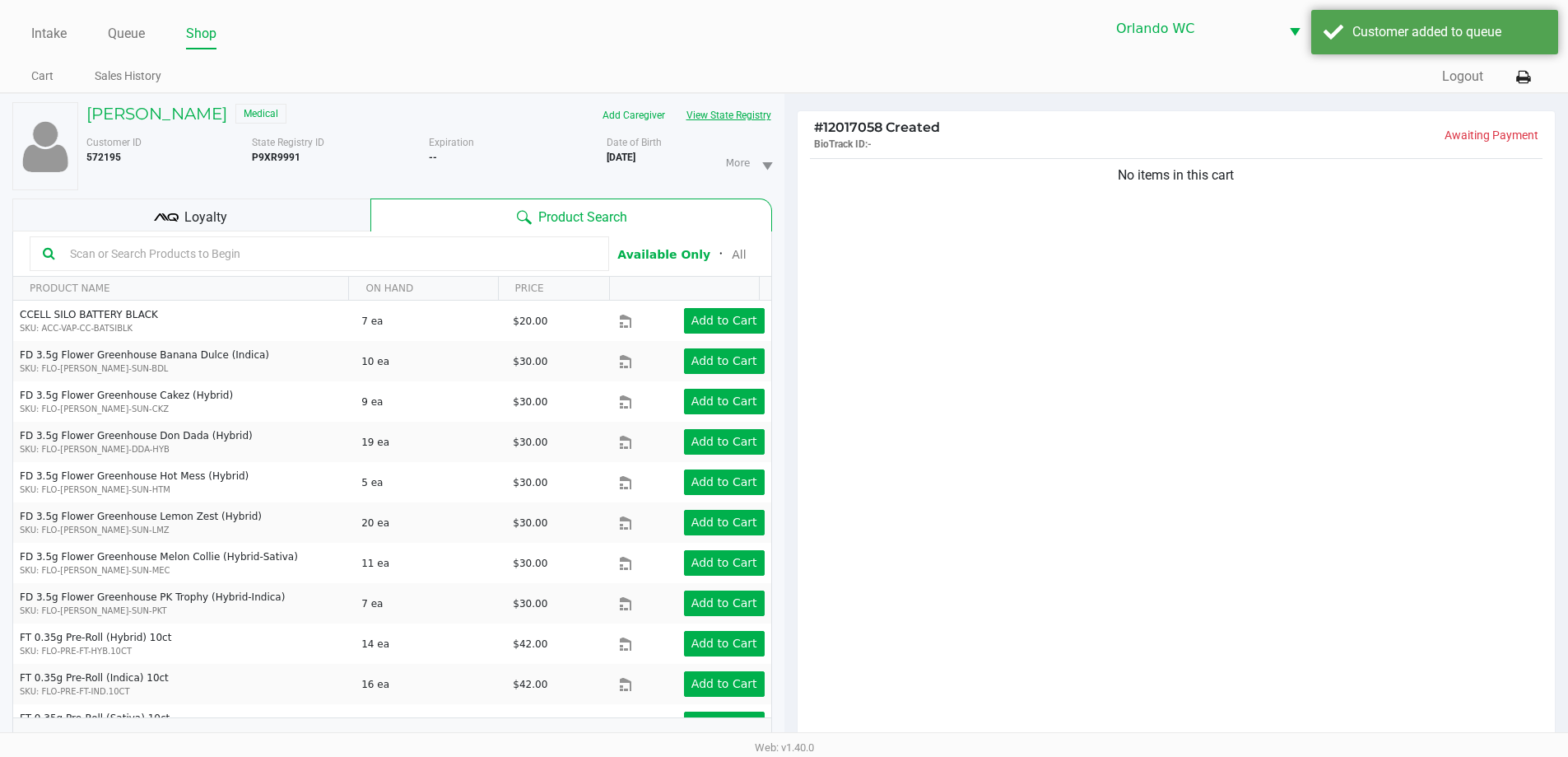
click at [727, 118] on button "View State Registry" at bounding box center [724, 115] width 96 height 27
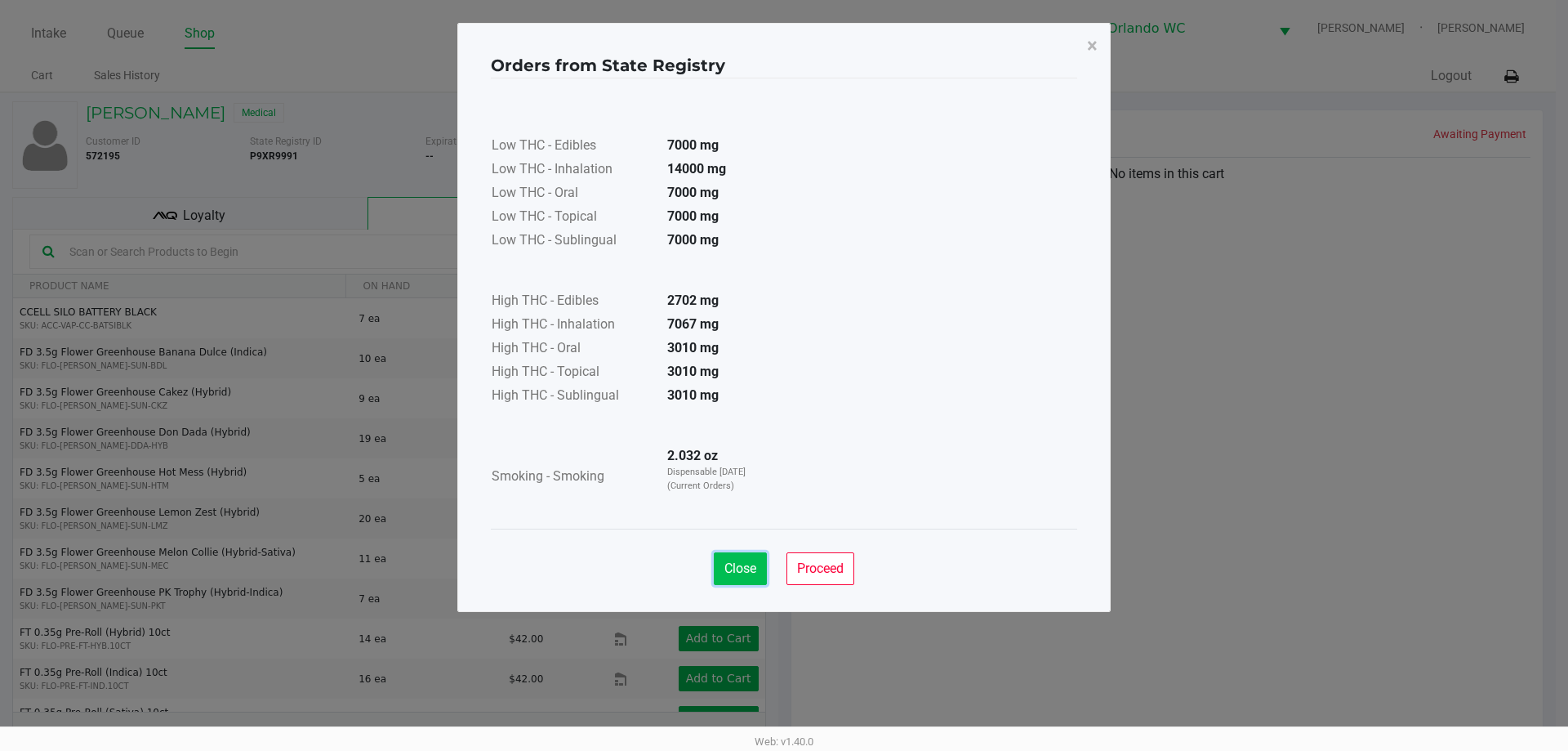
click at [728, 578] on button "Close" at bounding box center [740, 568] width 53 height 32
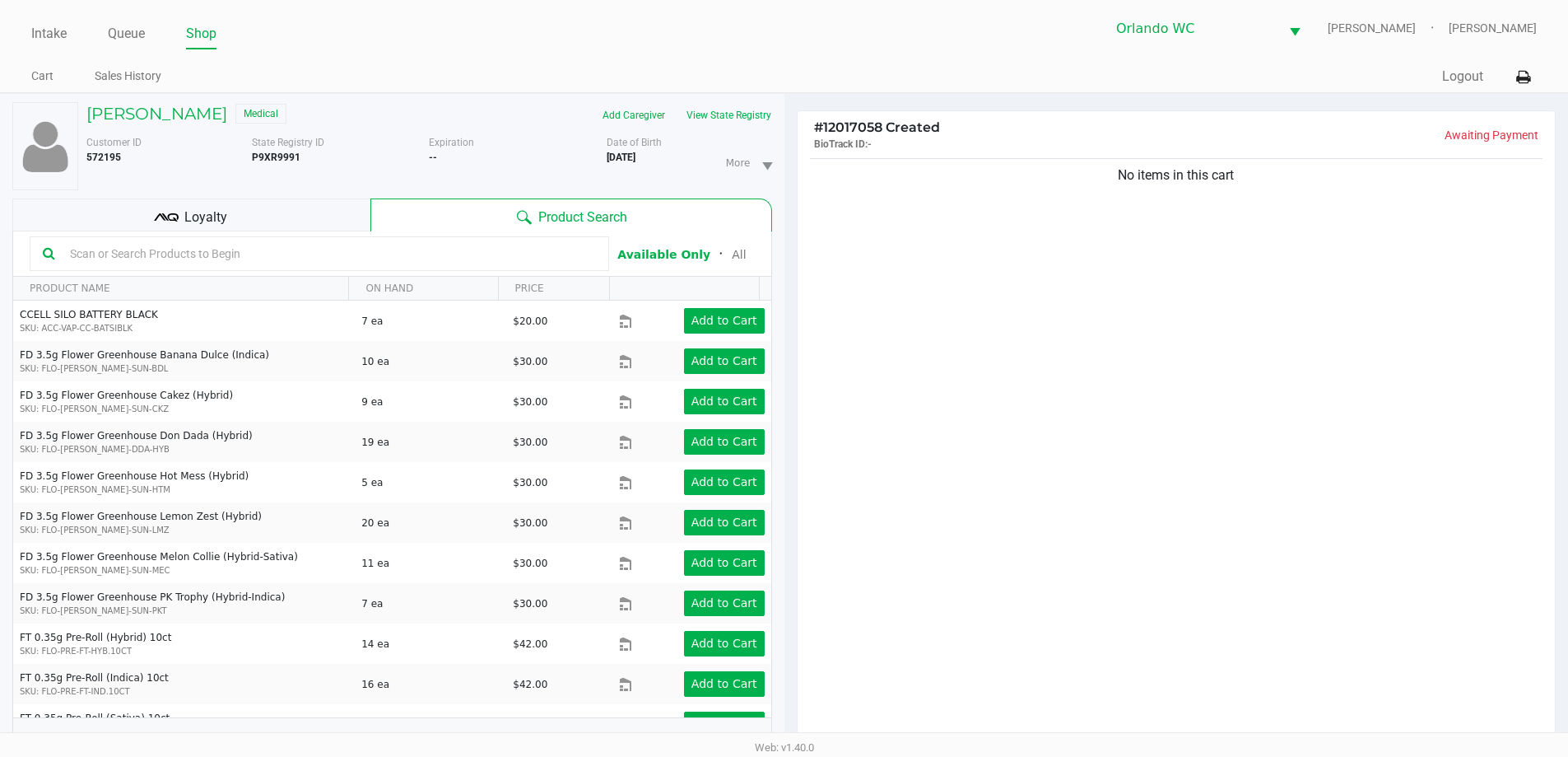
click at [314, 250] on input "text" at bounding box center [330, 253] width 533 height 25
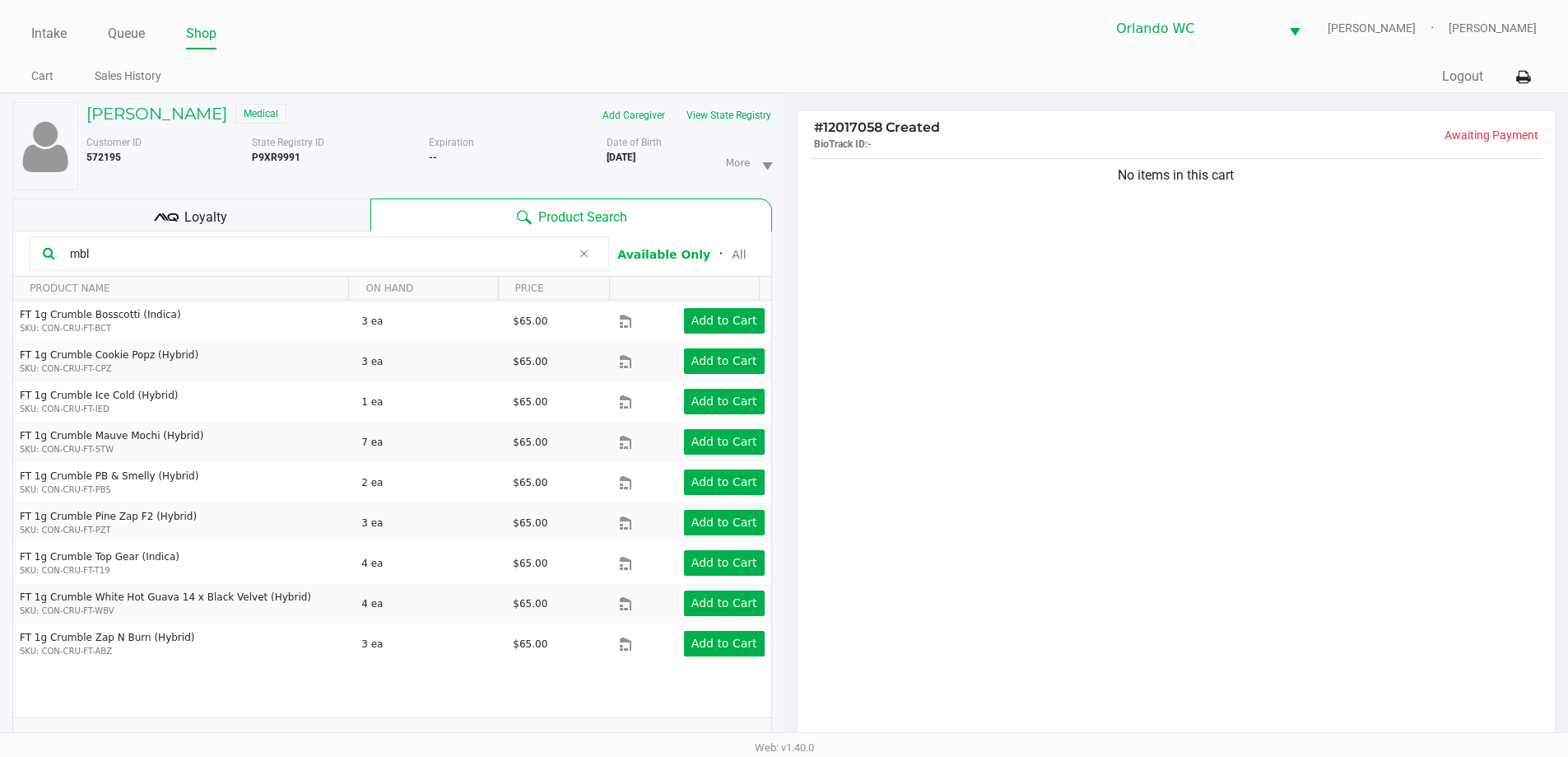
click at [276, 254] on input "mbl" at bounding box center [318, 253] width 508 height 25
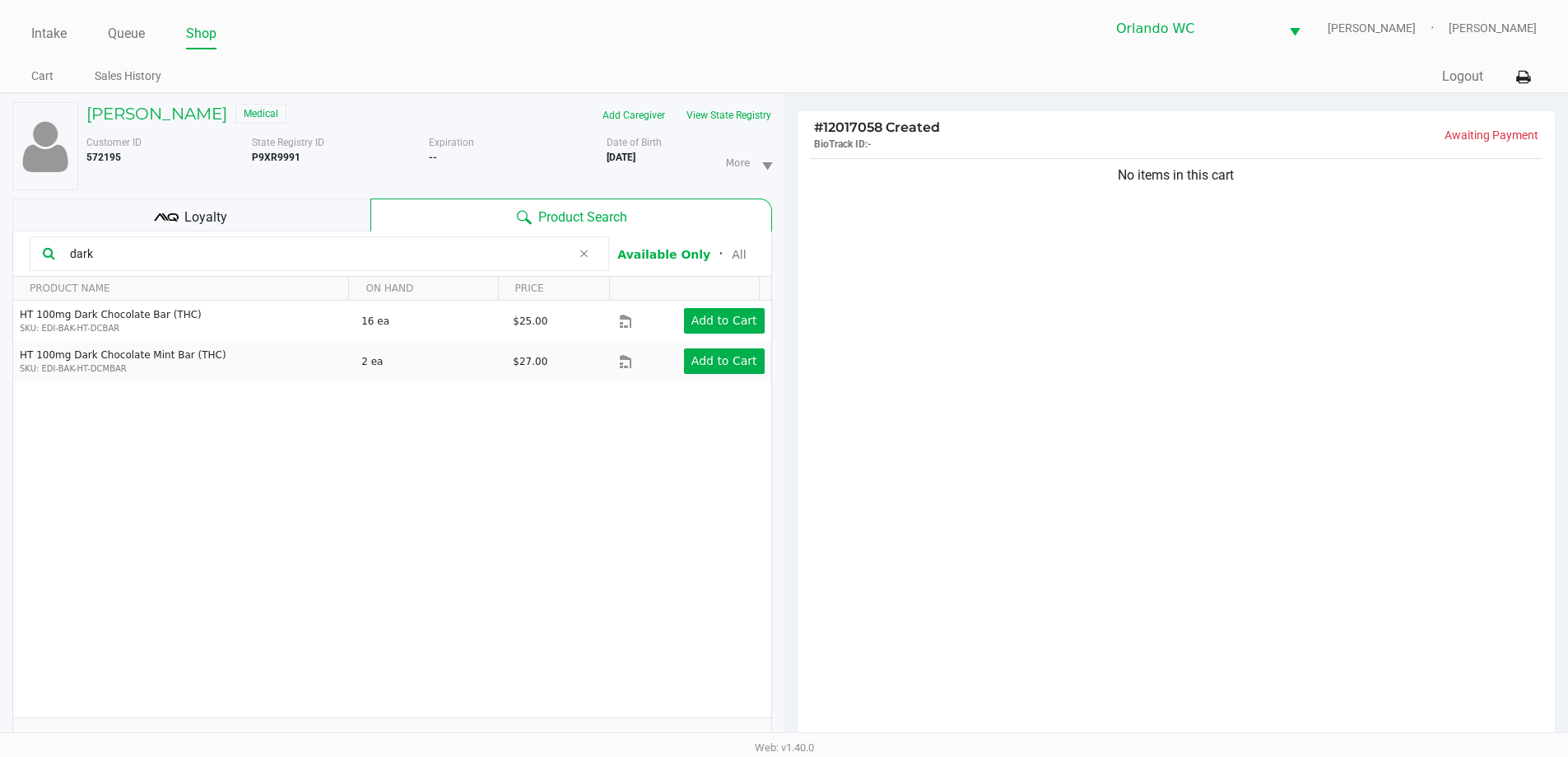
type input "dark"
click at [317, 248] on input "dark" at bounding box center [318, 253] width 508 height 25
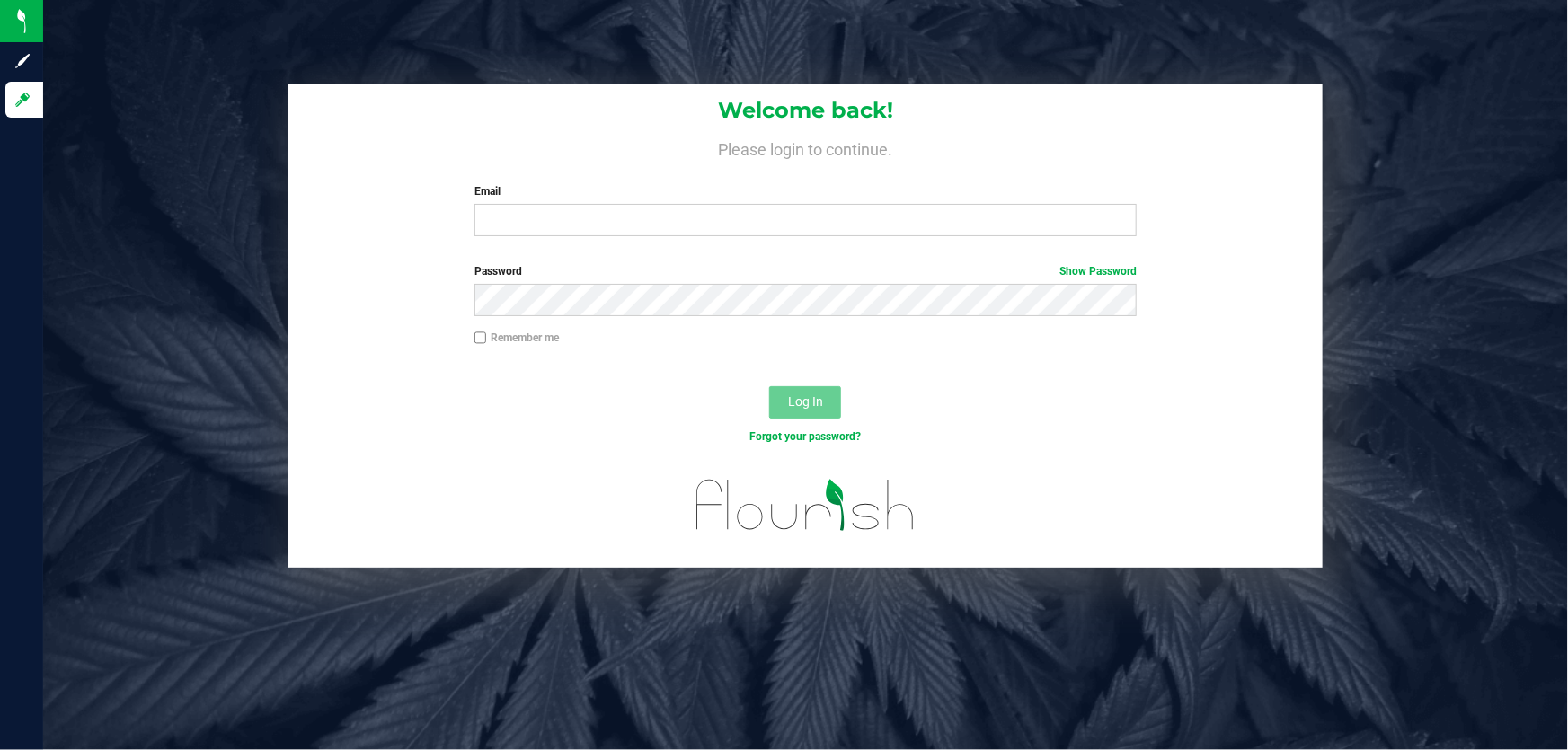
click at [509, 501] on div at bounding box center [806, 515] width 1034 height 104
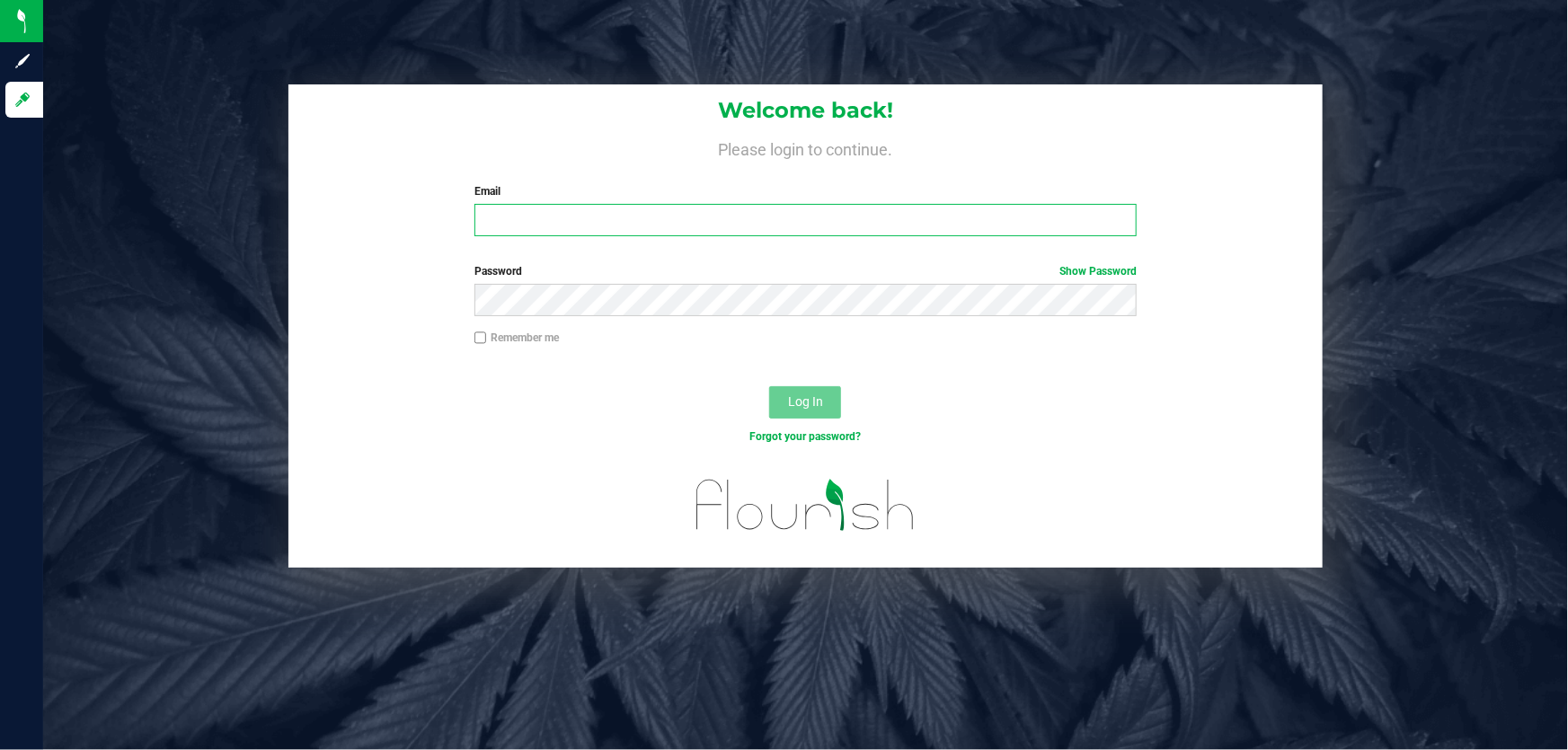
click at [557, 220] on input "Email" at bounding box center [807, 220] width 664 height 32
type input "[EMAIL_ADDRESS][DOMAIN_NAME]"
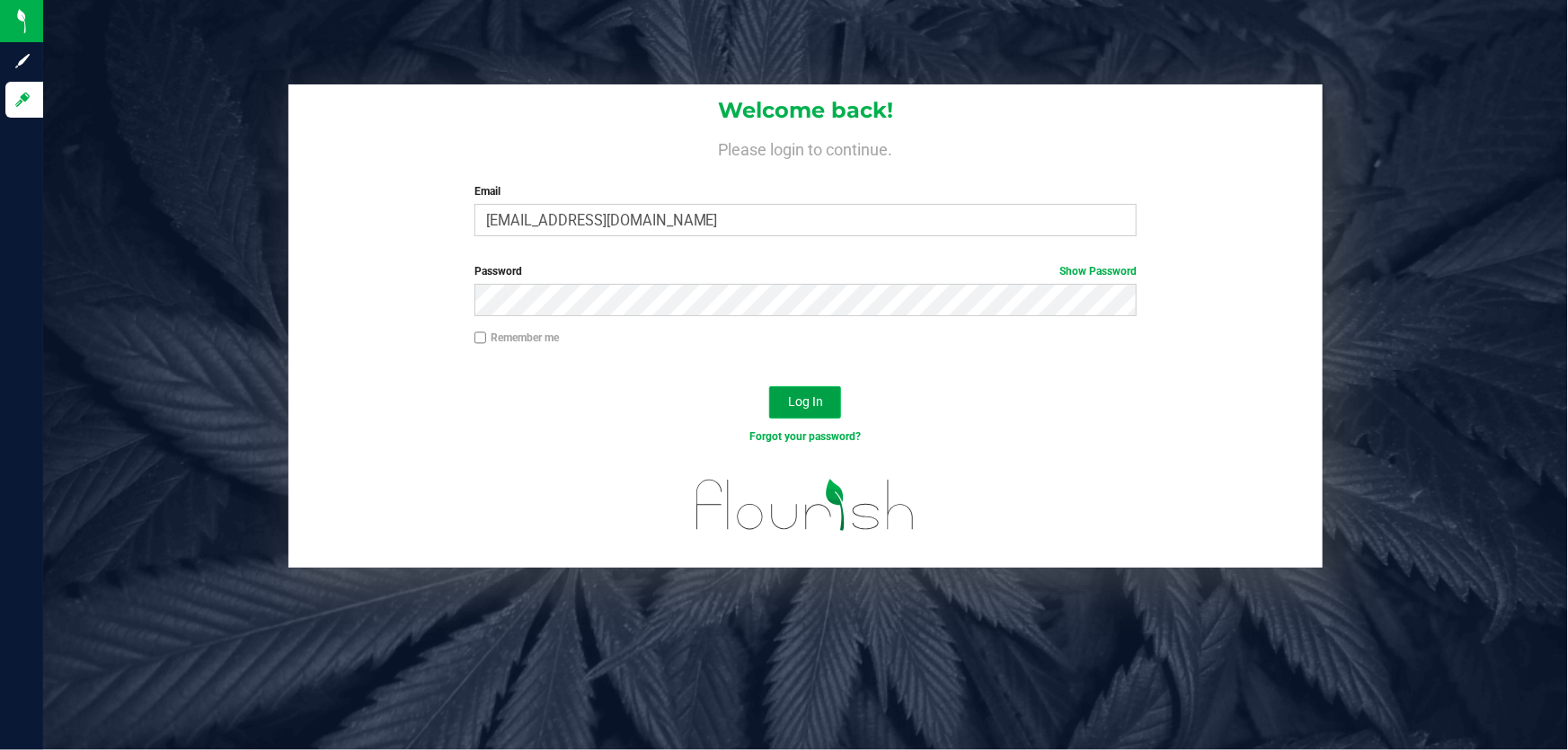
click at [785, 398] on button "Log In" at bounding box center [805, 402] width 71 height 32
click at [817, 410] on button "Log In" at bounding box center [805, 402] width 71 height 32
click at [1097, 260] on form "Welcome back! Please login to continue. Email [EMAIL_ADDRESS][DOMAIN_NAME] Requ…" at bounding box center [806, 326] width 1008 height 483
click at [1093, 265] on link "Show Password" at bounding box center [1098, 271] width 77 height 12
click at [820, 398] on span "Log In" at bounding box center [805, 401] width 35 height 14
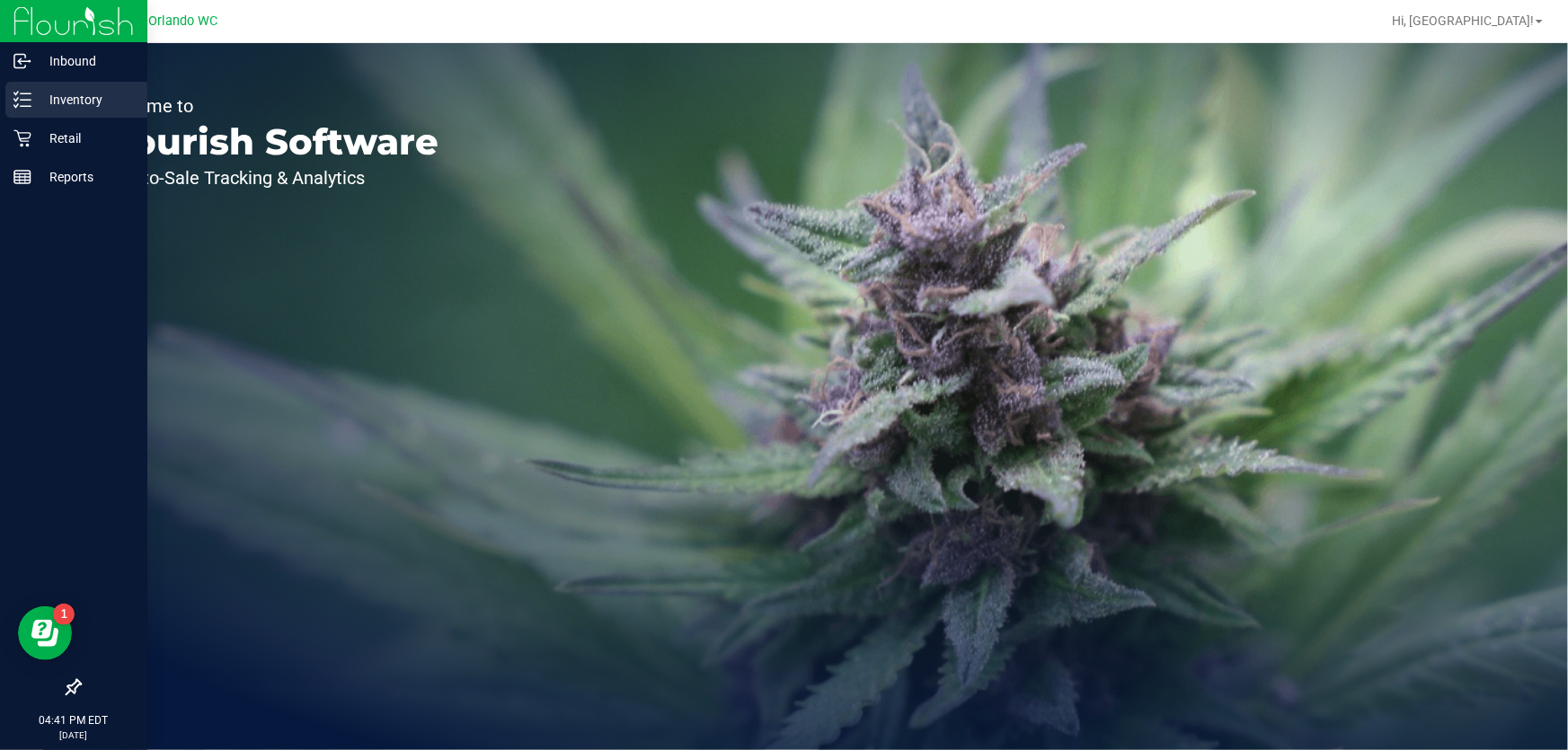
click at [31, 99] on p "Inventory" at bounding box center [85, 100] width 108 height 22
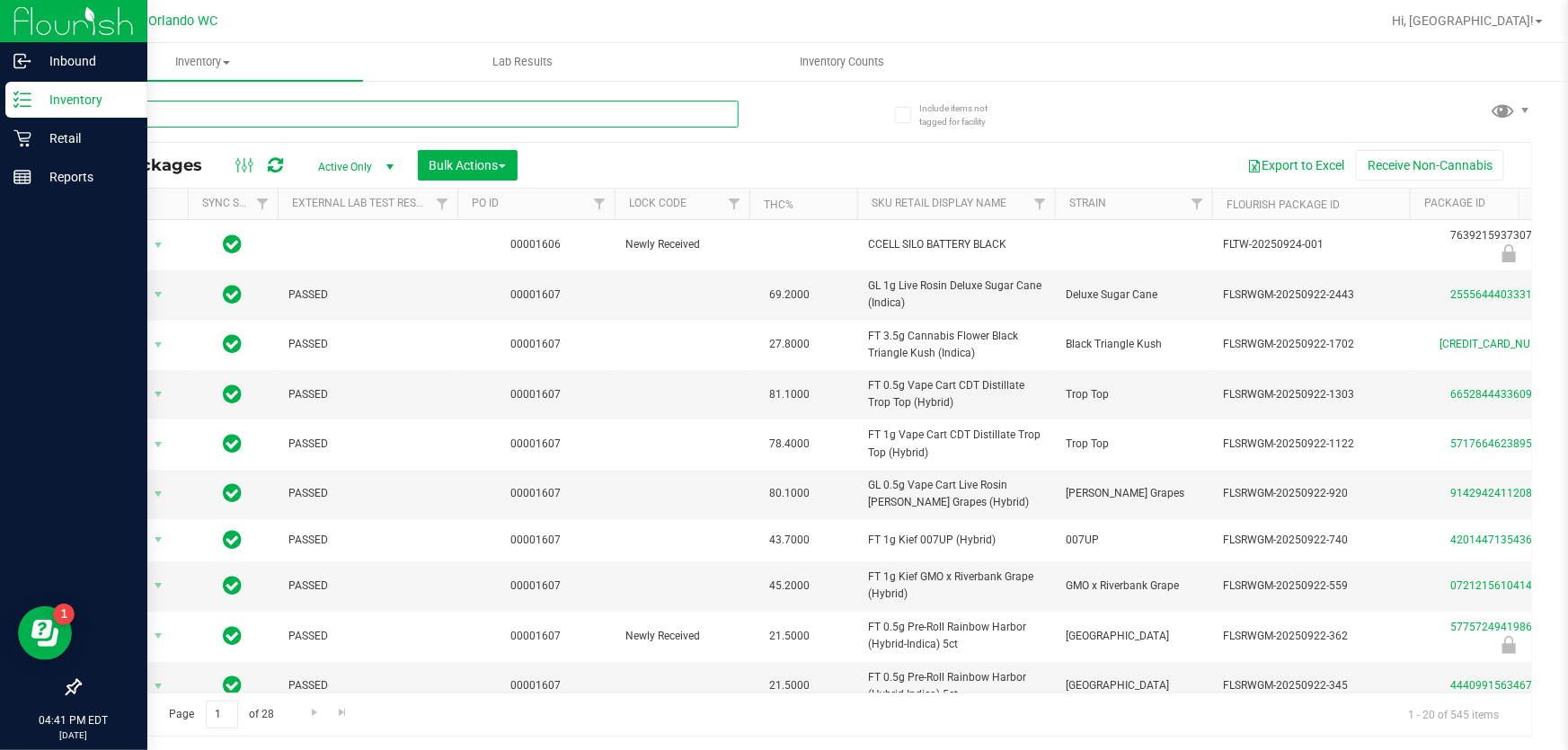
click at [378, 118] on input "text" at bounding box center [409, 114] width 660 height 27
type input "live rosin"
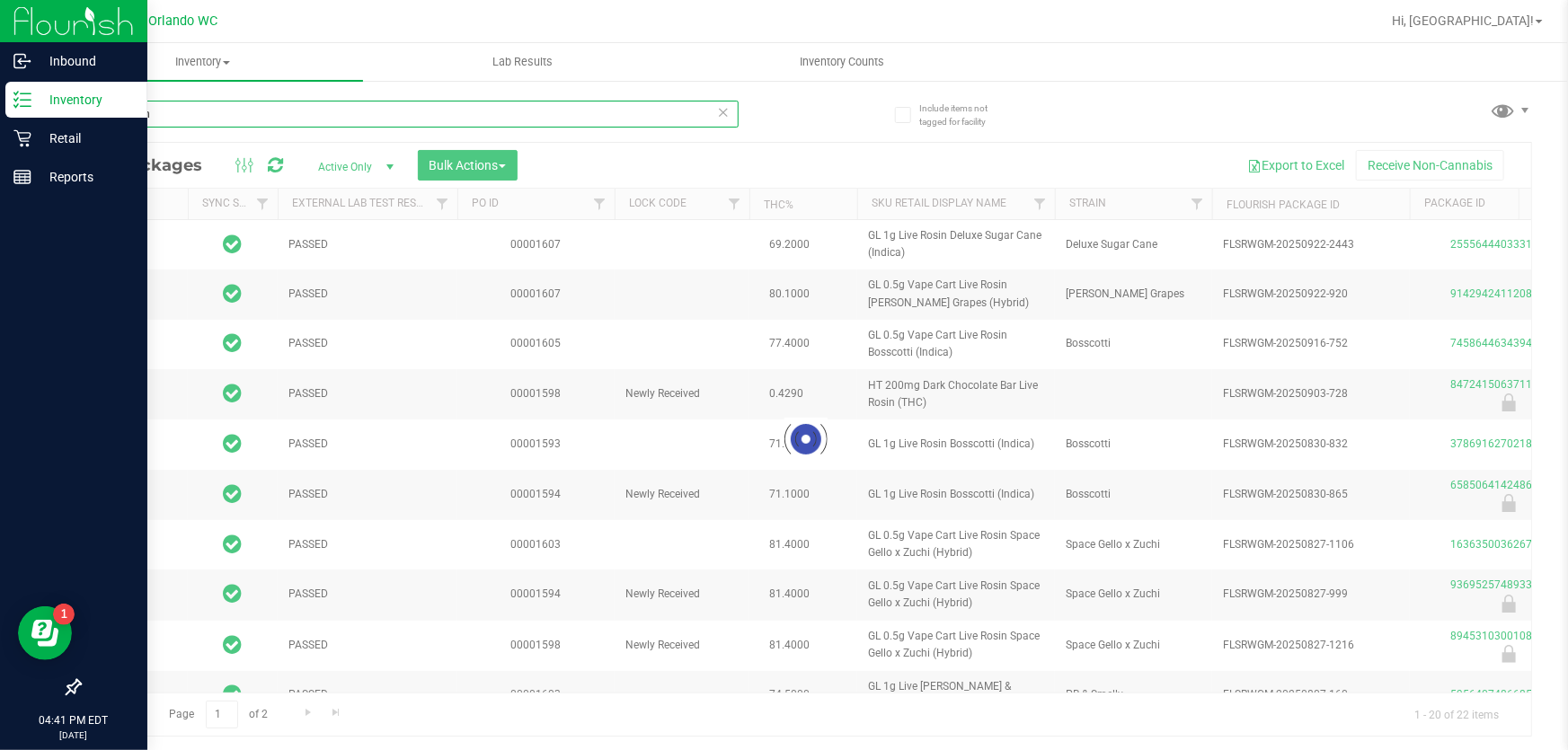
type input "[DATE]"
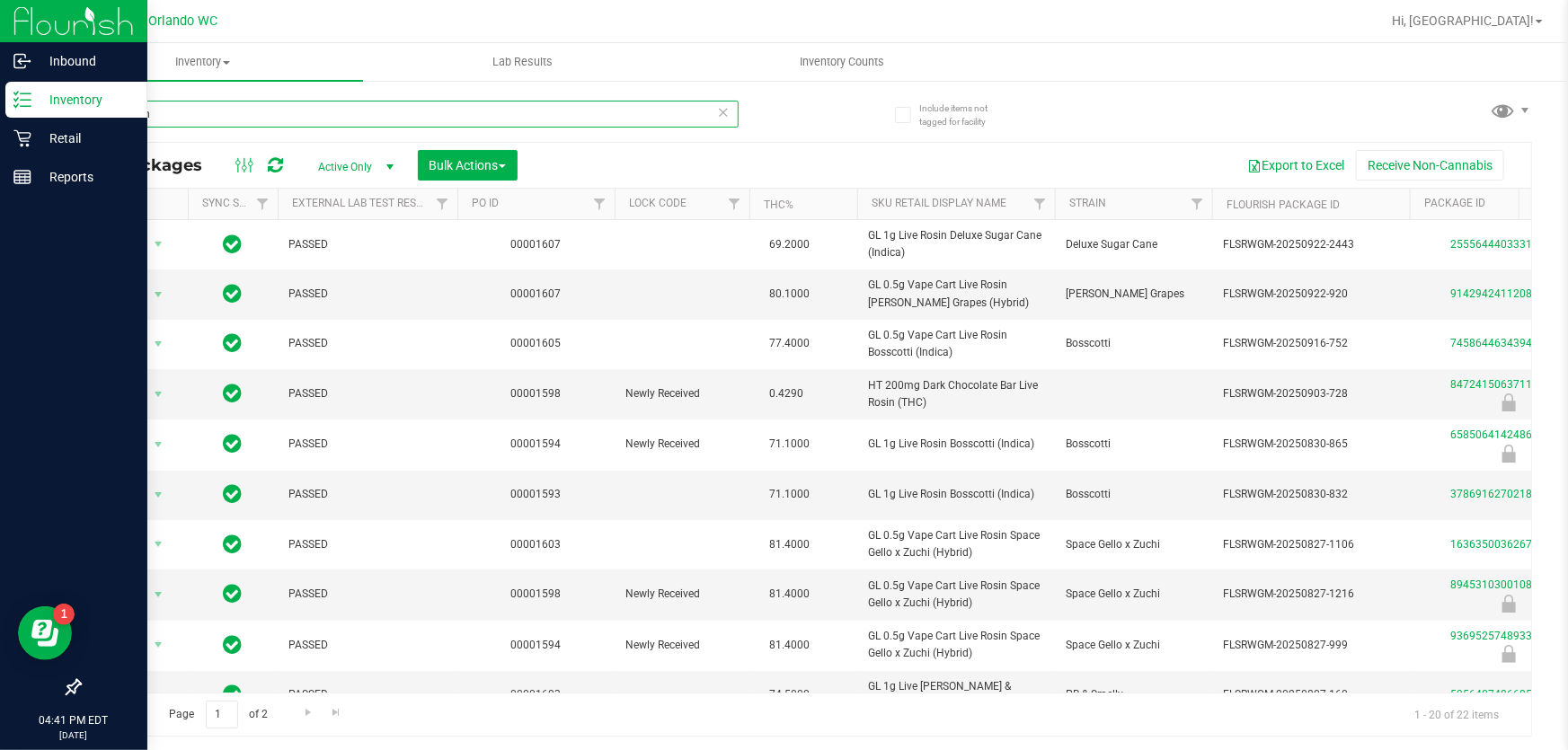
click at [226, 118] on input "live rosin" at bounding box center [409, 114] width 660 height 27
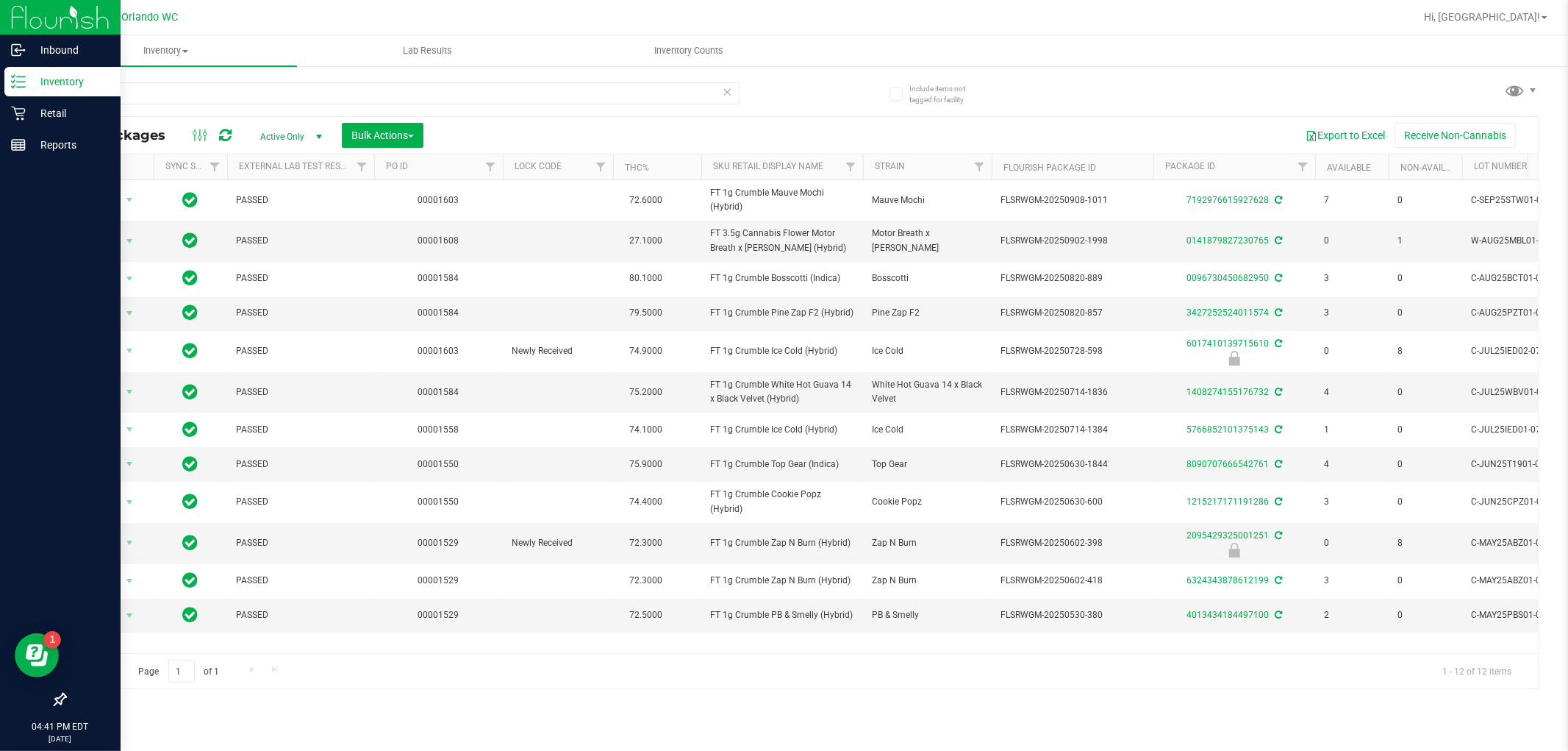
drag, startPoint x: 1282, startPoint y: 0, endPoint x: 1128, endPoint y: 59, distance: 164.9
click at [1128, 59] on ul "Inventory All packages All inventory Waste log Create inventory Lab Results Inv…" at bounding box center [819, 51] width 1568 height 32
click at [357, 92] on input "mbl" at bounding box center [402, 93] width 675 height 22
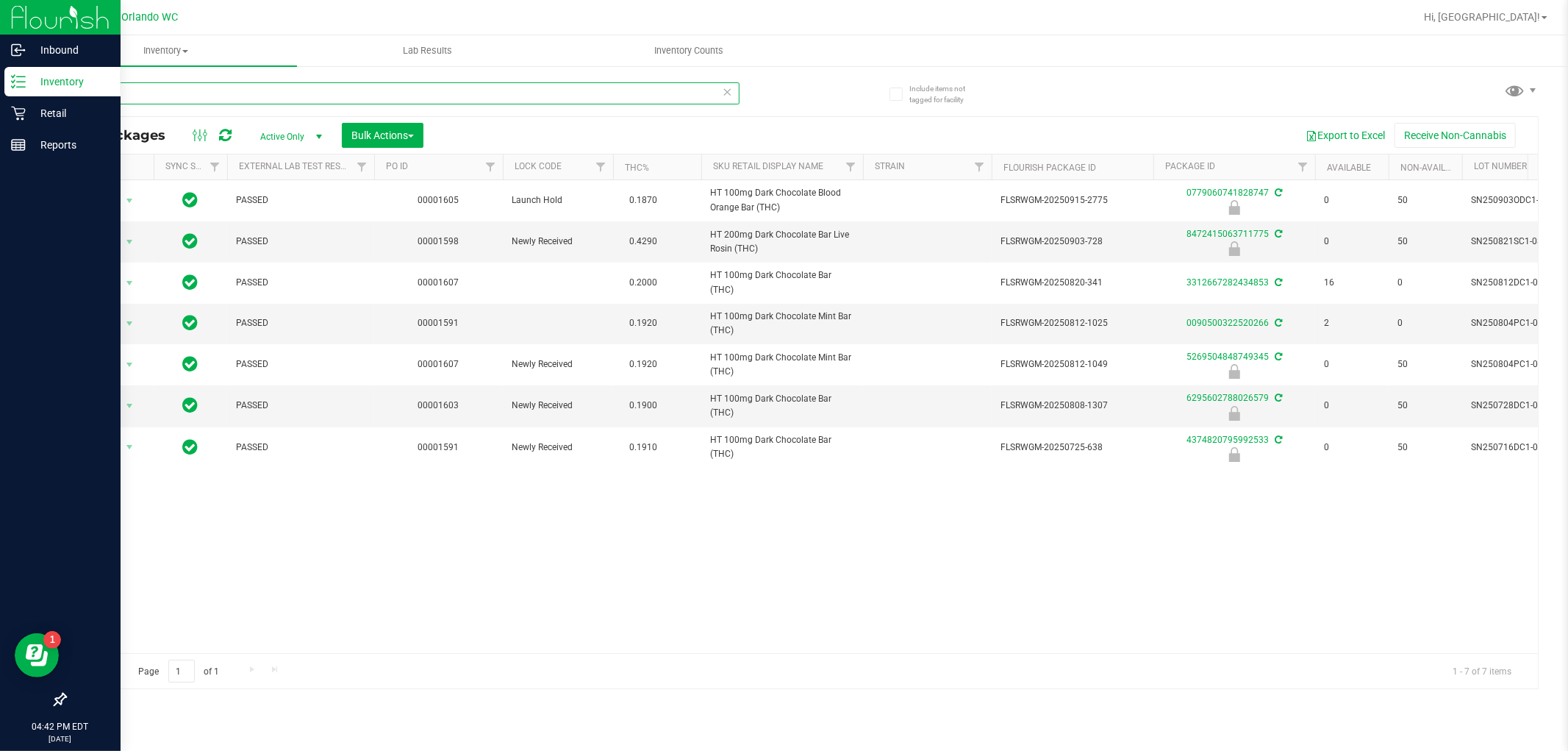
type input "dark"
click at [777, 231] on span "HT 200mg Dark Chocolate Bar Live Rosin (THC)" at bounding box center [782, 242] width 144 height 28
copy td "HT 200mg Dark Chocolate Bar Live Rosin (THC)"
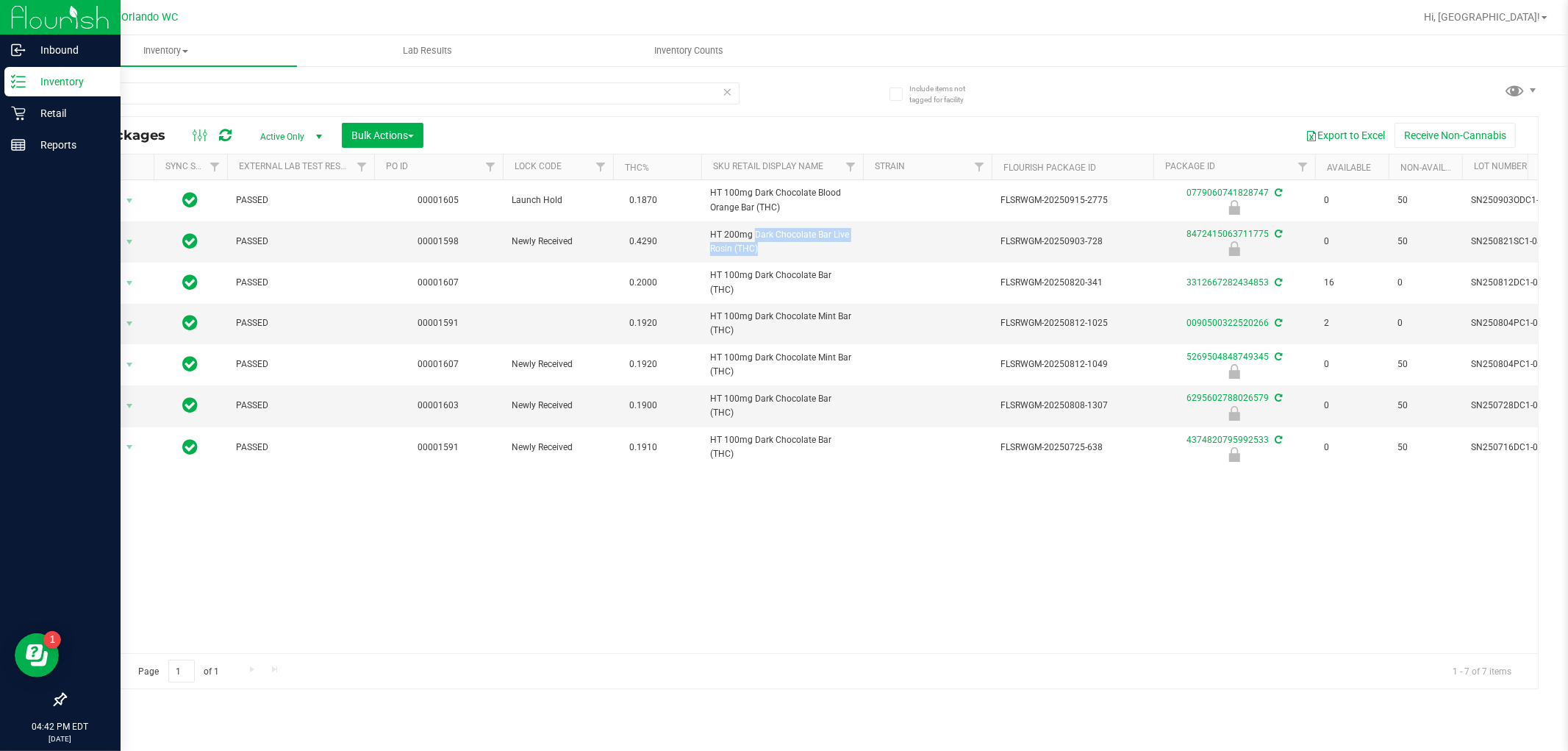
click at [696, 538] on div "Action Action Edit attributes Global inventory Locate package Package audit log…" at bounding box center [801, 416] width 1473 height 473
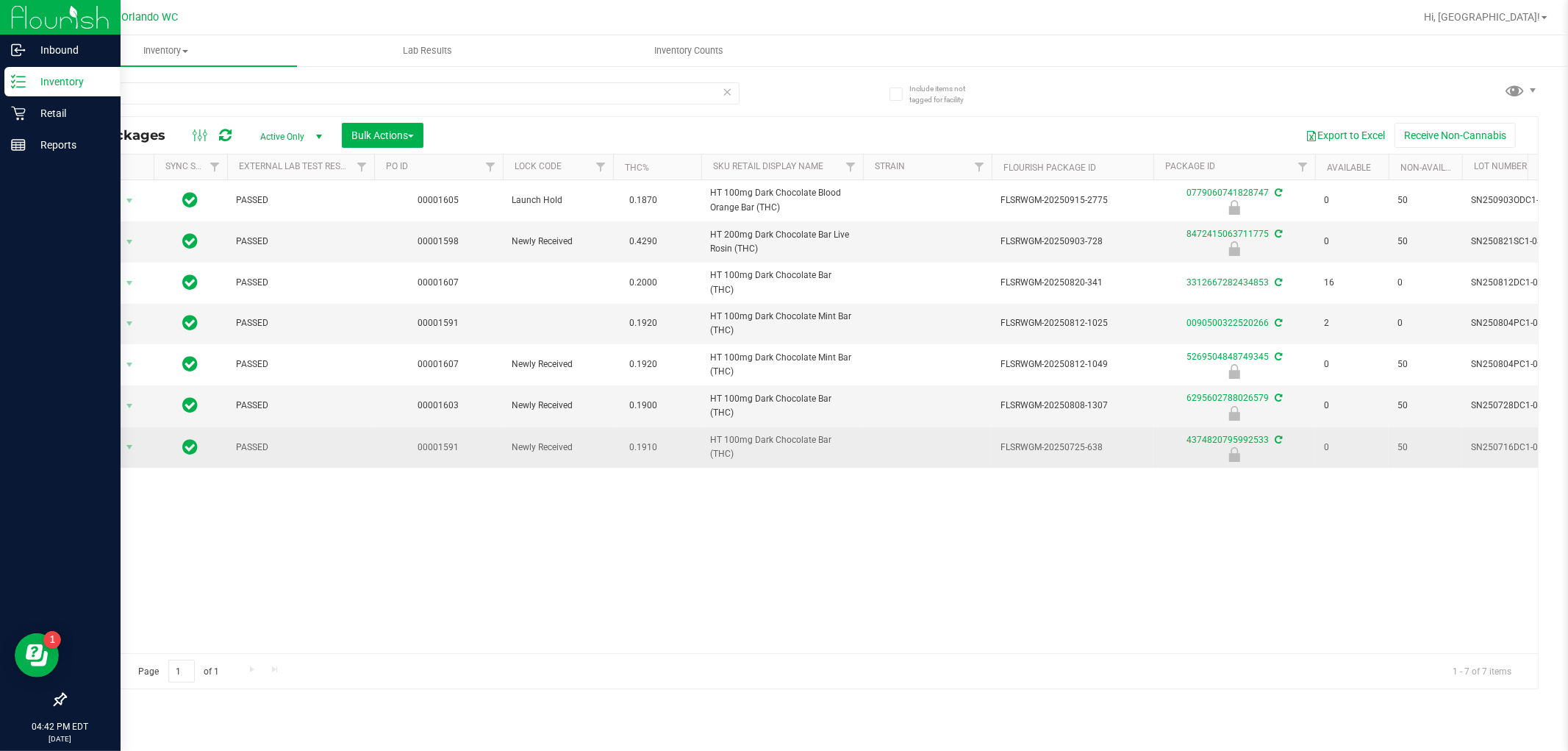
drag, startPoint x: 590, startPoint y: 539, endPoint x: 964, endPoint y: 460, distance: 382.3
click at [604, 527] on div "Action Action Edit attributes Global inventory Locate package Package audit log…" at bounding box center [801, 416] width 1473 height 473
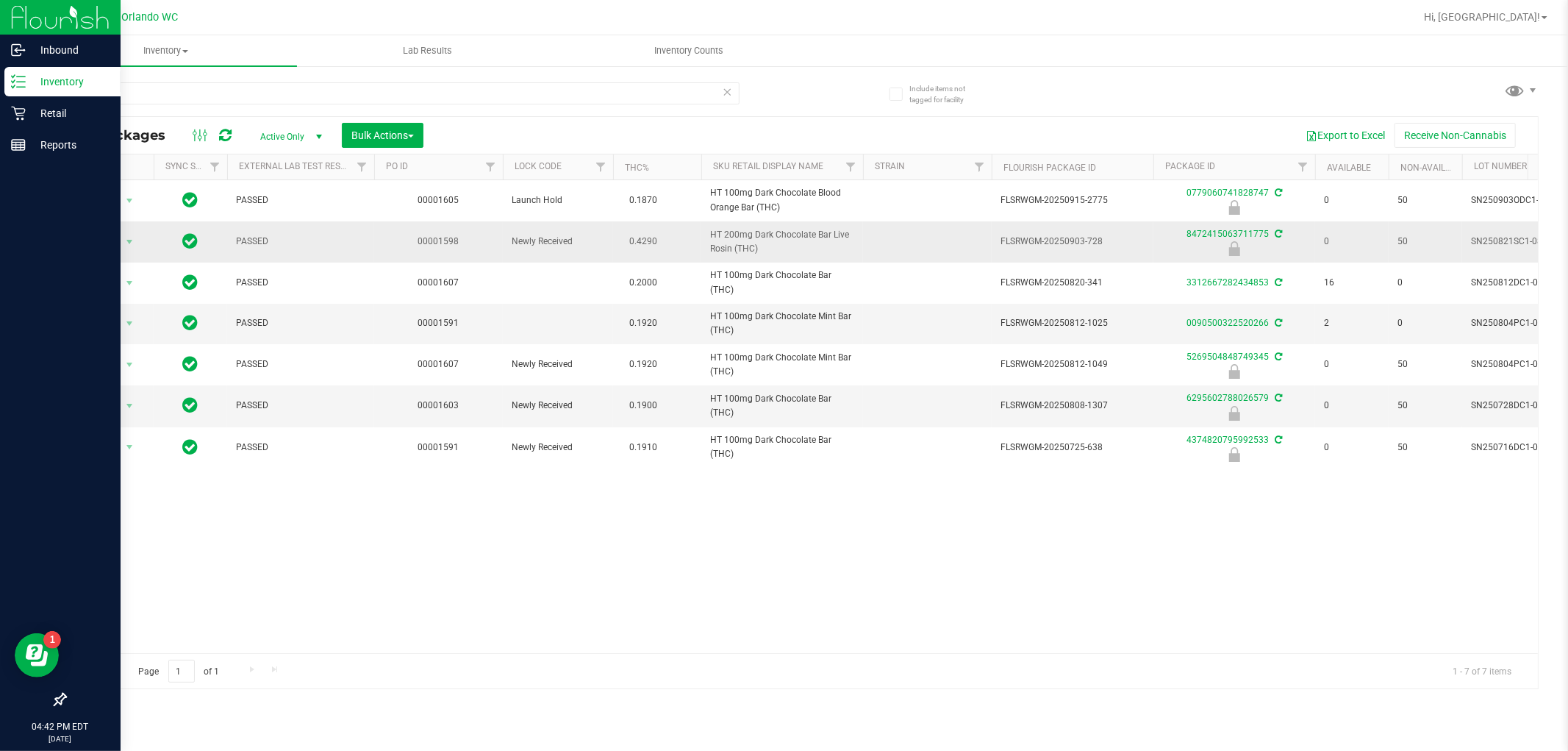
click at [1054, 236] on span "FLSRWGM-20250903-728" at bounding box center [1072, 242] width 144 height 14
click at [1054, 241] on span "FLSRWGM-20250903-728" at bounding box center [1072, 242] width 144 height 14
copy tr "FLSRWGM-20250903-728"
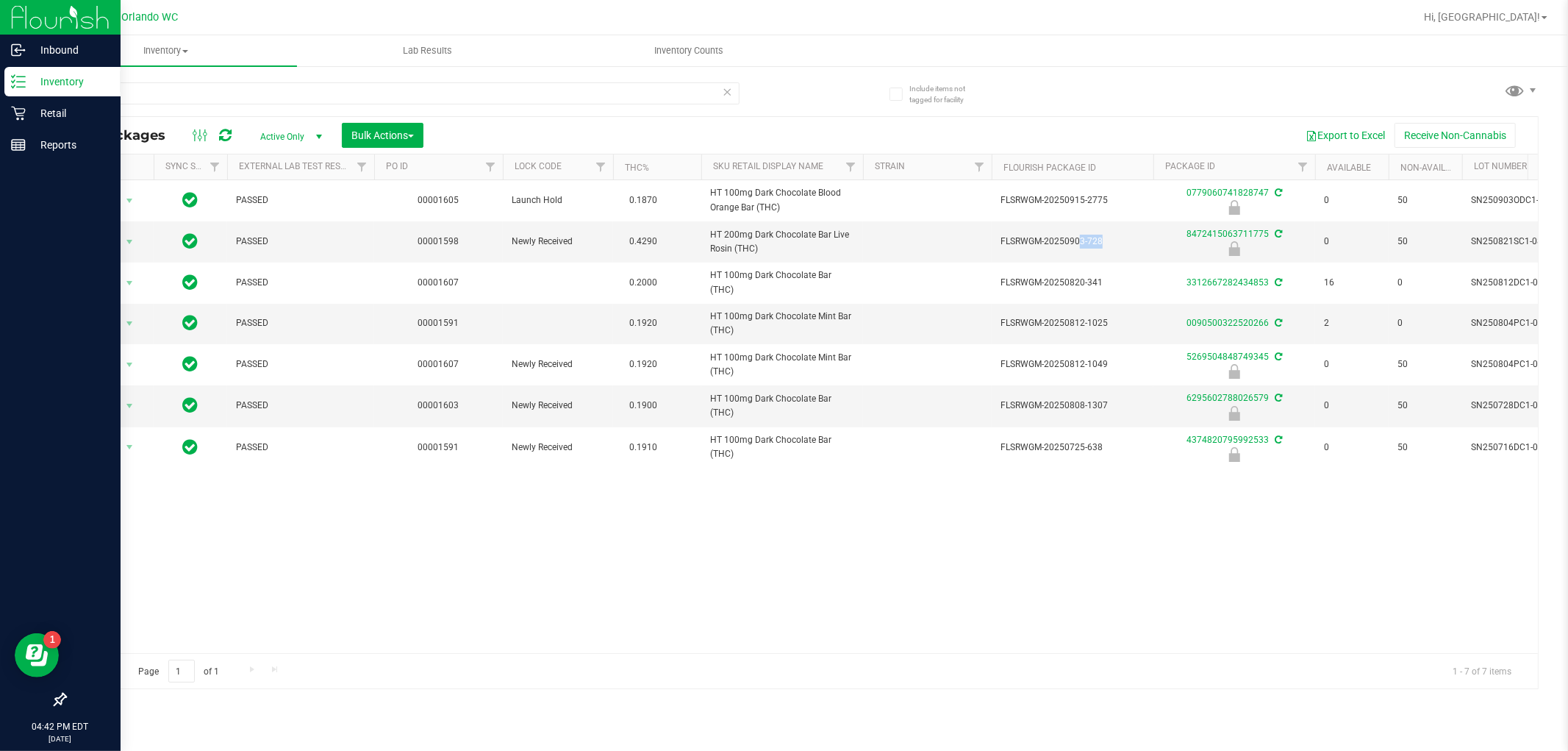
click at [688, 569] on div "Action Action Edit attributes Global inventory Locate package Package audit log…" at bounding box center [801, 416] width 1473 height 473
click at [392, 552] on div "Action Action Edit attributes Global inventory Locate package Package audit log…" at bounding box center [801, 416] width 1473 height 473
click at [126, 242] on span "select" at bounding box center [129, 242] width 12 height 12
click at [115, 423] on li "Unlock package" at bounding box center [128, 417] width 94 height 22
click at [132, 98] on input "dark" at bounding box center [402, 93] width 675 height 22
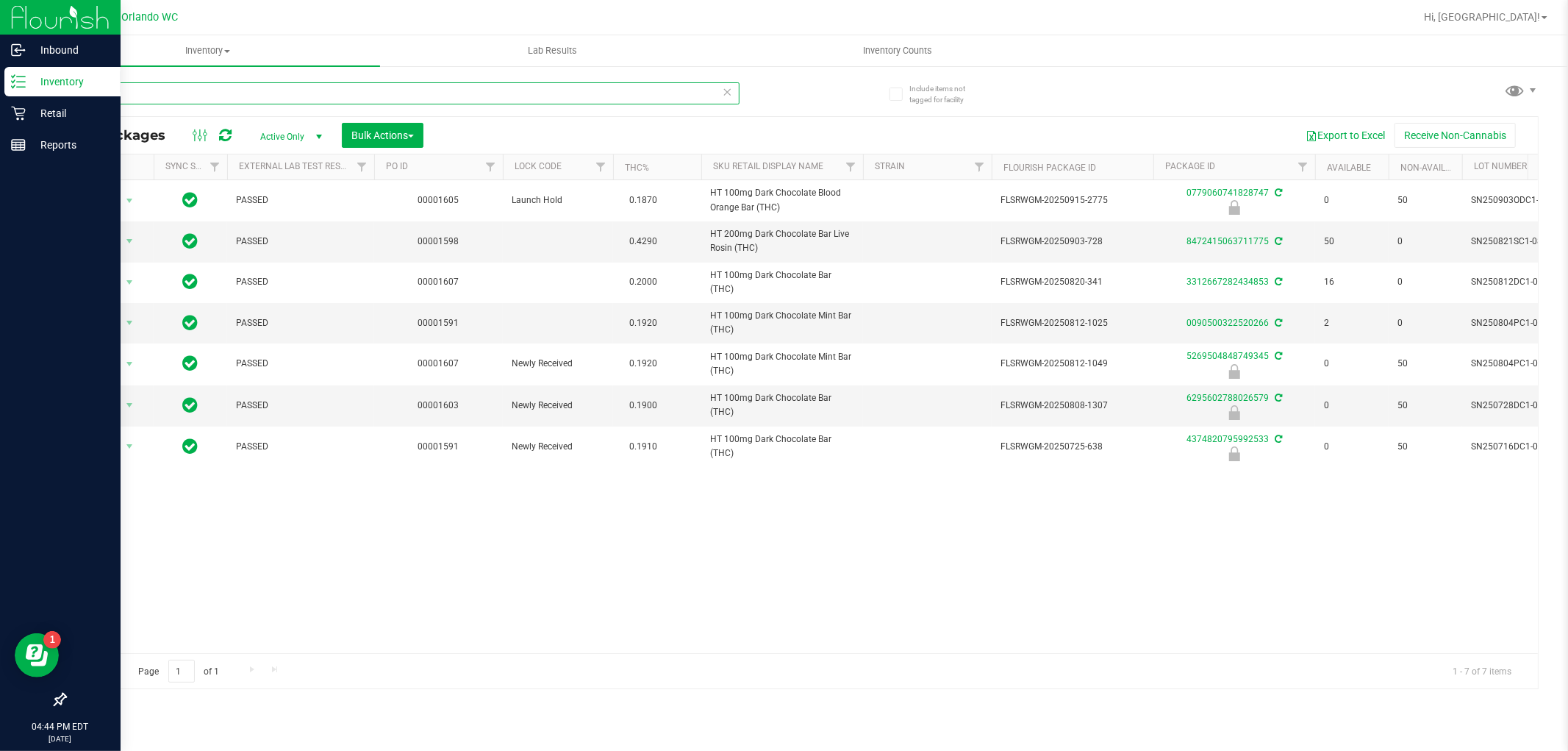
click at [132, 98] on input "dark" at bounding box center [402, 93] width 675 height 22
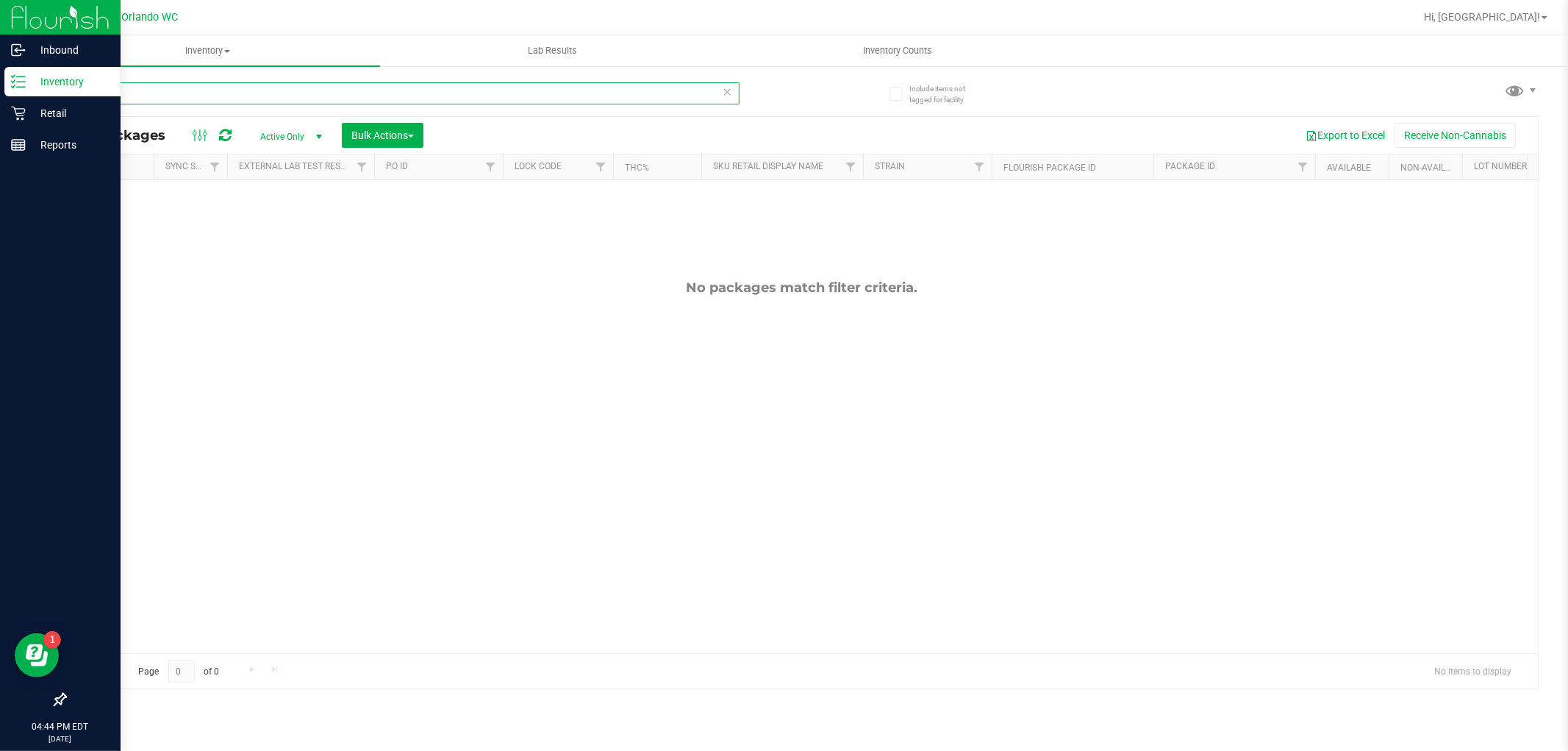
click at [108, 94] on input "mixed" at bounding box center [402, 93] width 675 height 22
click at [192, 95] on input "tangerine" at bounding box center [402, 93] width 675 height 22
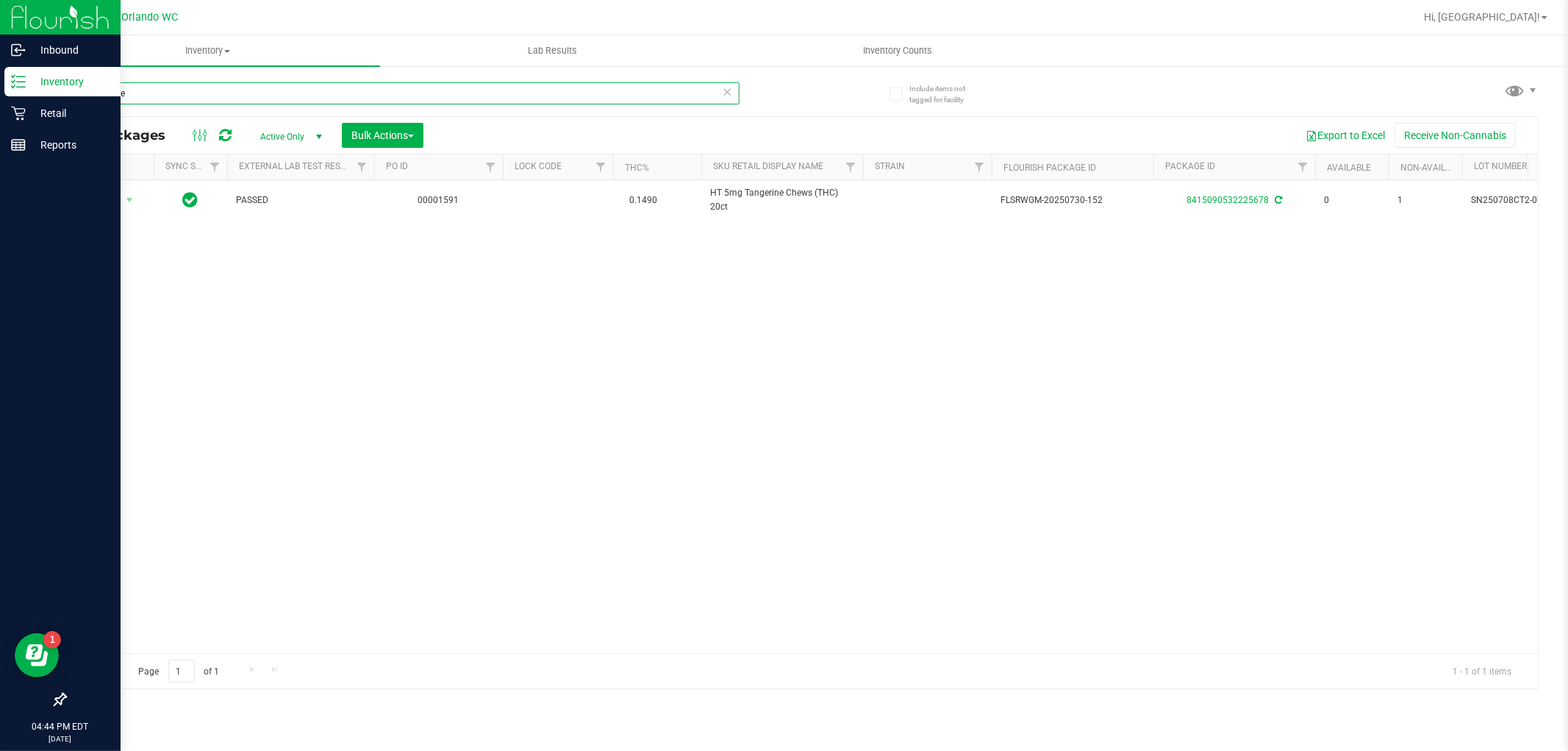
click at [192, 95] on input "tangerine" at bounding box center [402, 93] width 675 height 22
type input "tangerine"
click at [25, 113] on icon at bounding box center [18, 113] width 15 height 15
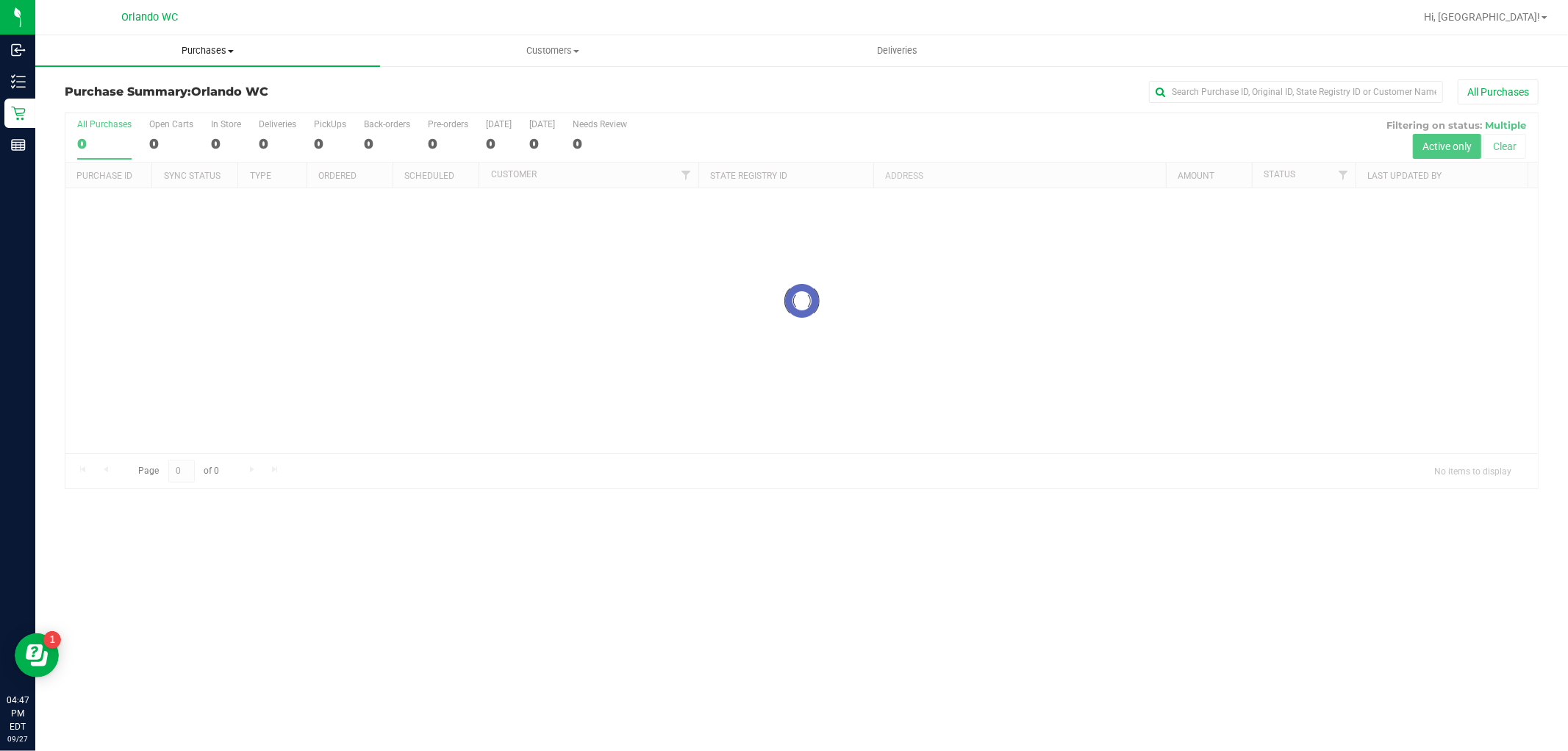
click at [204, 53] on span "Purchases" at bounding box center [208, 50] width 345 height 13
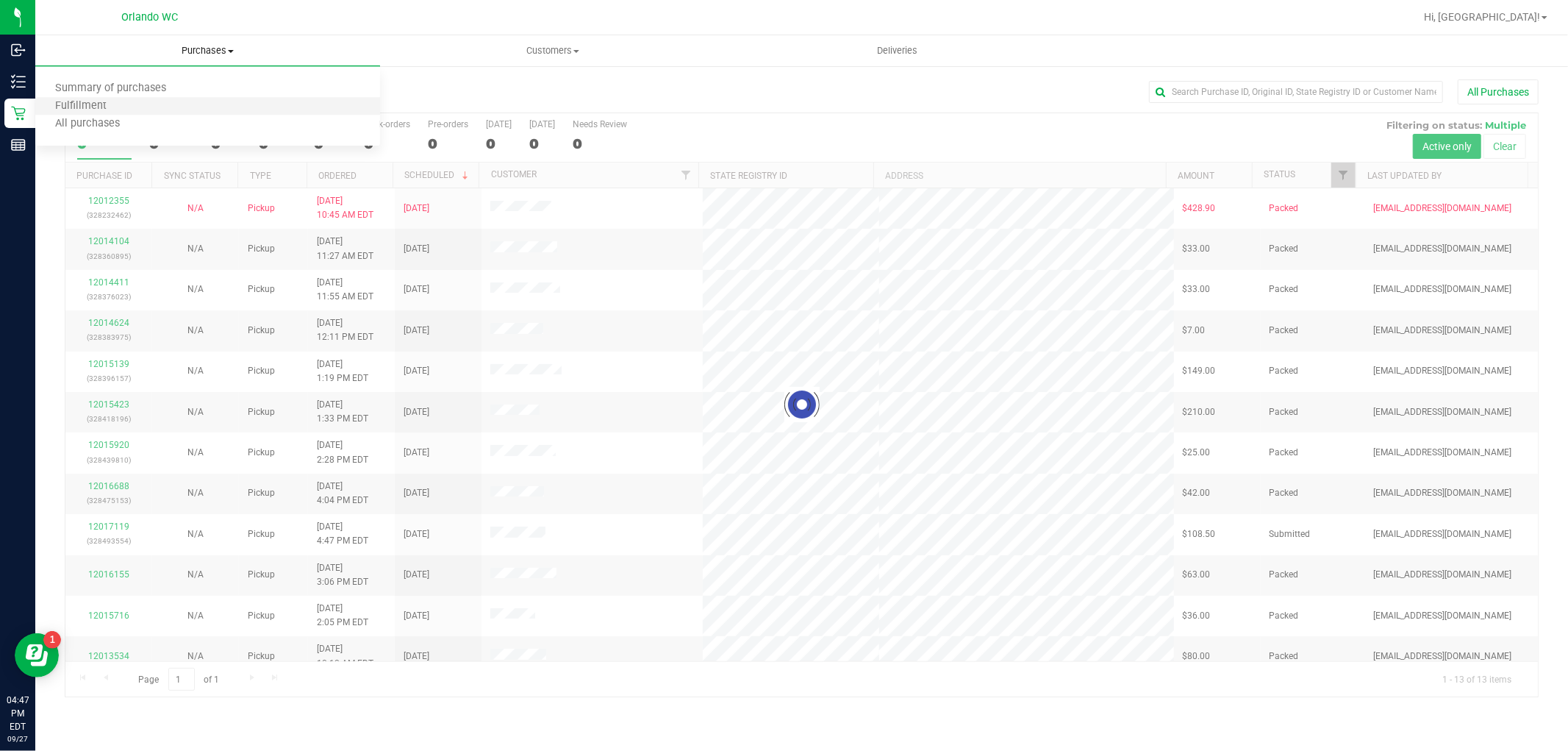
click at [185, 101] on li "Fulfillment" at bounding box center [208, 106] width 345 height 18
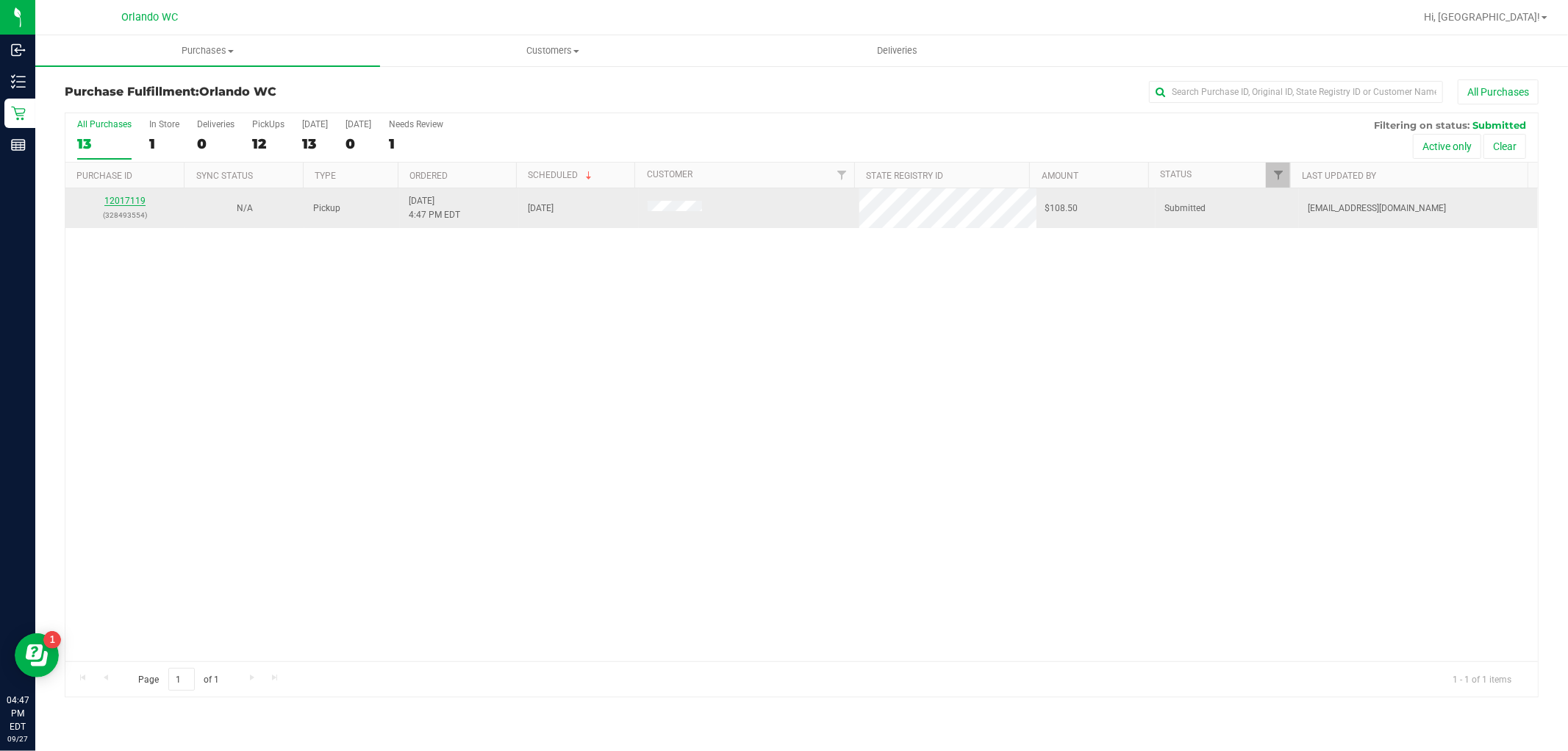
click at [121, 205] on link "12017119" at bounding box center [125, 200] width 42 height 10
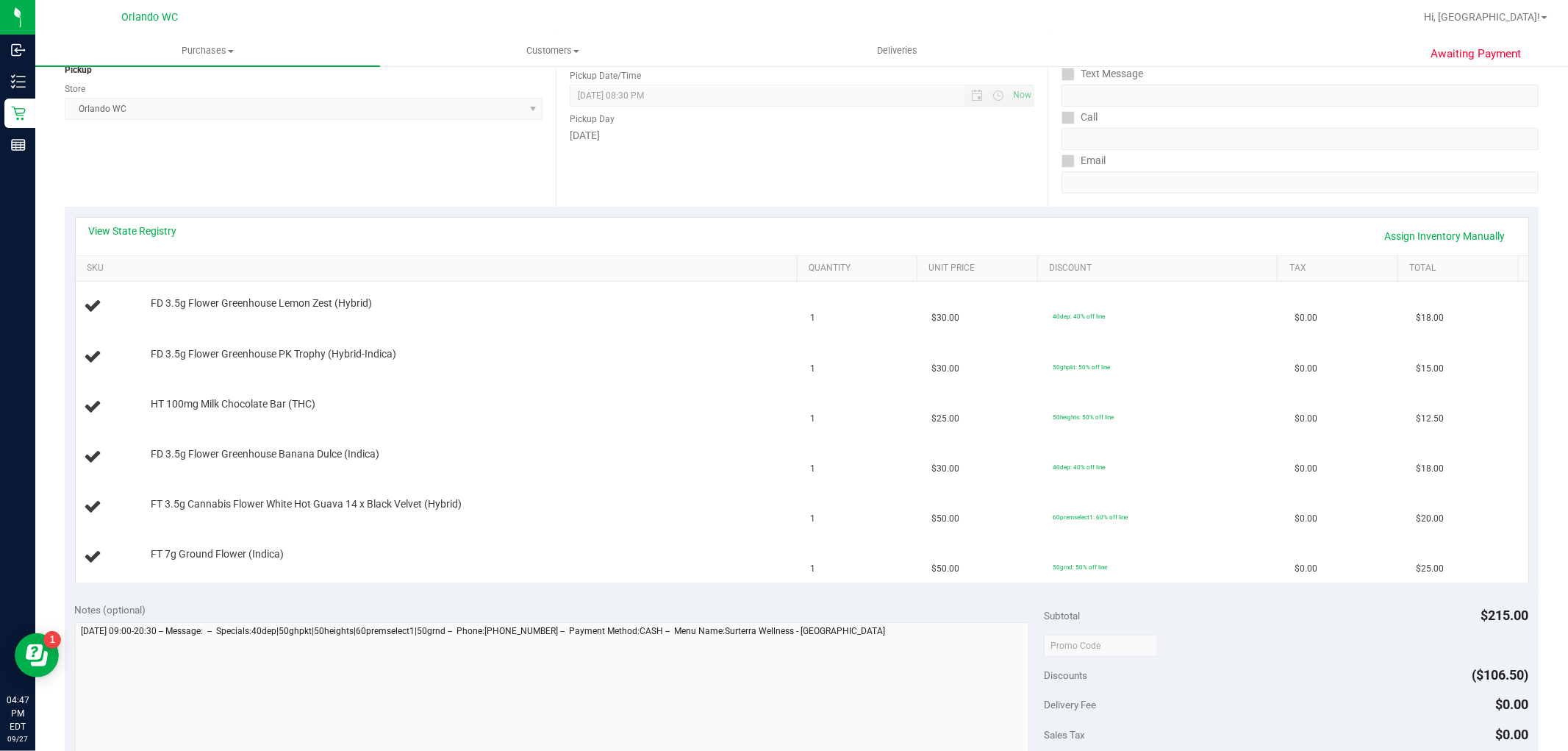
scroll to position [245, 0]
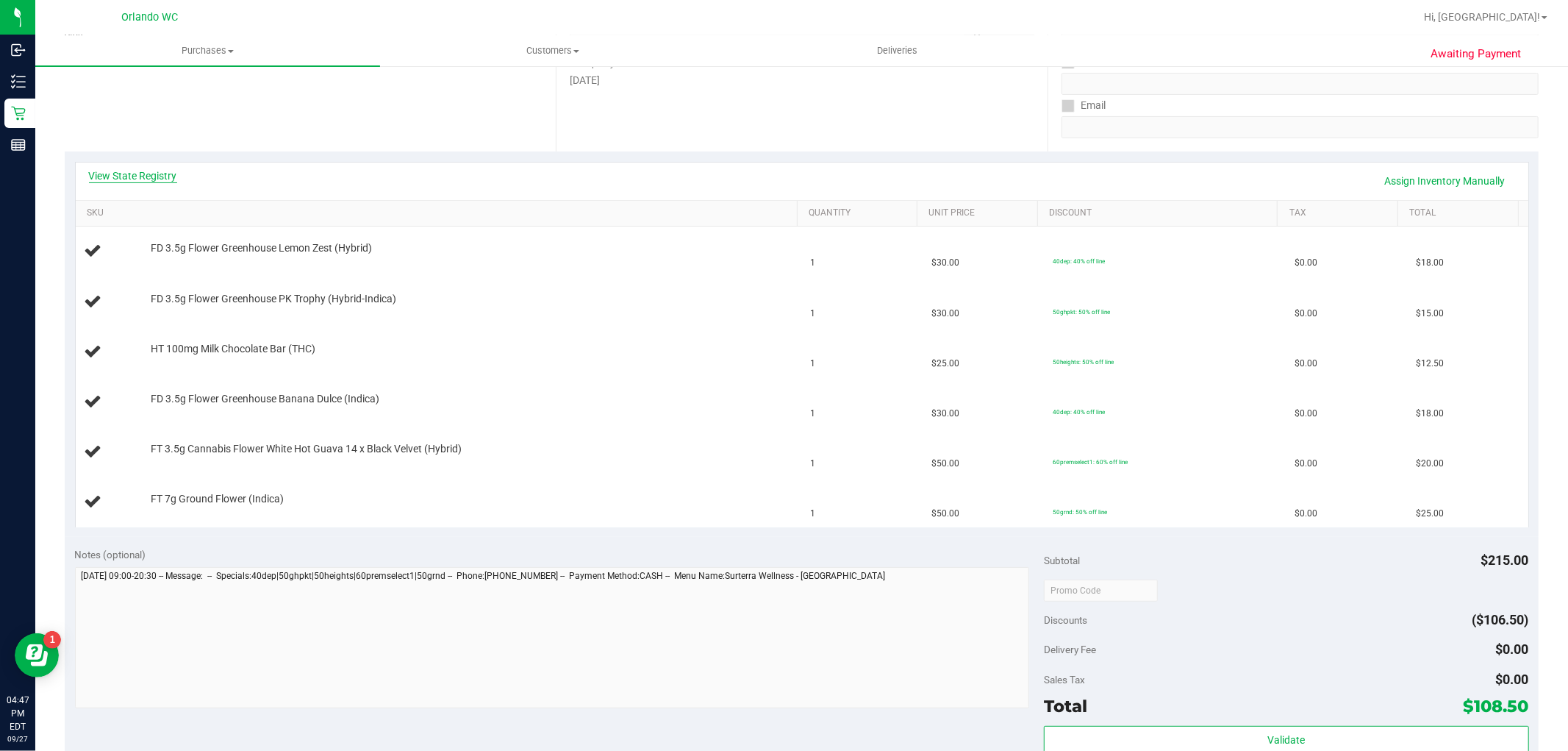
click at [138, 180] on link "View State Registry" at bounding box center [133, 175] width 88 height 15
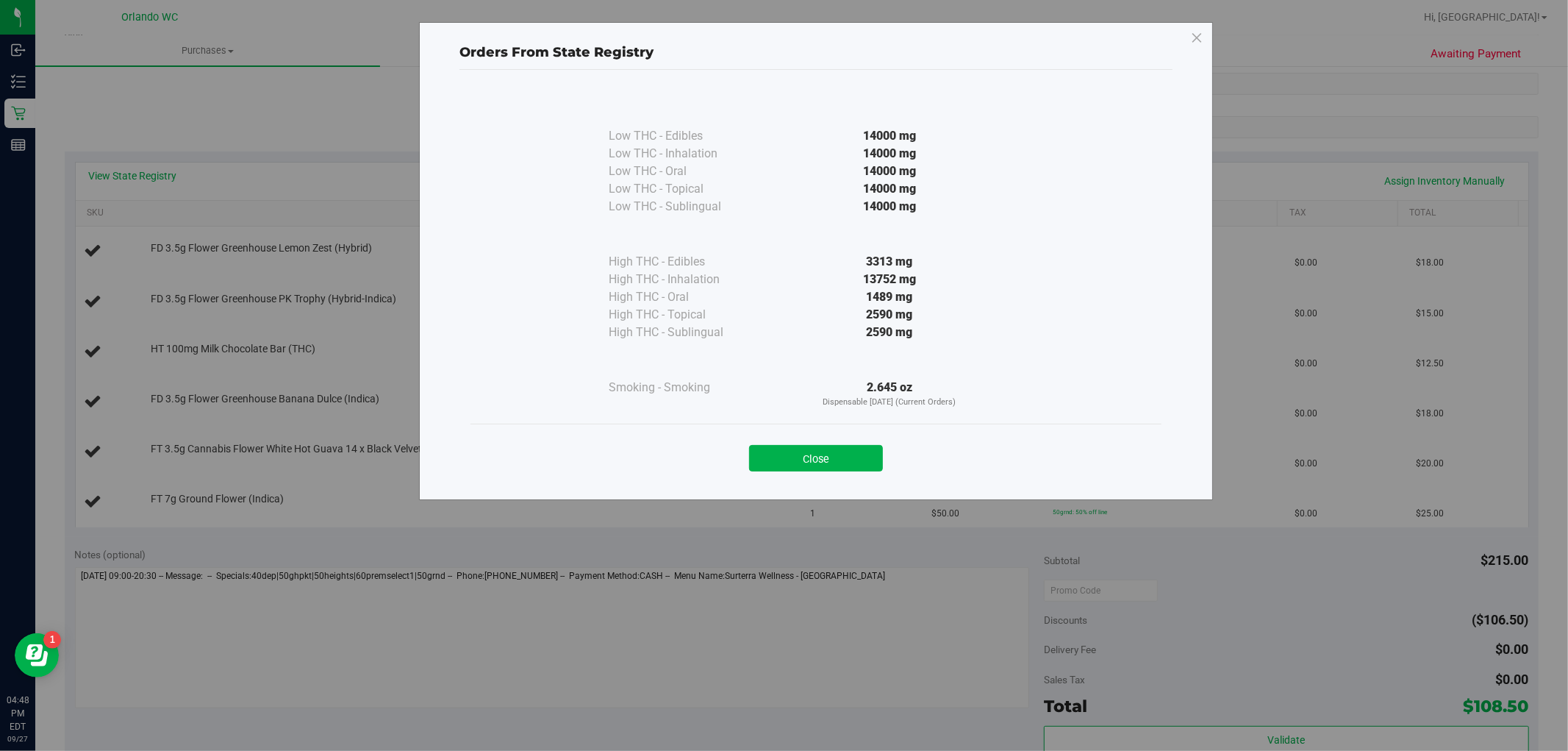
click at [1282, 613] on div "Orders From State Registry Low THC - Edibles 14000 mg" at bounding box center [790, 376] width 1580 height 751
click at [845, 453] on button "Close" at bounding box center [816, 458] width 134 height 26
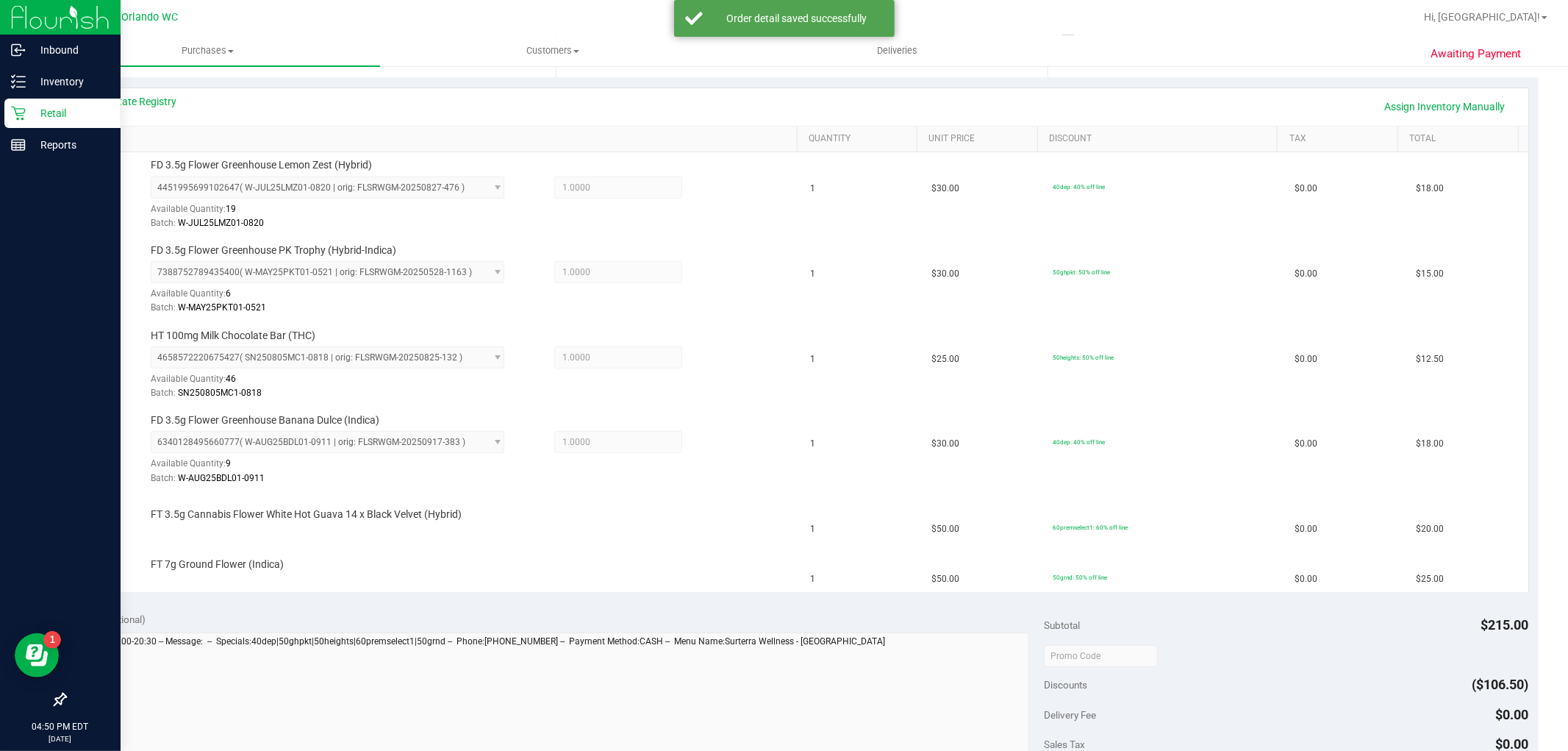
scroll to position [320, 0]
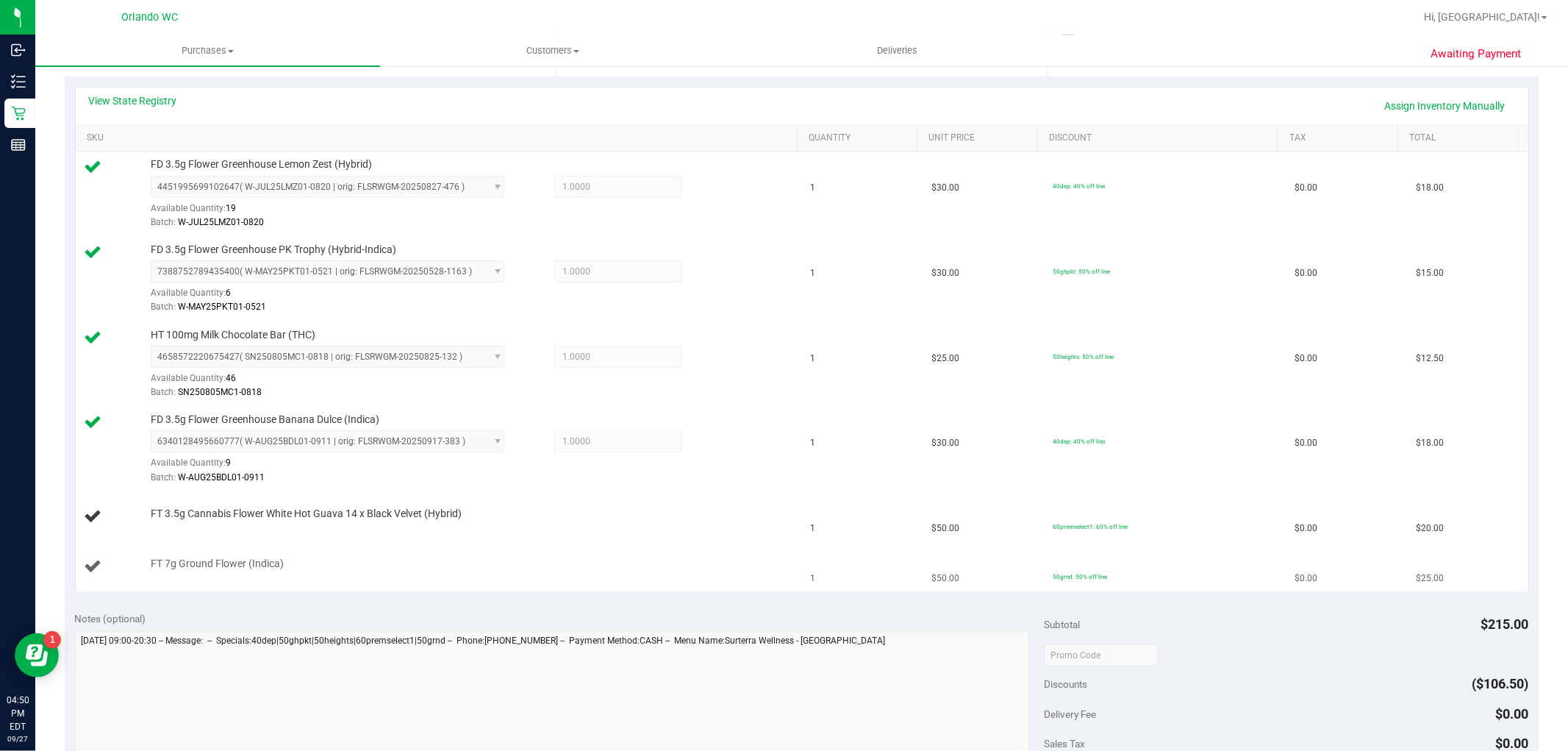
click at [592, 572] on div at bounding box center [470, 571] width 638 height 1
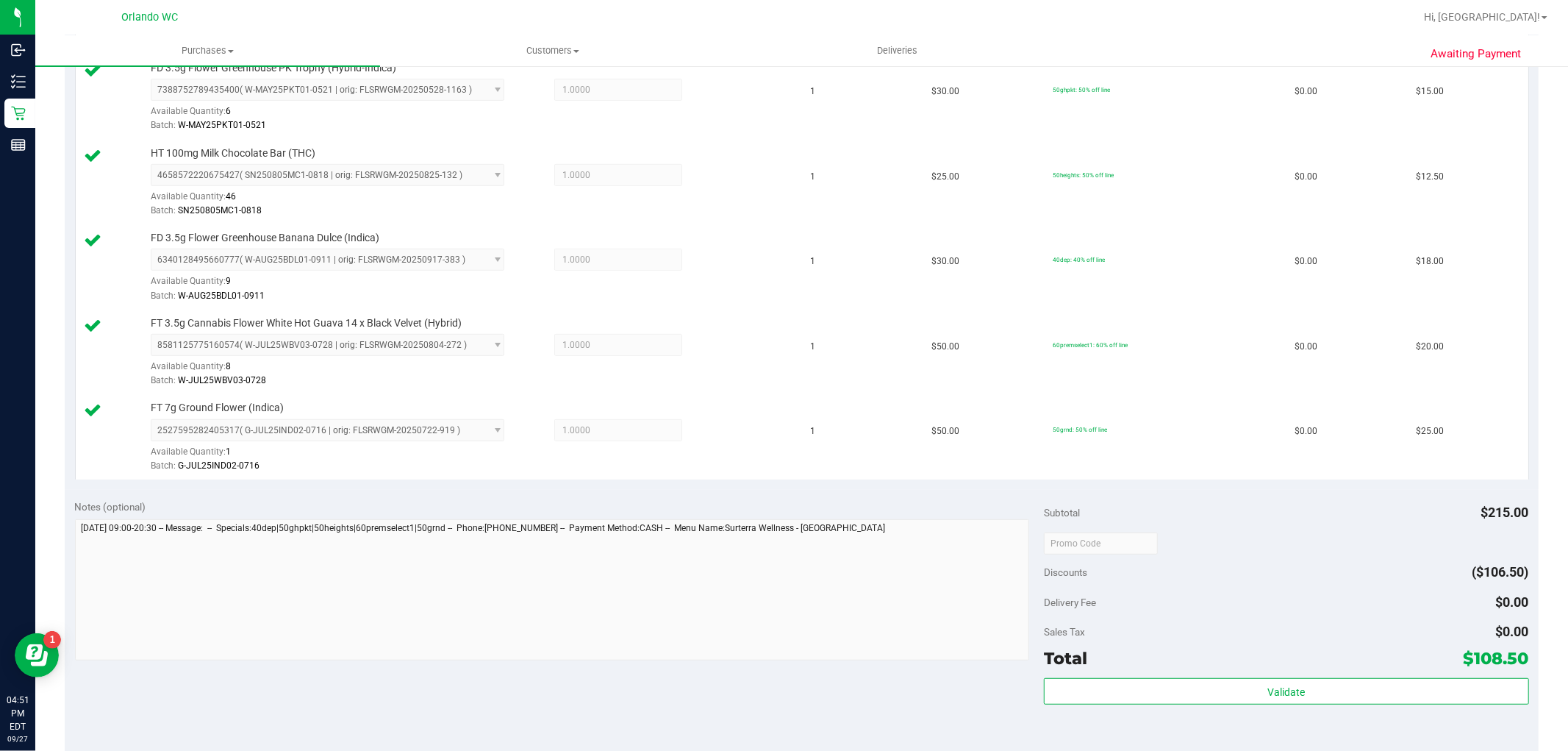
scroll to position [729, 0]
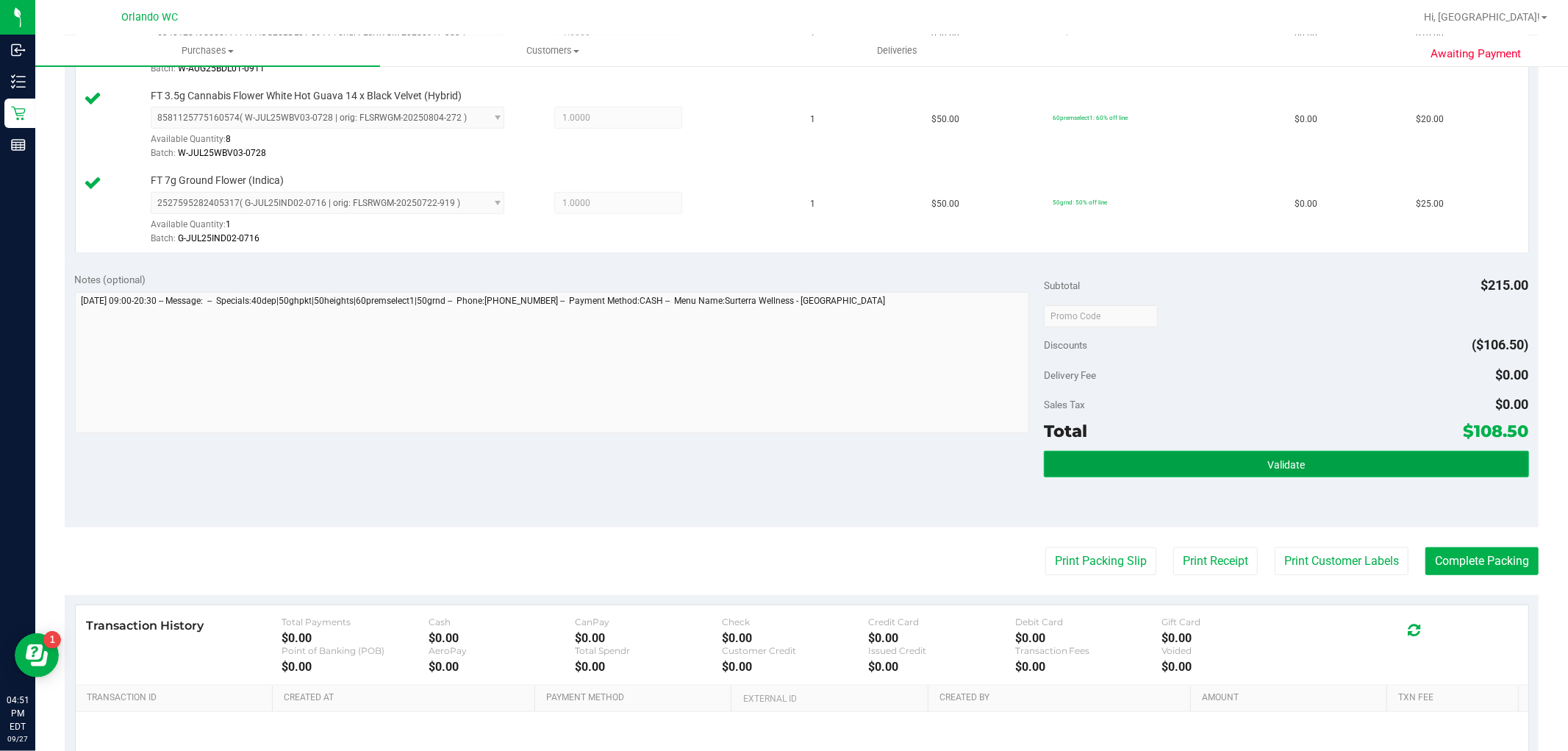
click at [1282, 460] on span "Validate" at bounding box center [1286, 465] width 38 height 12
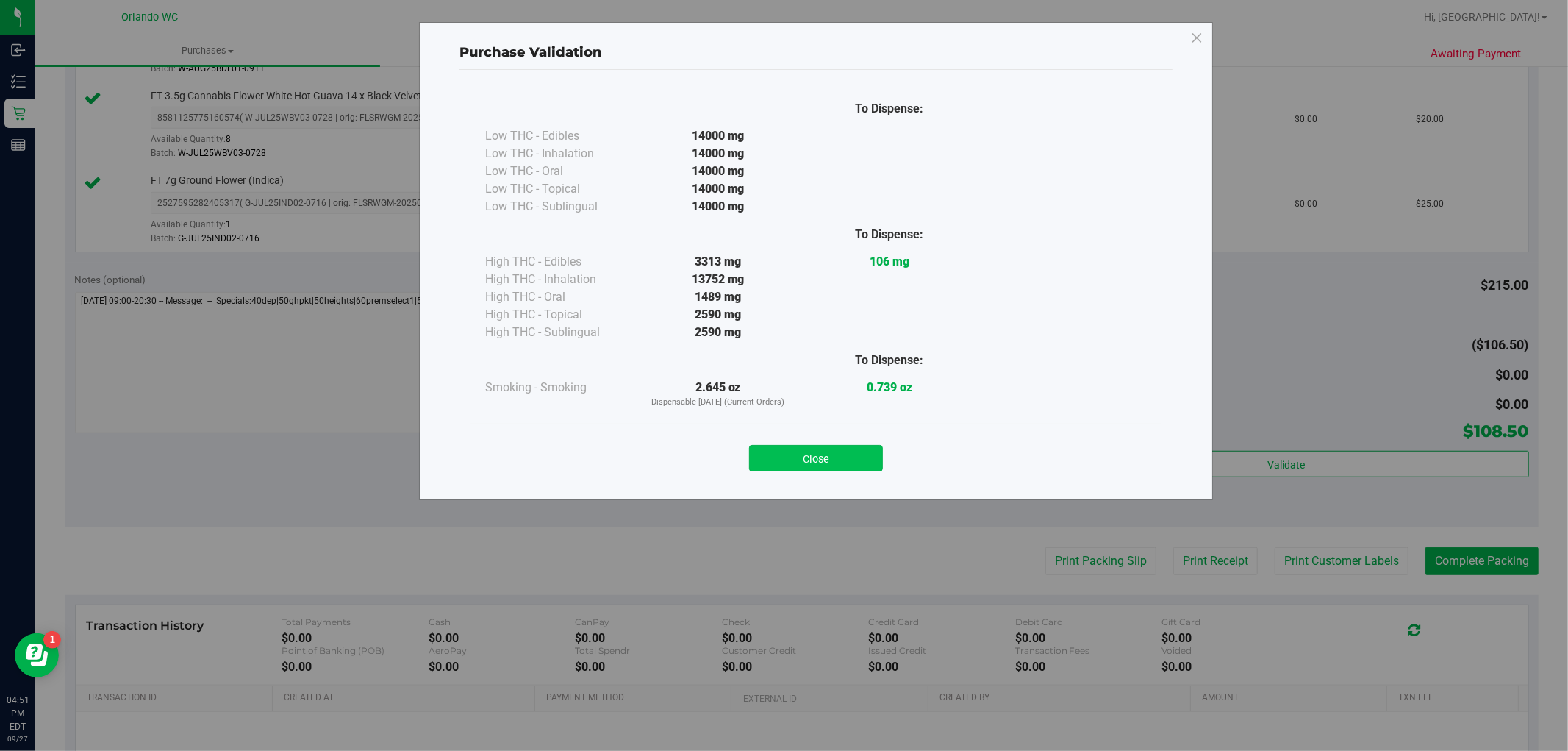
click at [814, 460] on button "Close" at bounding box center [816, 458] width 134 height 26
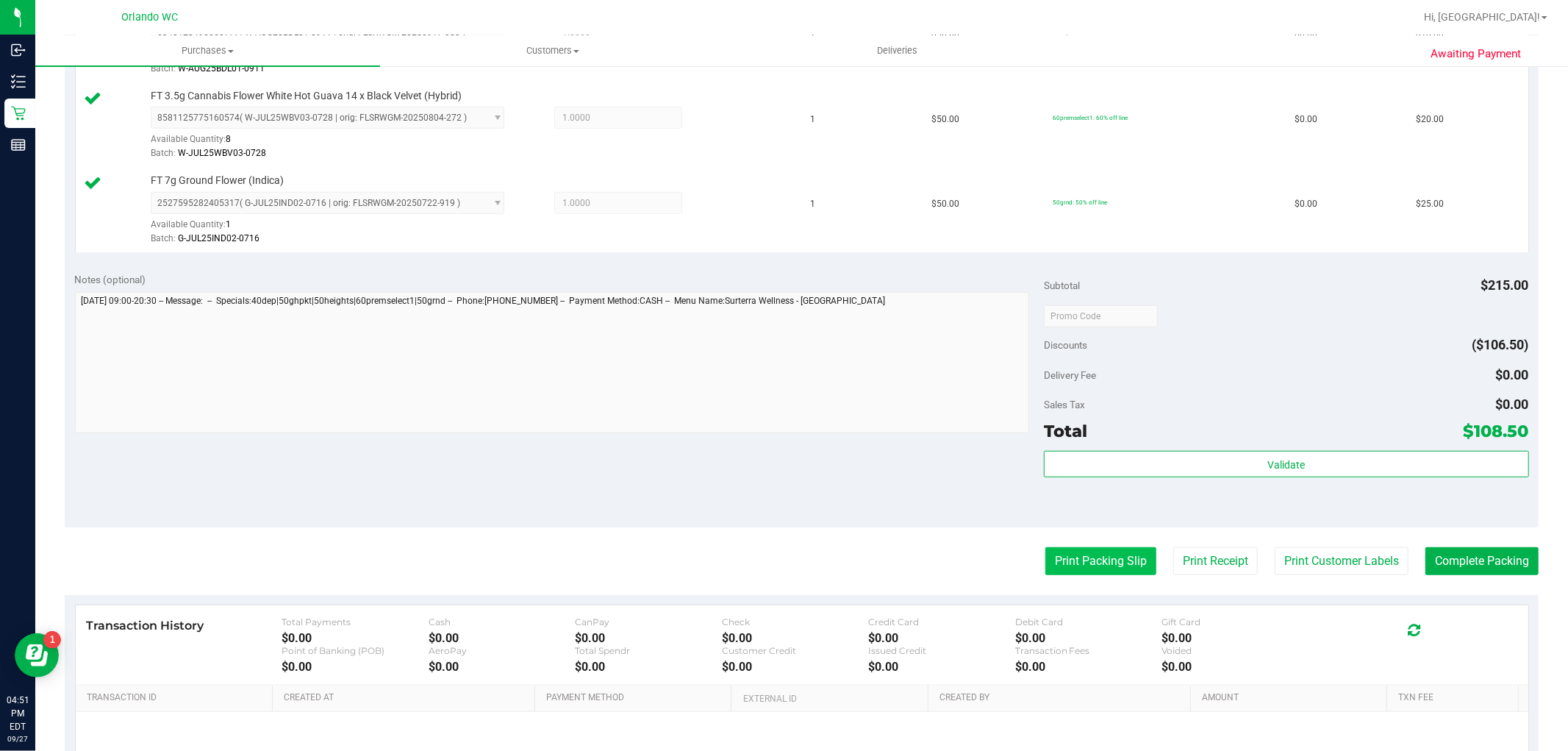
click at [1095, 569] on button "Print Packing Slip" at bounding box center [1100, 561] width 111 height 28
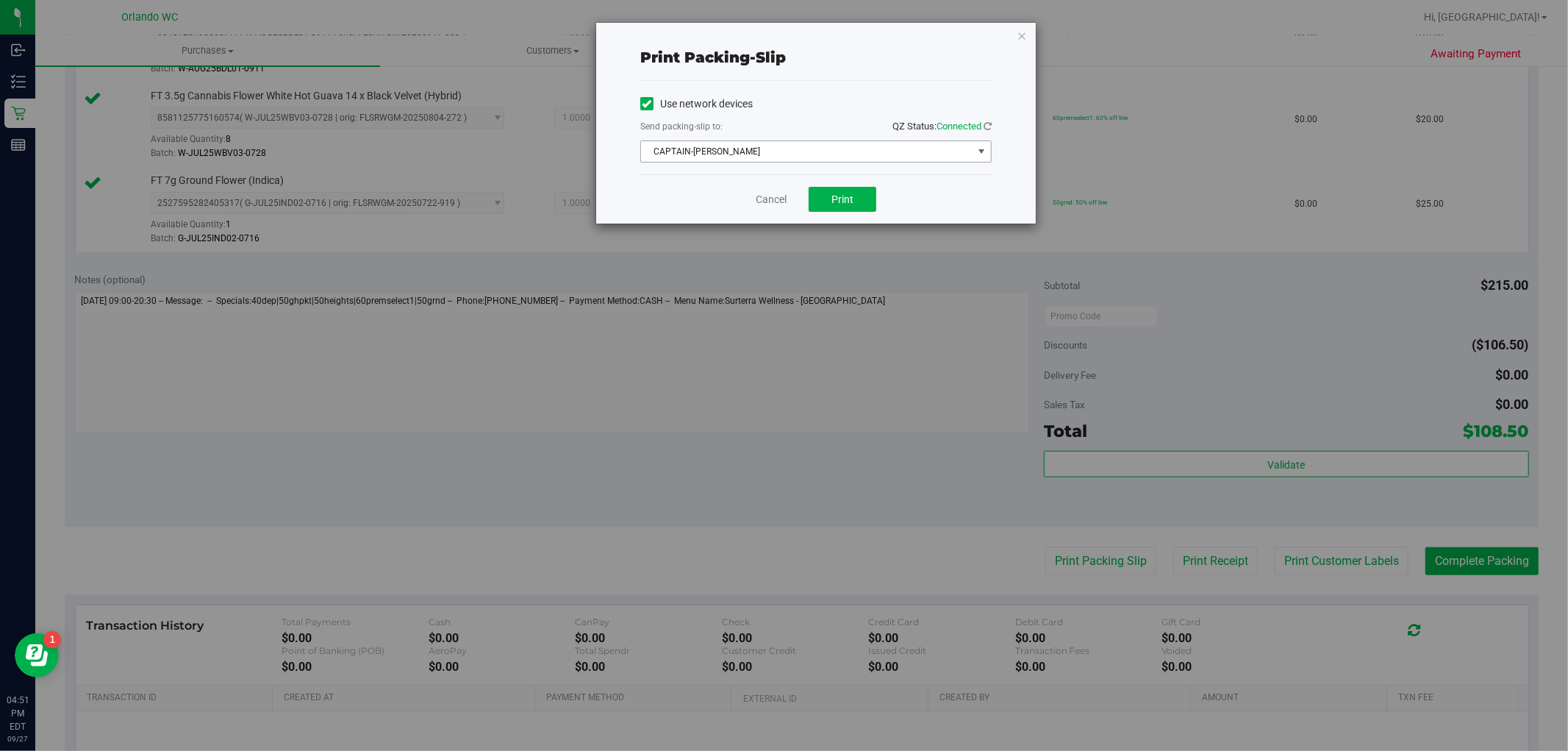
click at [714, 152] on span "CAPTAIN-[PERSON_NAME]" at bounding box center [807, 152] width 331 height 21
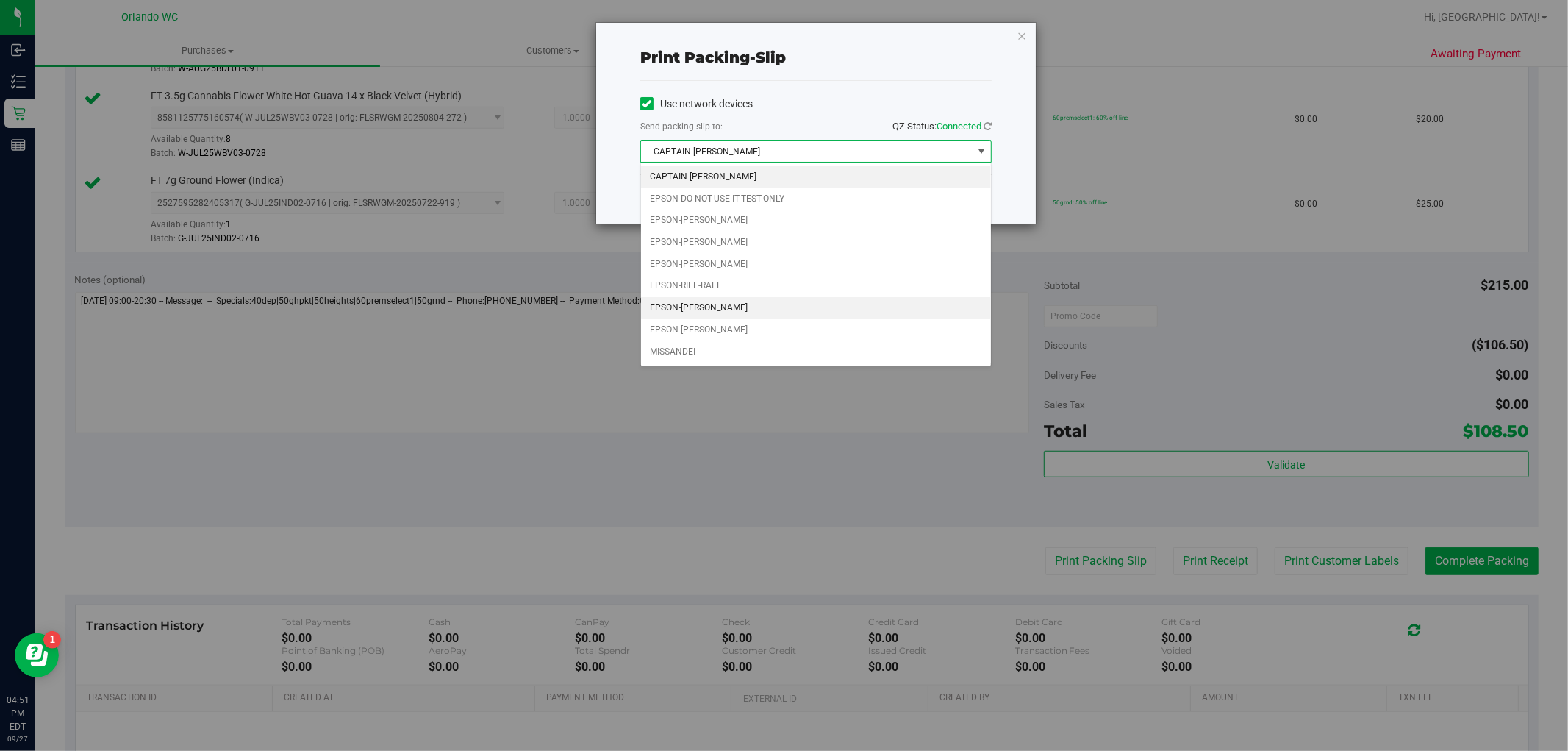
click at [743, 308] on li "EPSON-[PERSON_NAME]" at bounding box center [816, 308] width 350 height 22
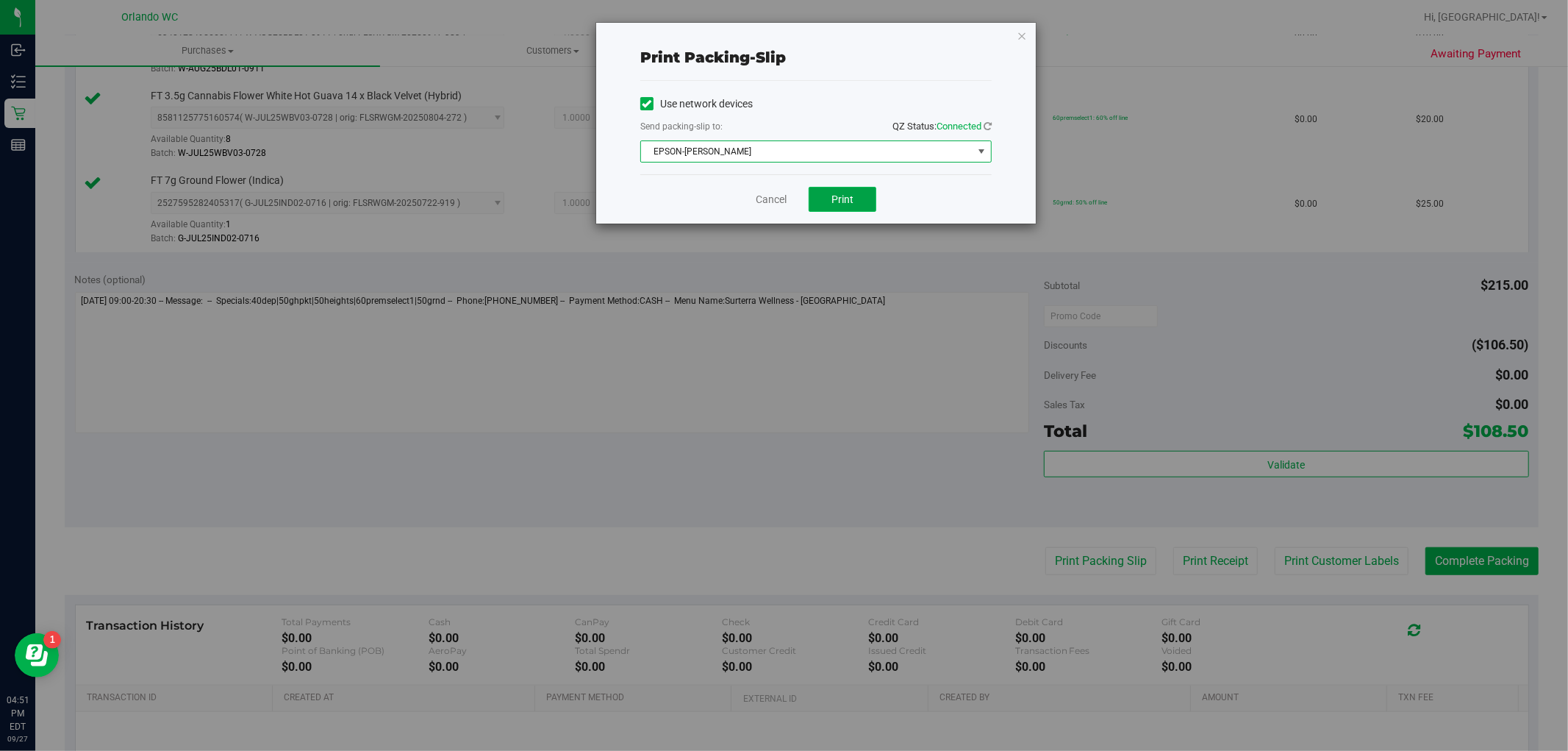
click at [853, 188] on button "Print" at bounding box center [843, 199] width 68 height 25
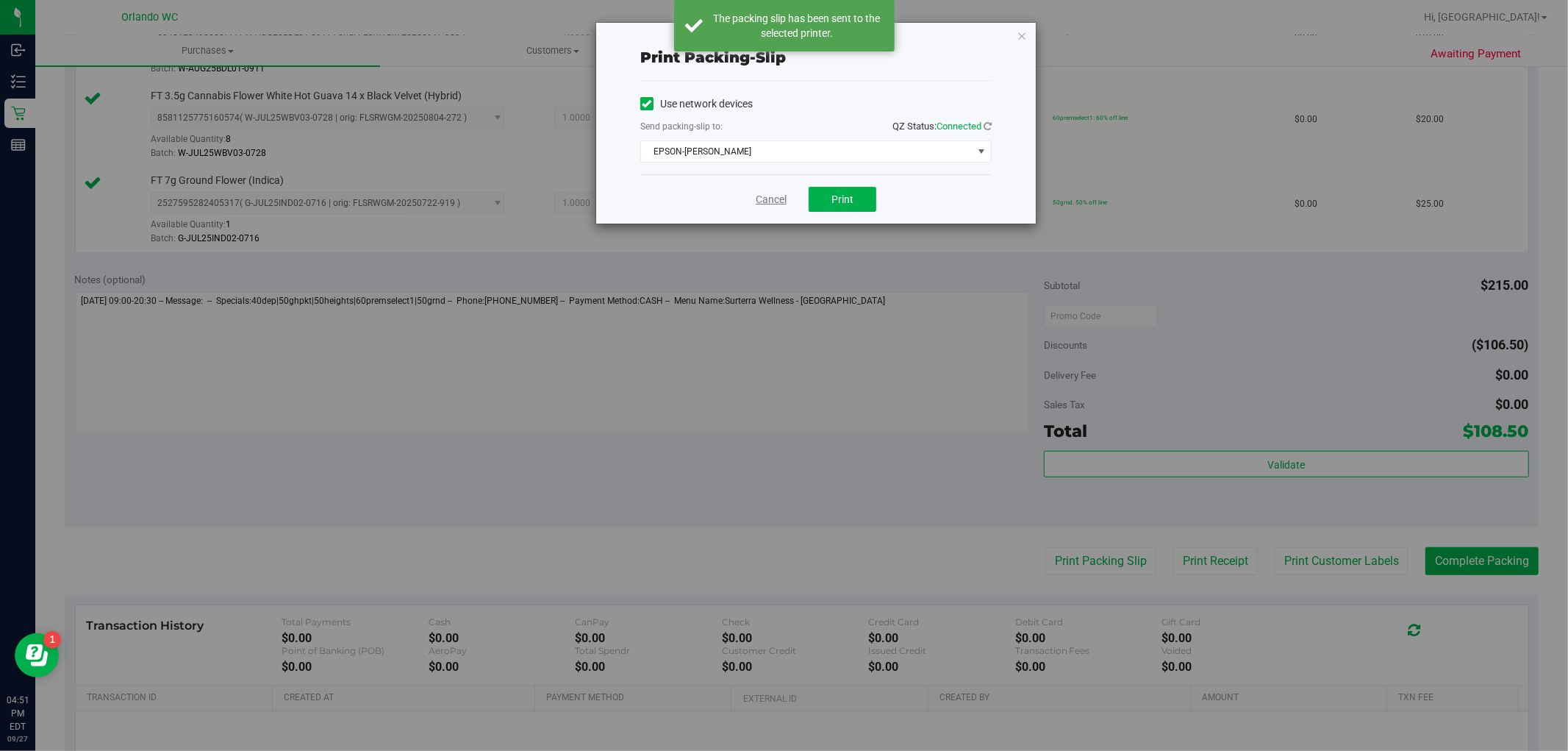
click at [768, 206] on link "Cancel" at bounding box center [771, 200] width 31 height 15
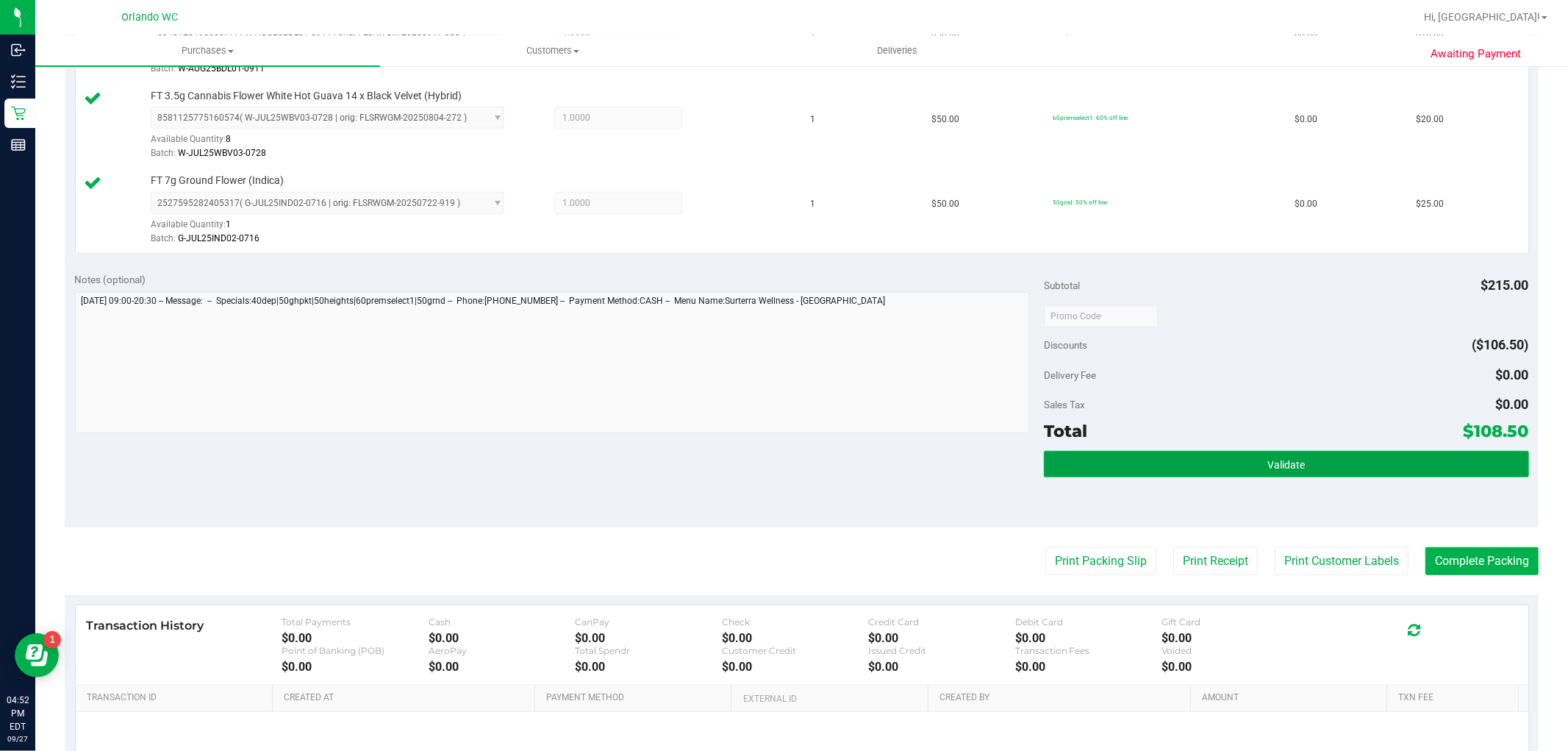
click at [1267, 466] on span "Validate" at bounding box center [1286, 465] width 38 height 12
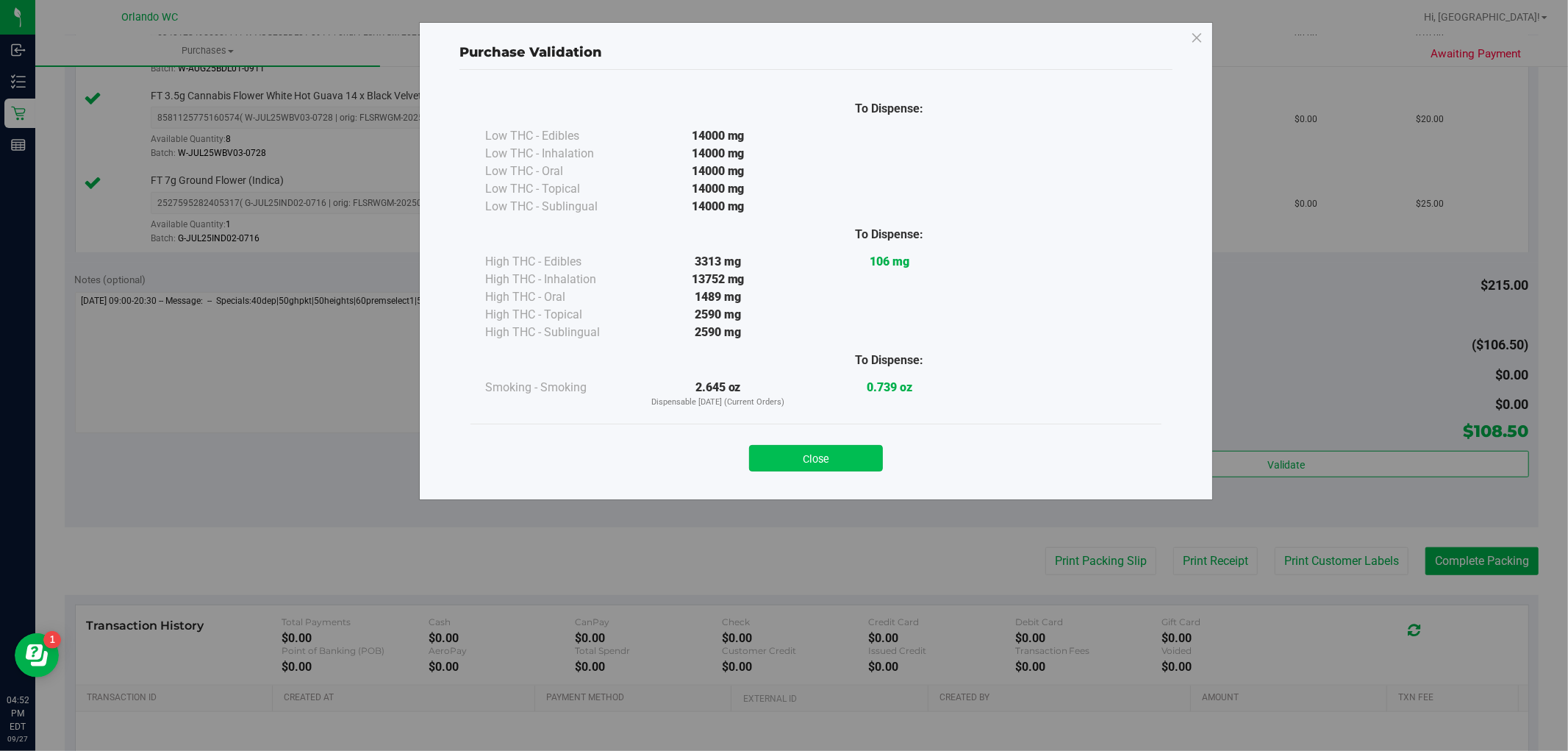
click at [857, 460] on button "Close" at bounding box center [816, 458] width 134 height 26
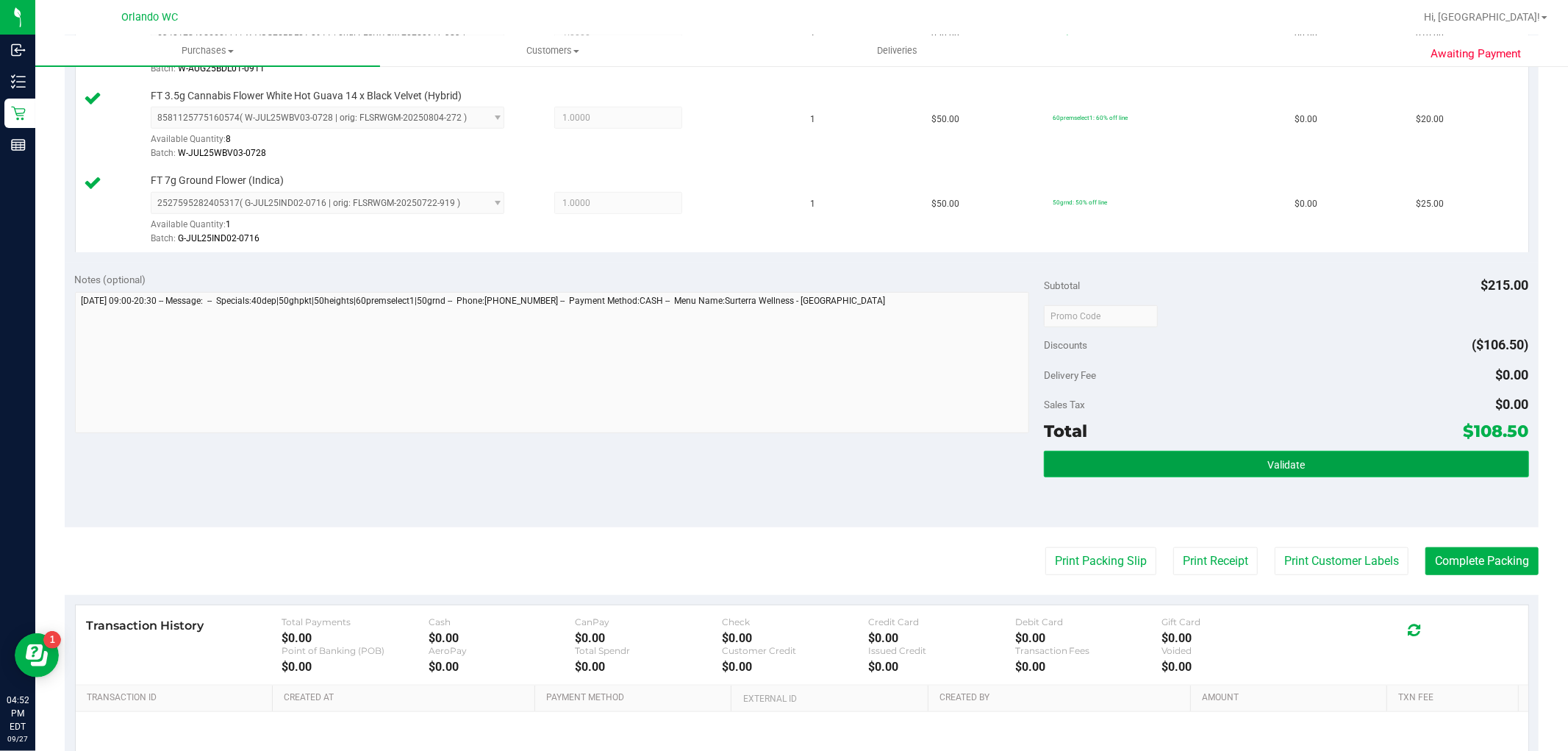
click at [1282, 459] on button "Validate" at bounding box center [1287, 464] width 484 height 26
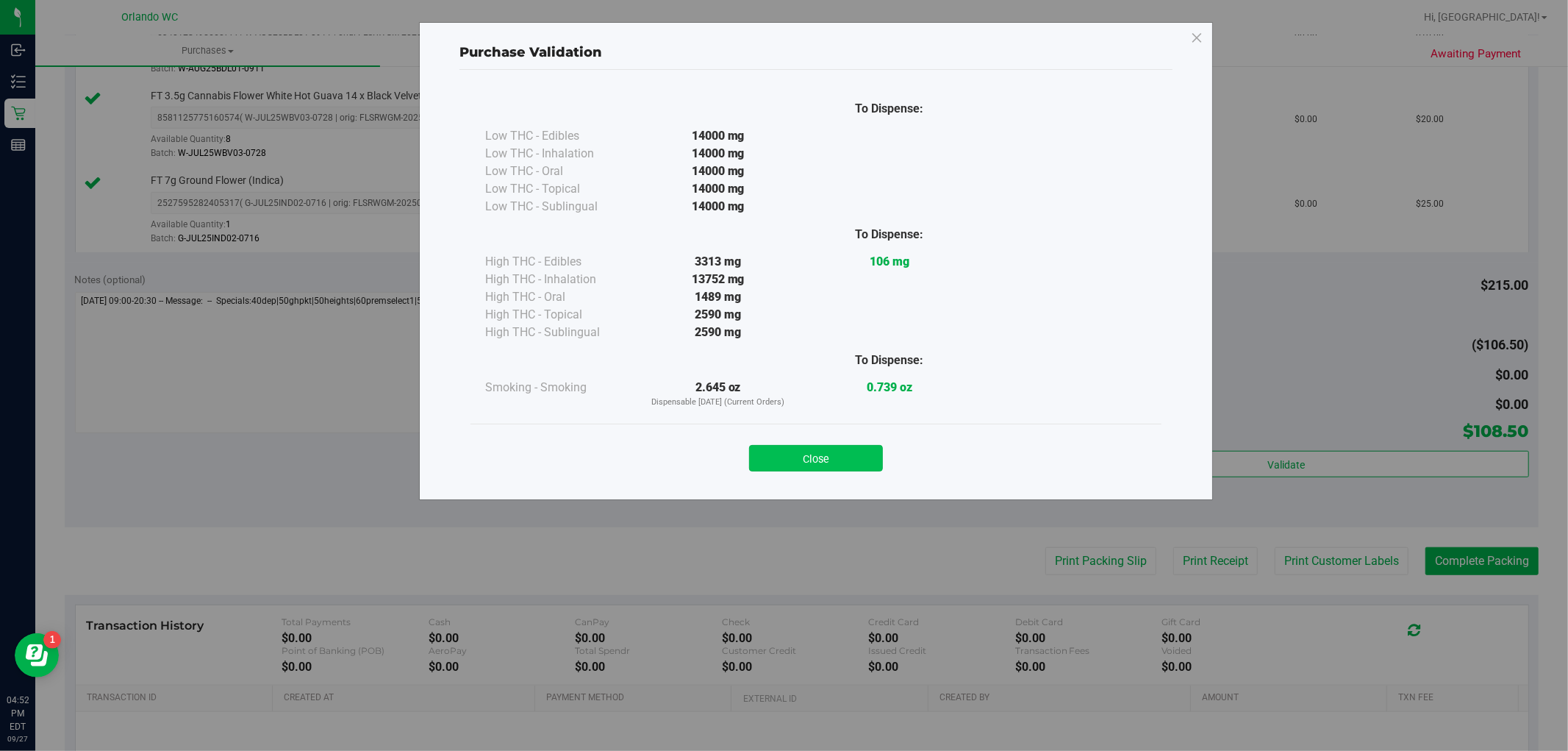
click at [827, 455] on button "Close" at bounding box center [816, 458] width 134 height 26
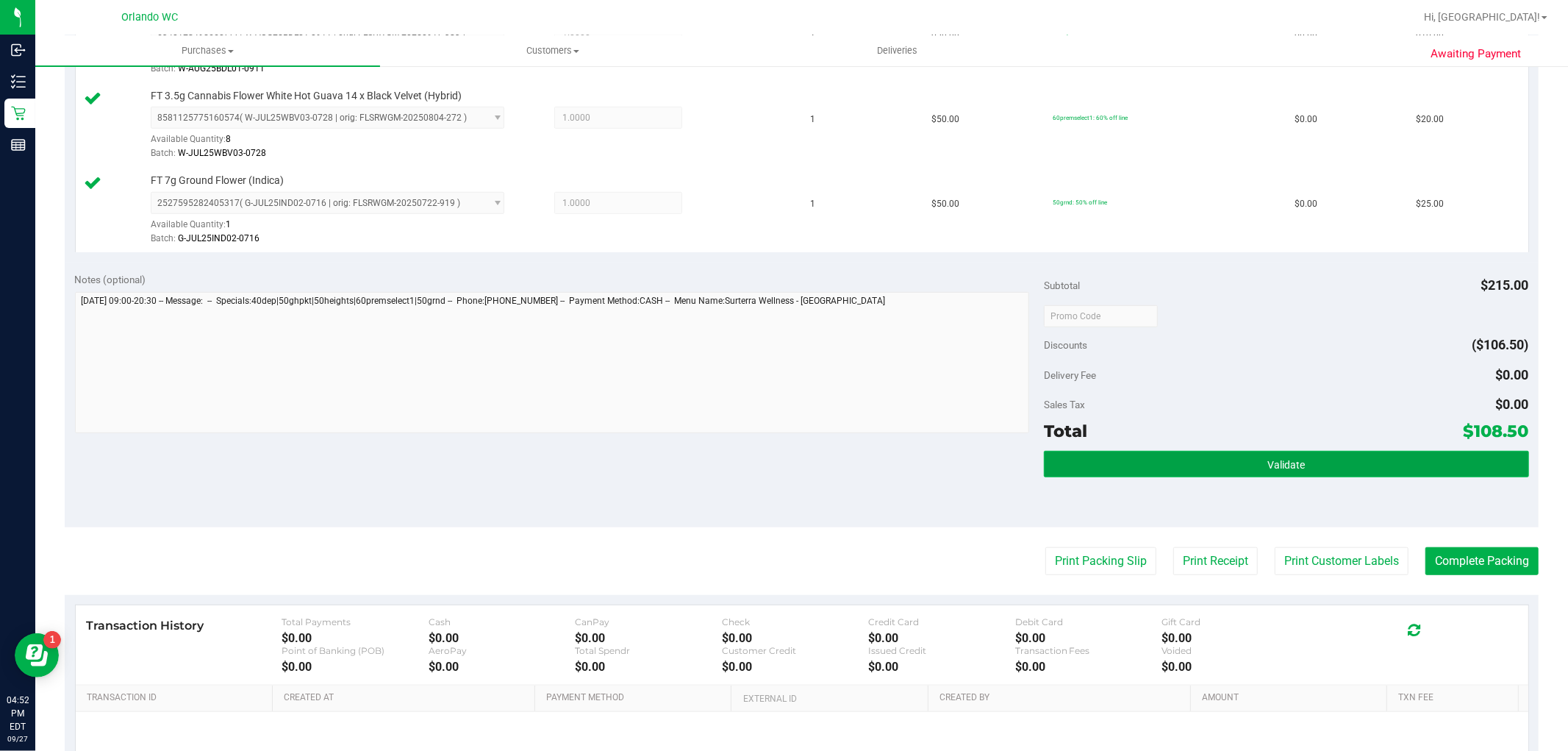
click at [1247, 472] on button "Validate" at bounding box center [1287, 464] width 484 height 26
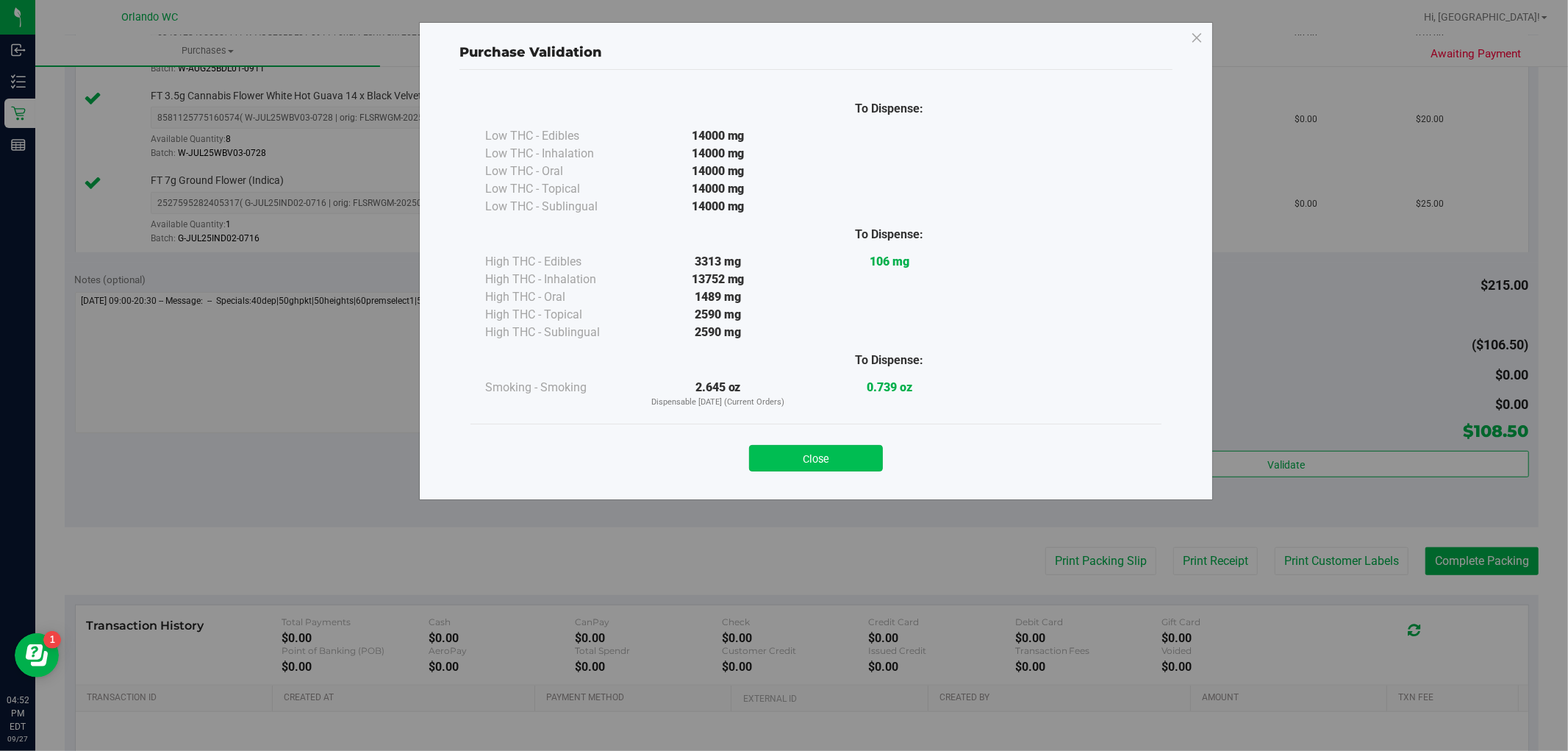
click at [857, 467] on button "Close" at bounding box center [816, 458] width 134 height 26
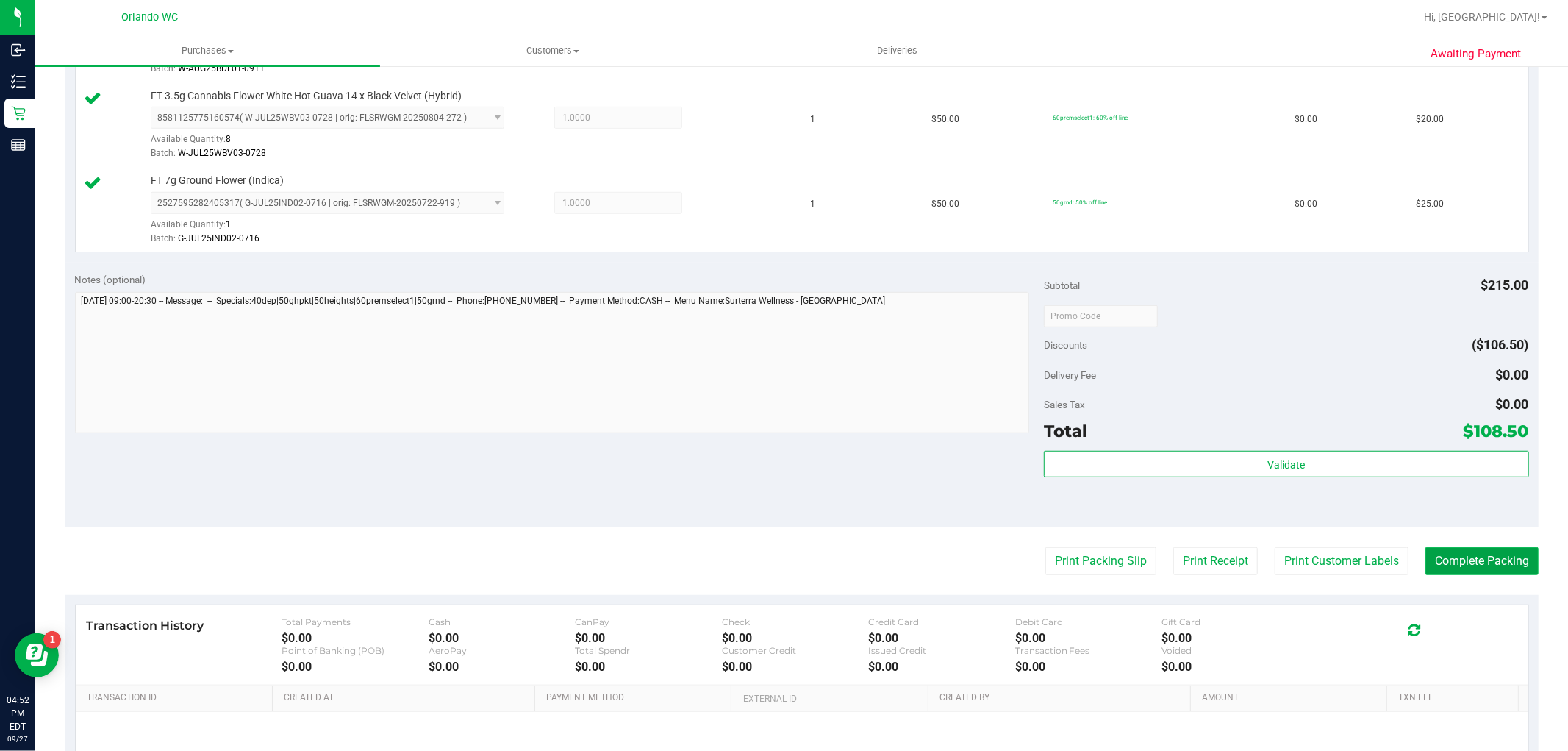
click at [1282, 562] on button "Complete Packing" at bounding box center [1482, 561] width 113 height 28
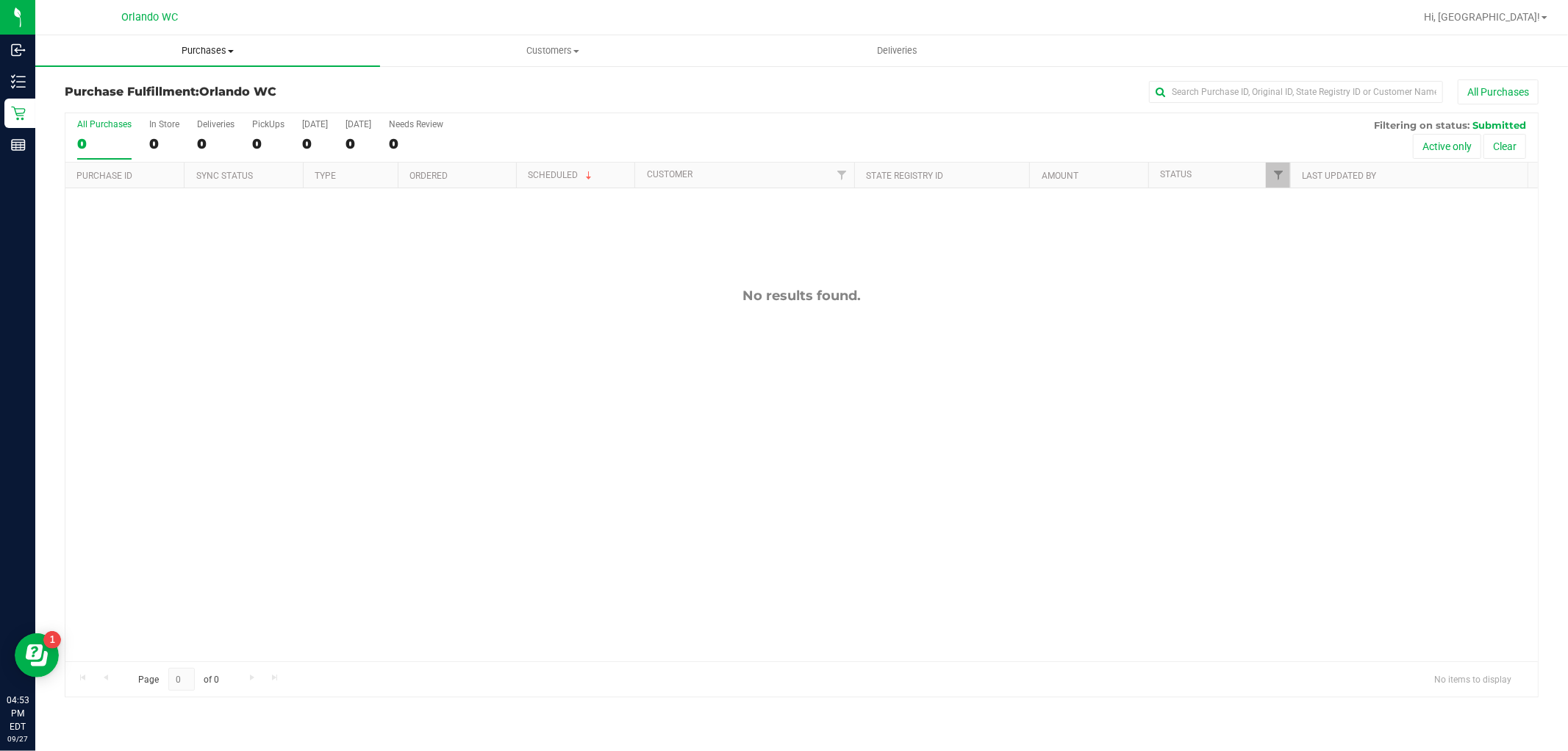
click at [221, 48] on span "Purchases" at bounding box center [208, 50] width 345 height 13
click at [115, 98] on li "Fulfillment" at bounding box center [208, 106] width 345 height 18
